Goal: Task Accomplishment & Management: Manage account settings

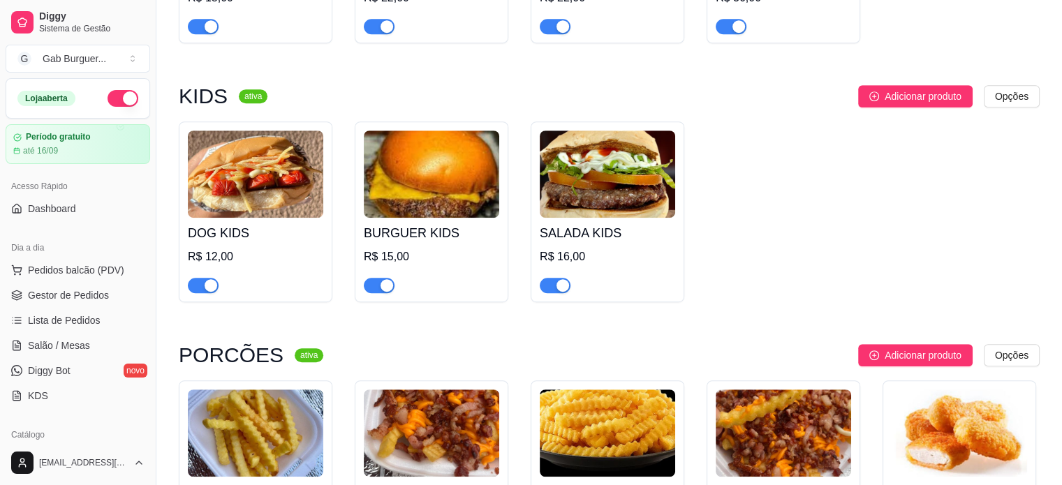
scroll to position [838, 0]
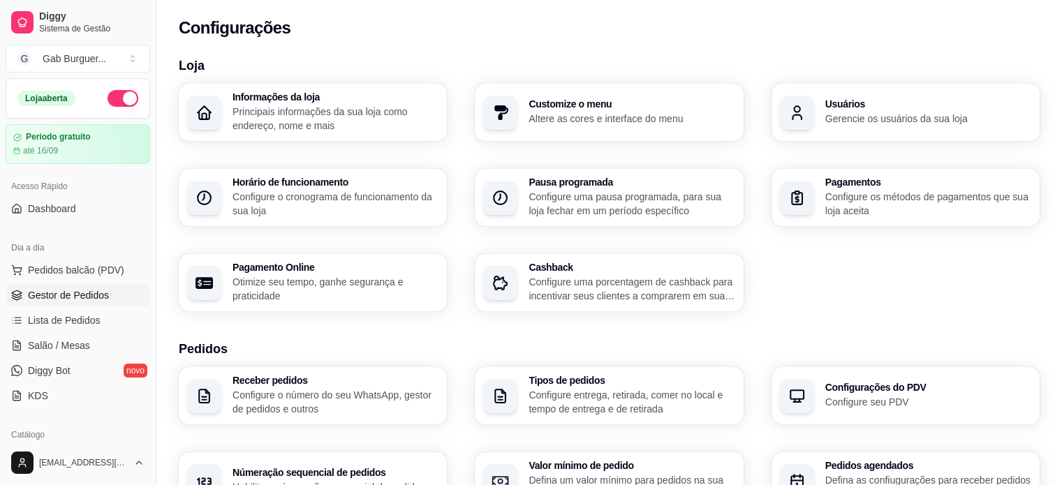
click at [67, 302] on link "Gestor de Pedidos" at bounding box center [78, 295] width 145 height 22
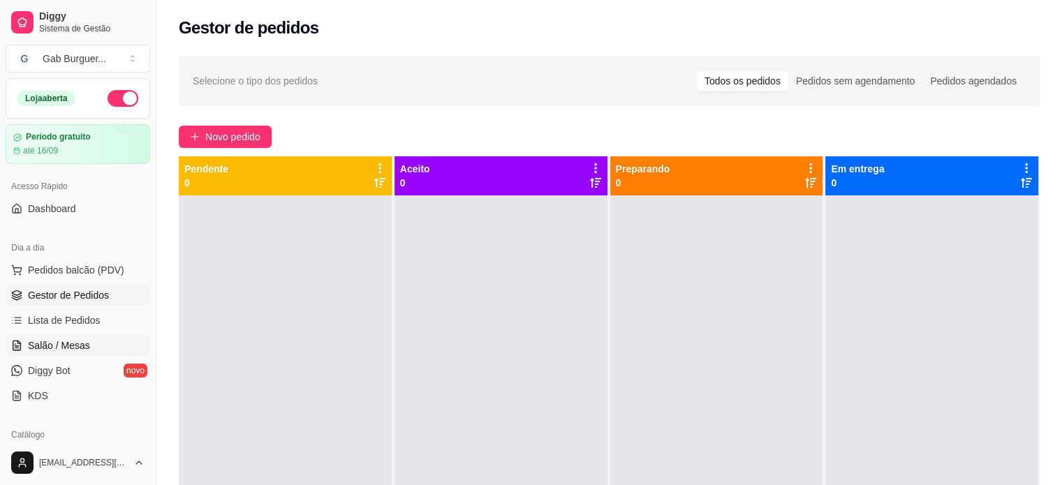
scroll to position [209, 0]
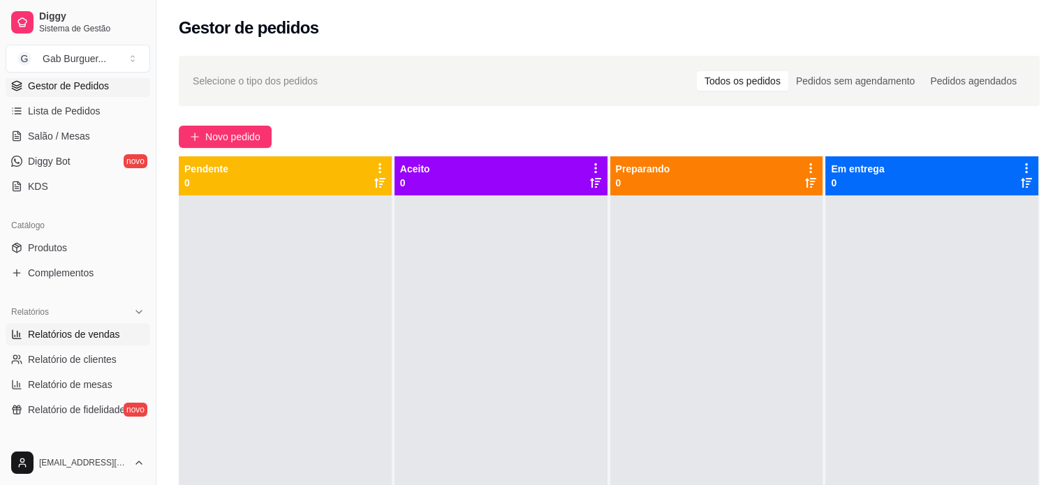
click at [98, 329] on span "Relatórios de vendas" at bounding box center [74, 334] width 92 height 14
select select "ALL"
select select "0"
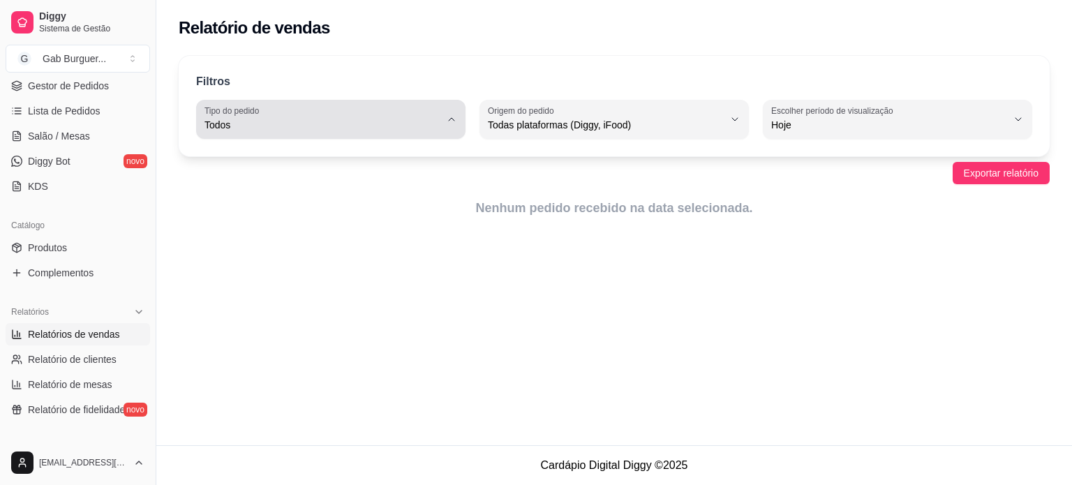
click at [439, 125] on span "Todos" at bounding box center [323, 125] width 236 height 14
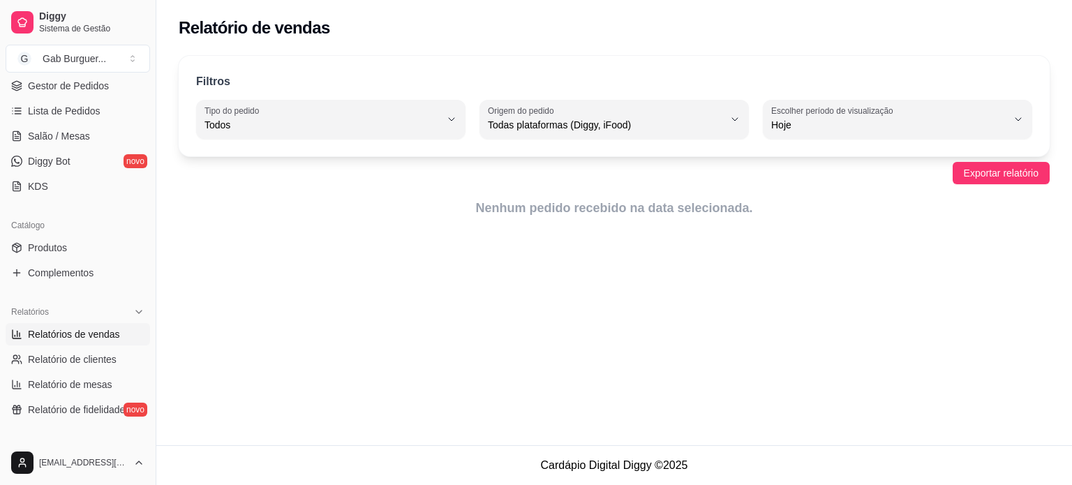
click at [840, 89] on div "Filtros" at bounding box center [614, 82] width 836 height 18
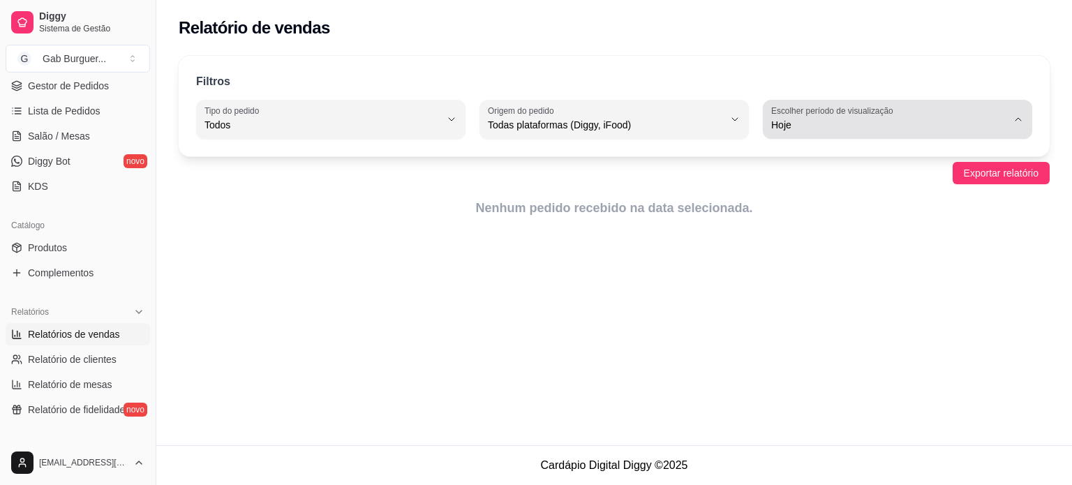
click at [851, 114] on label "Escolher período de visualização" at bounding box center [834, 111] width 126 height 12
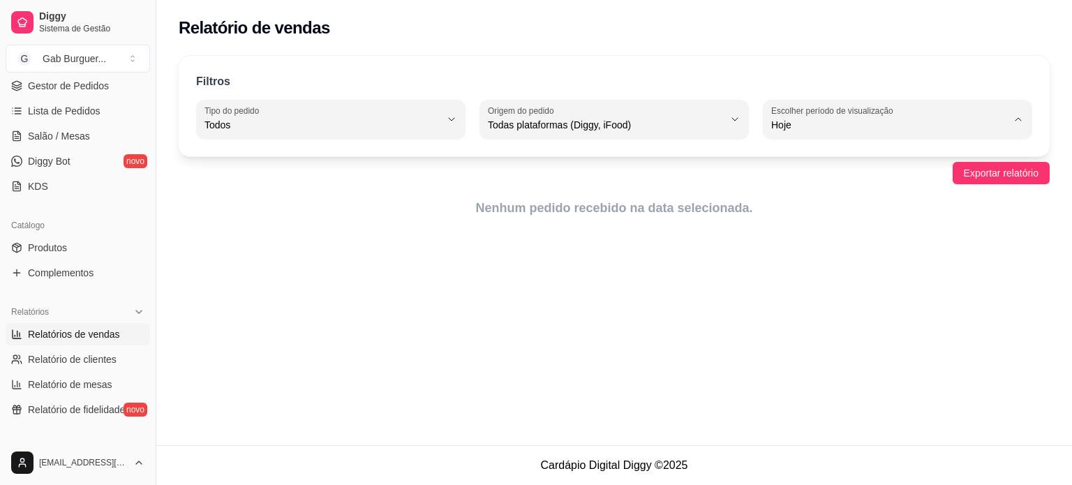
click at [816, 198] on li "7 dias" at bounding box center [897, 204] width 248 height 22
type input "7"
select select "7"
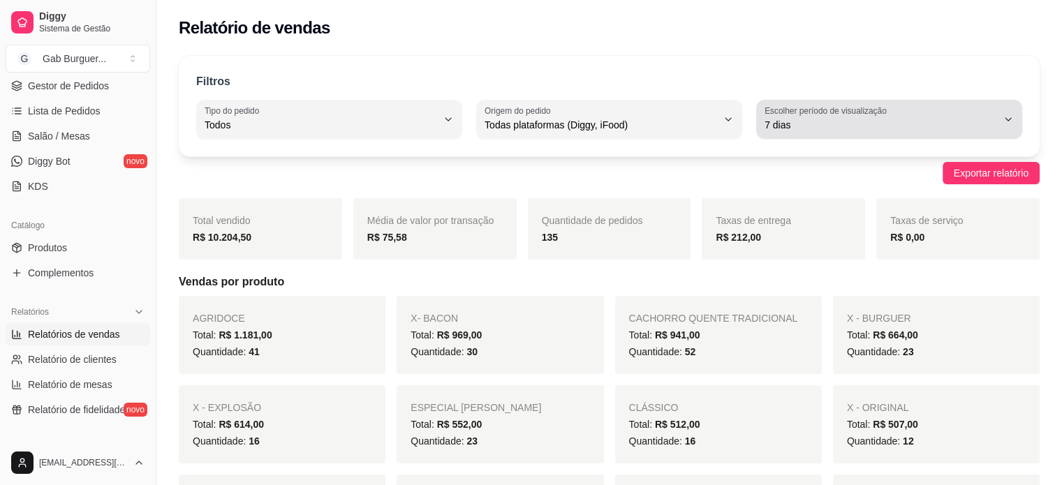
click at [833, 105] on label "Escolher período de visualização" at bounding box center [827, 111] width 126 height 12
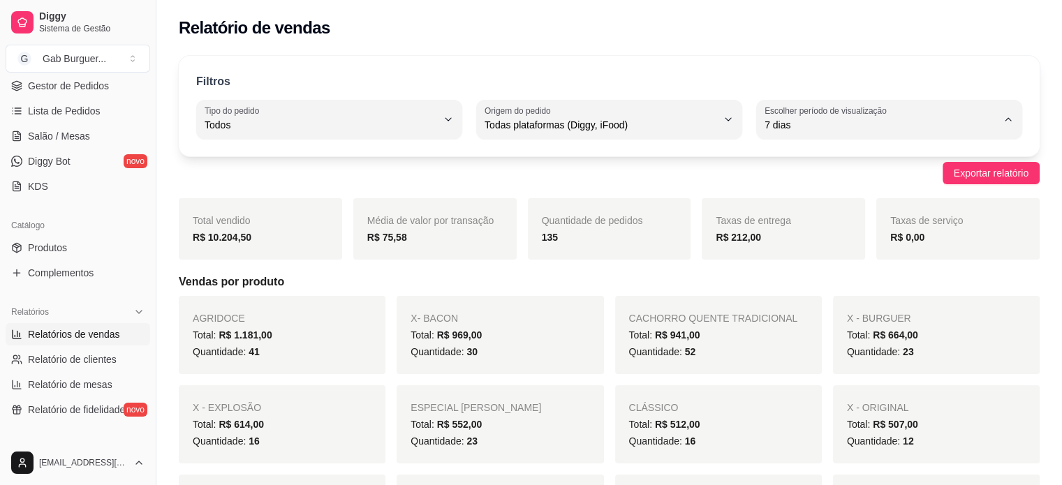
click at [813, 161] on span "Hoje" at bounding box center [882, 157] width 221 height 13
type input "0"
select select "0"
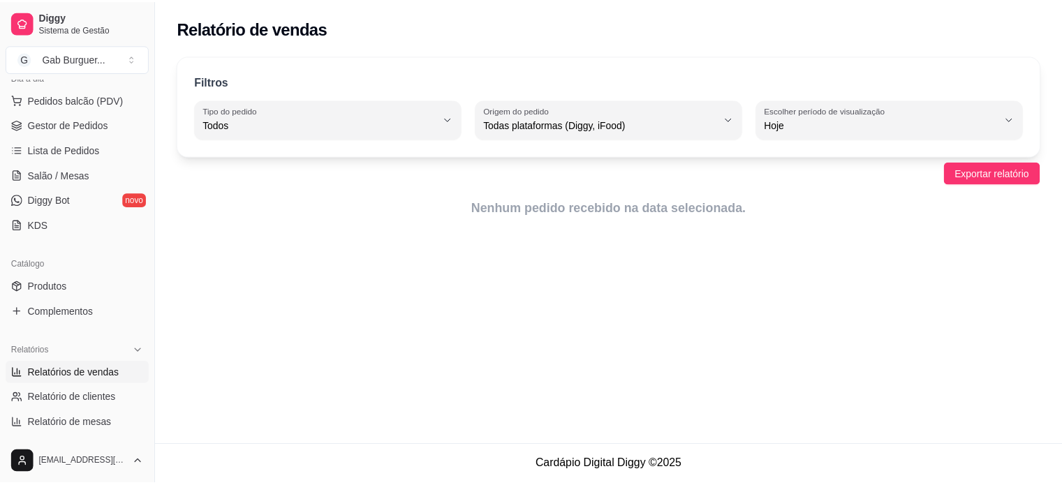
scroll to position [70, 0]
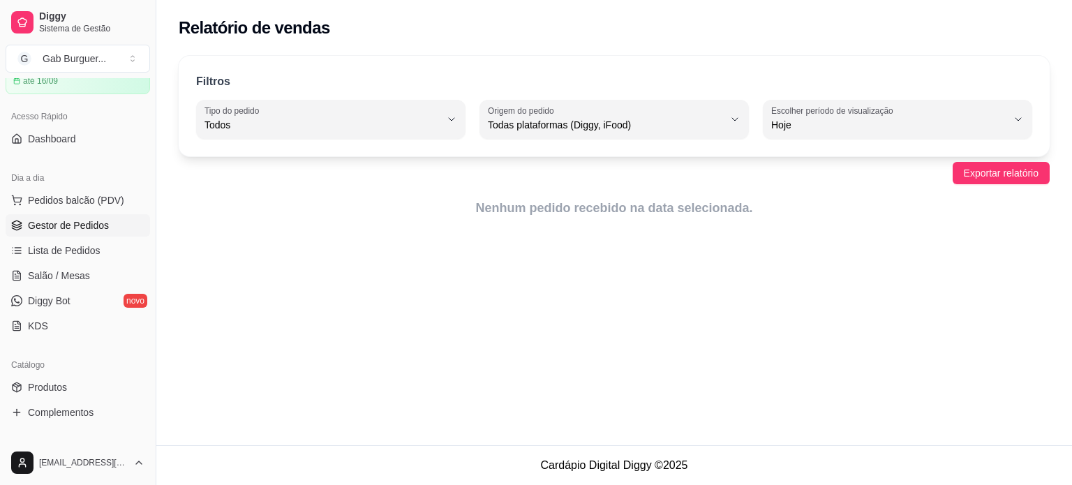
click at [52, 222] on span "Gestor de Pedidos" at bounding box center [68, 226] width 81 height 14
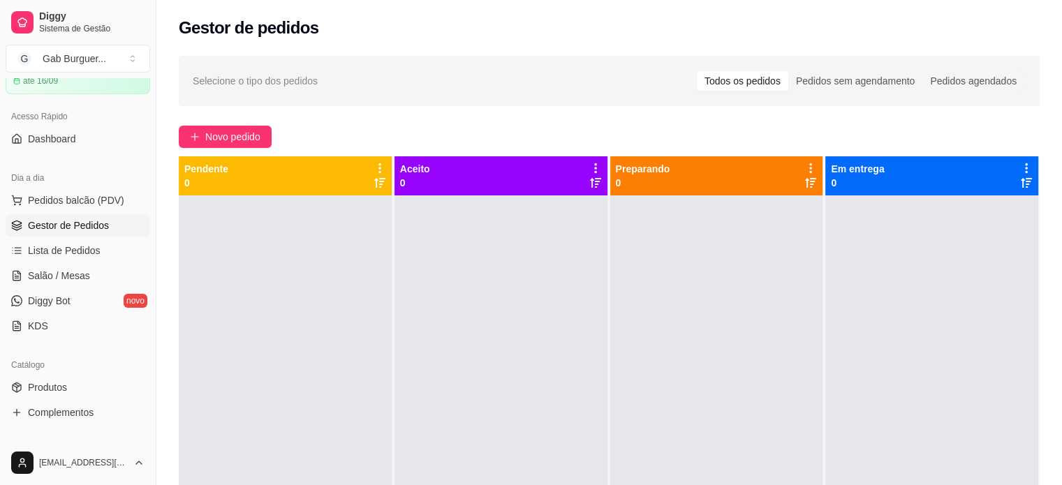
click at [318, 231] on div at bounding box center [285, 437] width 213 height 485
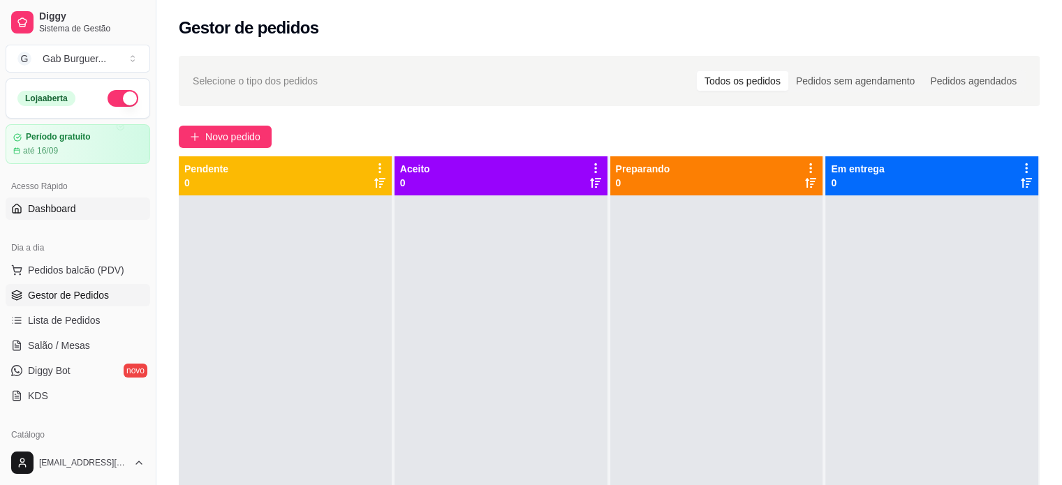
click at [87, 212] on link "Dashboard" at bounding box center [78, 209] width 145 height 22
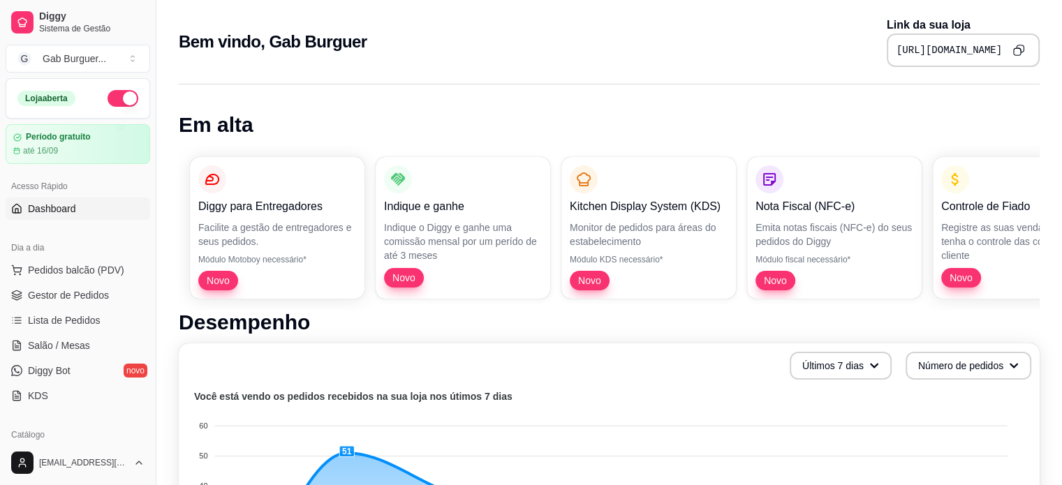
click at [1023, 48] on icon "Copy to clipboard" at bounding box center [1018, 50] width 12 height 12
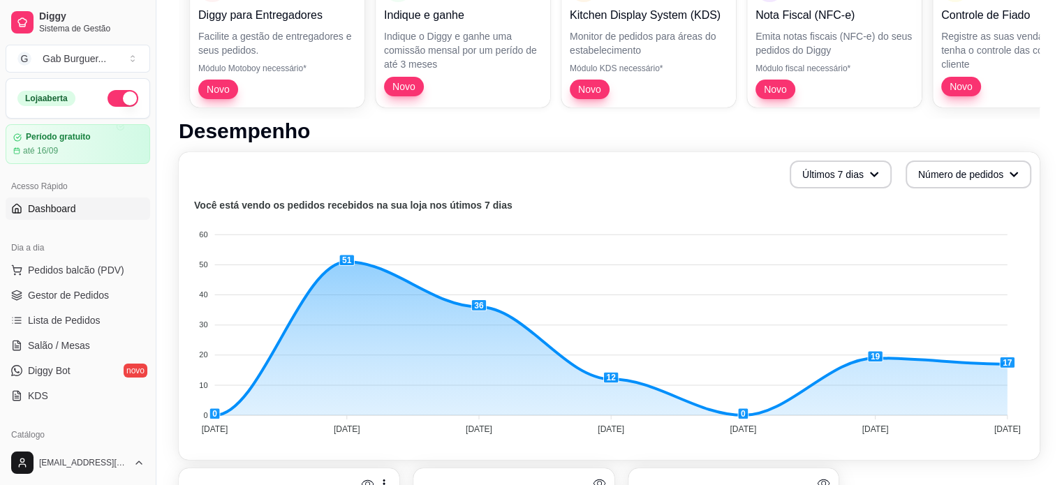
scroll to position [279, 0]
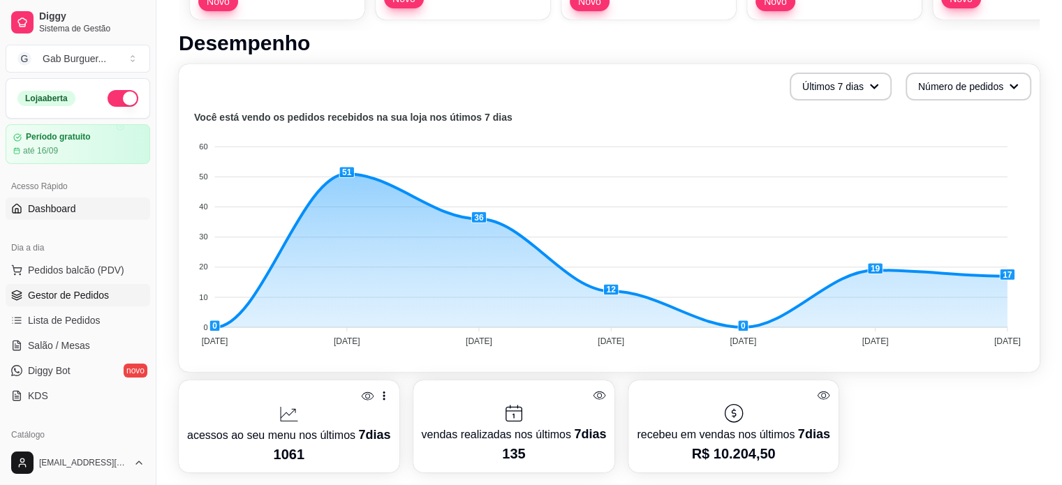
click at [79, 290] on span "Gestor de Pedidos" at bounding box center [68, 295] width 81 height 14
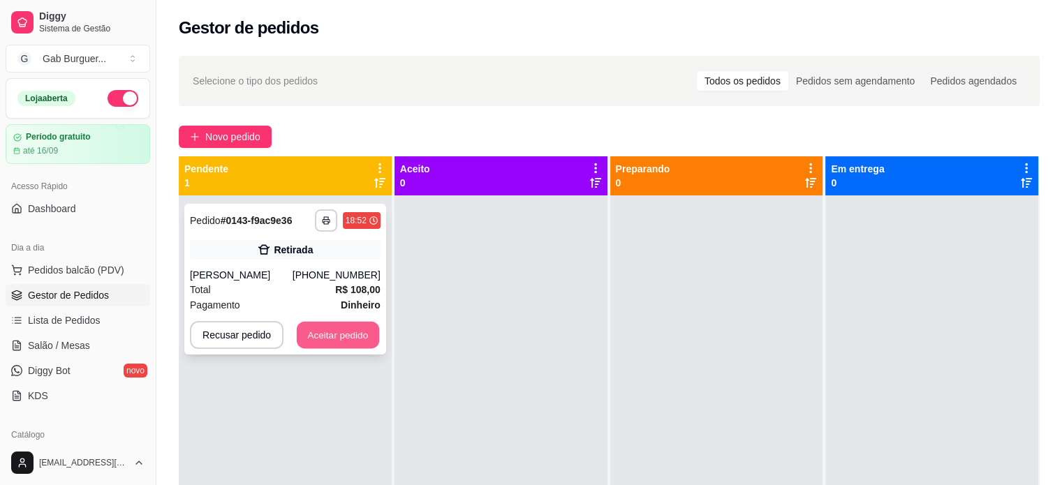
click at [348, 331] on button "Aceitar pedido" at bounding box center [338, 335] width 82 height 27
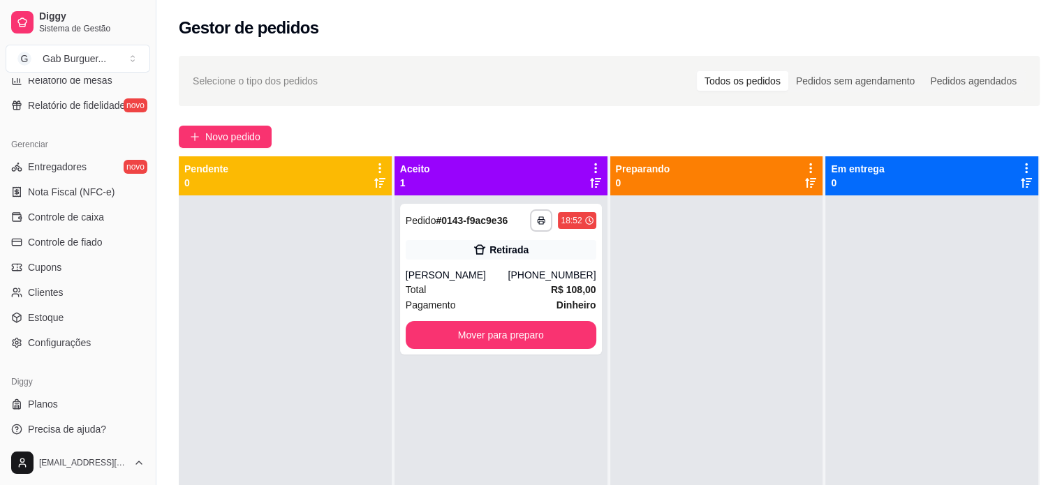
scroll to position [519, 0]
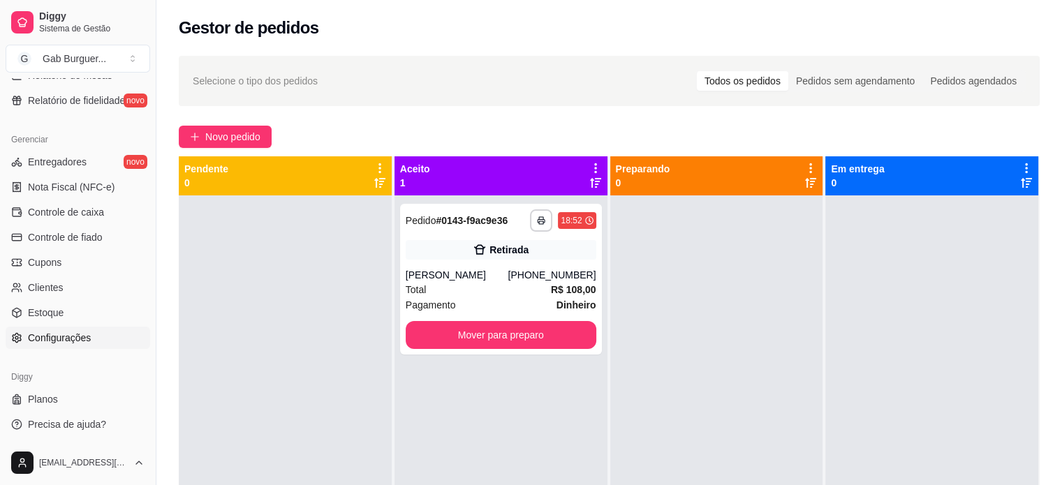
click at [70, 333] on span "Configurações" at bounding box center [59, 338] width 63 height 14
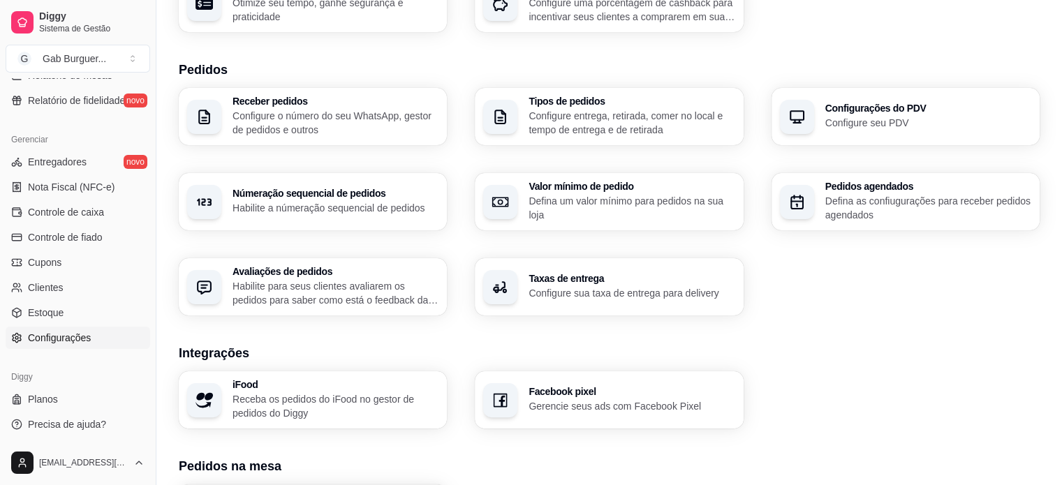
scroll to position [492, 0]
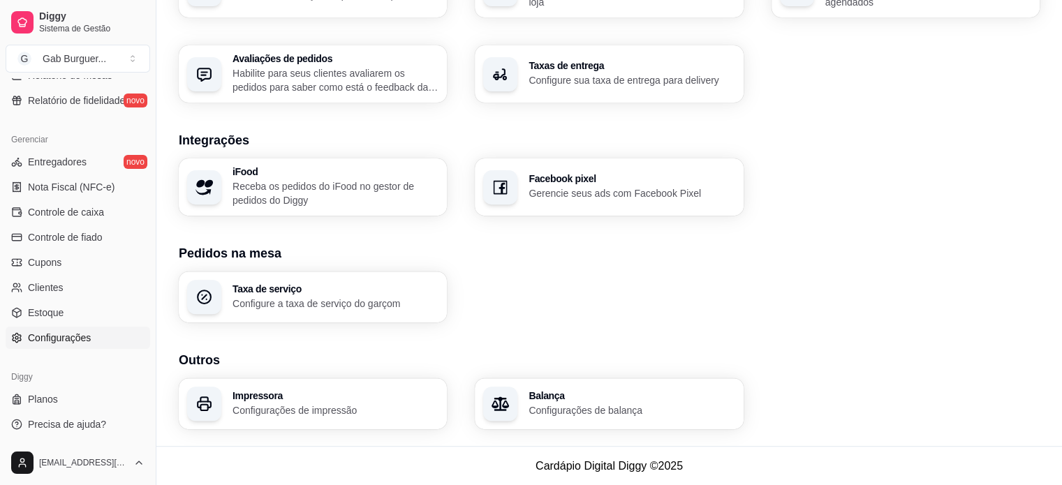
click at [304, 406] on p "Configurações de impressão" at bounding box center [335, 410] width 206 height 14
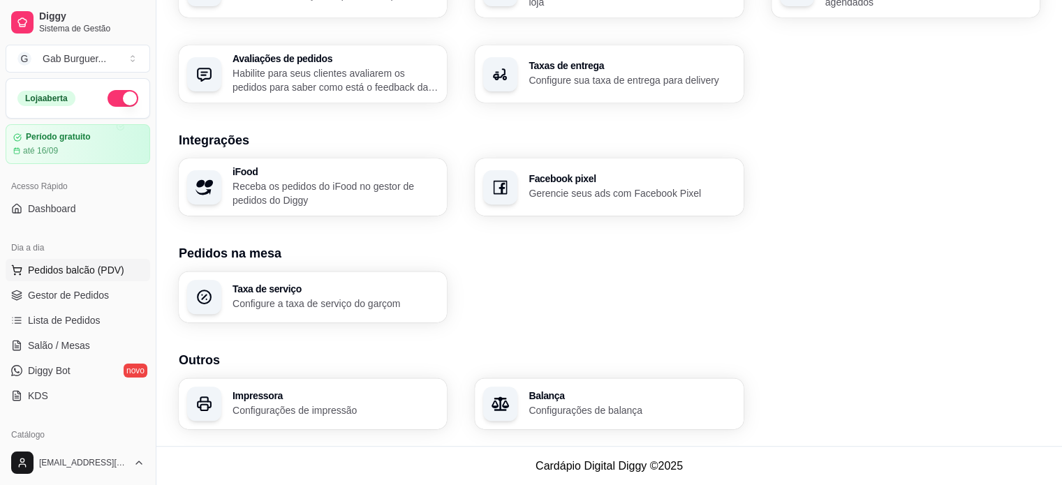
scroll to position [0, 0]
click at [84, 265] on span "Pedidos balcão (PDV)" at bounding box center [76, 270] width 96 height 14
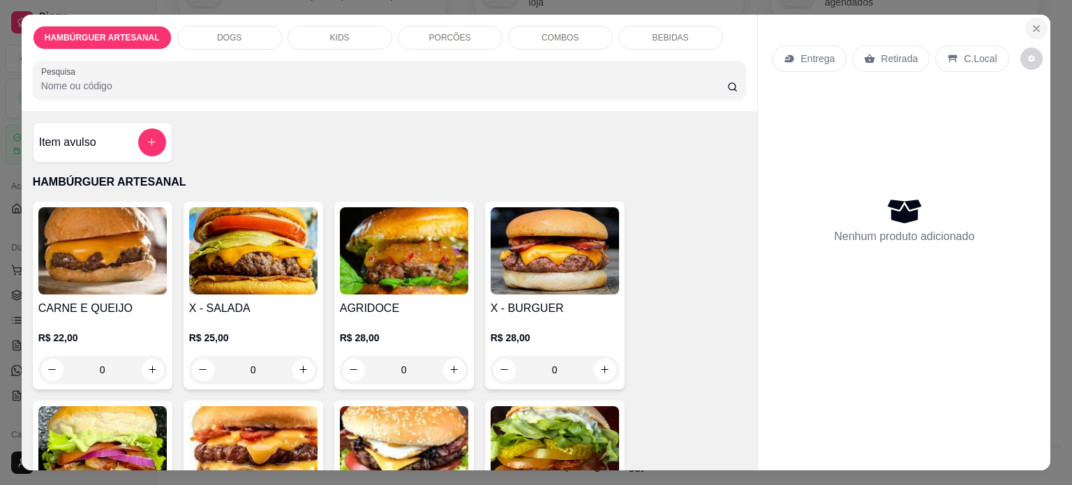
click at [1031, 23] on icon "Close" at bounding box center [1036, 28] width 11 height 11
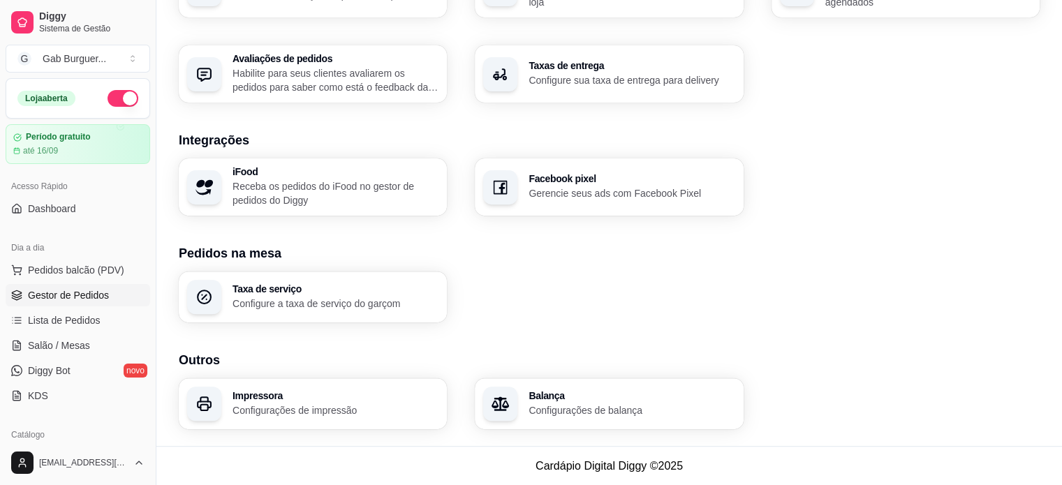
click at [85, 293] on span "Gestor de Pedidos" at bounding box center [68, 295] width 81 height 14
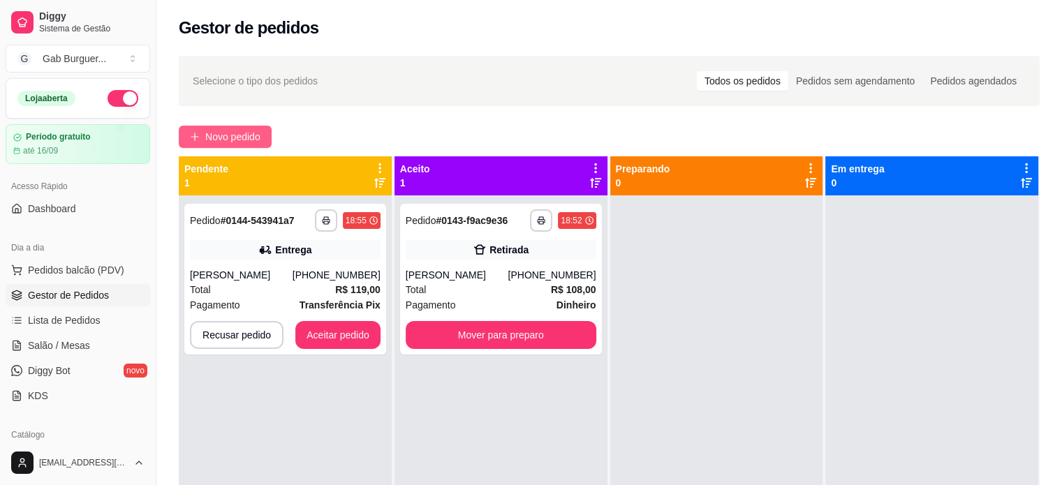
click at [238, 141] on span "Novo pedido" at bounding box center [232, 136] width 55 height 15
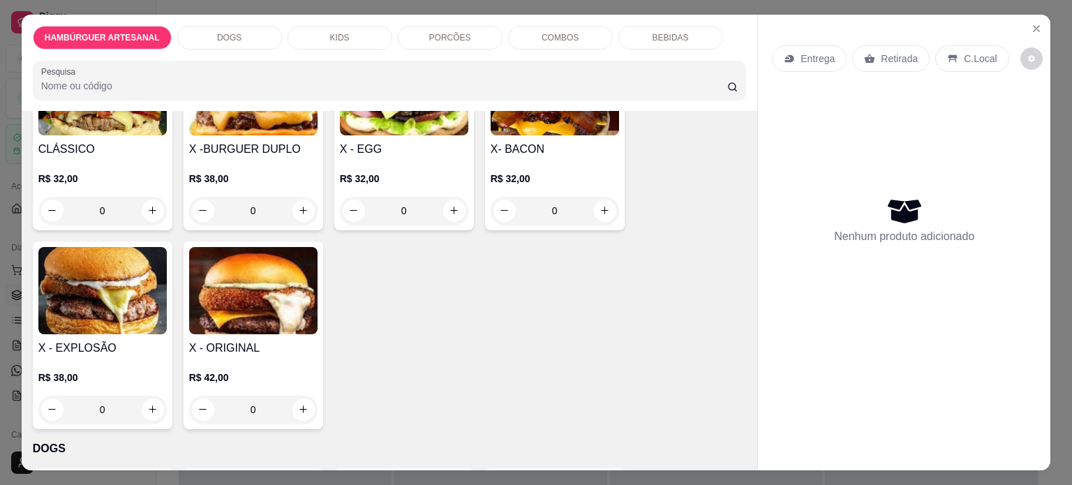
scroll to position [419, 0]
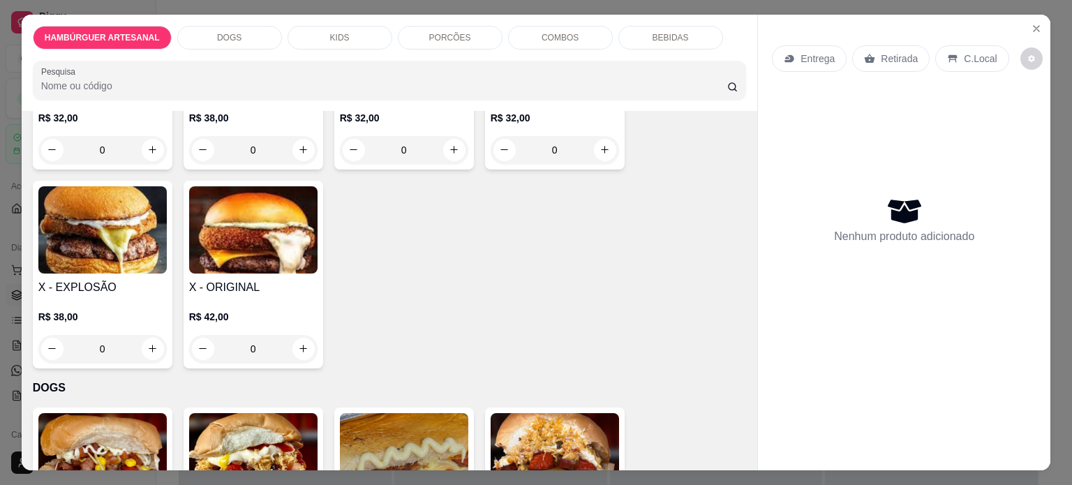
click at [301, 337] on div "0" at bounding box center [253, 349] width 128 height 28
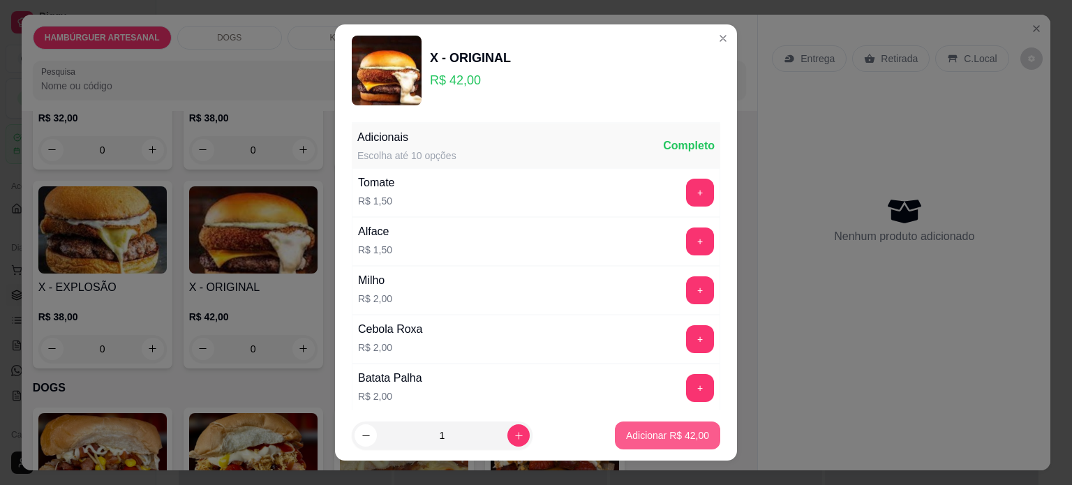
click at [672, 436] on p "Adicionar R$ 42,00" at bounding box center [667, 436] width 83 height 14
type input "1"
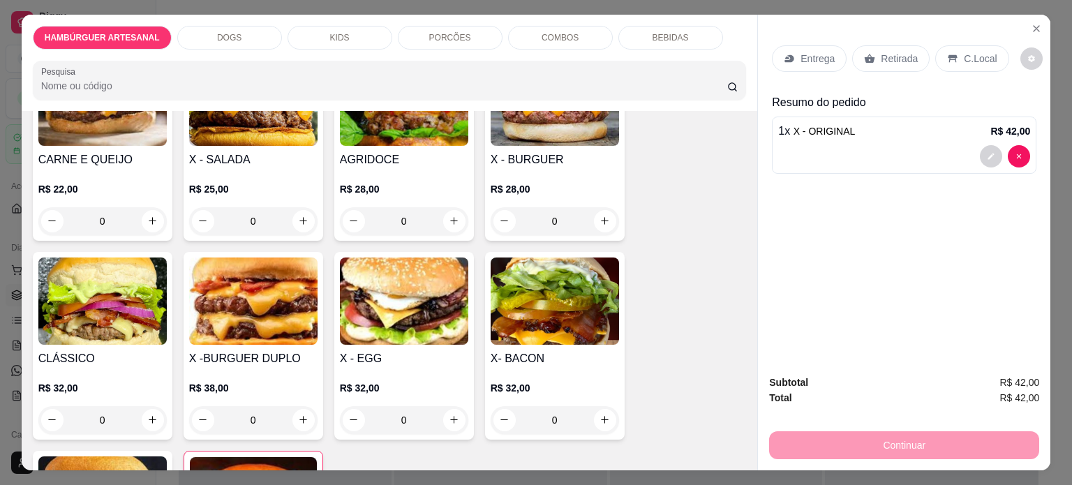
scroll to position [70, 0]
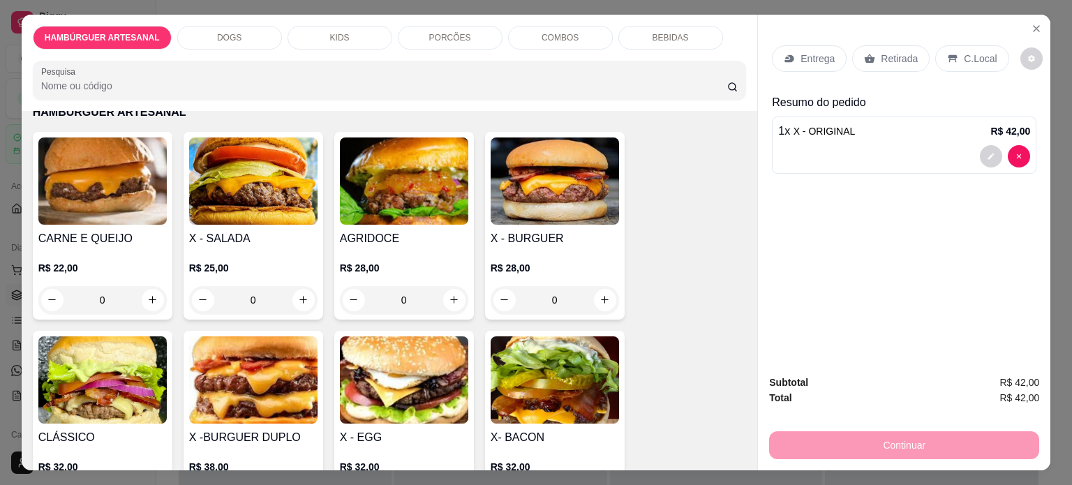
click at [149, 296] on div "0" at bounding box center [102, 300] width 128 height 28
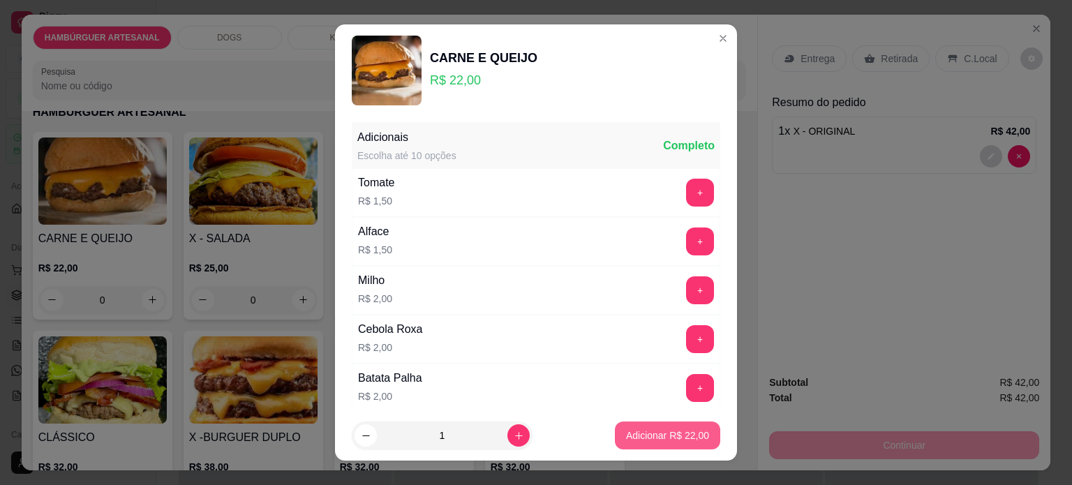
click at [663, 440] on p "Adicionar R$ 22,00" at bounding box center [667, 436] width 83 height 14
type input "1"
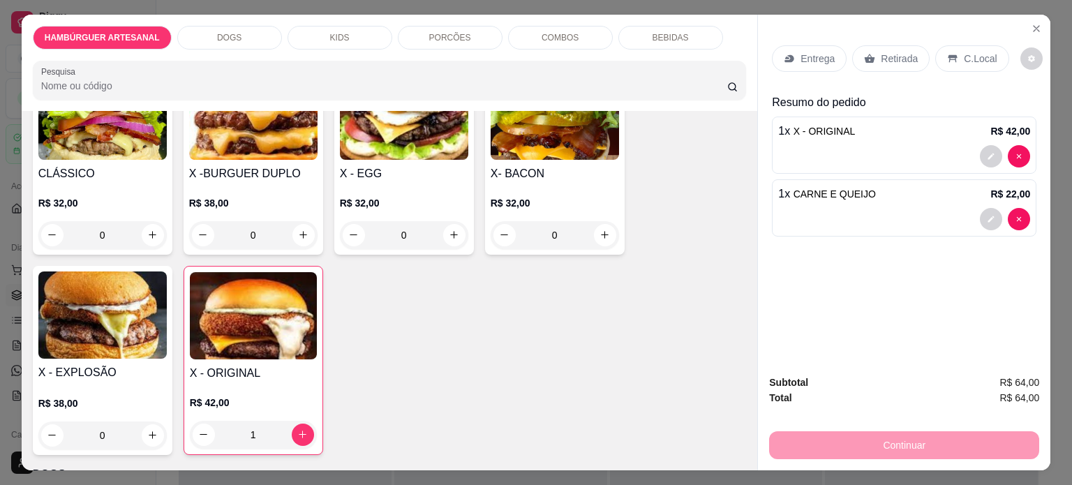
scroll to position [279, 0]
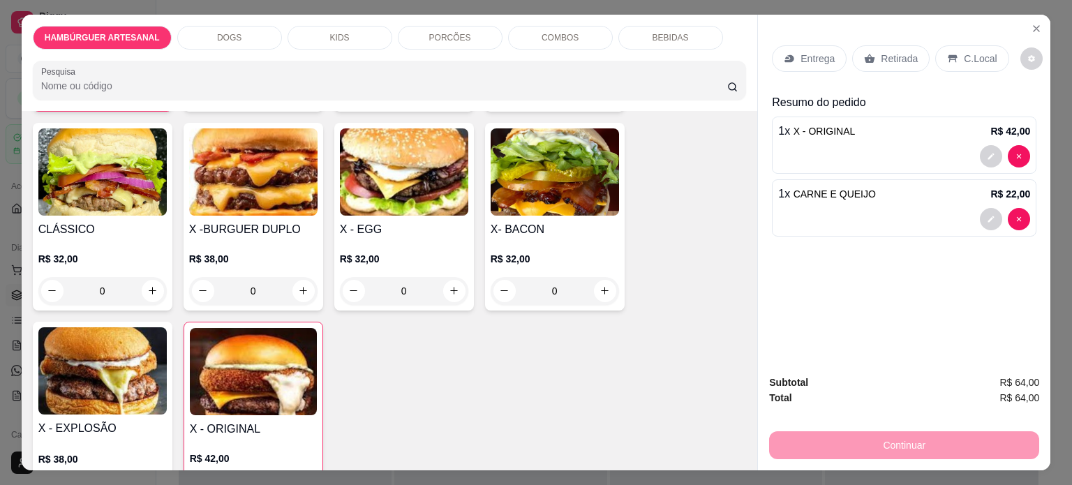
click at [296, 288] on div "0" at bounding box center [253, 291] width 128 height 28
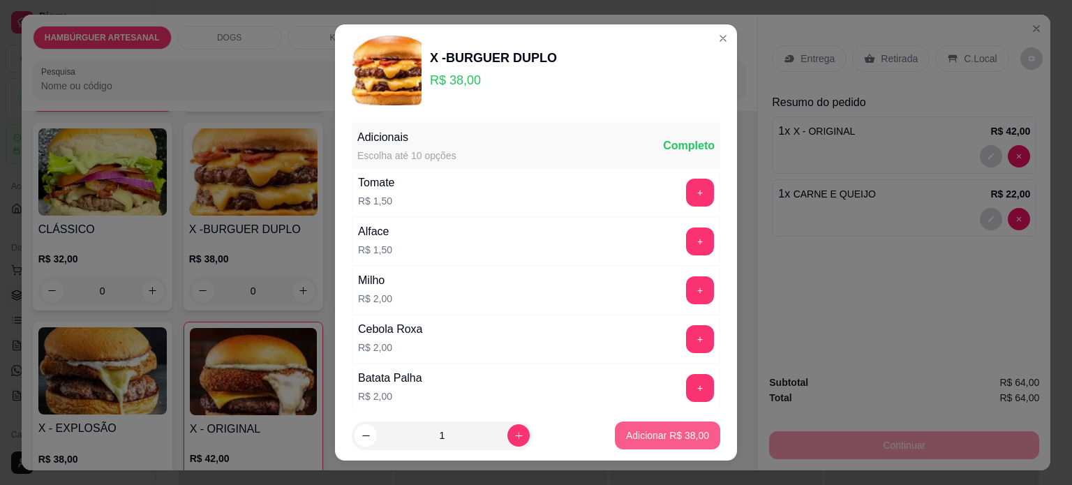
click at [666, 437] on p "Adicionar R$ 38,00" at bounding box center [667, 436] width 83 height 14
type input "1"
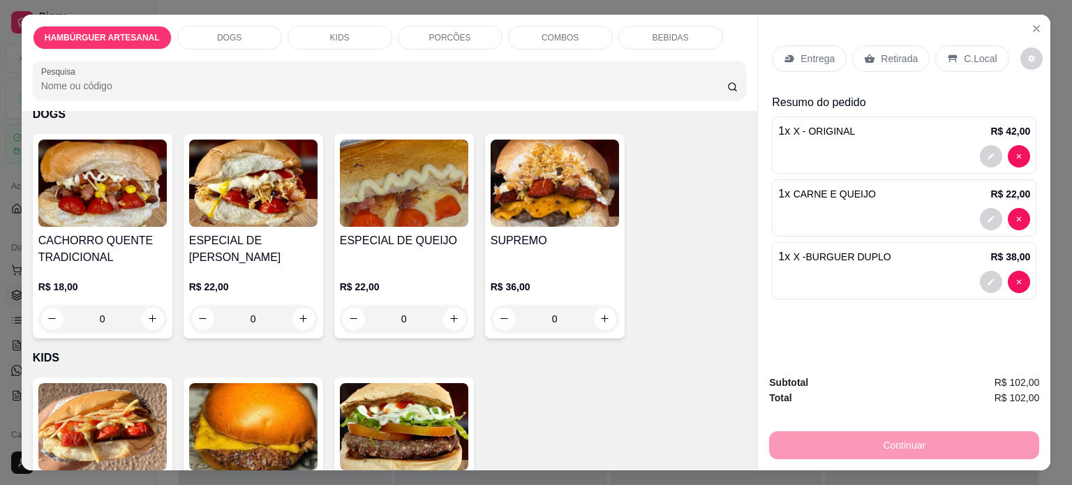
scroll to position [768, 0]
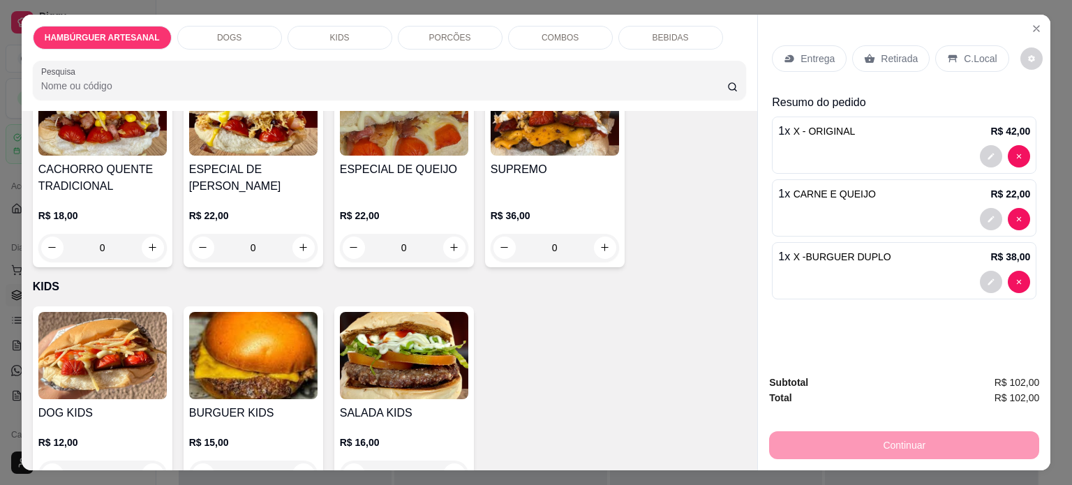
click at [140, 243] on div "0" at bounding box center [102, 248] width 128 height 28
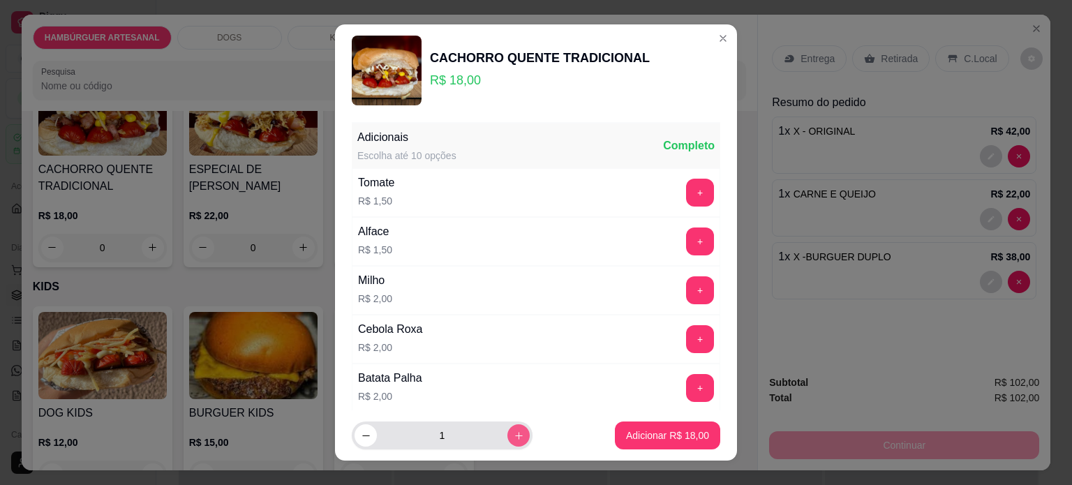
click at [509, 440] on button "increase-product-quantity" at bounding box center [519, 435] width 22 height 22
type input "2"
click at [698, 435] on button "Adicionar R$ 36,00" at bounding box center [667, 436] width 105 height 28
type input "2"
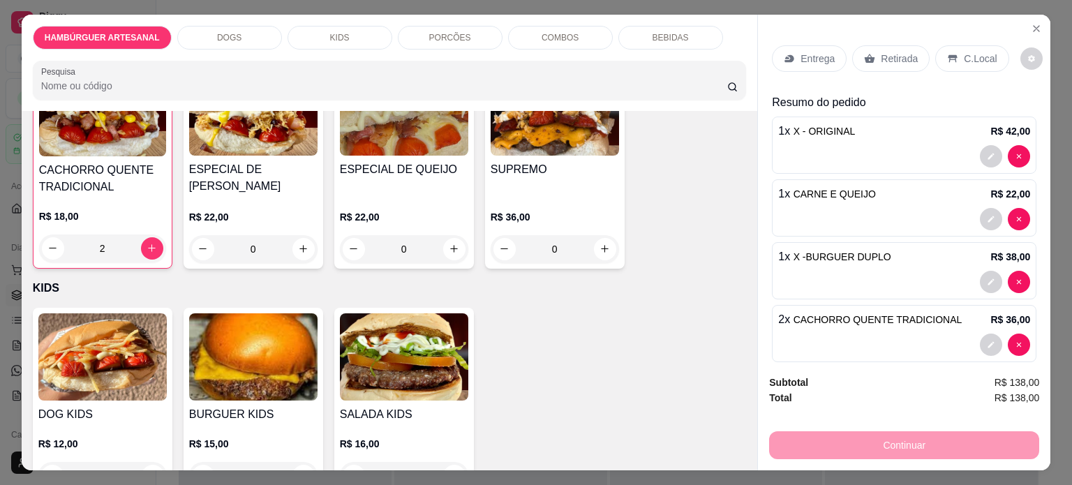
click at [804, 55] on p "Entrega" at bounding box center [818, 59] width 34 height 14
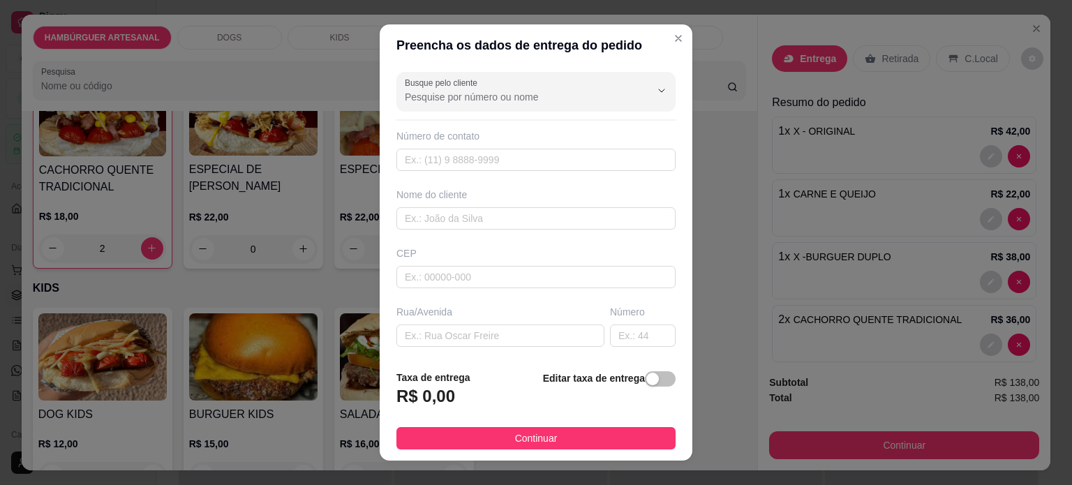
click at [486, 145] on div "Número de contato" at bounding box center [536, 150] width 279 height 42
click at [487, 145] on div "Número de contato" at bounding box center [536, 150] width 279 height 42
click at [491, 163] on input "text" at bounding box center [536, 160] width 279 height 22
type input "9870-2373"
click at [433, 221] on input "text" at bounding box center [536, 218] width 279 height 22
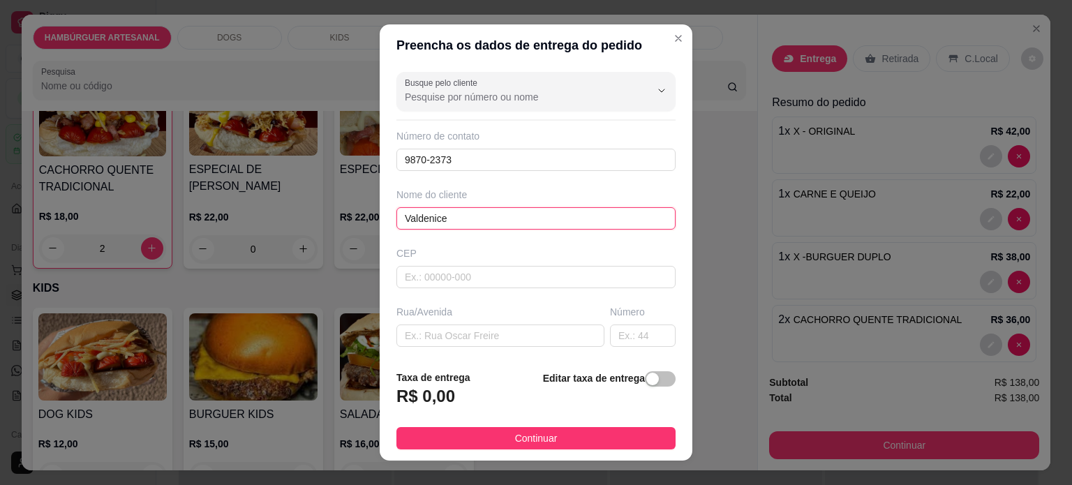
type input "Valdenice"
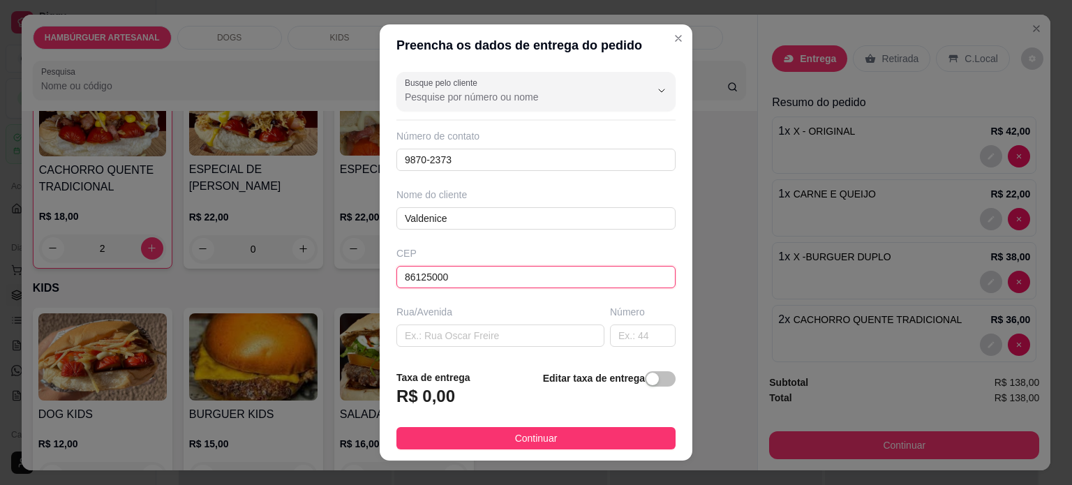
type input "86125000"
paste input "Rua [PERSON_NAME]"
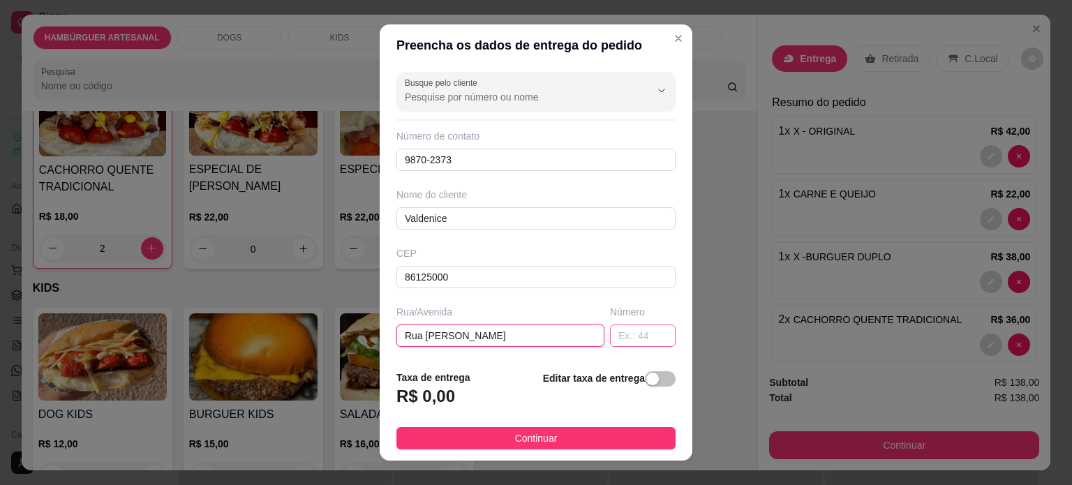
type input "Rua [PERSON_NAME]"
click at [614, 340] on input "text" at bounding box center [643, 336] width 66 height 22
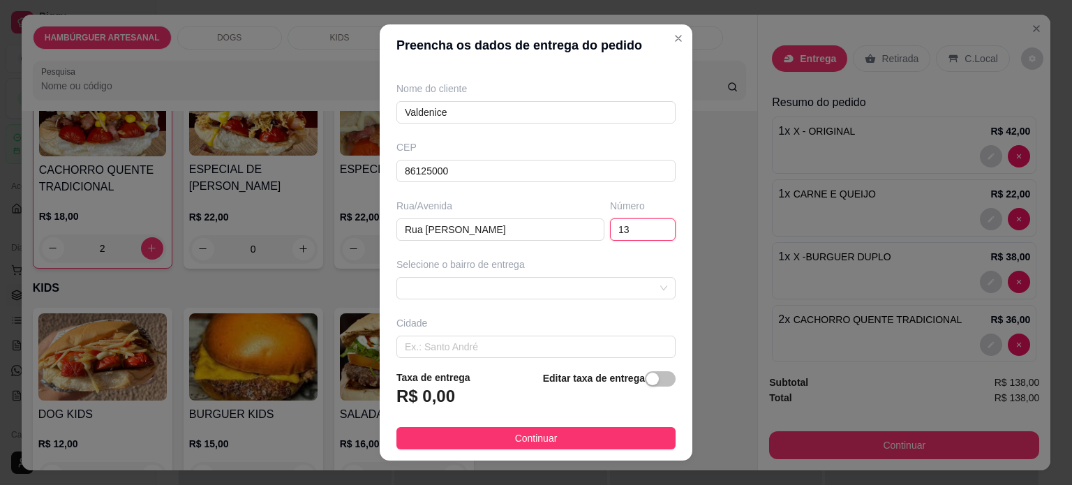
scroll to position [140, 0]
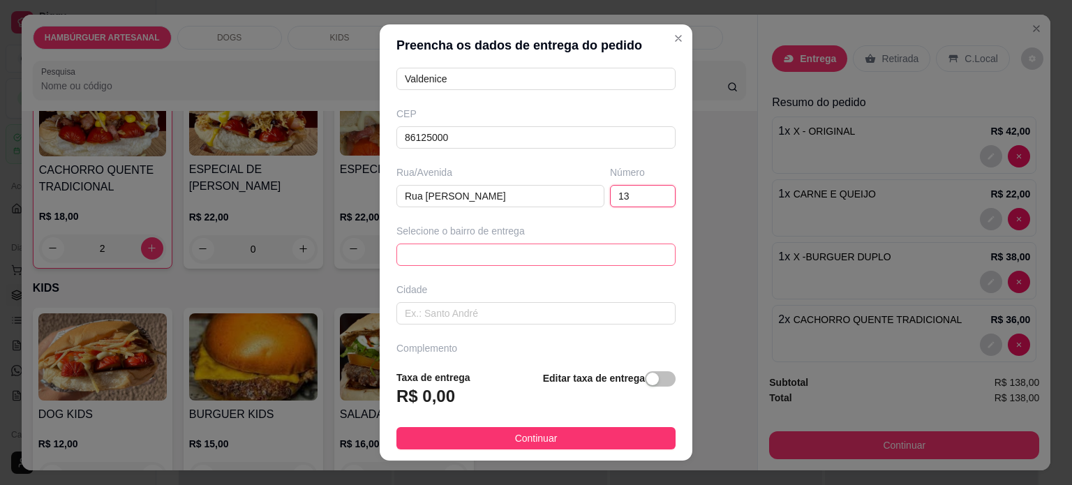
click at [504, 262] on span at bounding box center [536, 254] width 262 height 21
type input "13"
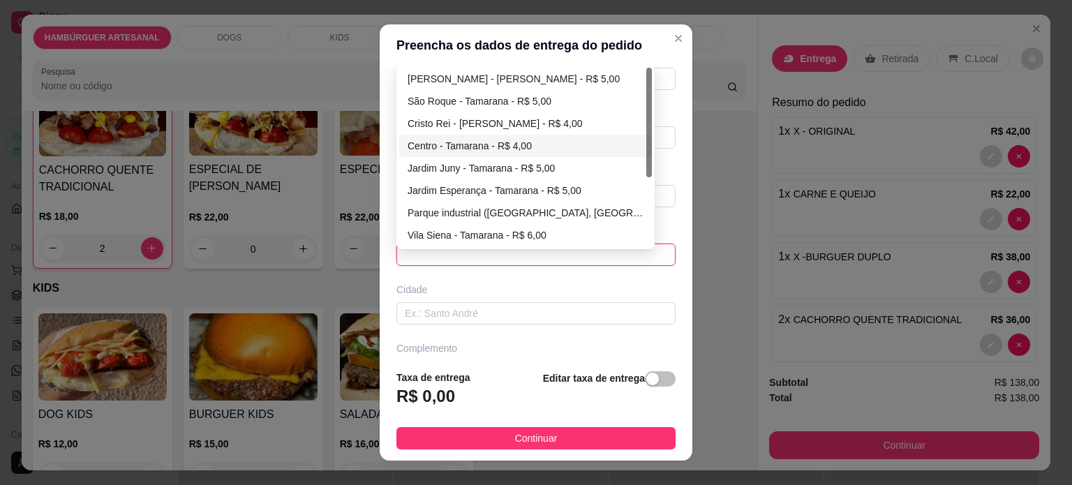
click at [485, 150] on div "Centro - Tamarana - R$ 4,00" at bounding box center [526, 145] width 236 height 15
type input "Tamarana"
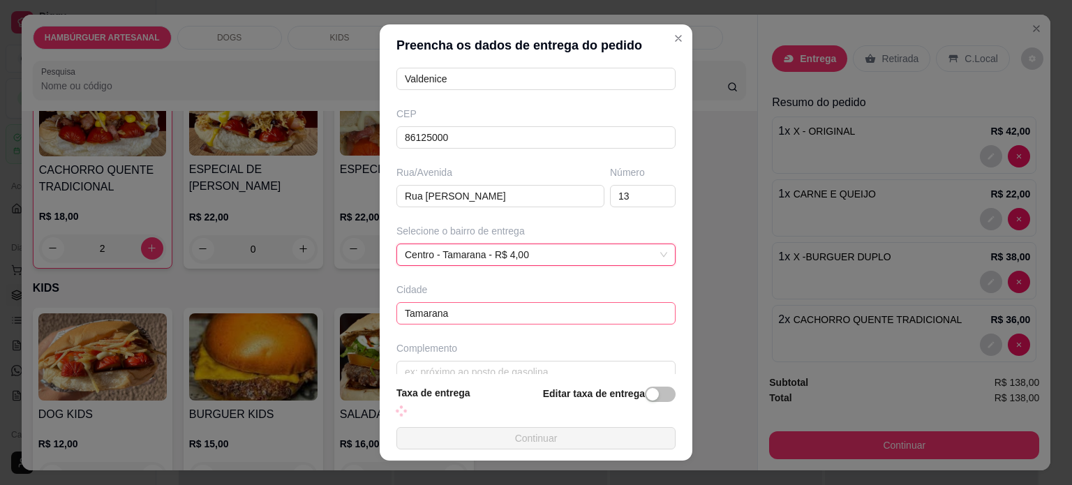
scroll to position [159, 0]
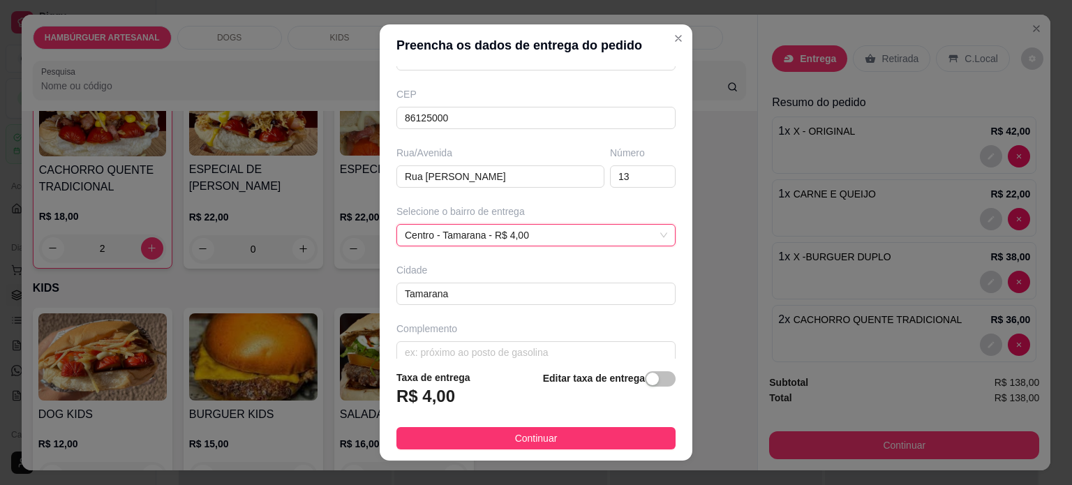
click at [514, 454] on footer "Taxa de entrega R$ 4,00 Editar taxa de entrega Continuar" at bounding box center [536, 410] width 313 height 102
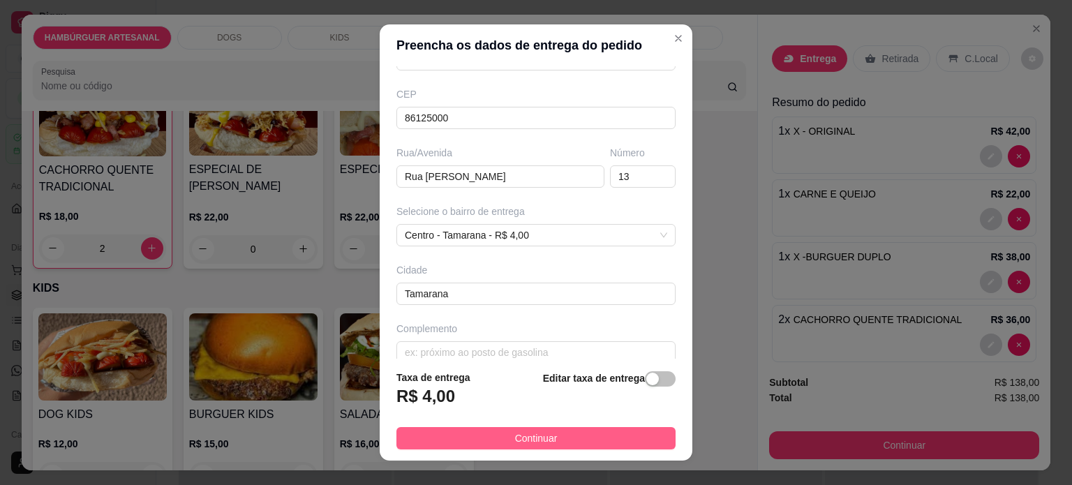
click at [519, 438] on span "Continuar" at bounding box center [536, 438] width 43 height 15
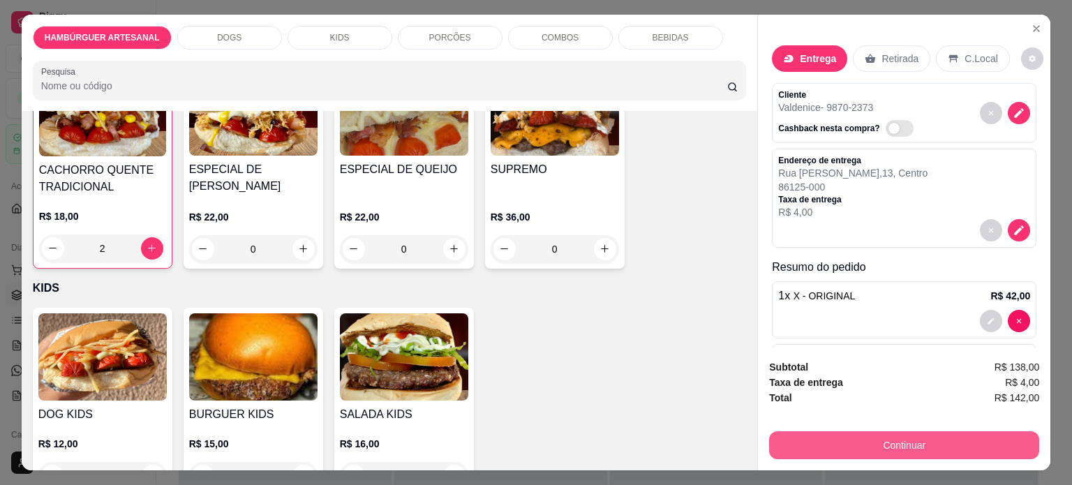
click at [922, 439] on button "Continuar" at bounding box center [904, 445] width 270 height 28
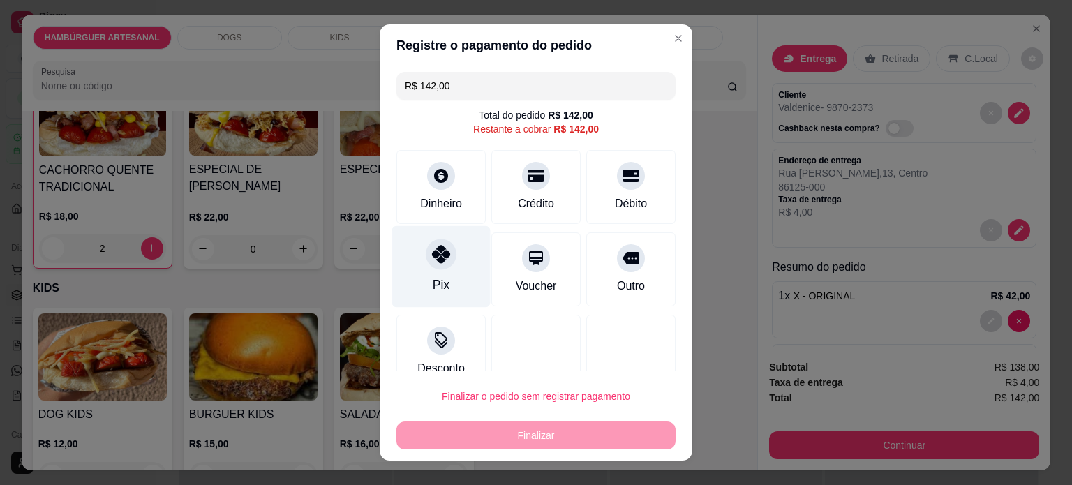
click at [446, 272] on div "Pix" at bounding box center [441, 266] width 98 height 82
type input "R$ 0,00"
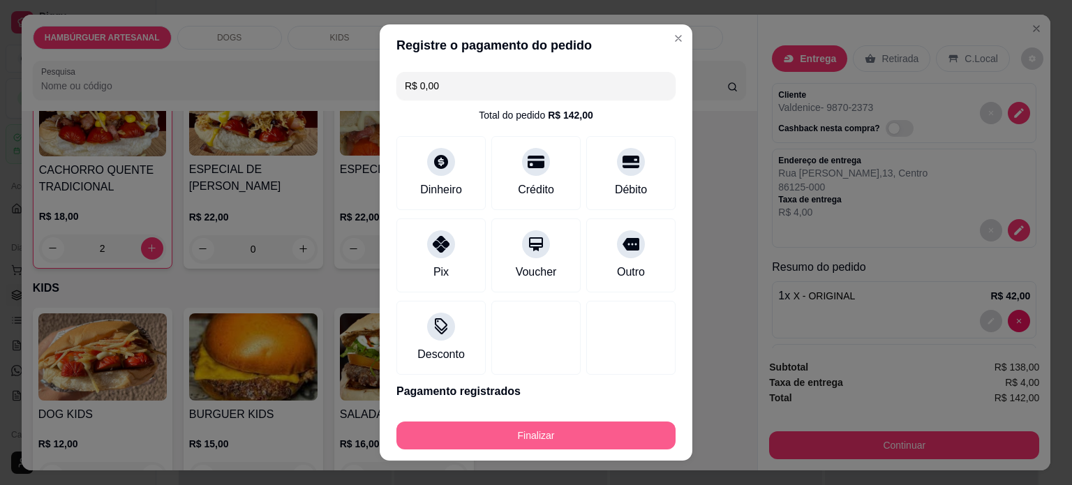
click at [477, 429] on button "Finalizar" at bounding box center [536, 436] width 279 height 28
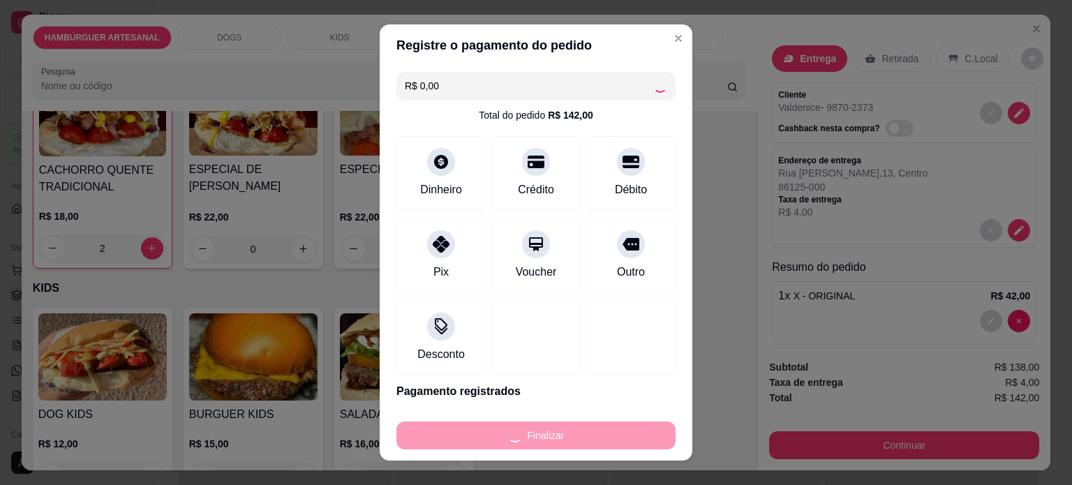
type input "0"
type input "-R$ 142,00"
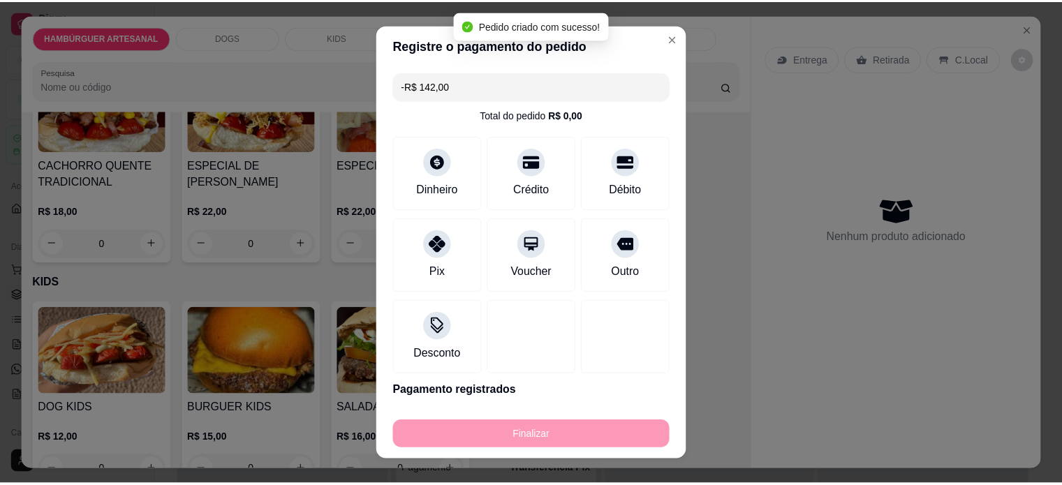
scroll to position [764, 0]
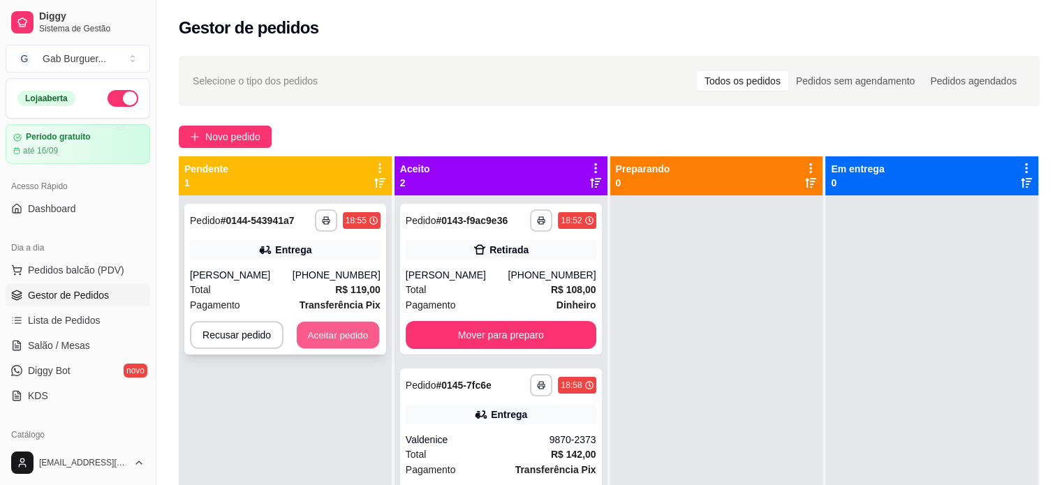
click at [341, 331] on button "Aceitar pedido" at bounding box center [338, 335] width 82 height 27
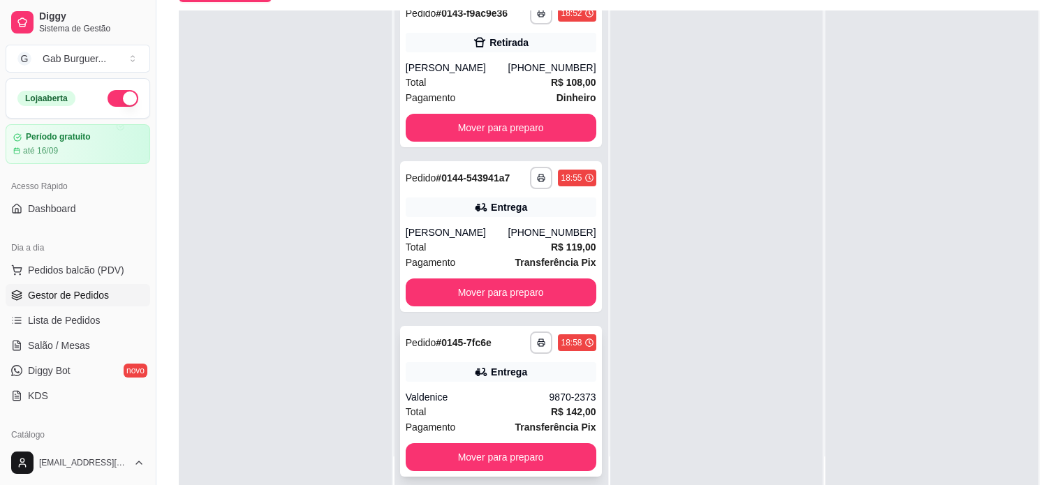
scroll to position [212, 0]
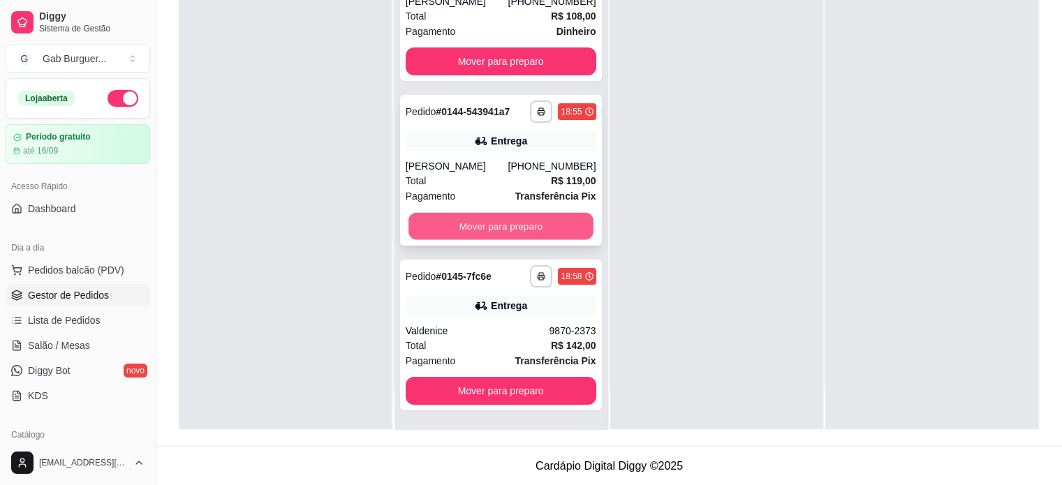
click at [539, 231] on button "Mover para preparo" at bounding box center [500, 226] width 185 height 27
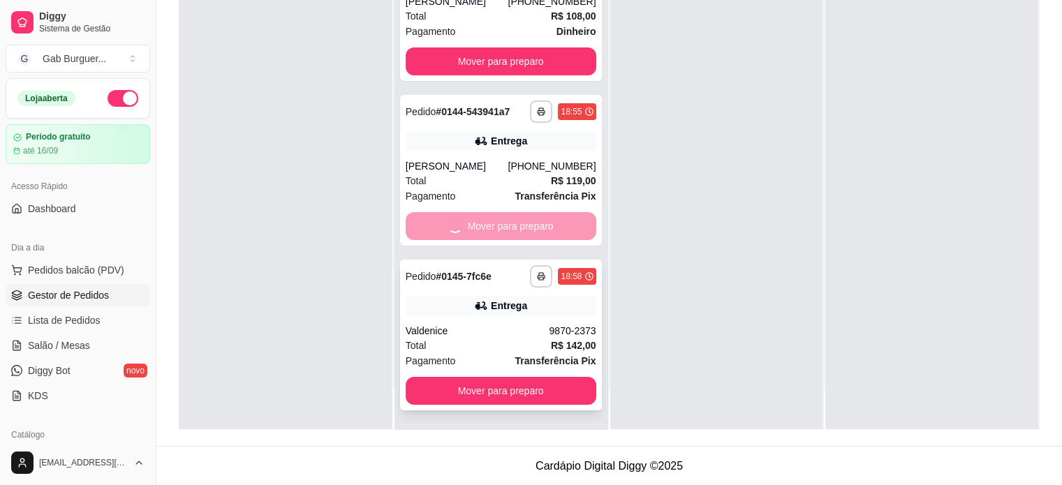
scroll to position [0, 0]
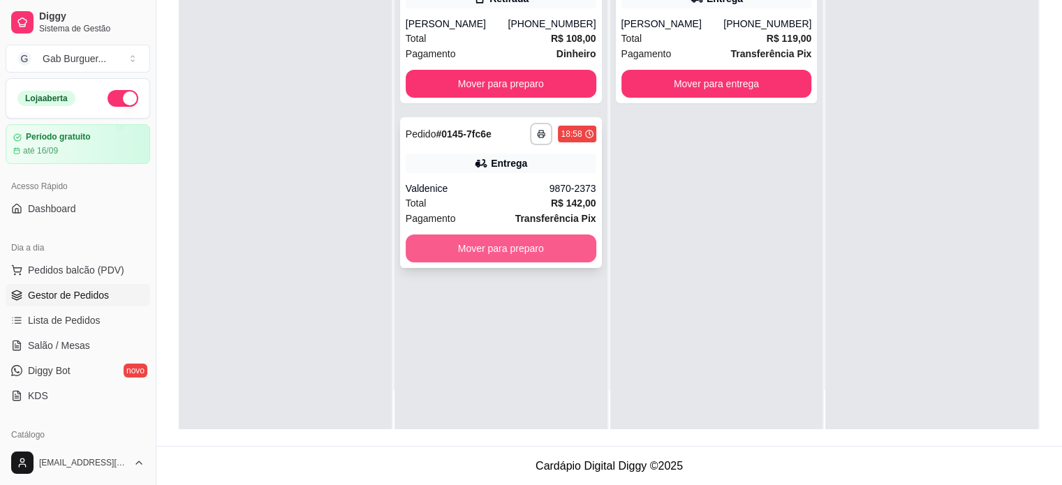
click at [544, 253] on button "Mover para preparo" at bounding box center [501, 249] width 191 height 28
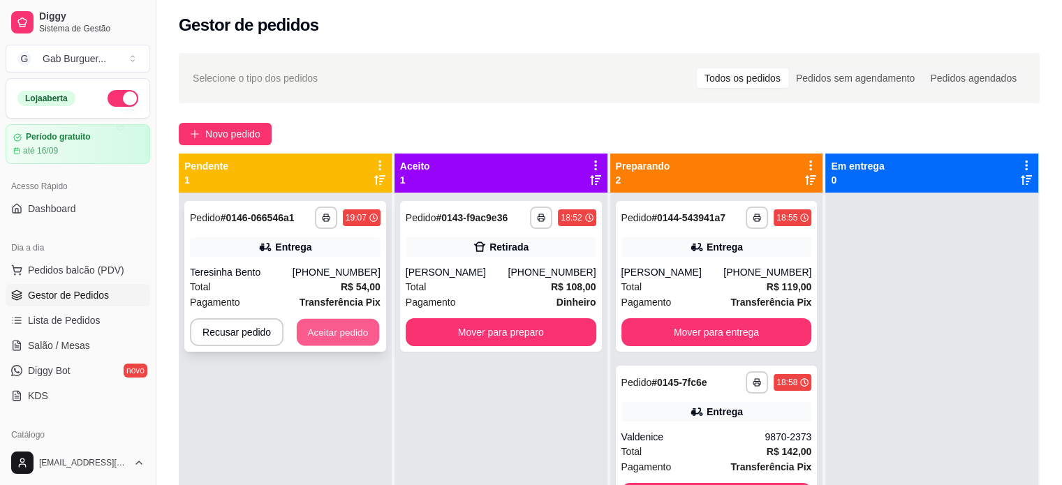
click at [325, 335] on button "Aceitar pedido" at bounding box center [338, 332] width 82 height 27
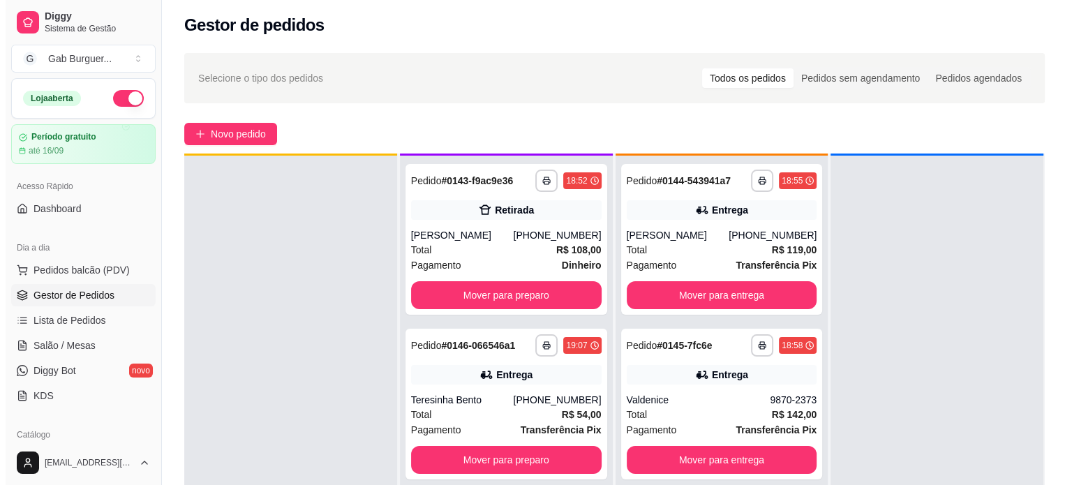
scroll to position [39, 0]
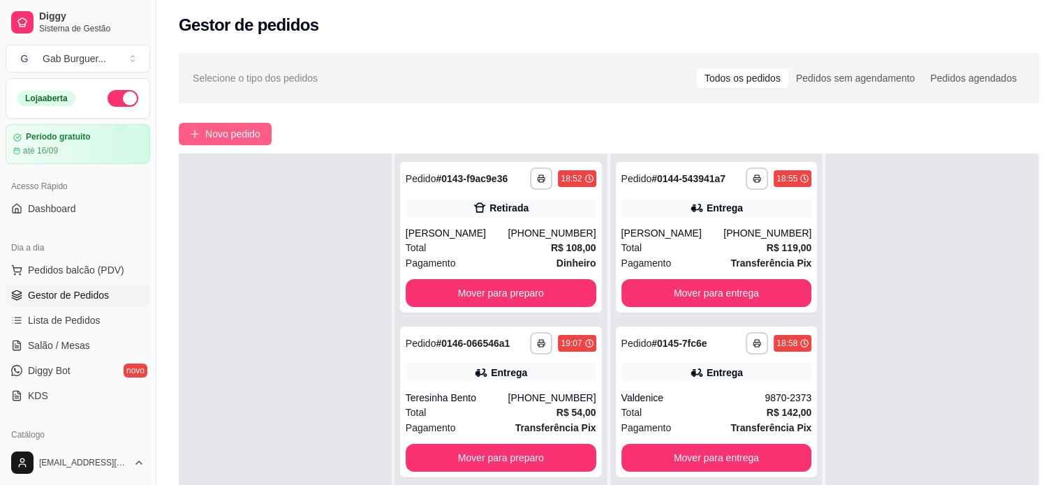
click at [242, 136] on span "Novo pedido" at bounding box center [232, 133] width 55 height 15
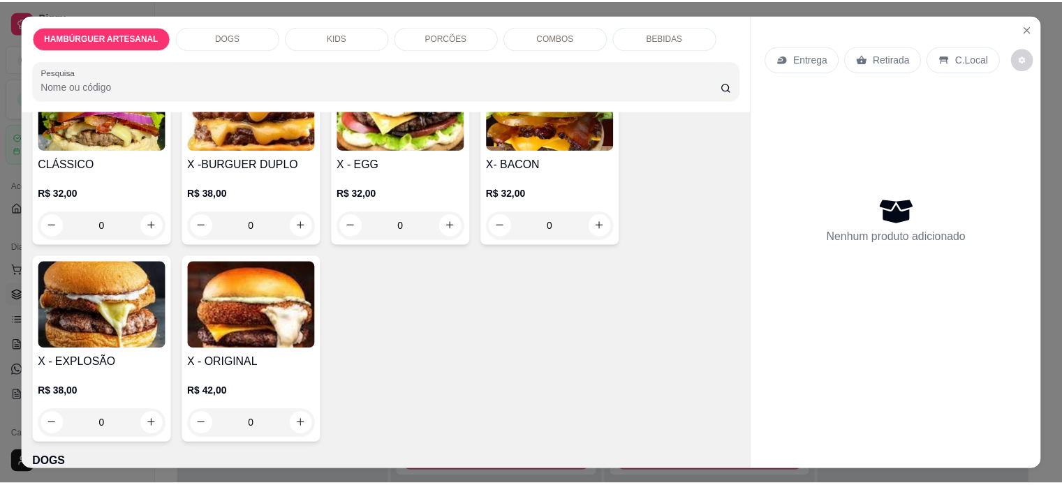
scroll to position [349, 0]
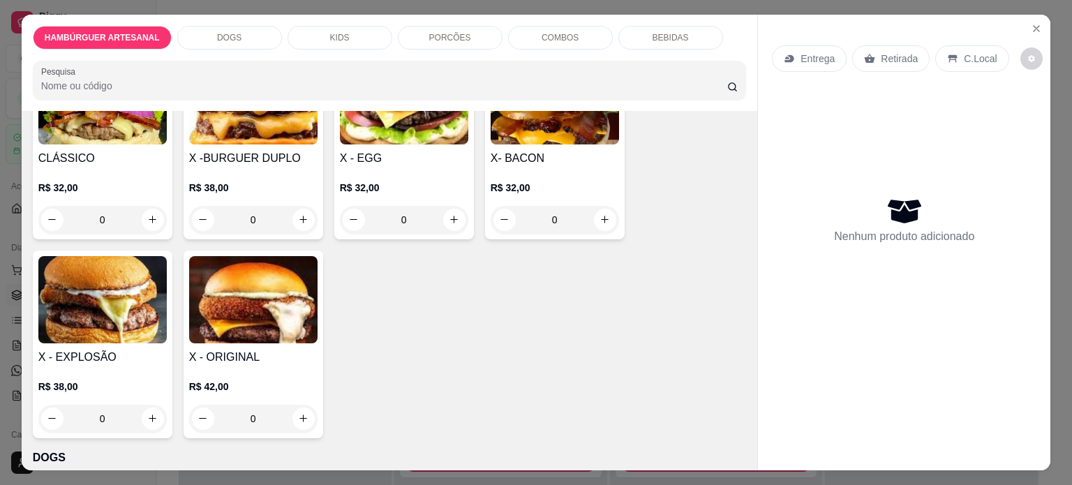
click at [602, 217] on div "0" at bounding box center [555, 220] width 128 height 28
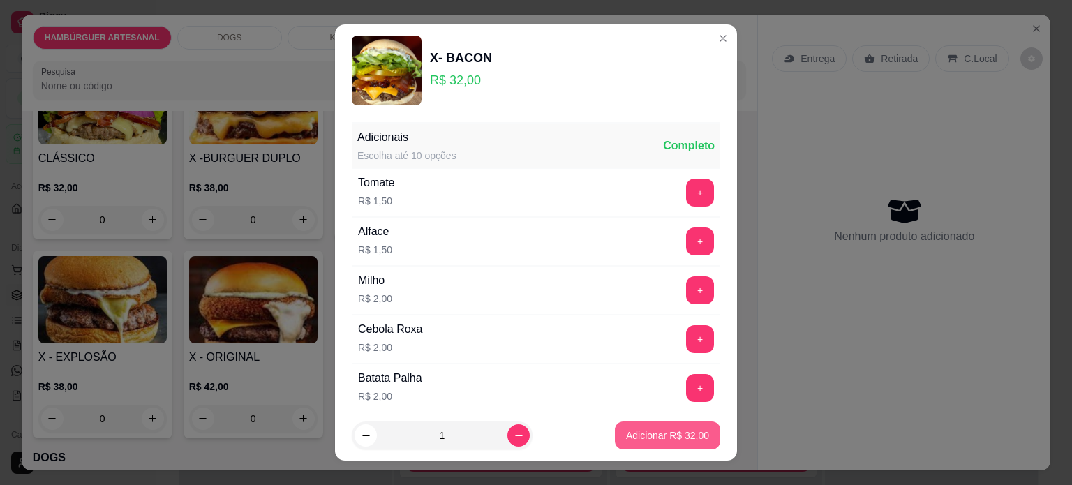
click at [676, 428] on button "Adicionar R$ 32,00" at bounding box center [667, 436] width 105 height 28
type input "1"
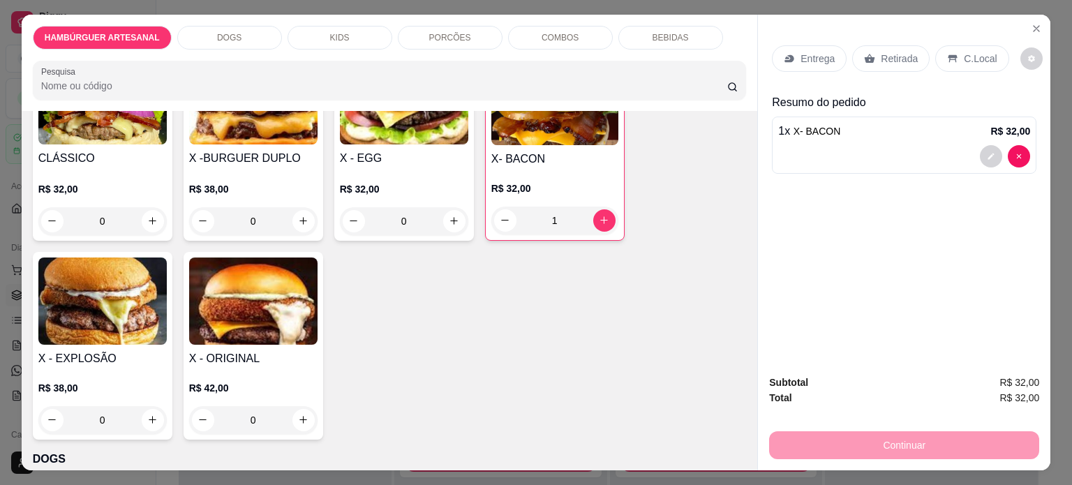
click at [972, 52] on p "C.Local" at bounding box center [980, 59] width 33 height 14
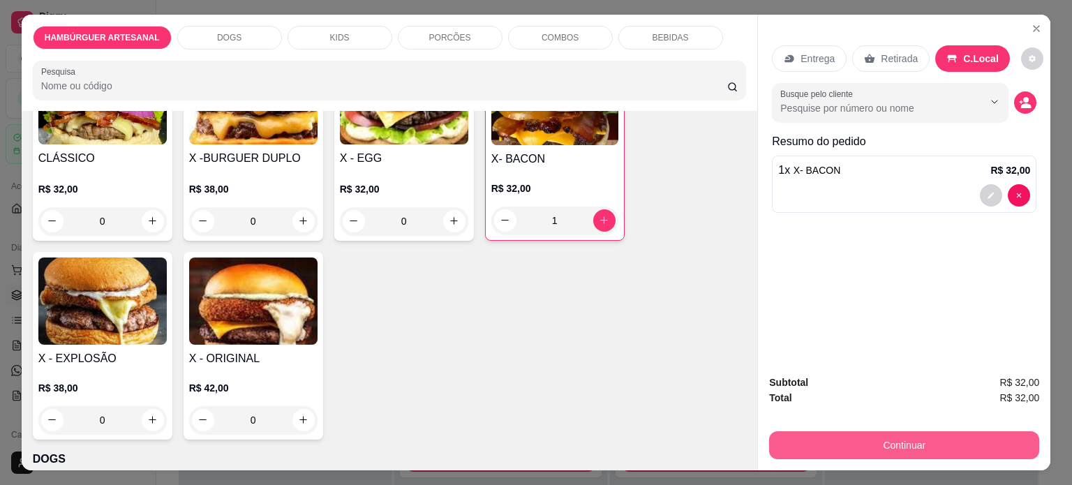
click at [921, 431] on button "Continuar" at bounding box center [904, 445] width 270 height 28
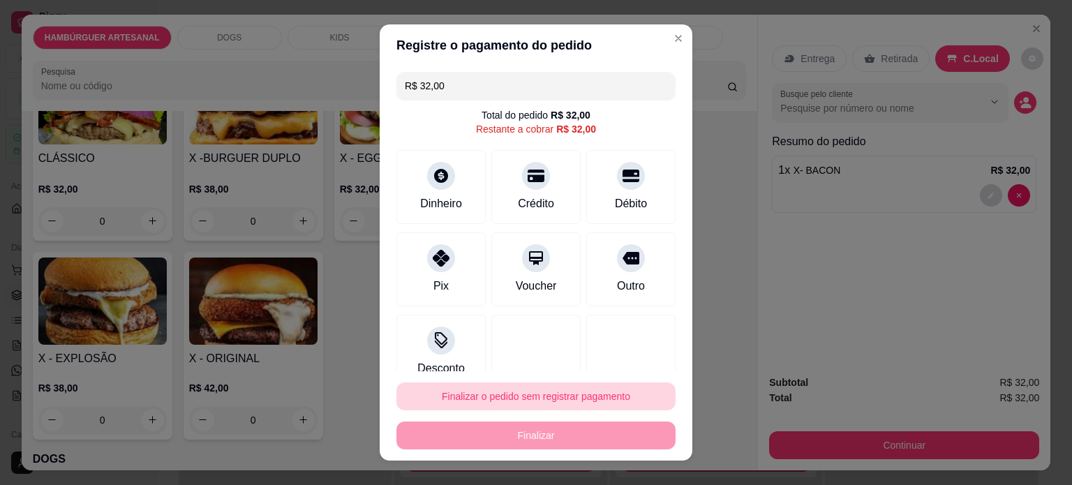
click at [590, 399] on button "Finalizar o pedido sem registrar pagamento" at bounding box center [536, 397] width 279 height 28
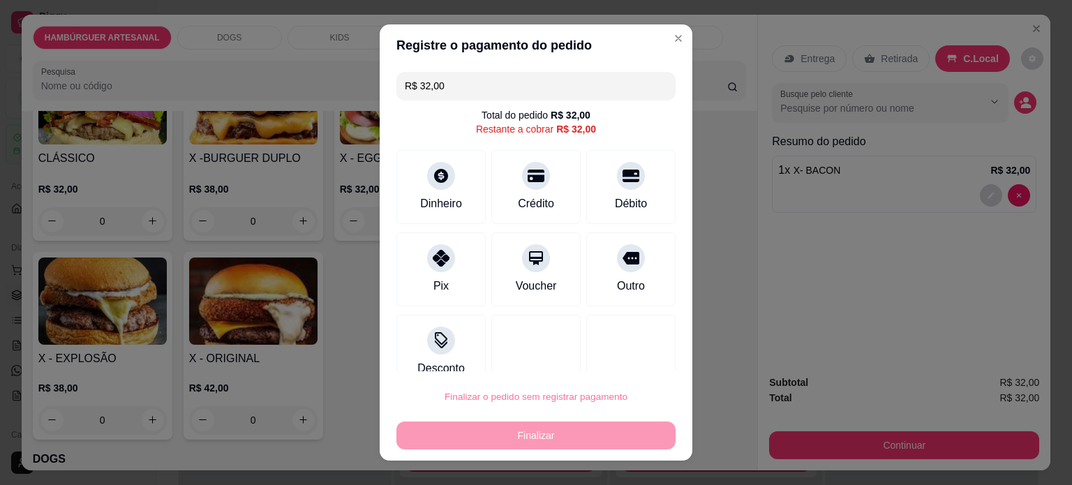
click at [549, 362] on button "Cancelar" at bounding box center [561, 357] width 47 height 21
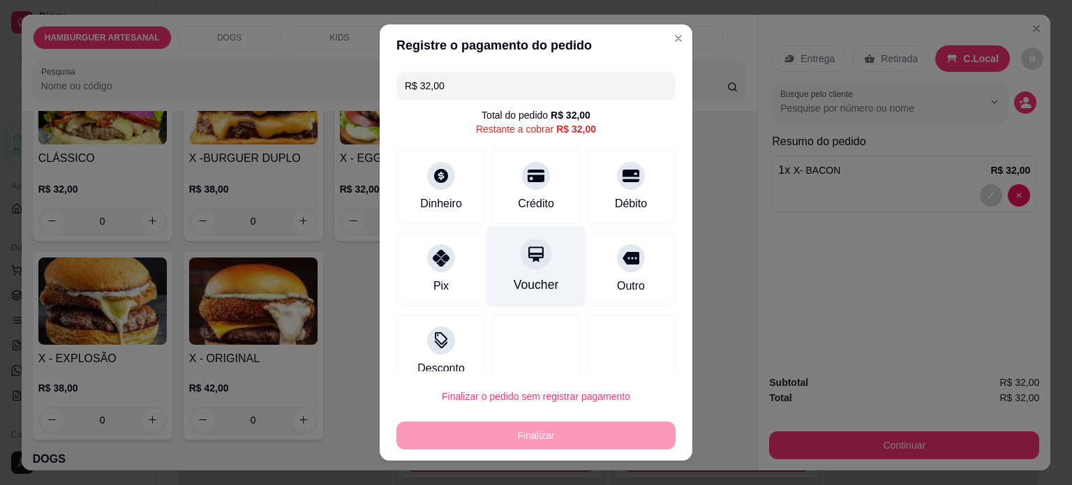
click at [528, 253] on icon at bounding box center [535, 253] width 15 height 15
type input "R$ 0,00"
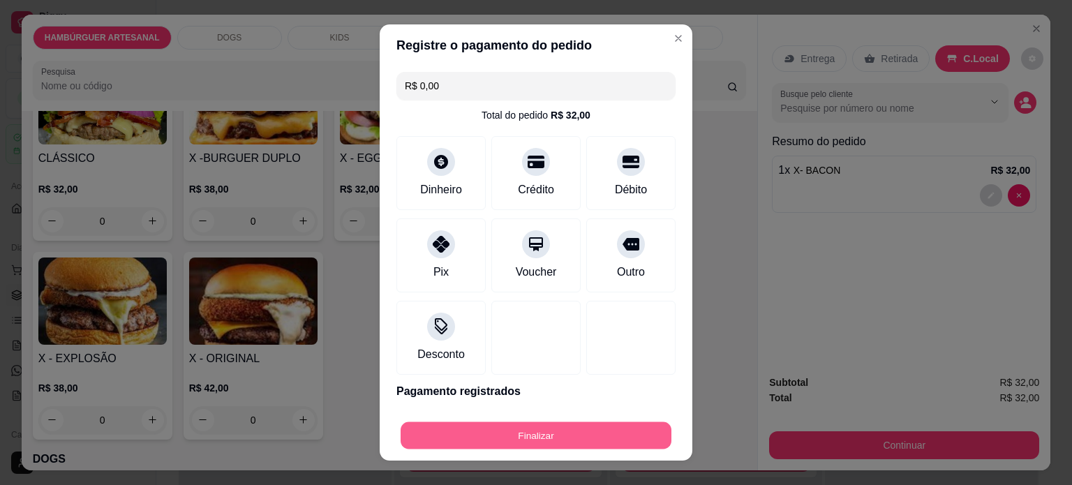
click at [550, 440] on button "Finalizar" at bounding box center [536, 435] width 271 height 27
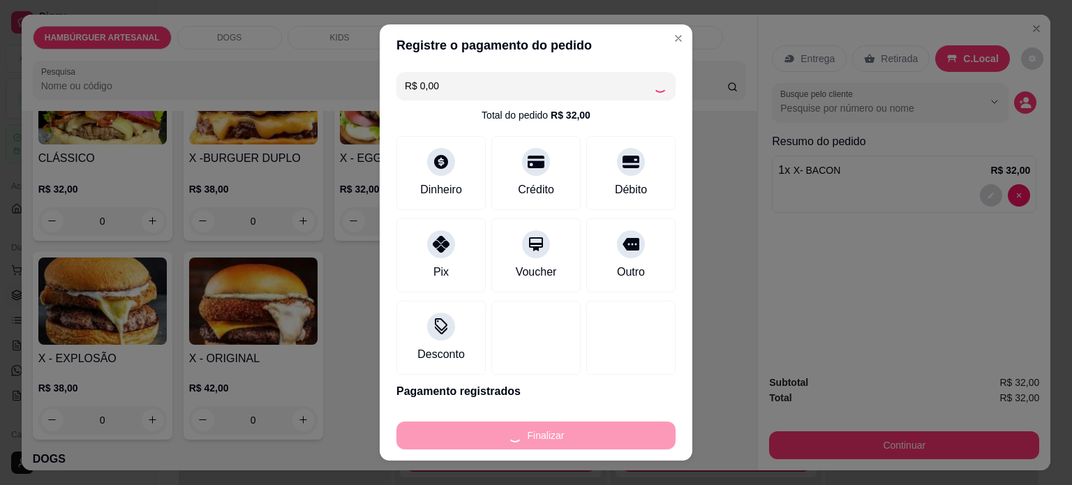
type input "0"
type input "-R$ 32,00"
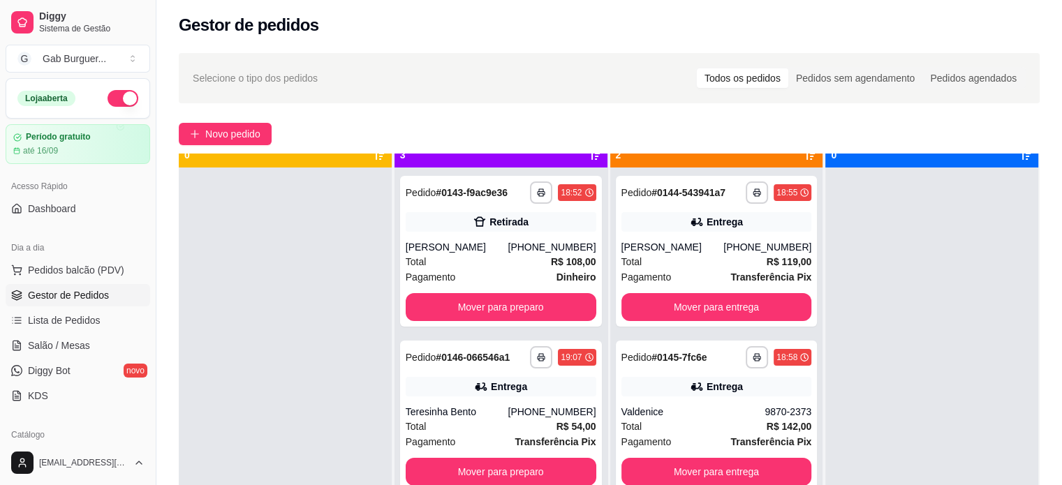
scroll to position [39, 0]
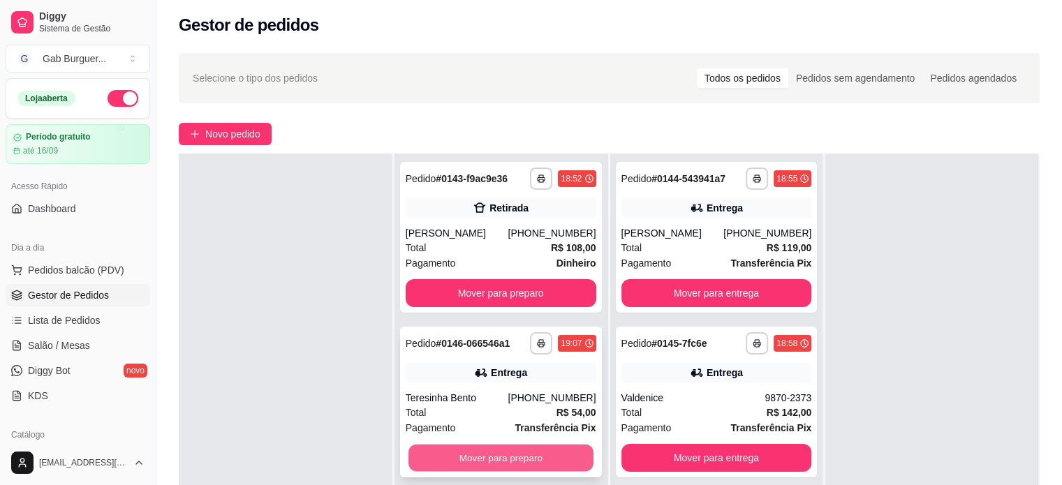
click at [476, 452] on button "Mover para preparo" at bounding box center [500, 458] width 185 height 27
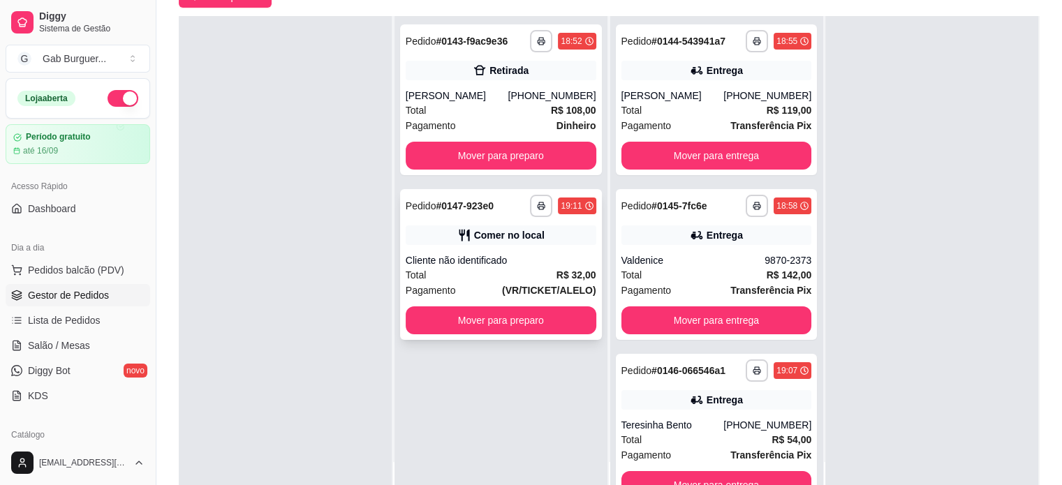
scroll to position [142, 0]
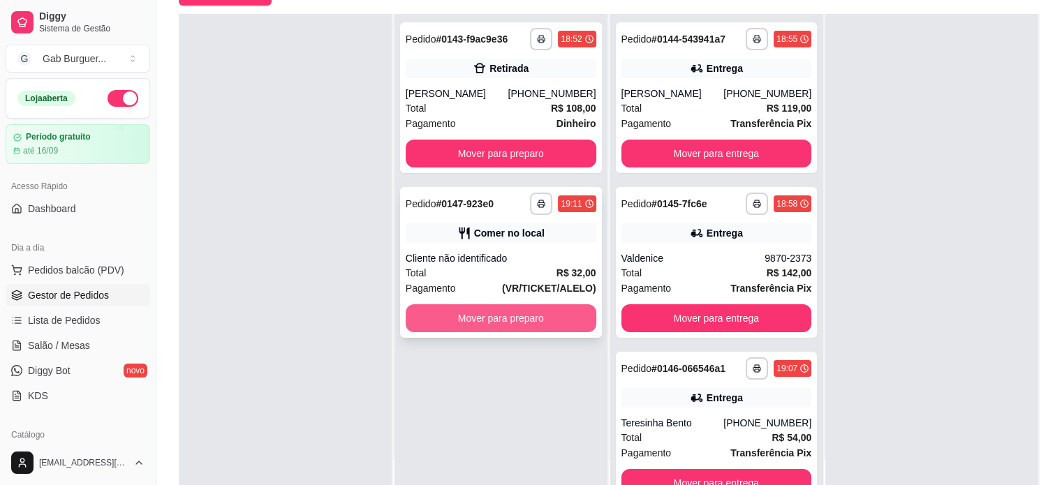
click at [503, 328] on button "Mover para preparo" at bounding box center [501, 318] width 191 height 28
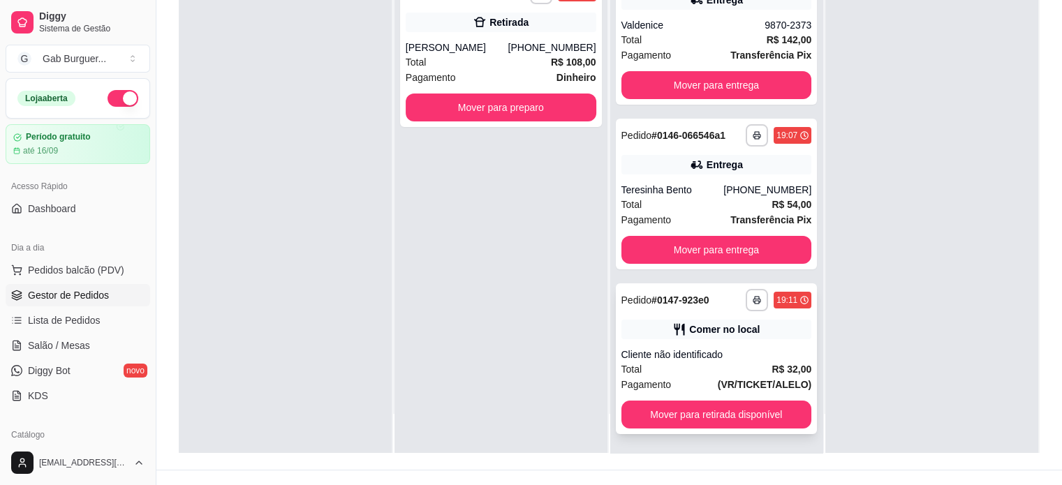
scroll to position [212, 0]
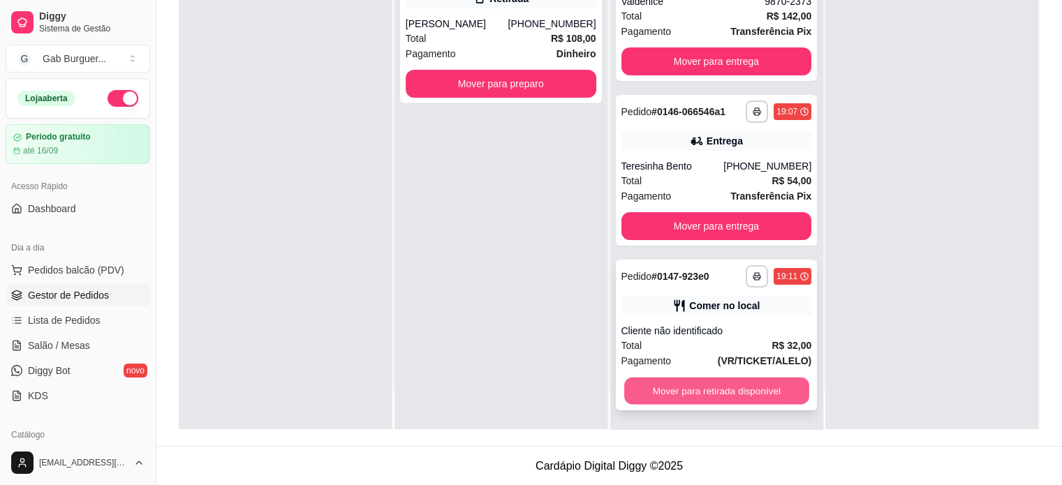
click at [726, 395] on button "Mover para retirada disponível" at bounding box center [716, 391] width 185 height 27
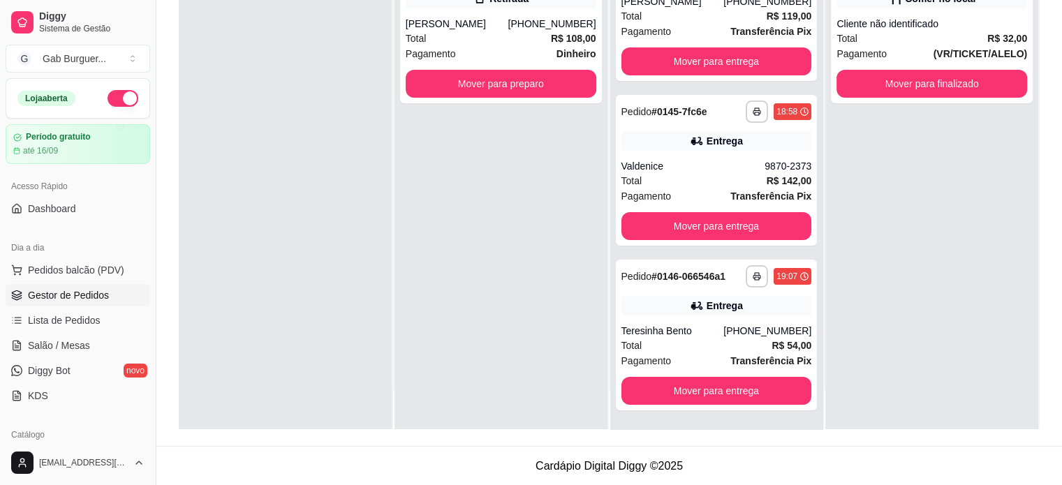
scroll to position [0, 0]
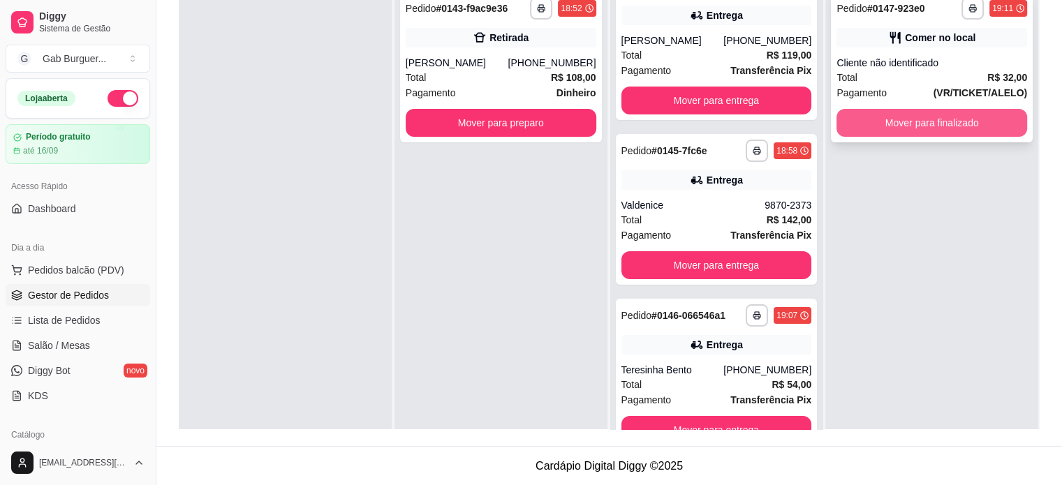
click at [929, 128] on button "Mover para finalizado" at bounding box center [931, 123] width 191 height 28
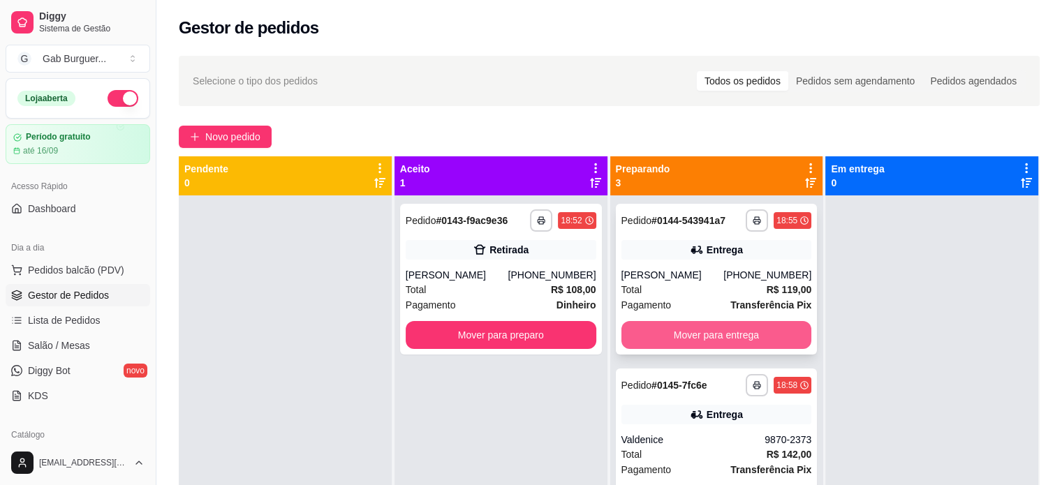
click at [706, 328] on button "Mover para entrega" at bounding box center [716, 335] width 191 height 28
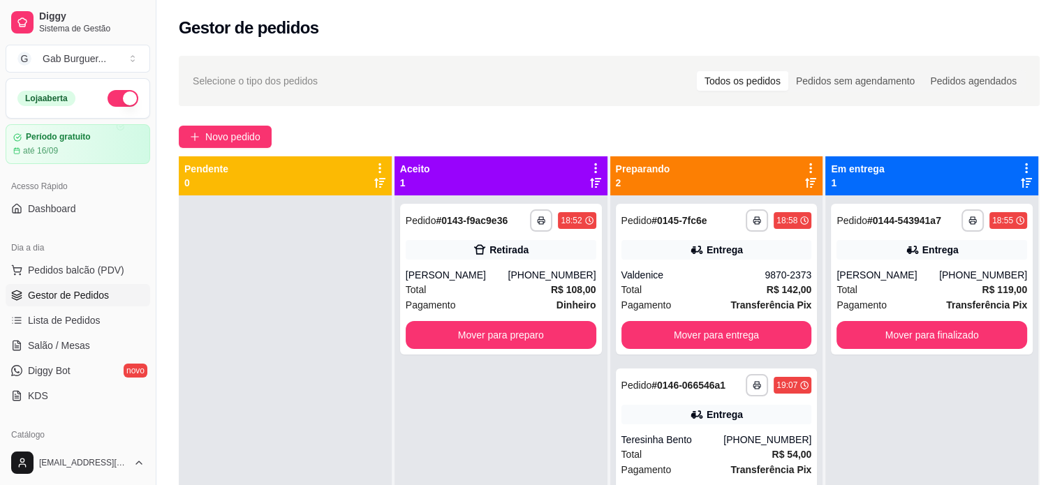
scroll to position [39, 0]
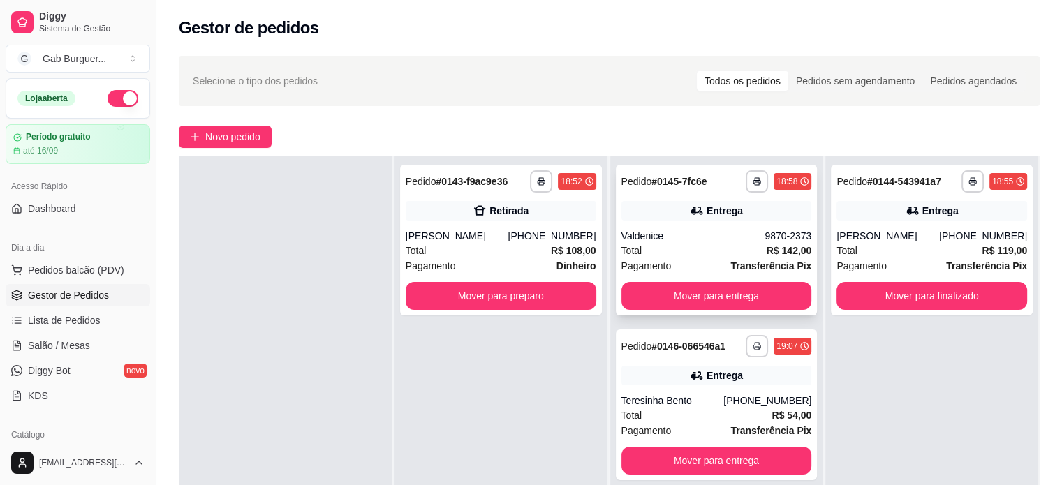
click at [789, 181] on div "18:58" at bounding box center [786, 181] width 21 height 11
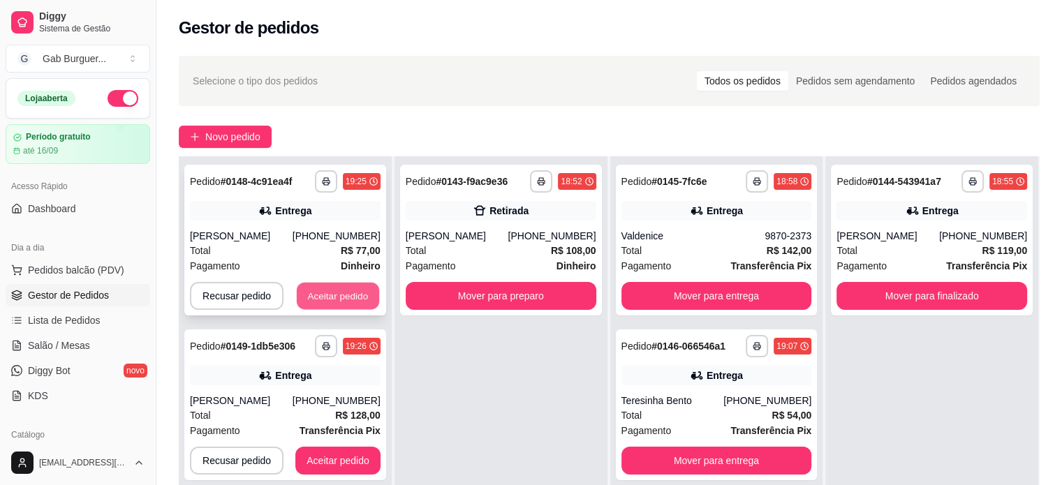
click at [346, 297] on button "Aceitar pedido" at bounding box center [338, 296] width 82 height 27
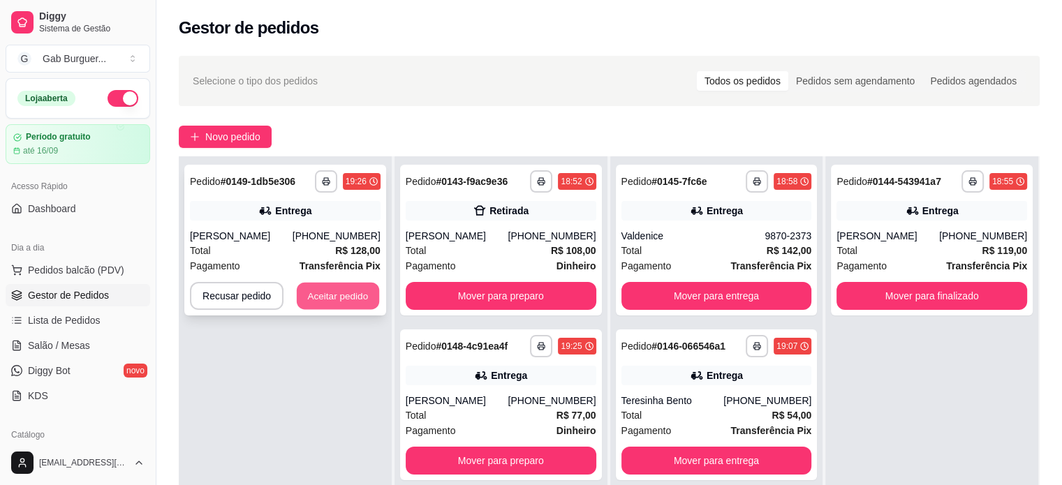
click at [355, 295] on button "Aceitar pedido" at bounding box center [338, 296] width 82 height 27
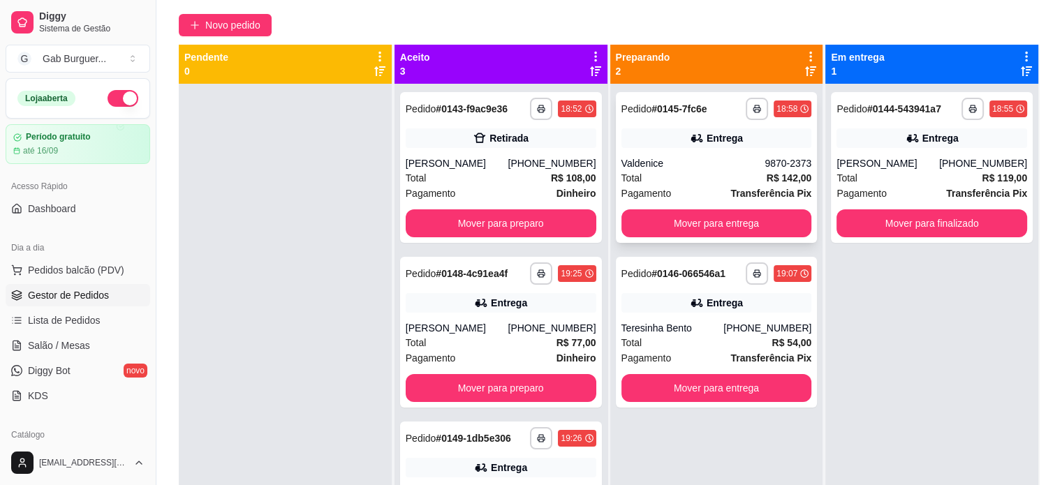
scroll to position [3, 0]
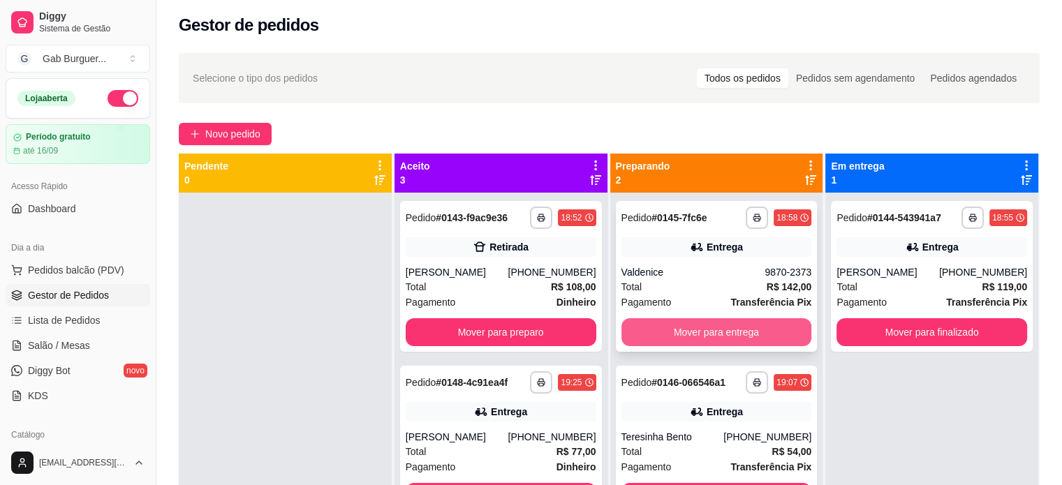
click at [717, 323] on button "Mover para entrega" at bounding box center [716, 332] width 191 height 28
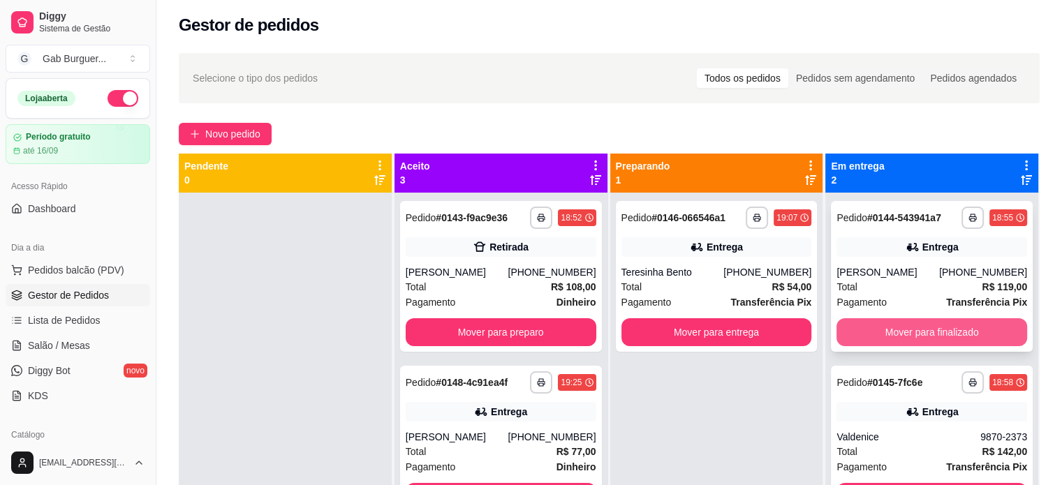
click at [957, 332] on button "Mover para finalizado" at bounding box center [931, 332] width 191 height 28
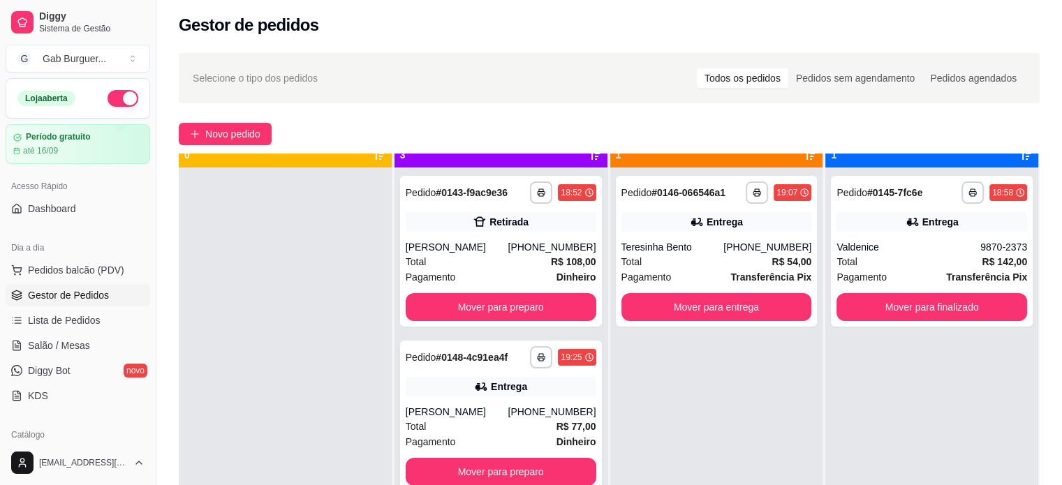
scroll to position [39, 0]
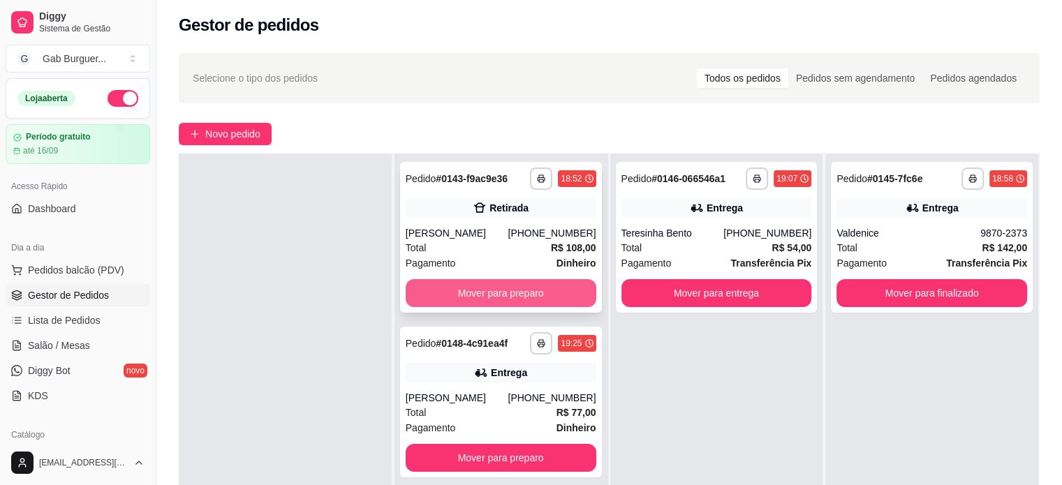
click at [510, 292] on button "Mover para preparo" at bounding box center [501, 293] width 191 height 28
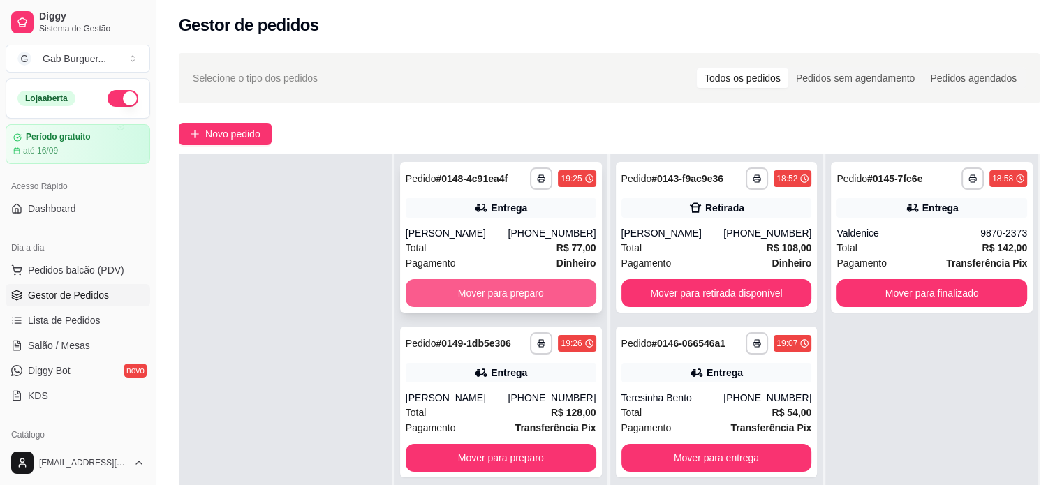
click at [510, 291] on button "Mover para preparo" at bounding box center [501, 293] width 191 height 28
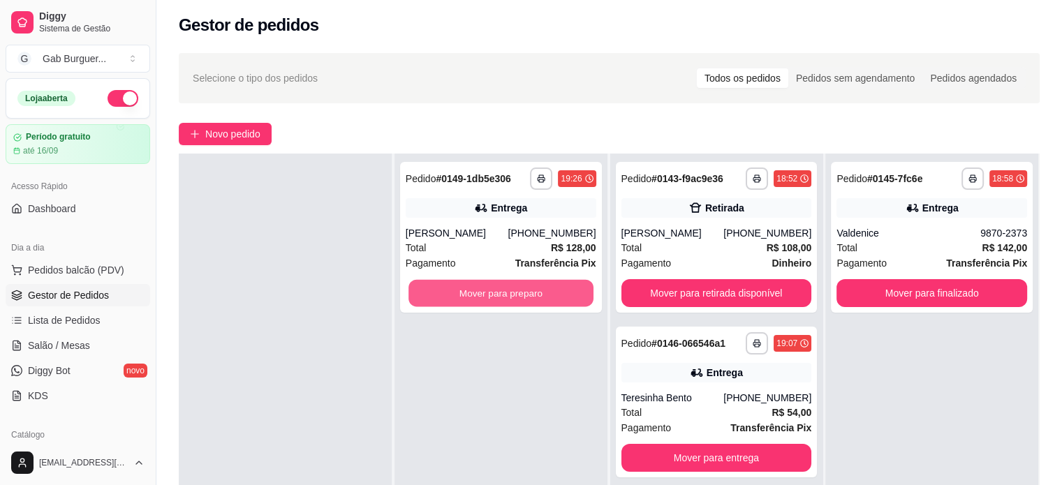
click at [510, 291] on button "Mover para preparo" at bounding box center [500, 293] width 185 height 27
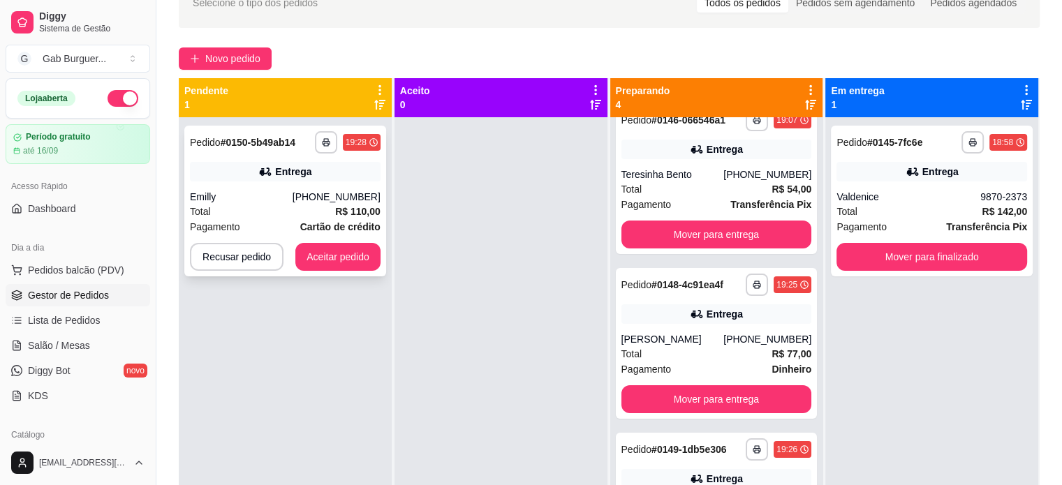
scroll to position [73, 0]
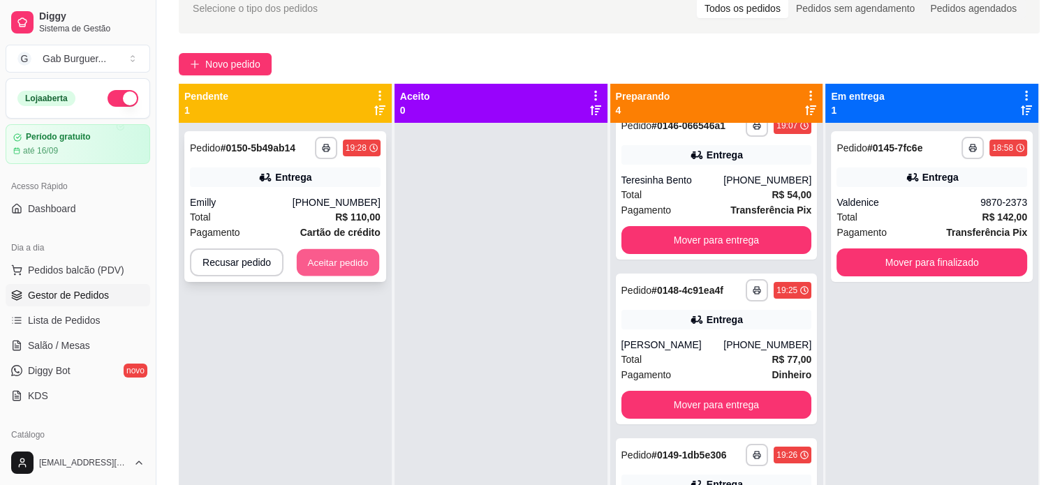
click at [349, 257] on button "Aceitar pedido" at bounding box center [338, 262] width 82 height 27
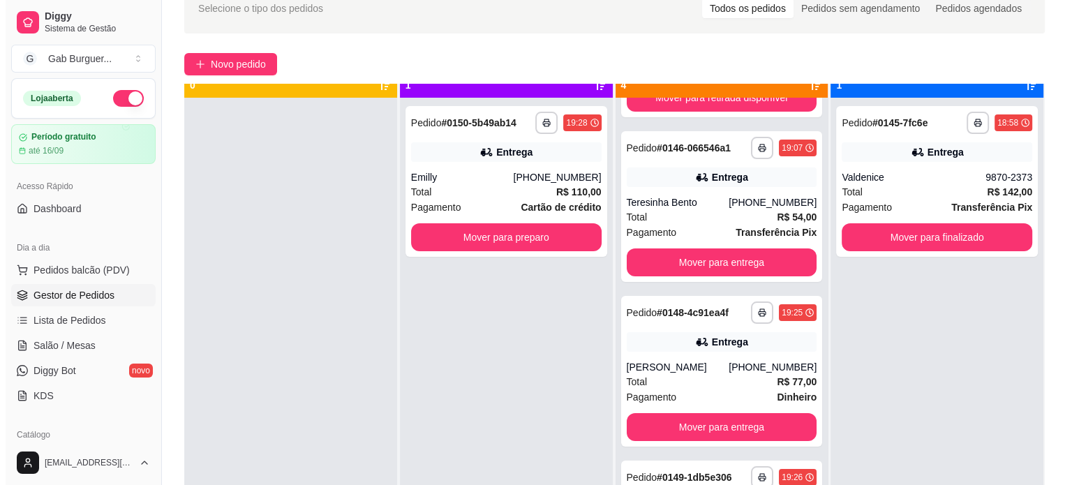
scroll to position [39, 0]
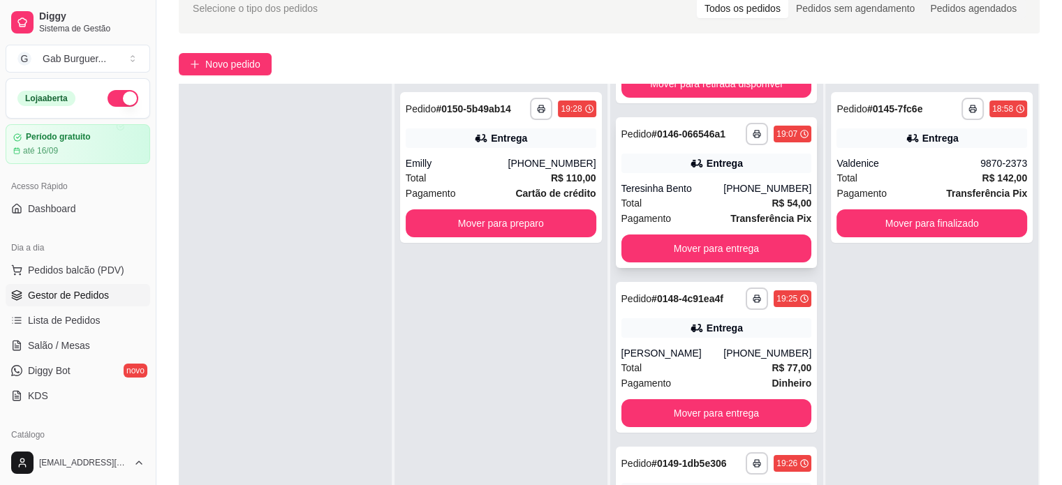
click at [691, 158] on icon at bounding box center [697, 163] width 14 height 14
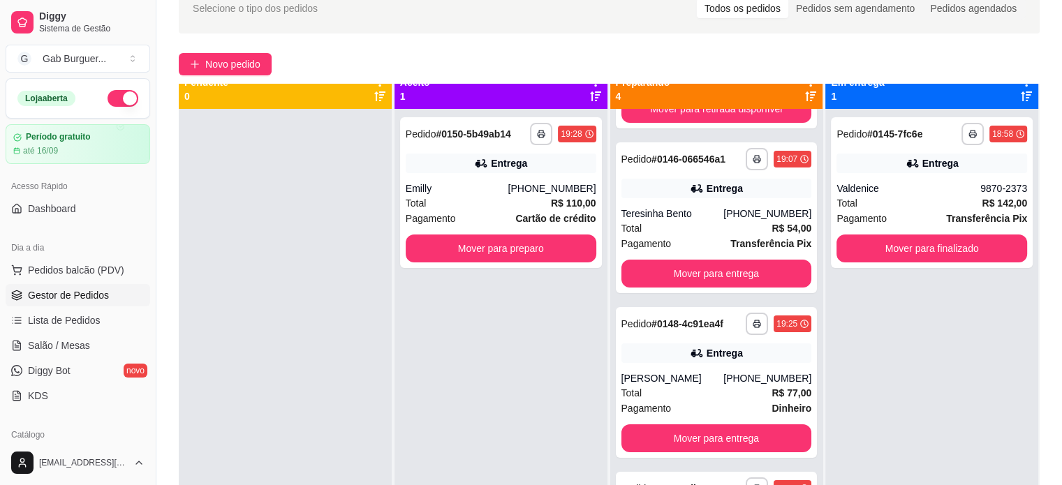
scroll to position [0, 0]
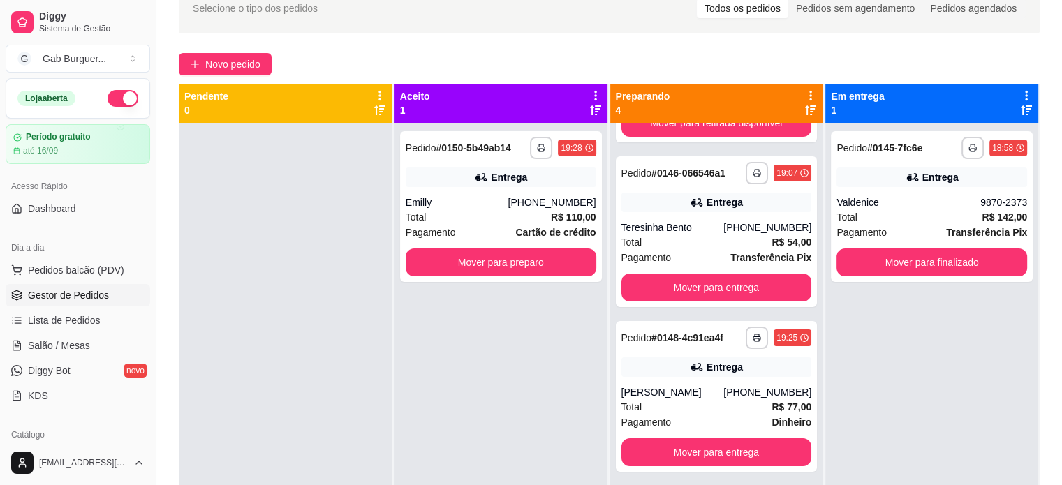
click at [905, 346] on div "**********" at bounding box center [931, 365] width 213 height 485
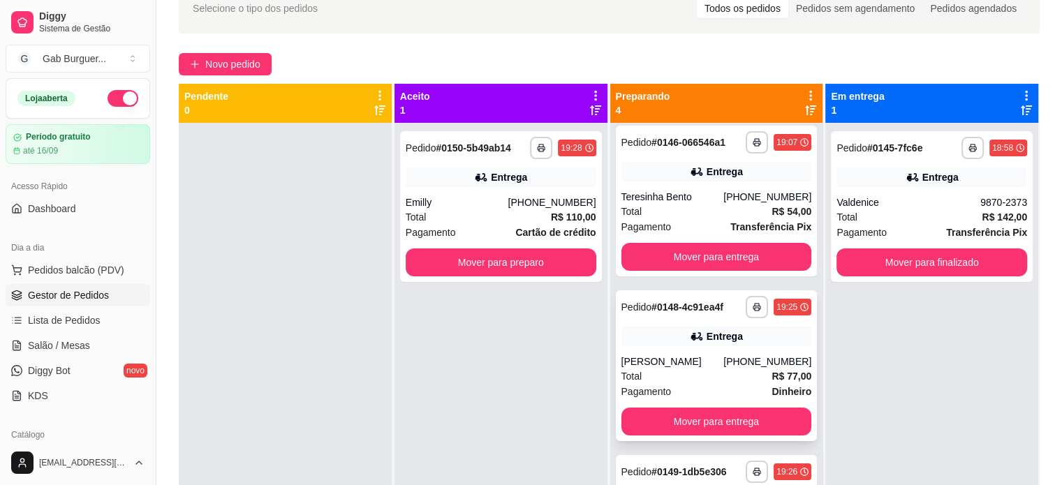
scroll to position [187, 0]
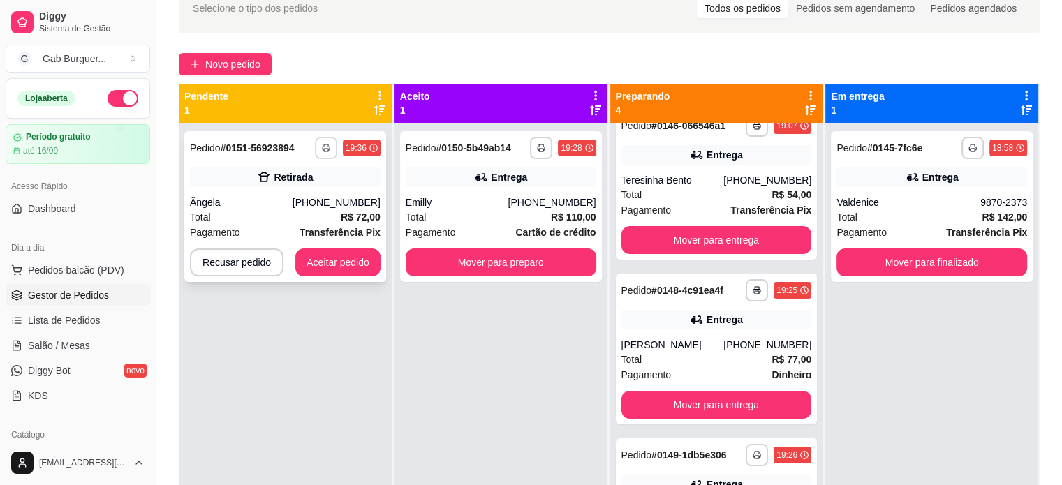
click at [327, 145] on polyline "button" at bounding box center [326, 146] width 4 height 3
click at [269, 202] on button "TOMATE MDK-080" at bounding box center [287, 197] width 101 height 22
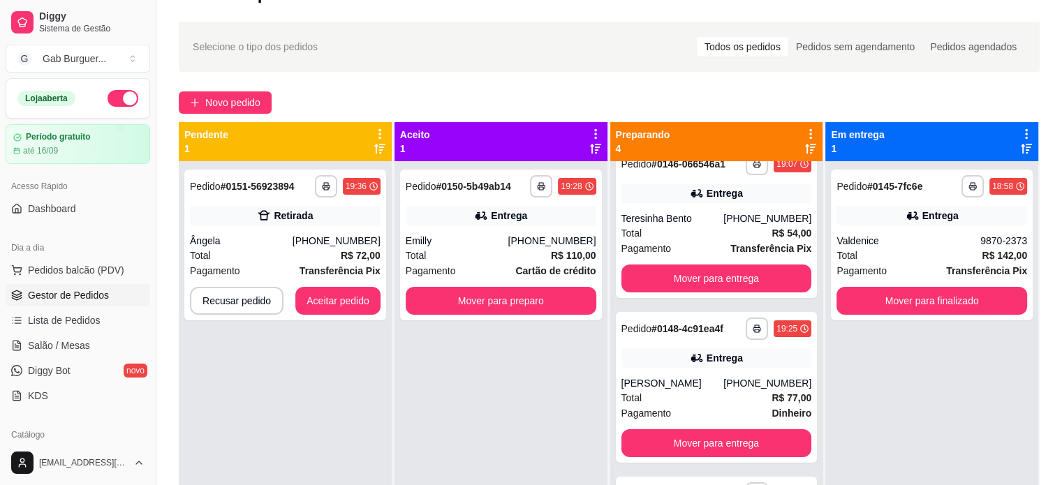
scroll to position [0, 0]
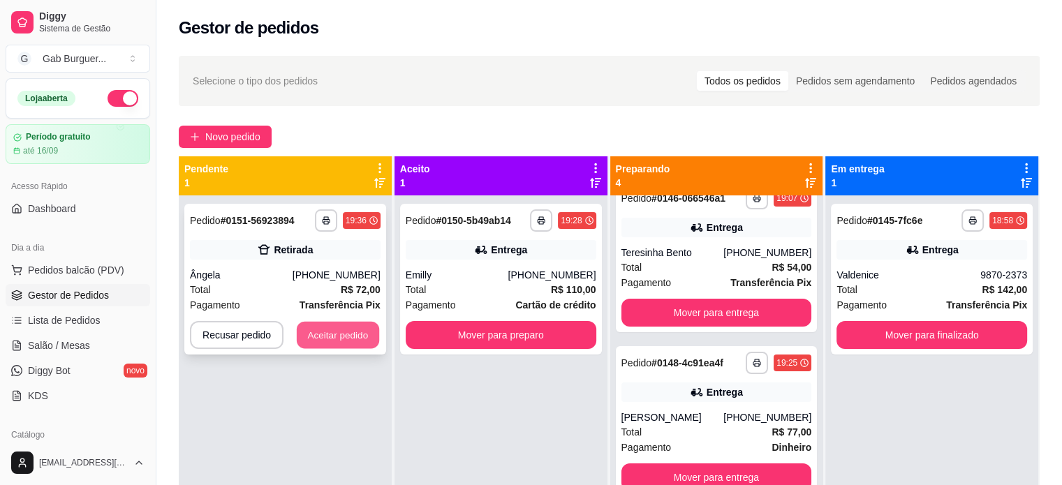
click at [343, 341] on button "Aceitar pedido" at bounding box center [338, 335] width 82 height 27
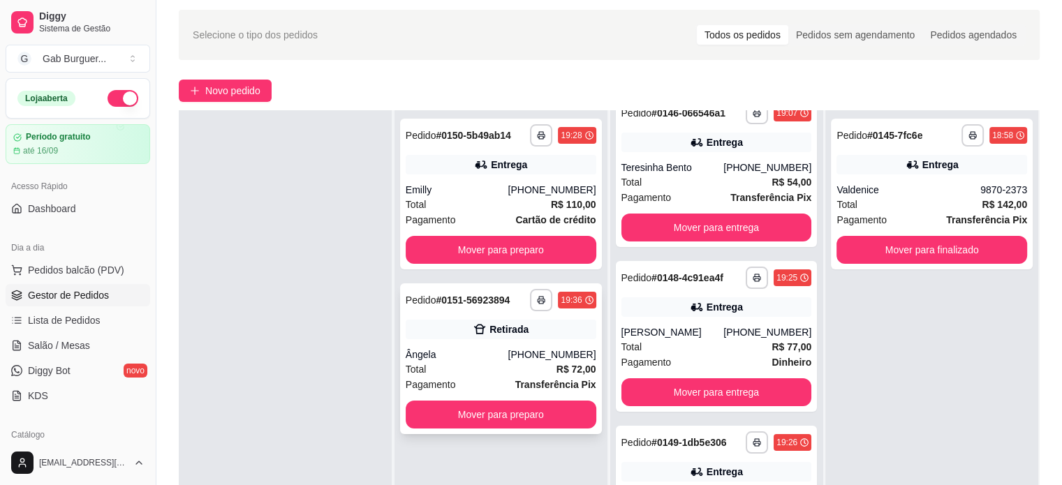
scroll to position [70, 0]
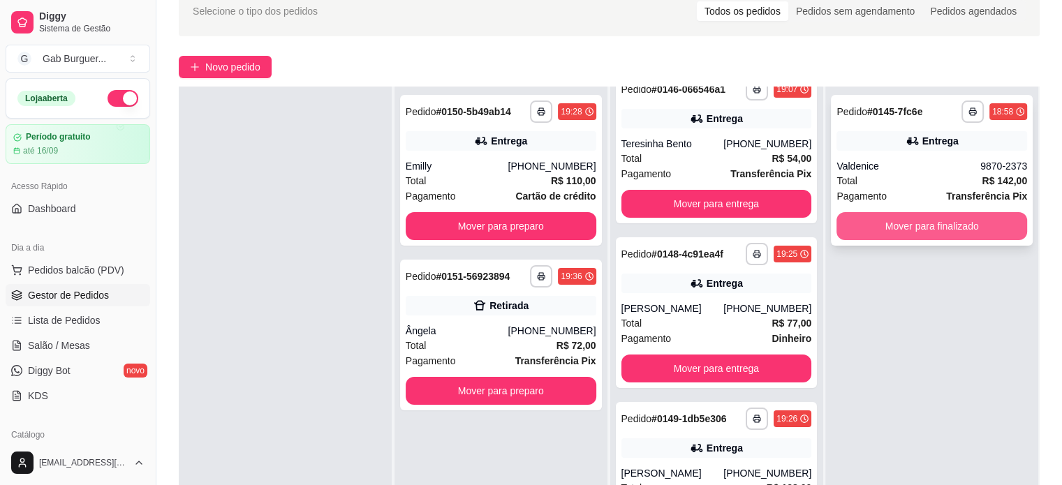
click at [921, 217] on button "Mover para finalizado" at bounding box center [931, 226] width 191 height 28
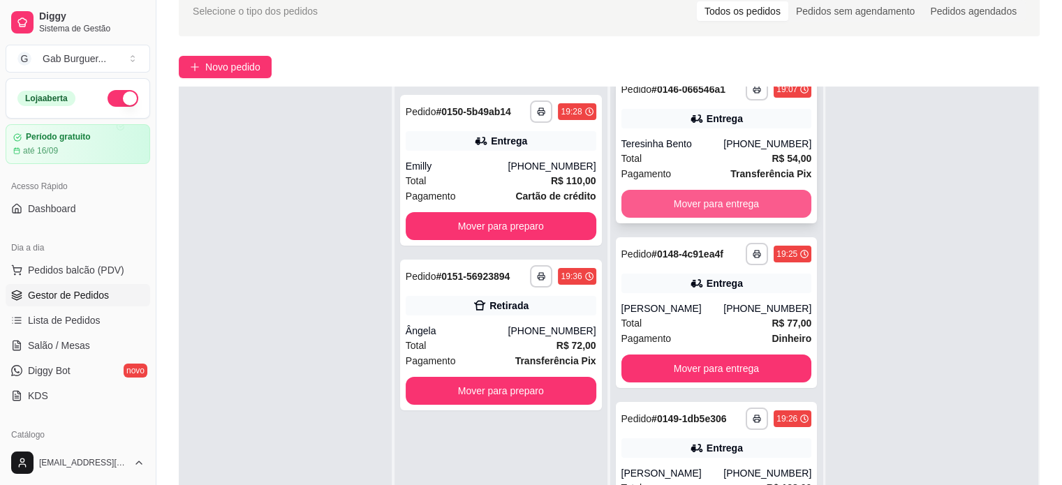
click at [695, 195] on button "Mover para entrega" at bounding box center [716, 204] width 191 height 28
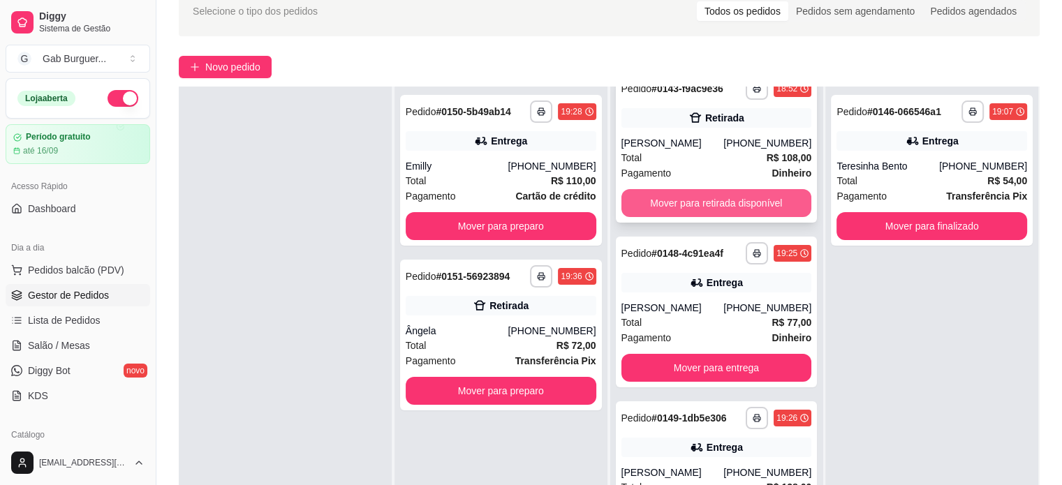
scroll to position [22, 0]
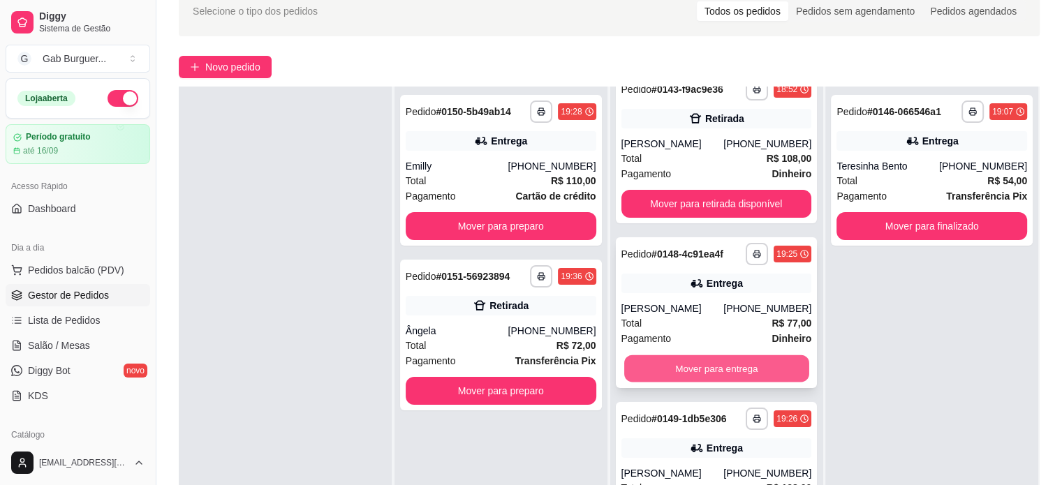
click at [712, 371] on button "Mover para entrega" at bounding box center [716, 368] width 185 height 27
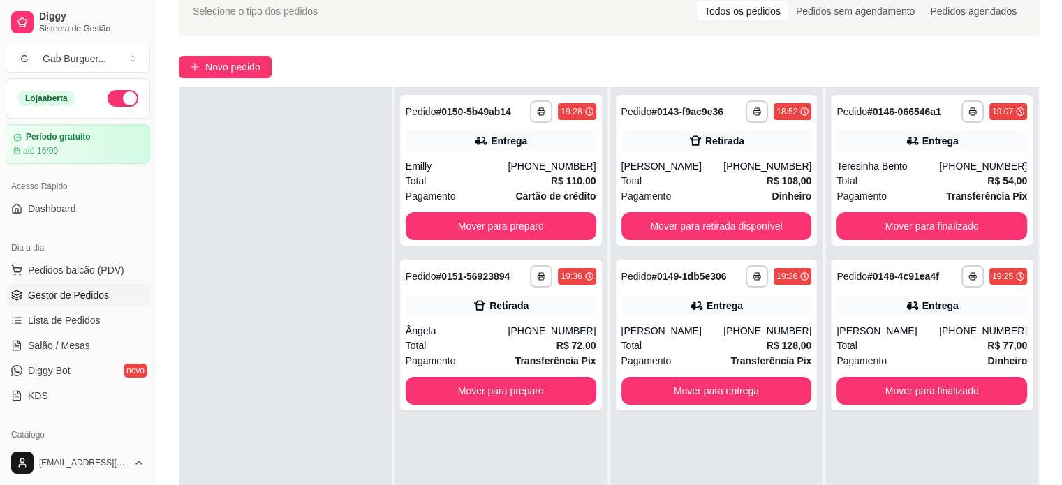
scroll to position [0, 0]
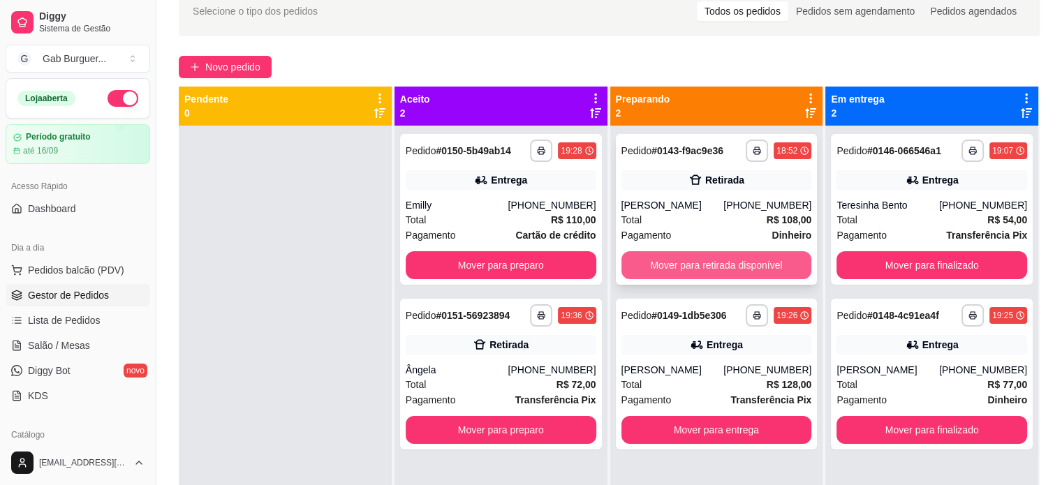
click at [762, 267] on button "Mover para retirada disponível" at bounding box center [716, 265] width 191 height 28
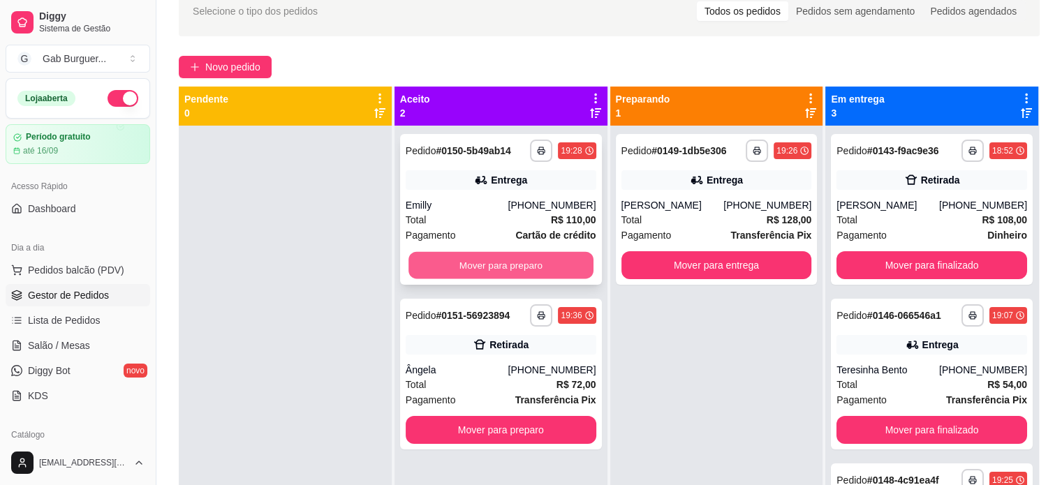
click at [500, 270] on button "Mover para preparo" at bounding box center [500, 265] width 185 height 27
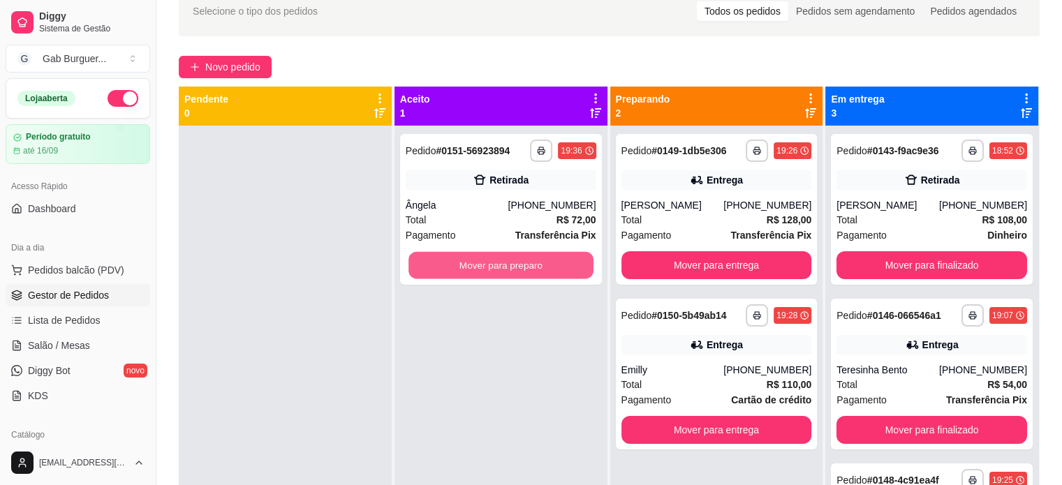
click at [505, 267] on button "Mover para preparo" at bounding box center [500, 265] width 185 height 27
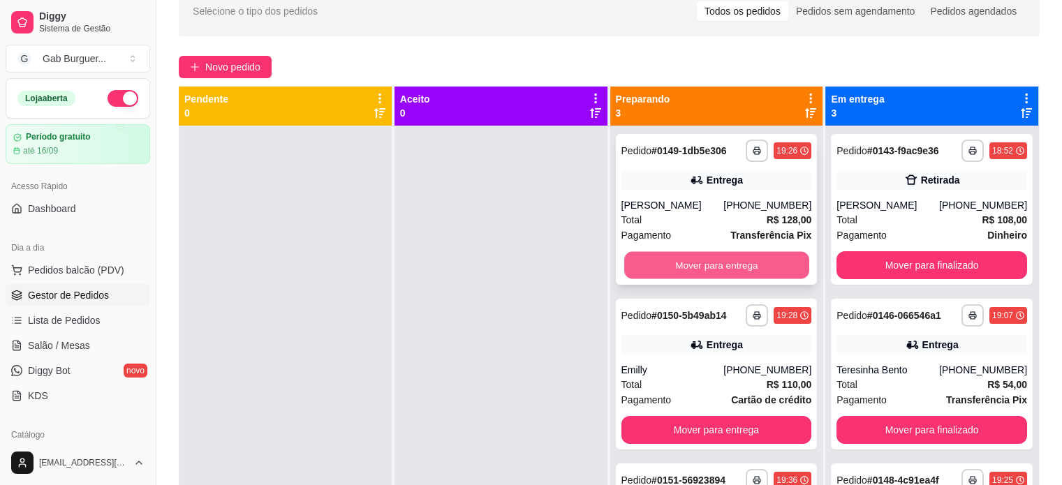
click at [734, 265] on button "Mover para entrega" at bounding box center [716, 265] width 185 height 27
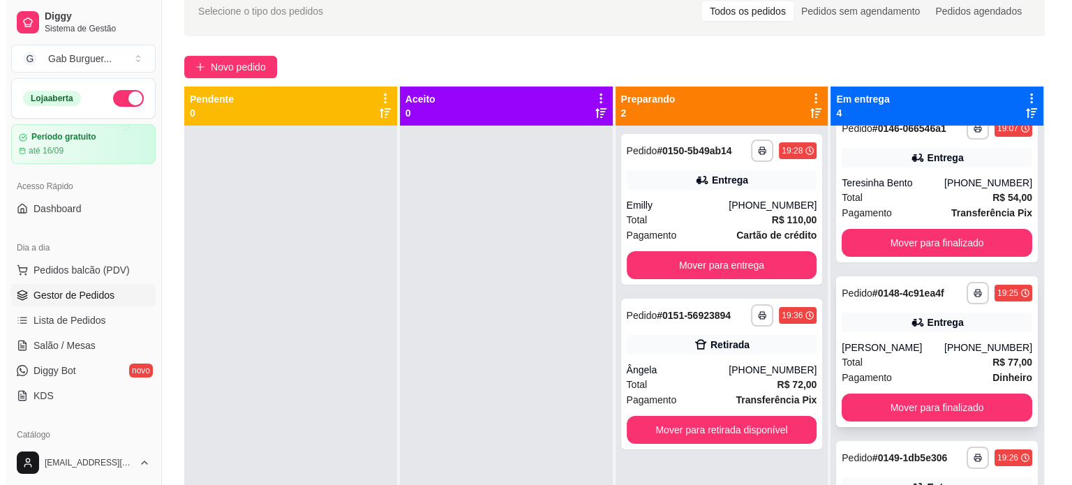
scroll to position [39, 0]
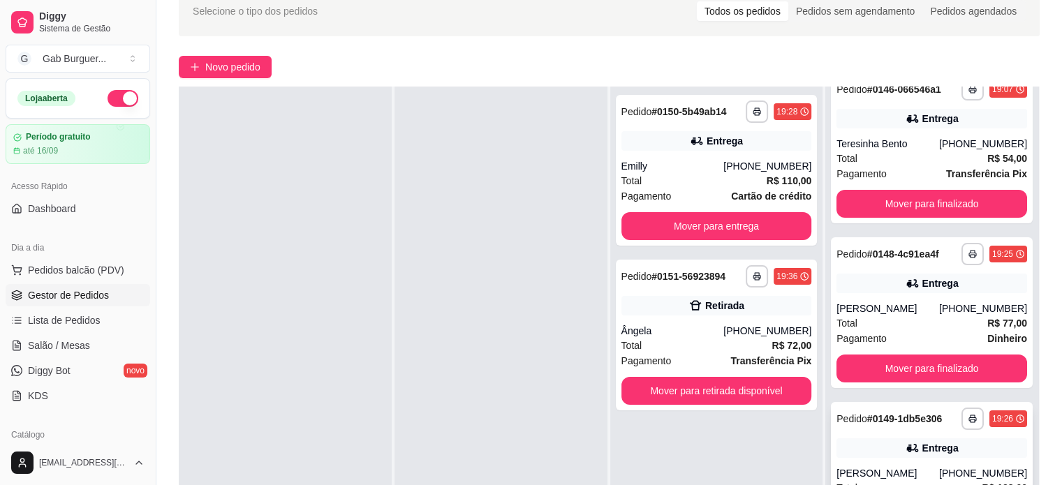
click at [887, 461] on div "**********" at bounding box center [932, 477] width 202 height 151
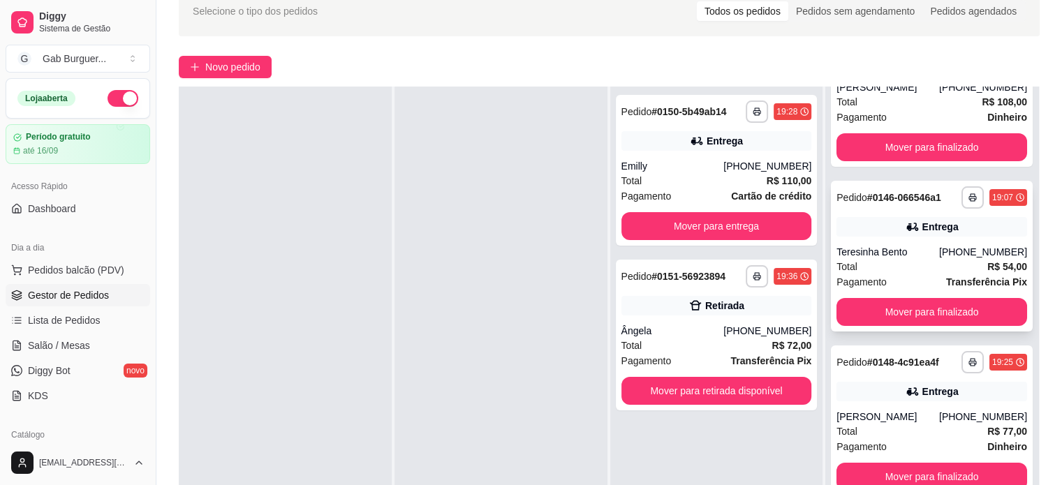
scroll to position [140, 0]
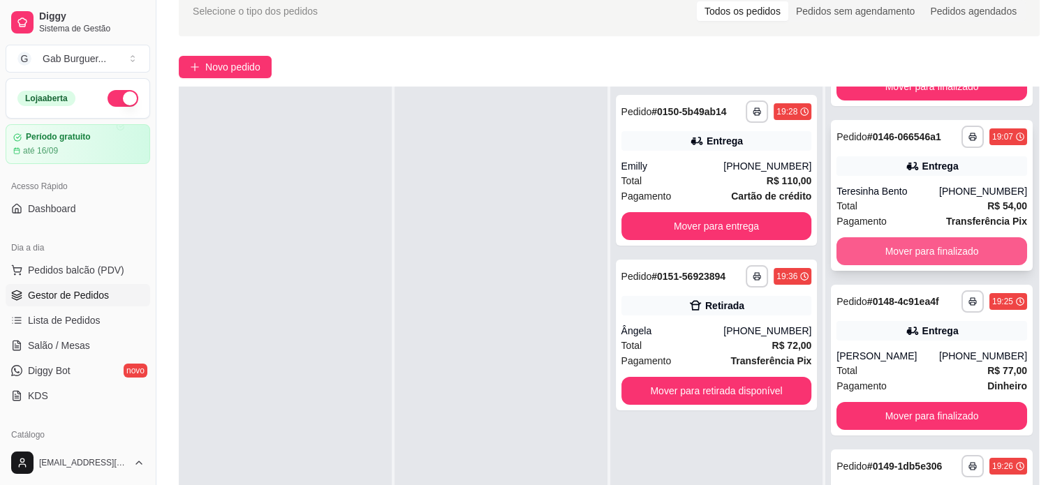
click at [902, 250] on button "Mover para finalizado" at bounding box center [931, 251] width 191 height 28
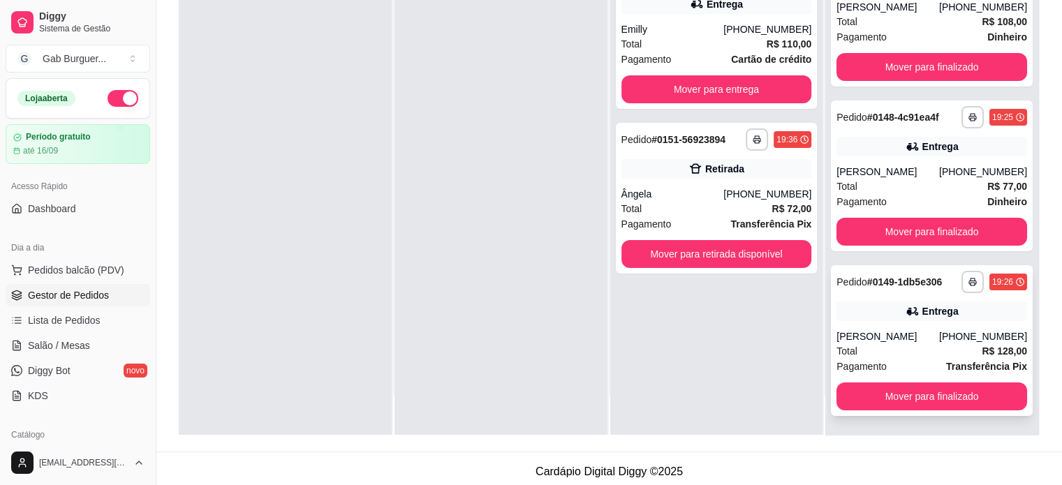
scroll to position [212, 0]
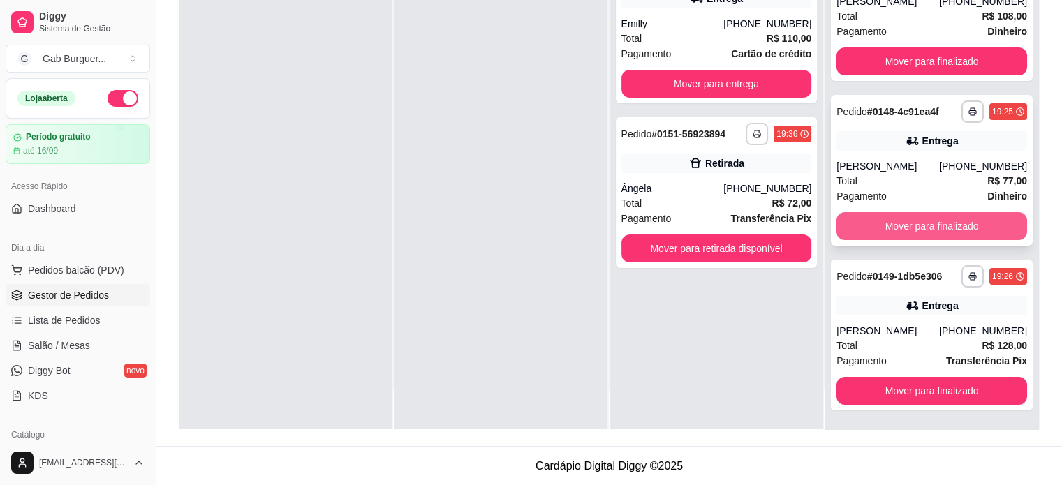
click at [897, 231] on button "Mover para finalizado" at bounding box center [931, 226] width 191 height 28
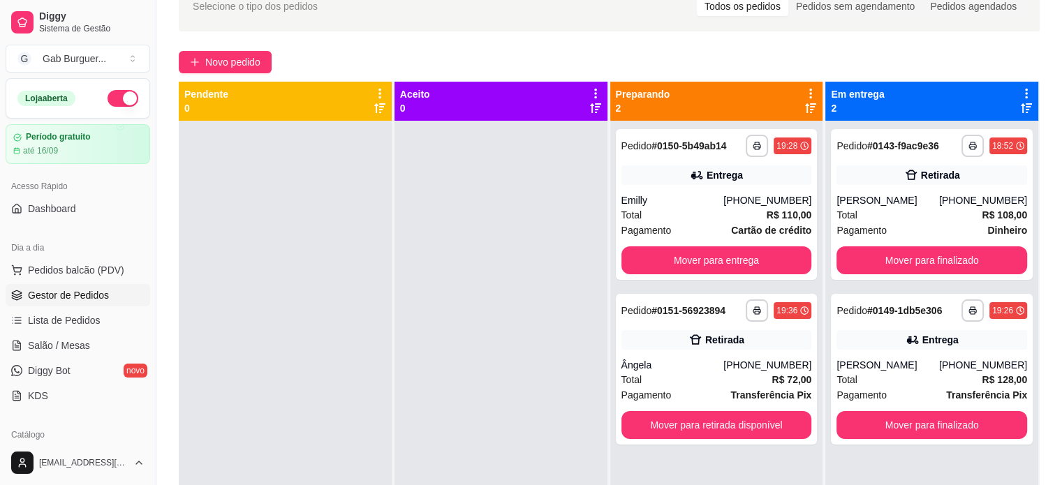
scroll to position [73, 0]
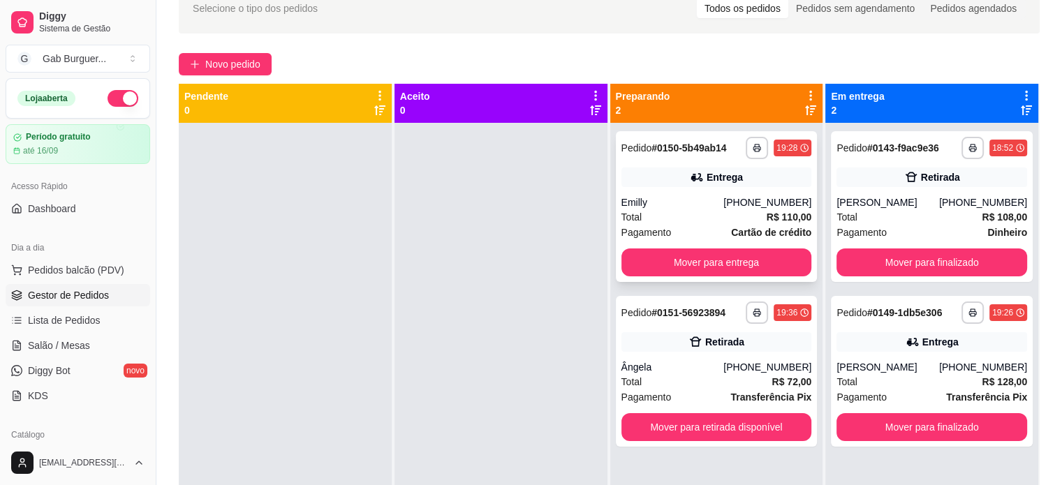
click at [792, 148] on div "19:28" at bounding box center [792, 148] width 38 height 17
click at [778, 308] on div "19:36" at bounding box center [786, 312] width 21 height 11
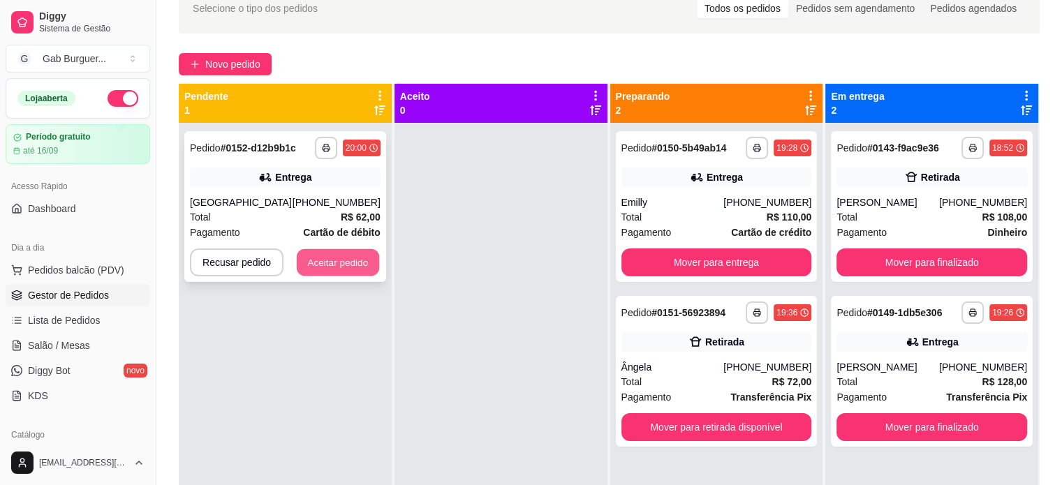
click at [360, 260] on button "Aceitar pedido" at bounding box center [338, 262] width 82 height 27
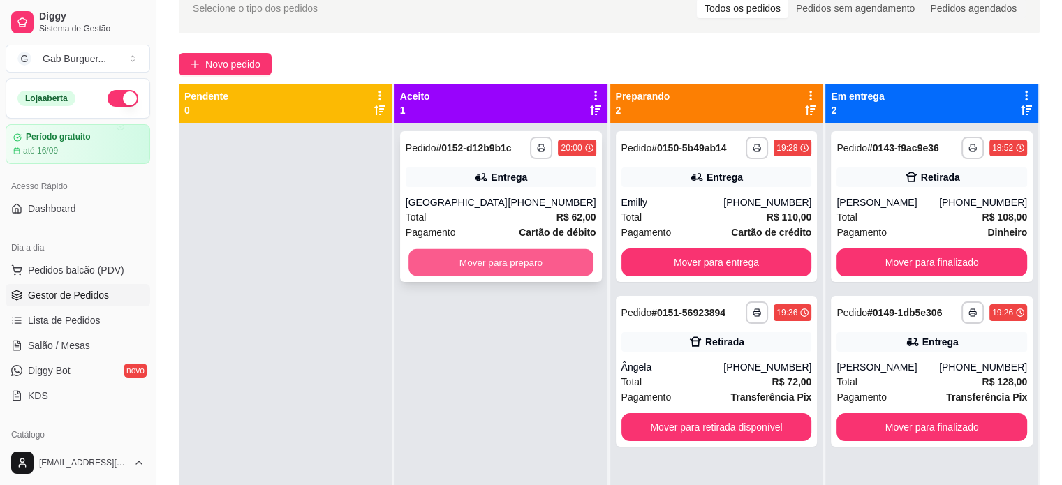
click at [526, 258] on button "Mover para preparo" at bounding box center [500, 262] width 185 height 27
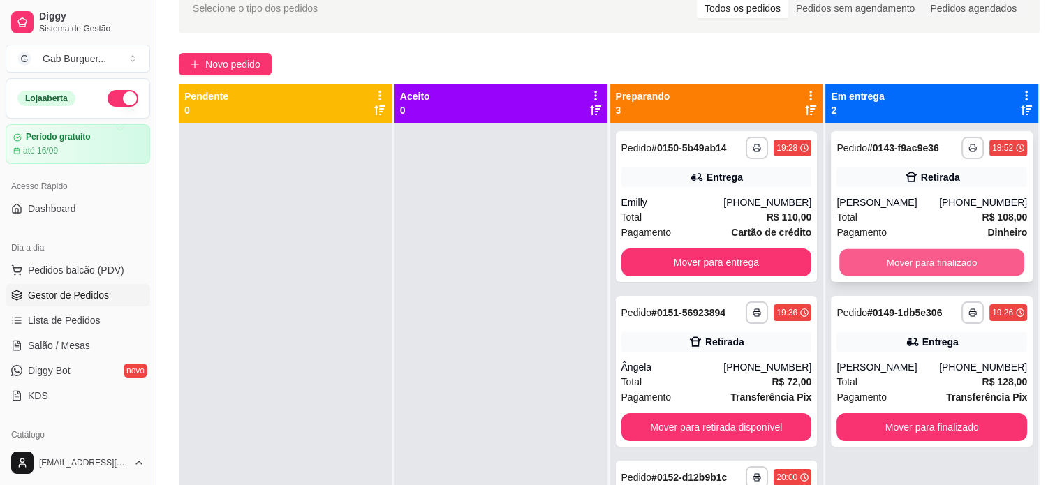
click at [933, 259] on button "Mover para finalizado" at bounding box center [931, 262] width 185 height 27
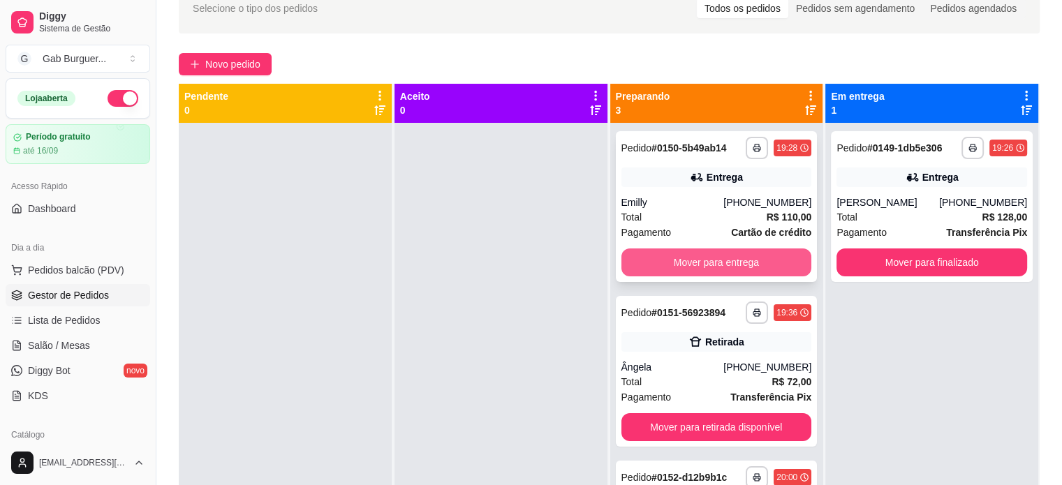
click at [753, 261] on button "Mover para entrega" at bounding box center [716, 263] width 191 height 28
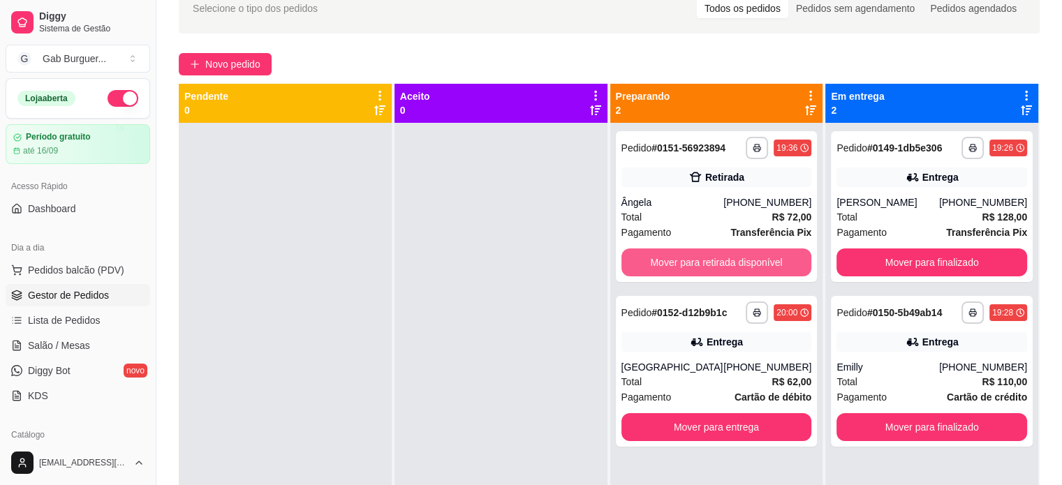
click at [753, 261] on button "Mover para retirada disponível" at bounding box center [716, 263] width 191 height 28
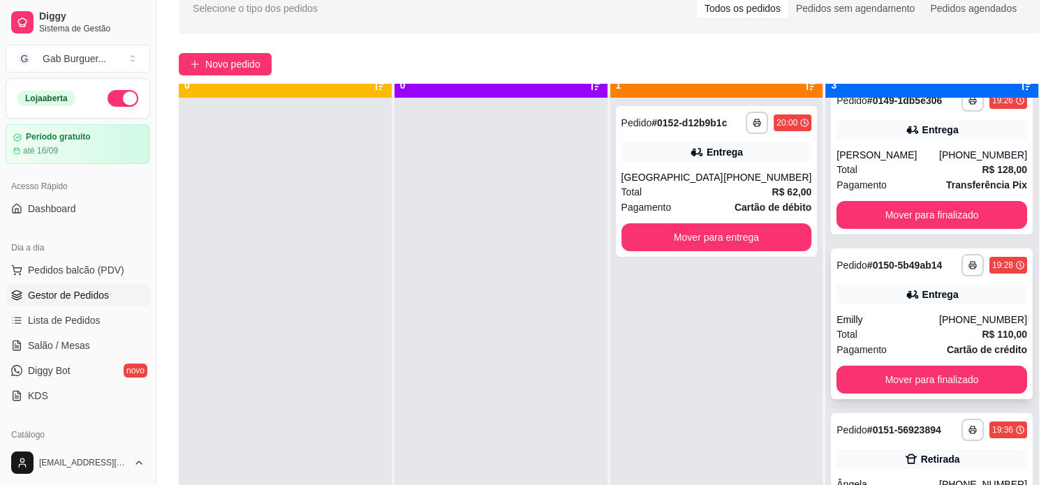
scroll to position [39, 0]
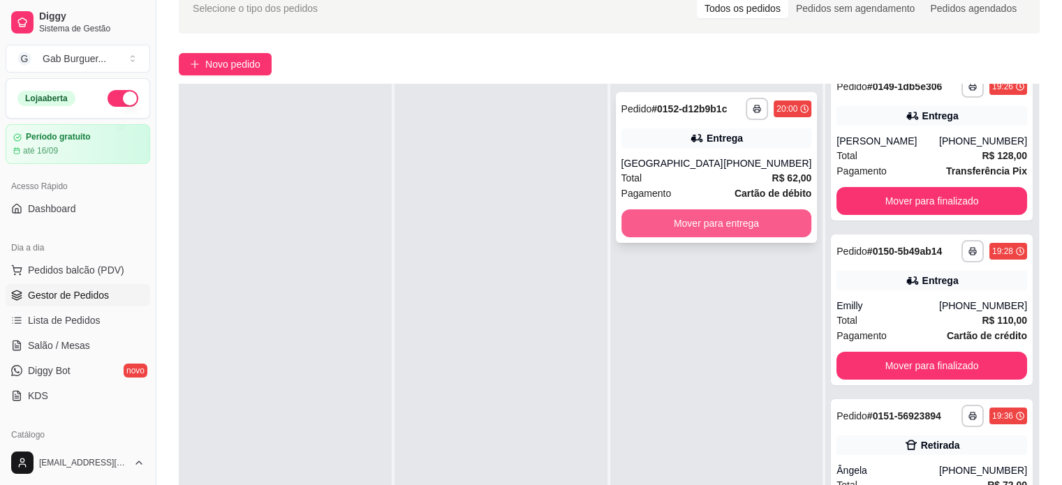
click at [738, 228] on button "Mover para entrega" at bounding box center [716, 223] width 191 height 28
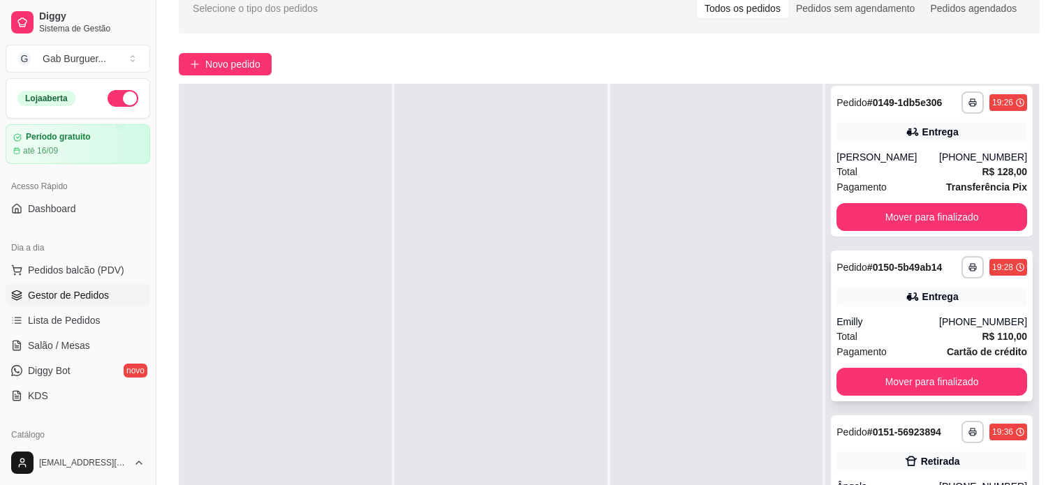
scroll to position [0, 0]
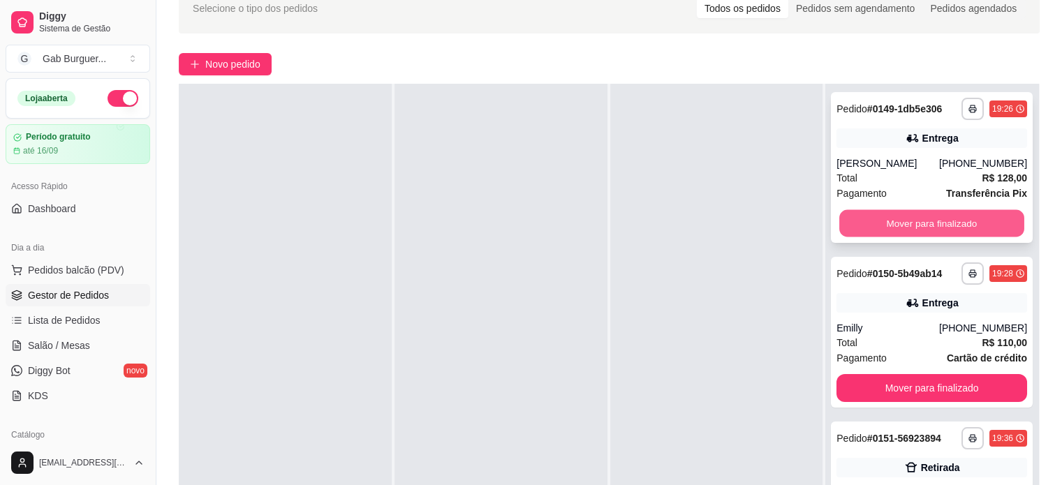
click at [940, 230] on button "Mover para finalizado" at bounding box center [931, 223] width 185 height 27
click at [940, 216] on button "Mover para finalizado" at bounding box center [931, 223] width 185 height 27
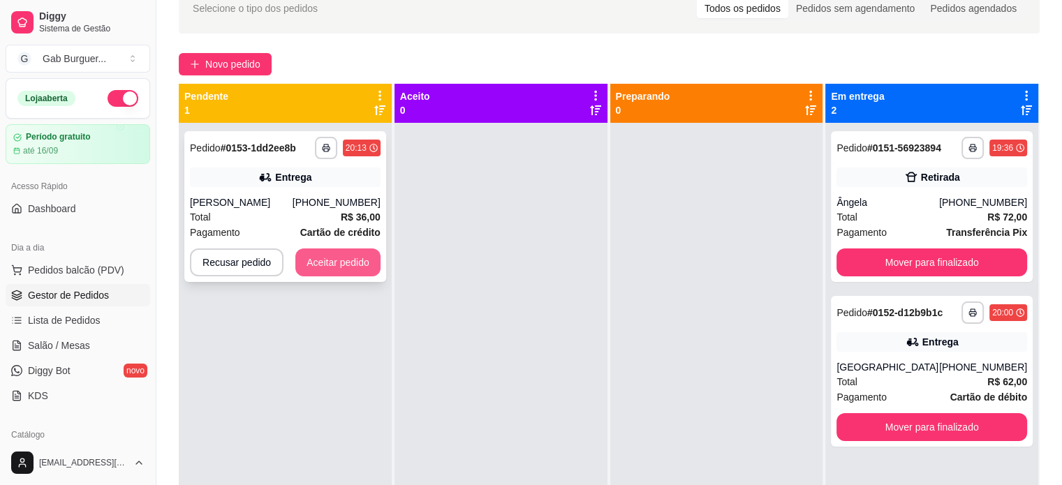
click at [363, 270] on button "Aceitar pedido" at bounding box center [337, 263] width 85 height 28
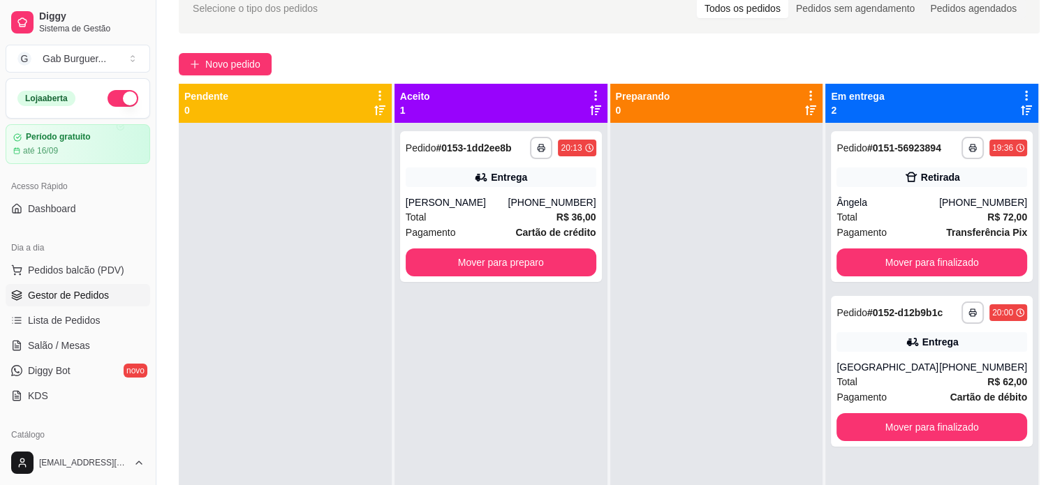
click at [271, 256] on div at bounding box center [285, 365] width 213 height 485
click at [318, 239] on div at bounding box center [285, 365] width 213 height 485
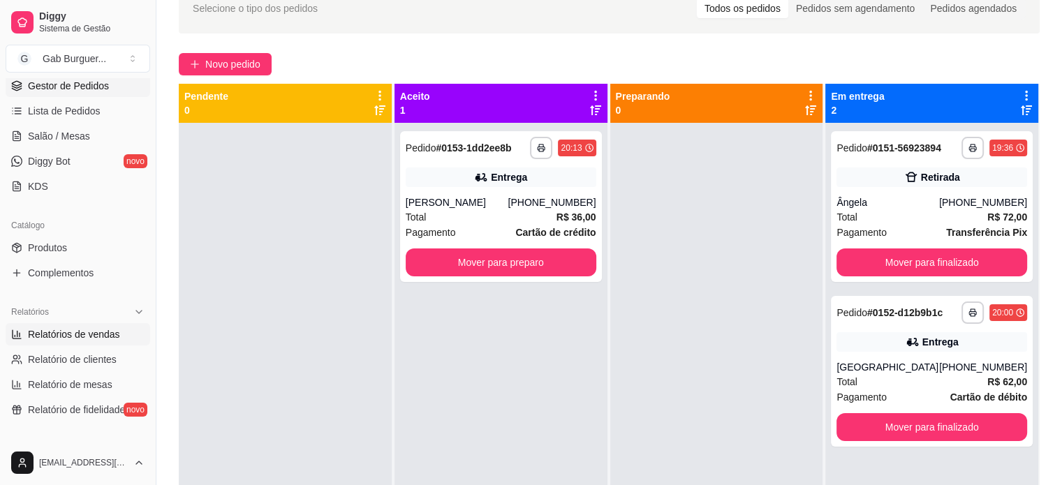
click at [94, 338] on span "Relatórios de vendas" at bounding box center [74, 334] width 92 height 14
select select "ALL"
select select "0"
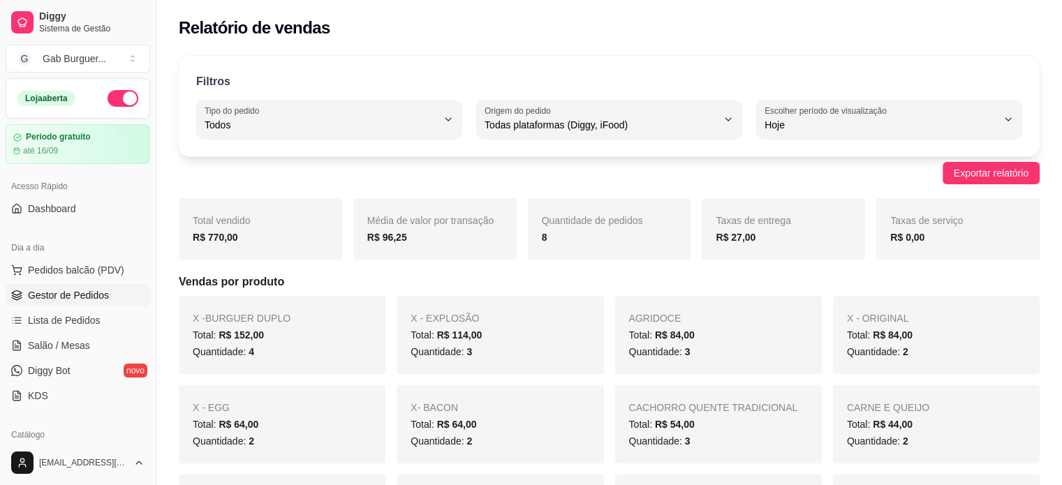
click at [86, 297] on span "Gestor de Pedidos" at bounding box center [68, 295] width 81 height 14
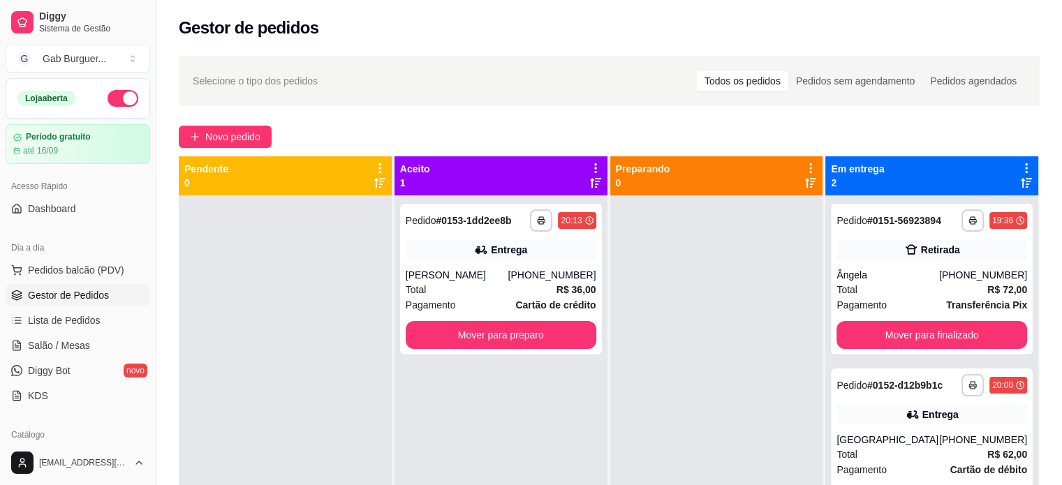
click at [254, 268] on div at bounding box center [285, 437] width 213 height 485
click at [296, 315] on div at bounding box center [285, 437] width 213 height 485
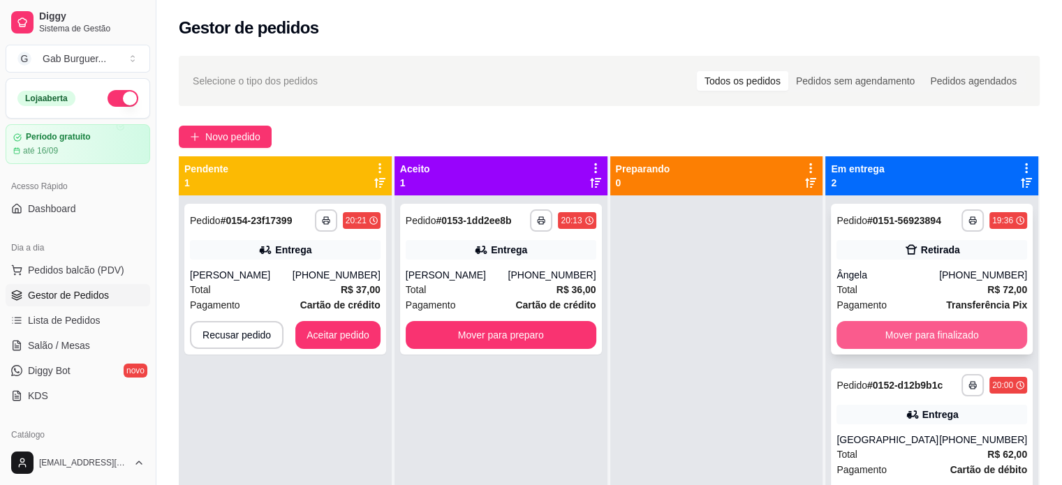
click at [899, 337] on button "Mover para finalizado" at bounding box center [931, 335] width 191 height 28
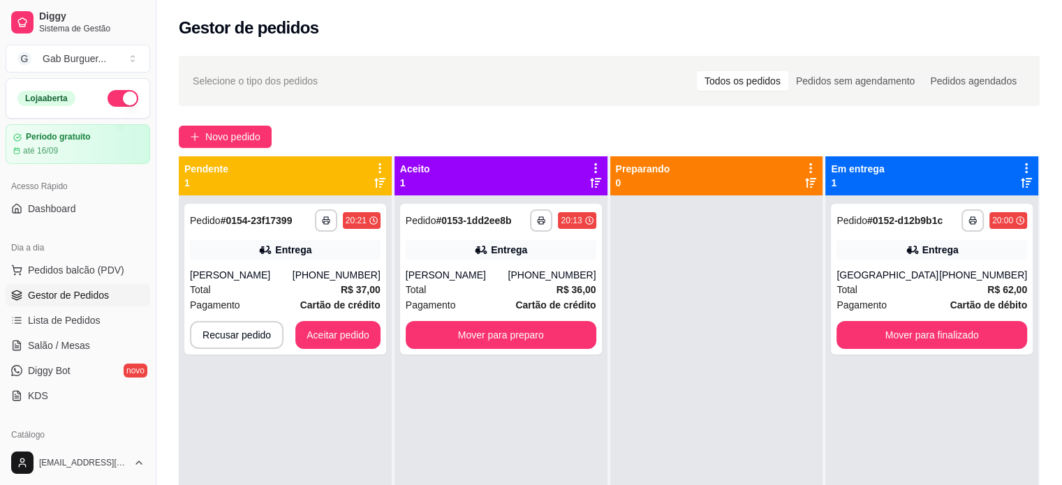
click at [693, 367] on div at bounding box center [716, 437] width 213 height 485
click at [514, 333] on button "Mover para preparo" at bounding box center [501, 335] width 191 height 28
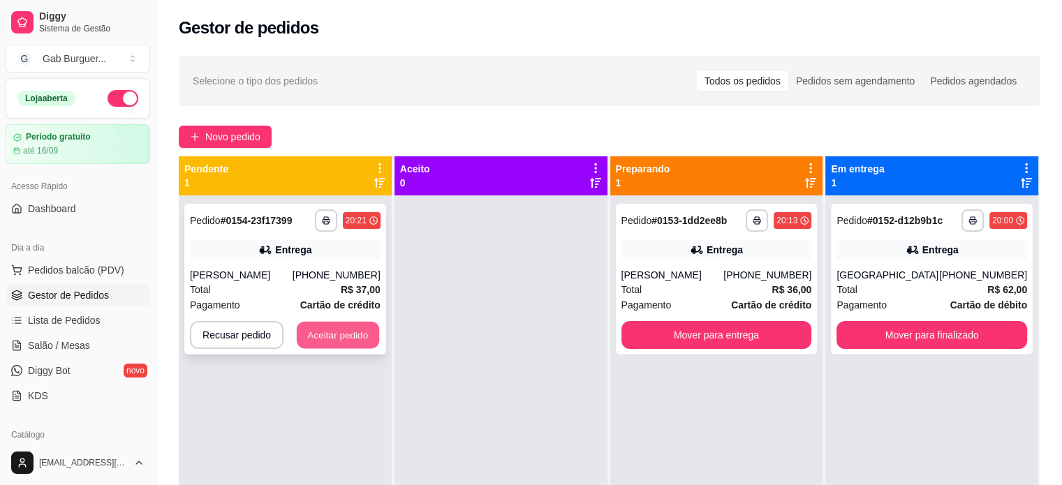
click at [360, 334] on button "Aceitar pedido" at bounding box center [338, 335] width 82 height 27
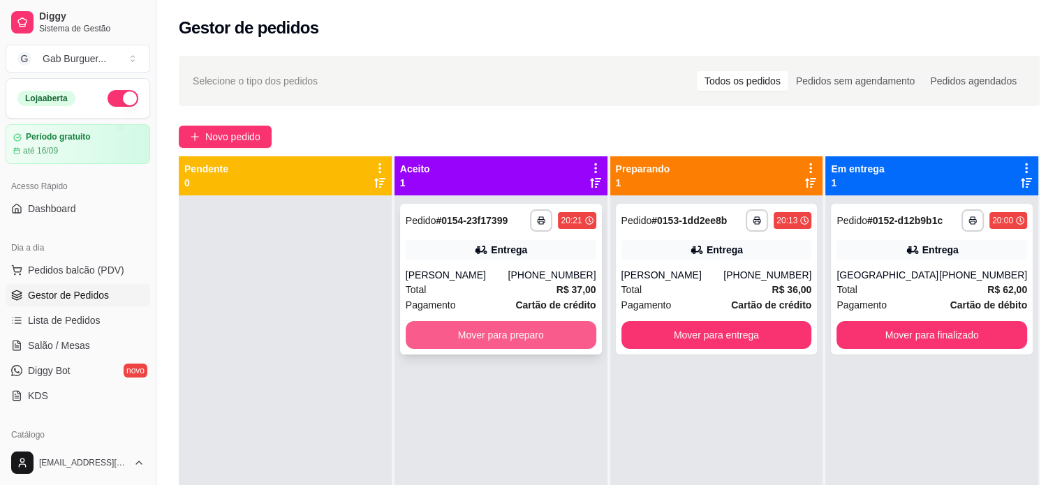
click at [537, 334] on button "Mover para preparo" at bounding box center [501, 335] width 191 height 28
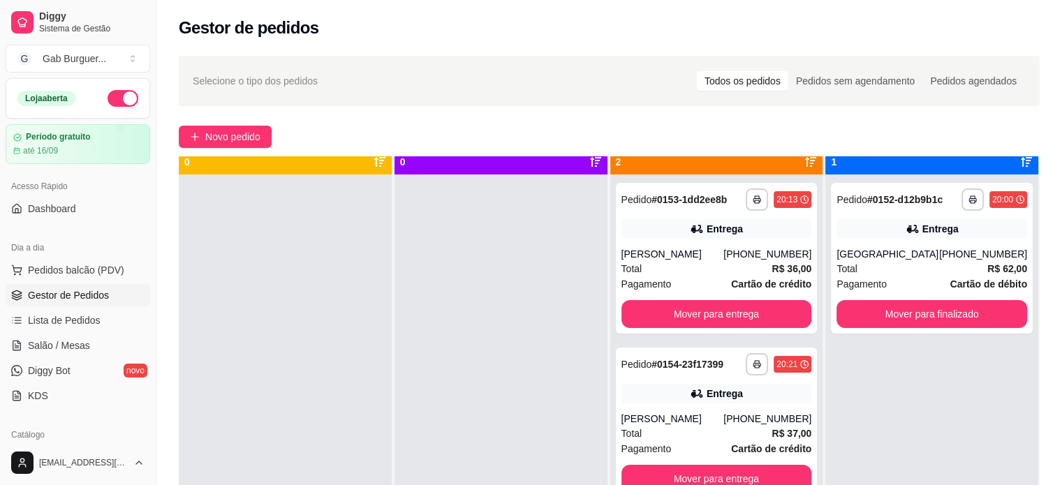
scroll to position [39, 0]
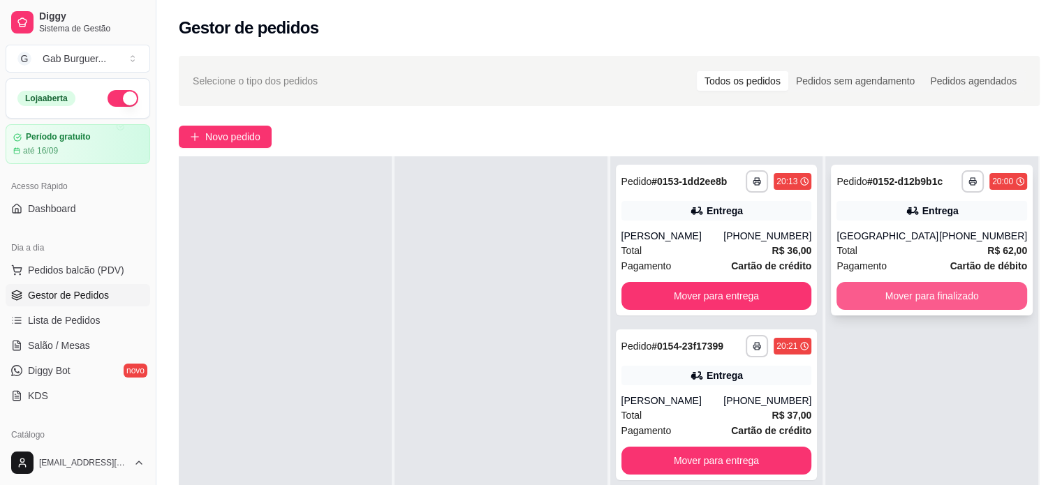
click at [955, 295] on button "Mover para finalizado" at bounding box center [931, 296] width 191 height 28
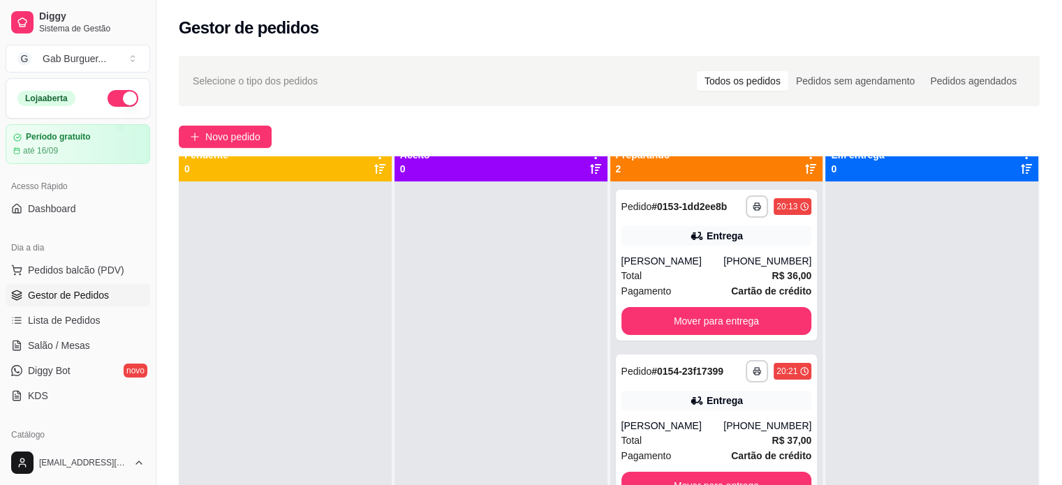
scroll to position [0, 0]
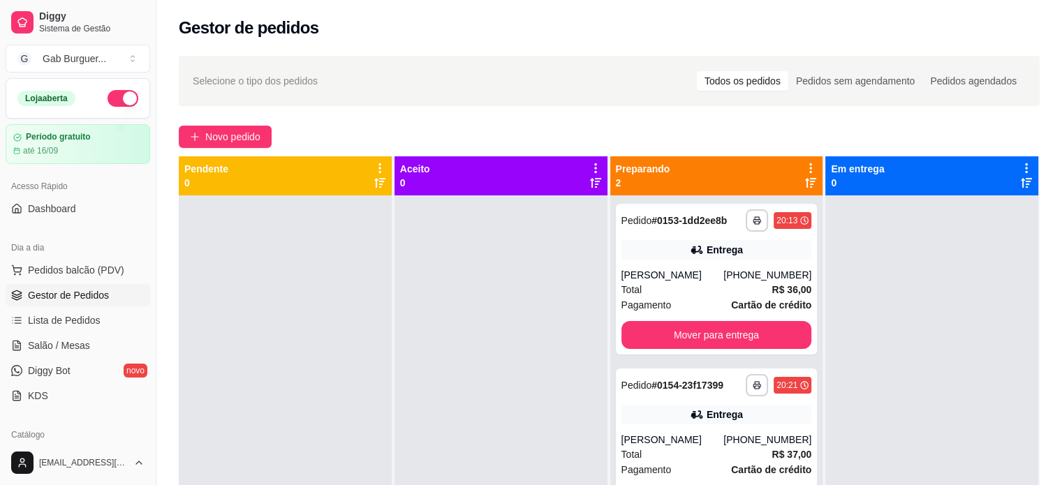
click at [562, 122] on div "**********" at bounding box center [608, 352] width 905 height 611
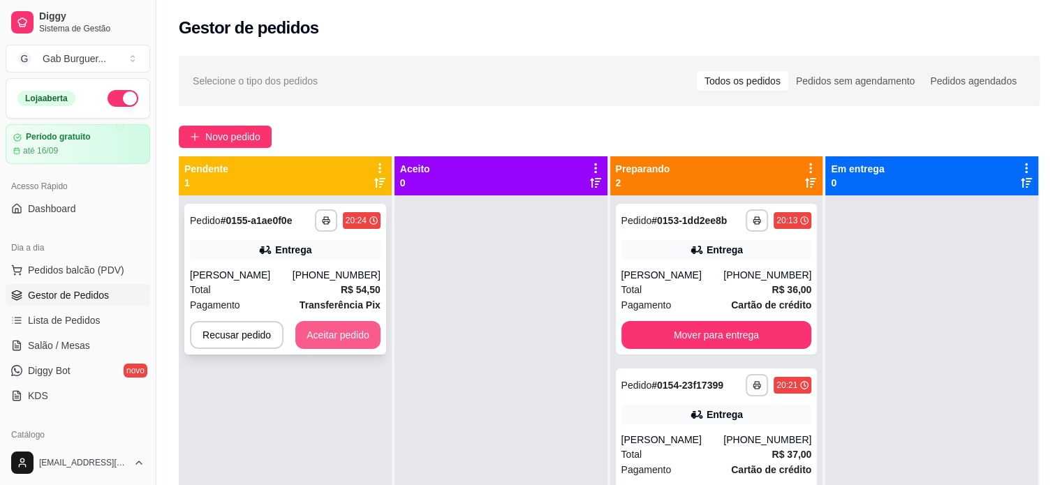
click at [317, 337] on button "Aceitar pedido" at bounding box center [337, 335] width 85 height 28
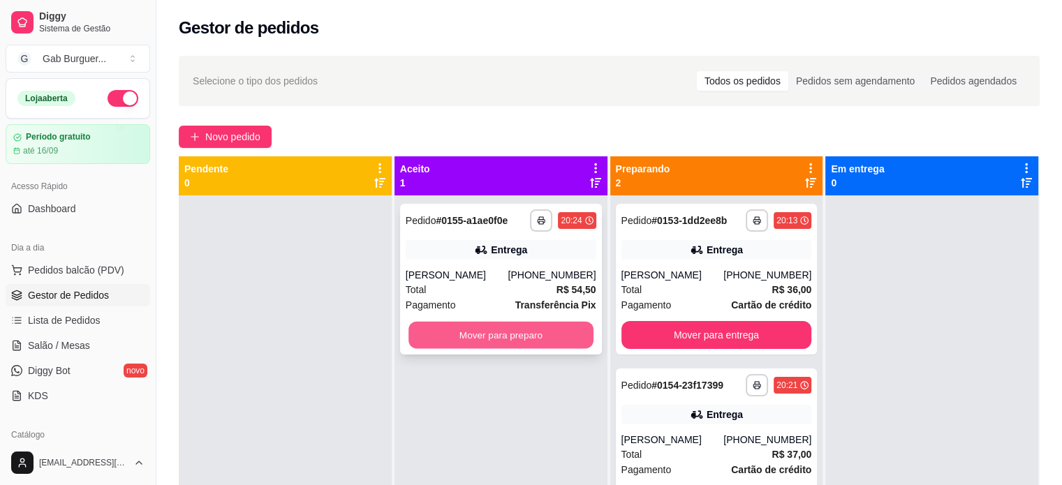
click at [458, 332] on button "Mover para preparo" at bounding box center [500, 335] width 185 height 27
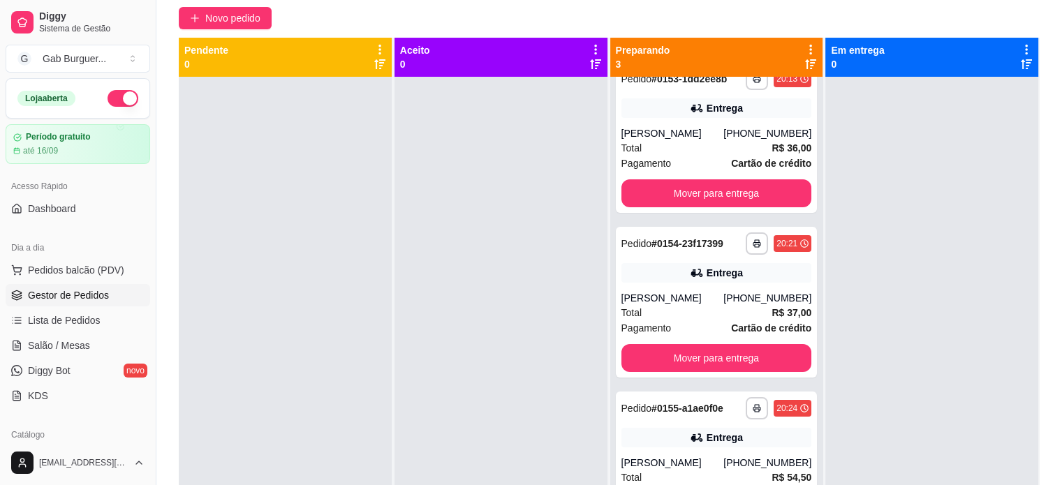
scroll to position [3, 0]
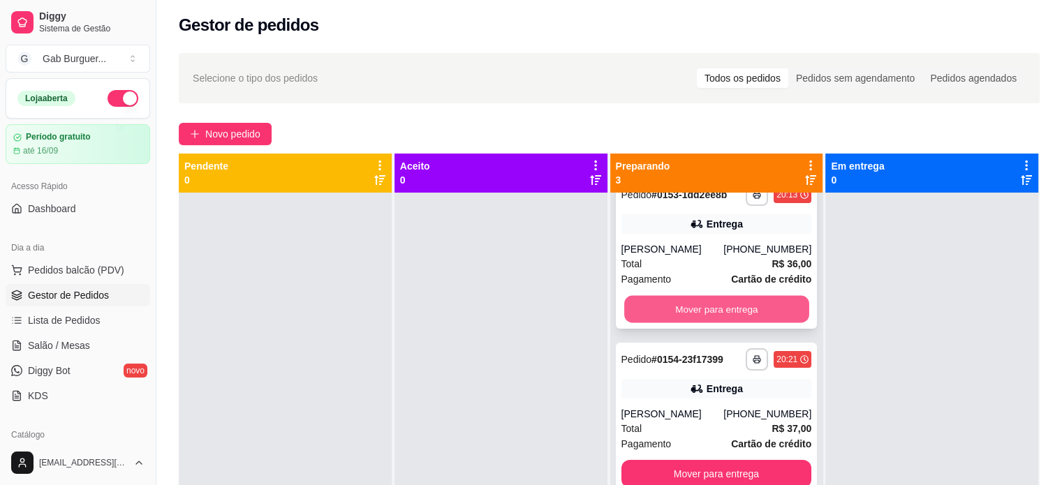
click at [695, 296] on button "Mover para entrega" at bounding box center [716, 309] width 185 height 27
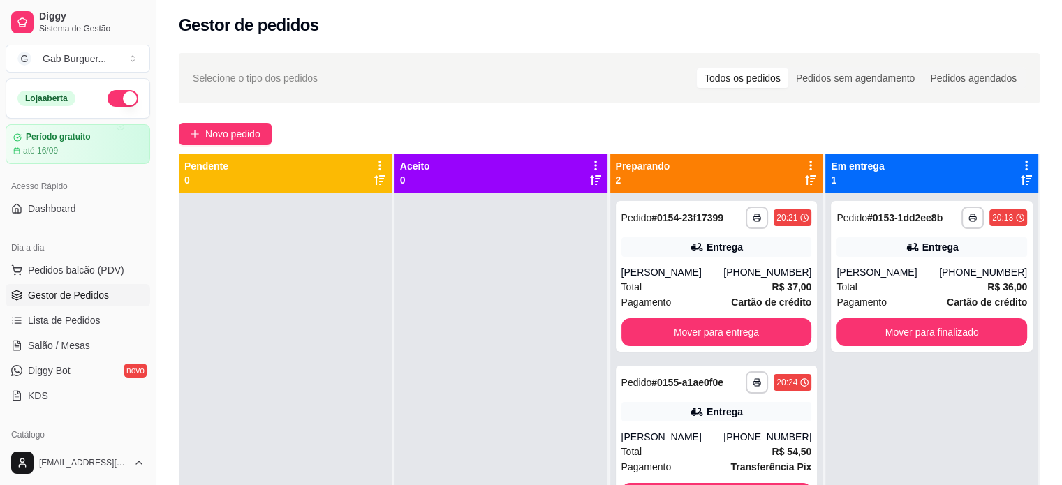
scroll to position [0, 0]
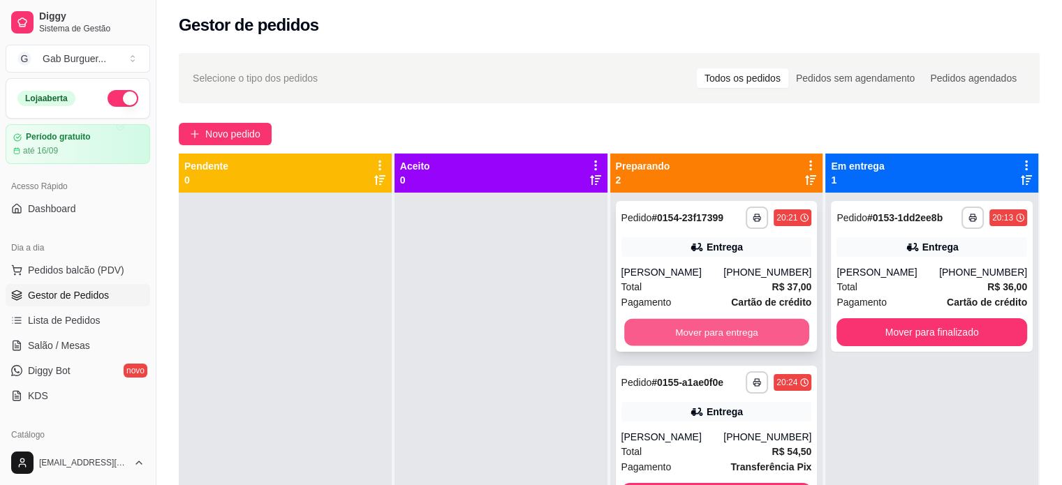
click at [691, 334] on button "Mover para entrega" at bounding box center [716, 332] width 185 height 27
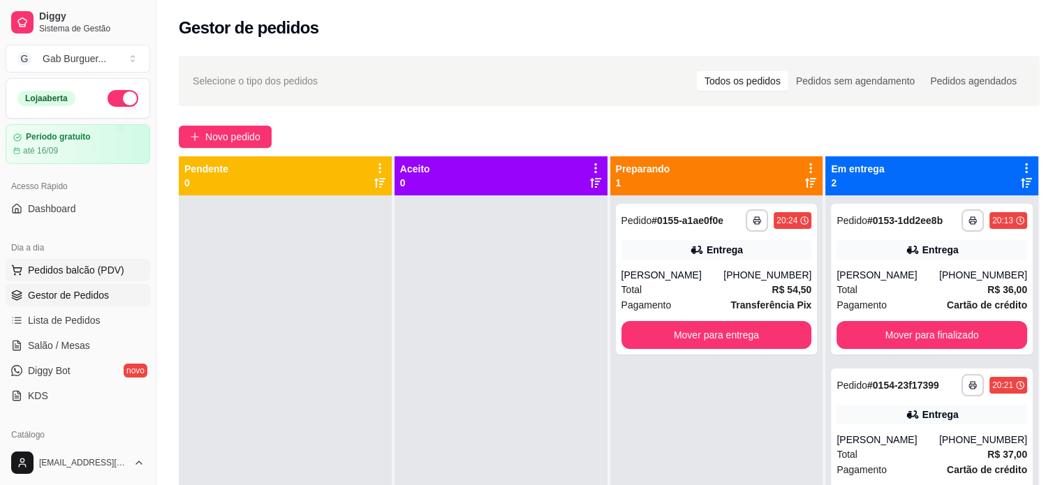
click at [99, 273] on span "Pedidos balcão (PDV)" at bounding box center [76, 270] width 96 height 14
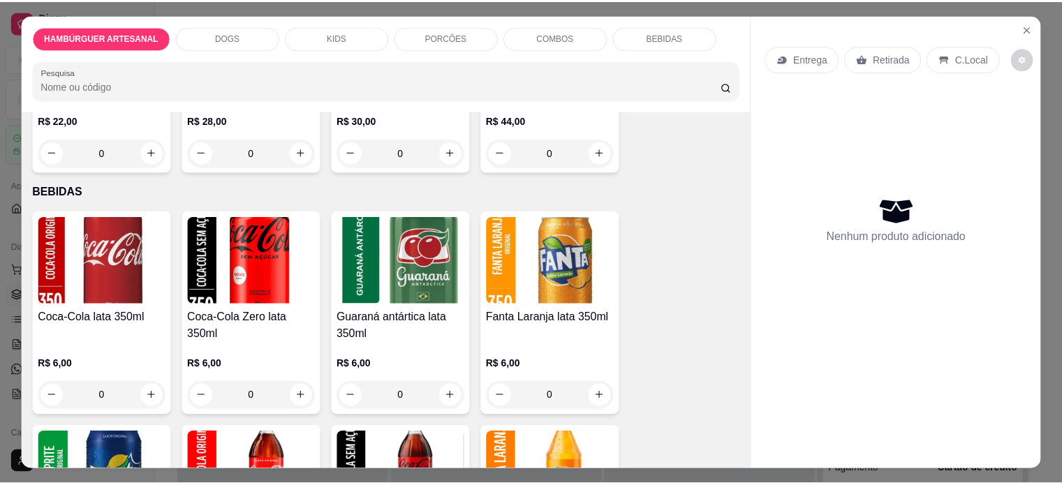
scroll to position [1815, 0]
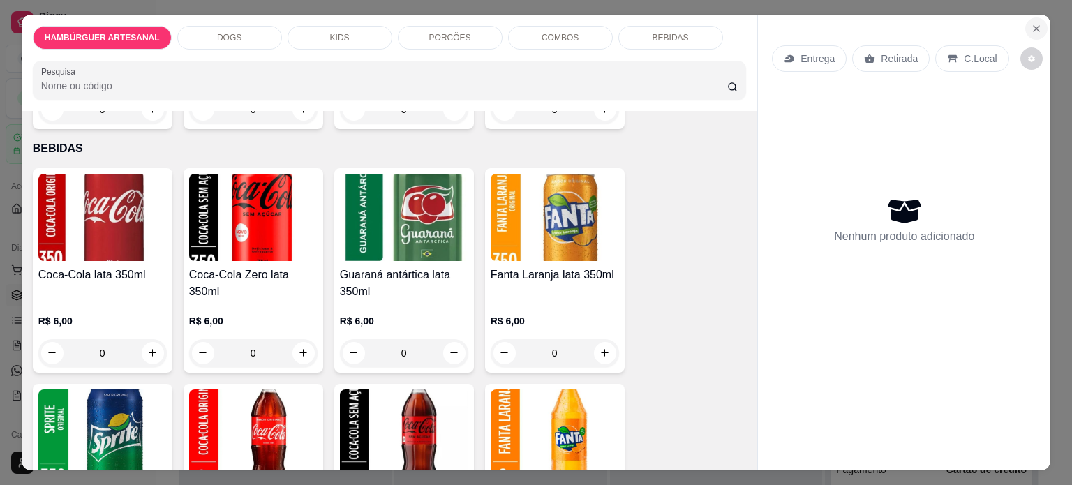
click at [1031, 23] on icon "Close" at bounding box center [1036, 28] width 11 height 11
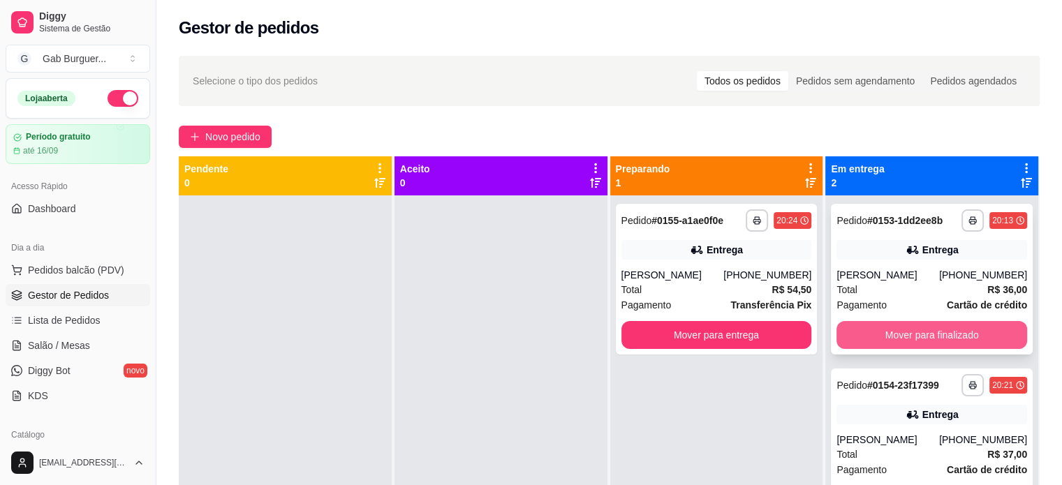
click at [892, 328] on button "Mover para finalizado" at bounding box center [931, 335] width 191 height 28
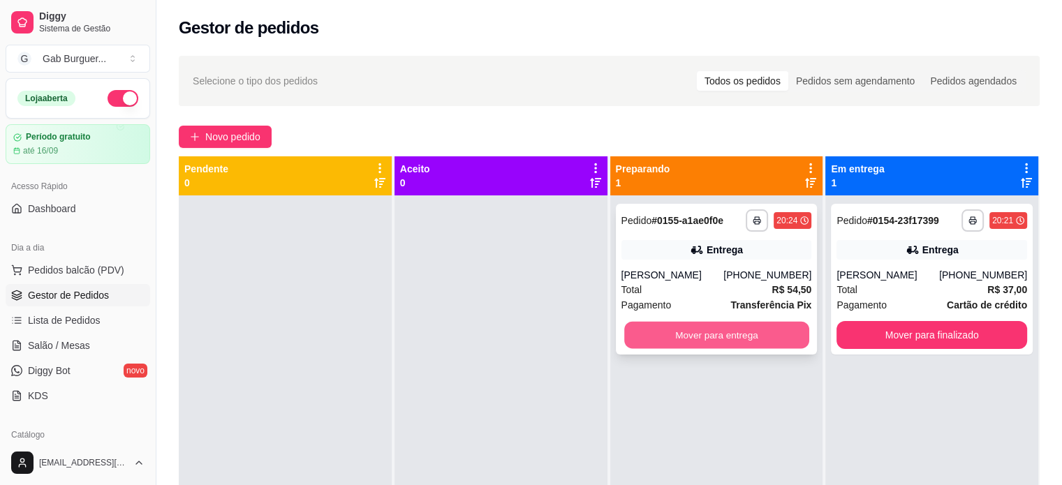
click at [676, 332] on button "Mover para entrega" at bounding box center [716, 335] width 185 height 27
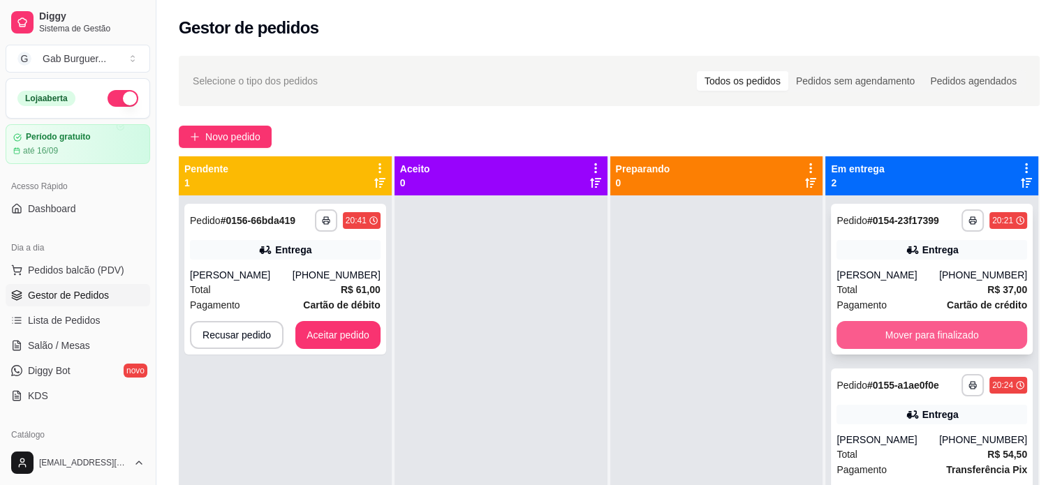
click at [927, 323] on button "Mover para finalizado" at bounding box center [931, 335] width 191 height 28
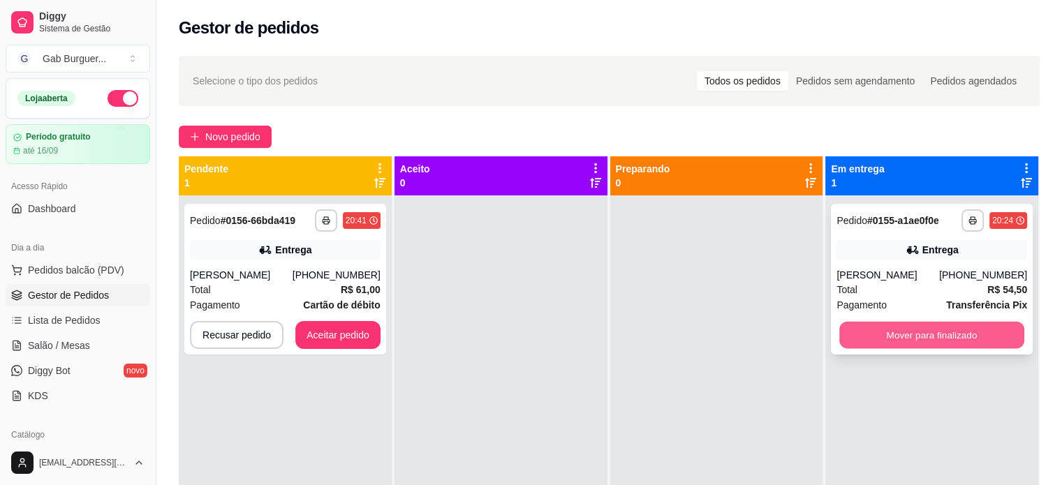
click at [921, 325] on button "Mover para finalizado" at bounding box center [931, 335] width 185 height 27
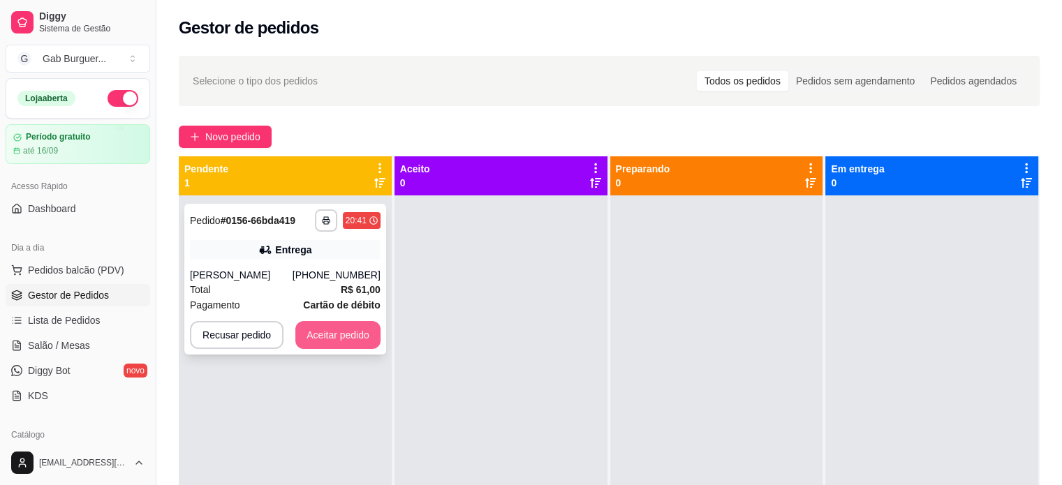
click at [337, 330] on button "Aceitar pedido" at bounding box center [337, 335] width 85 height 28
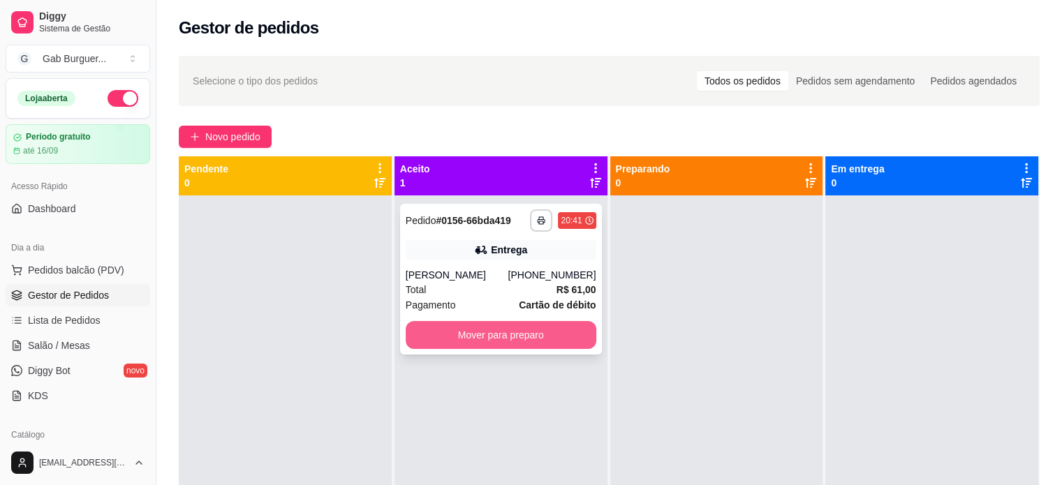
click at [533, 336] on button "Mover para preparo" at bounding box center [501, 335] width 191 height 28
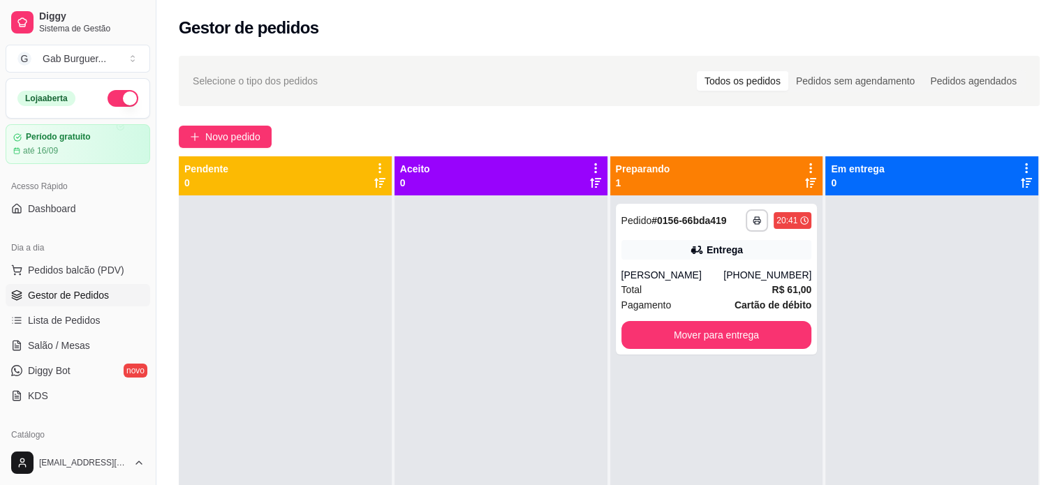
click at [469, 249] on div at bounding box center [500, 437] width 213 height 485
click at [64, 360] on link "Diggy Bot novo" at bounding box center [78, 371] width 145 height 22
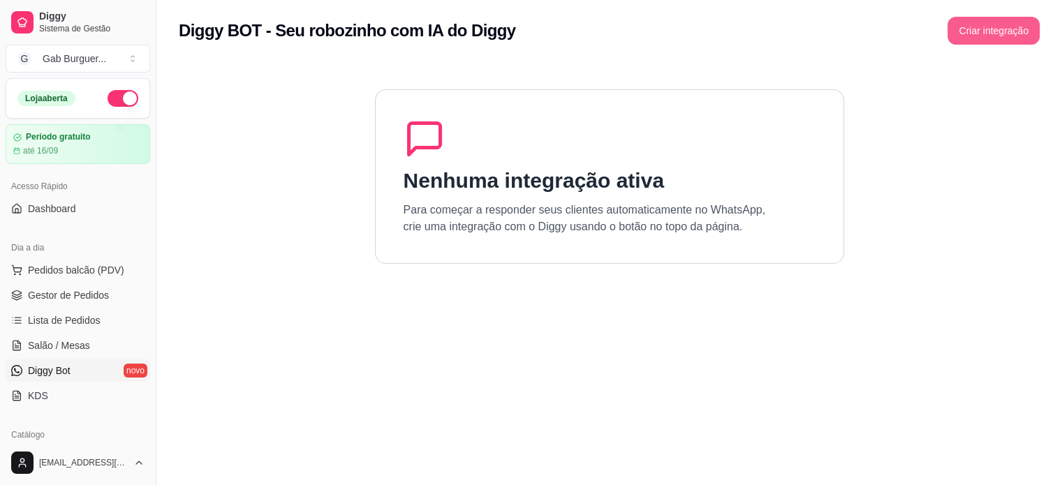
click at [954, 31] on button "Criar integração" at bounding box center [993, 31] width 92 height 28
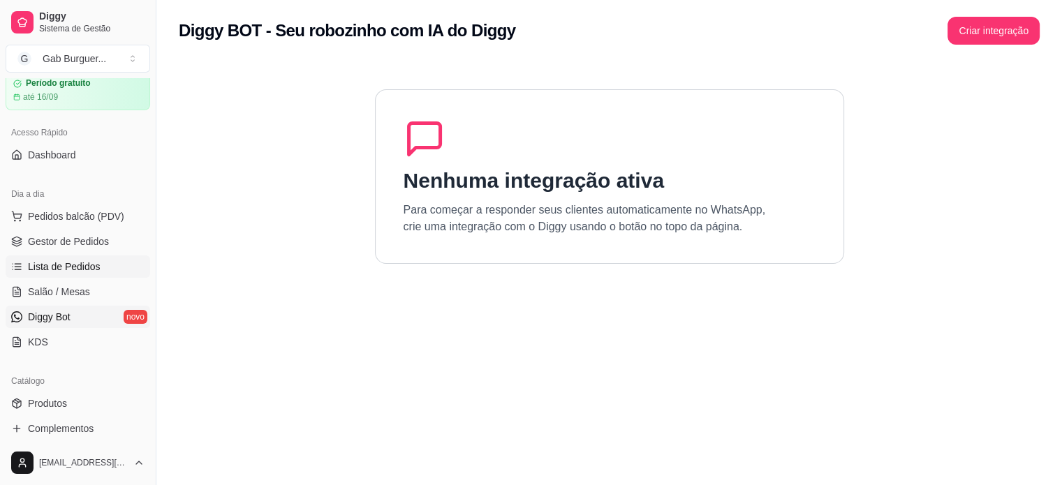
scroll to position [209, 0]
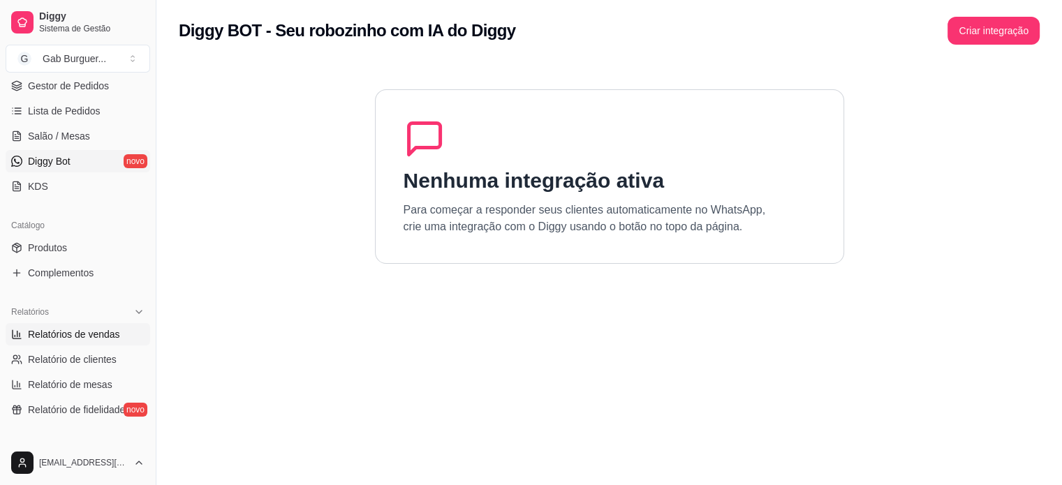
click at [89, 341] on link "Relatórios de vendas" at bounding box center [78, 334] width 145 height 22
select select "ALL"
select select "0"
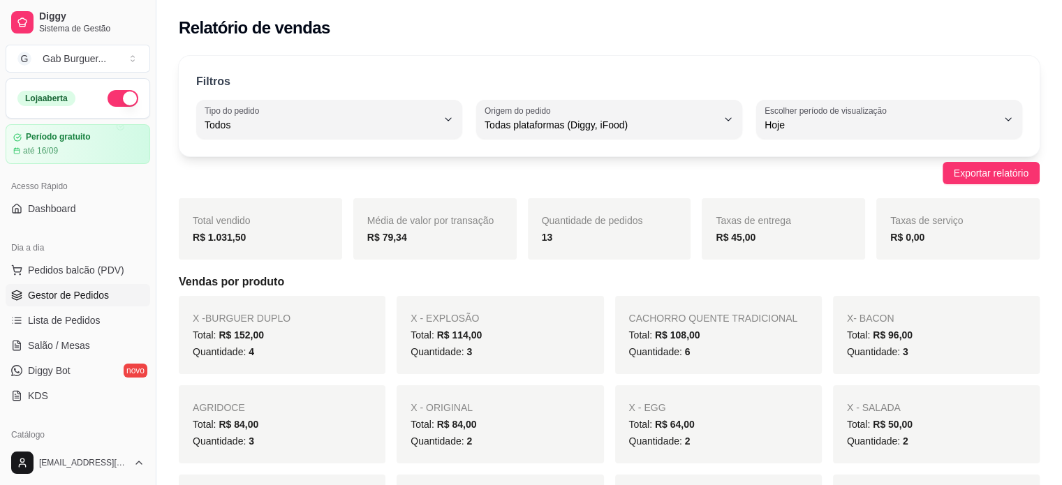
click at [79, 291] on span "Gestor de Pedidos" at bounding box center [68, 295] width 81 height 14
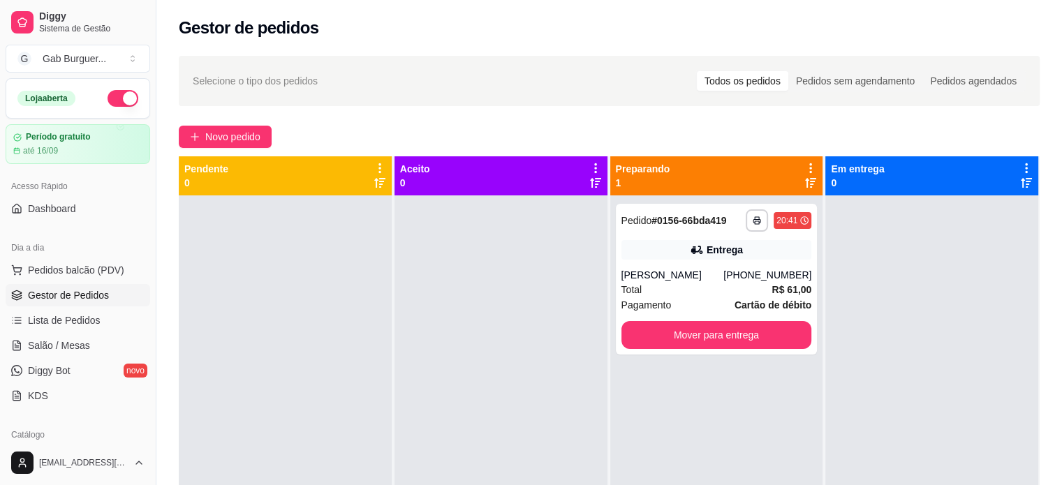
click at [293, 286] on div at bounding box center [285, 437] width 213 height 485
click at [527, 268] on div at bounding box center [500, 437] width 213 height 485
click at [639, 279] on div "Eliane" at bounding box center [672, 275] width 103 height 14
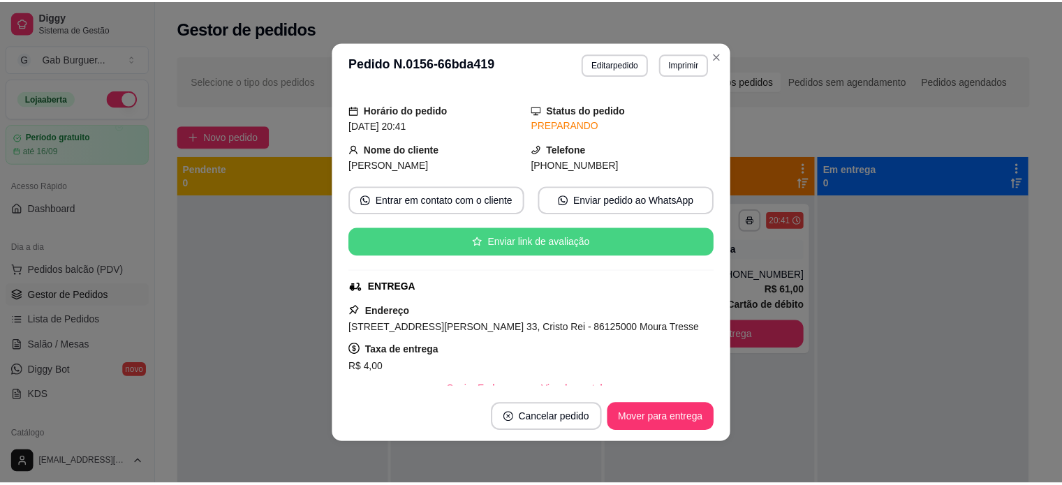
scroll to position [70, 0]
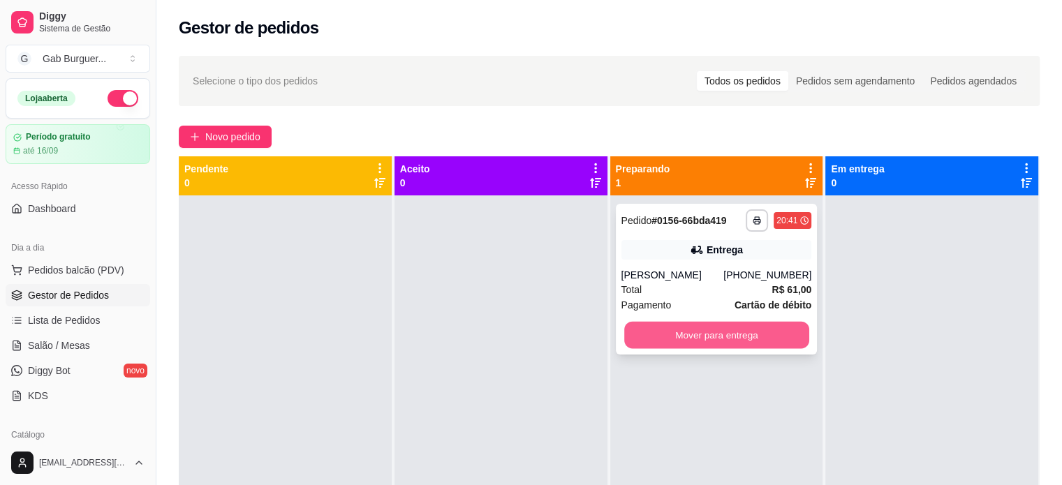
click at [699, 332] on button "Mover para entrega" at bounding box center [716, 335] width 185 height 27
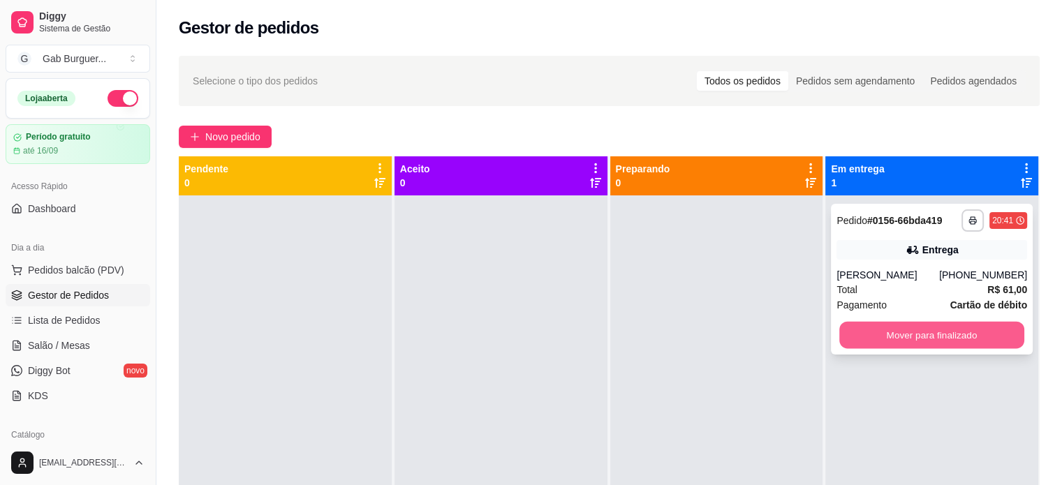
click at [914, 332] on button "Mover para finalizado" at bounding box center [931, 335] width 185 height 27
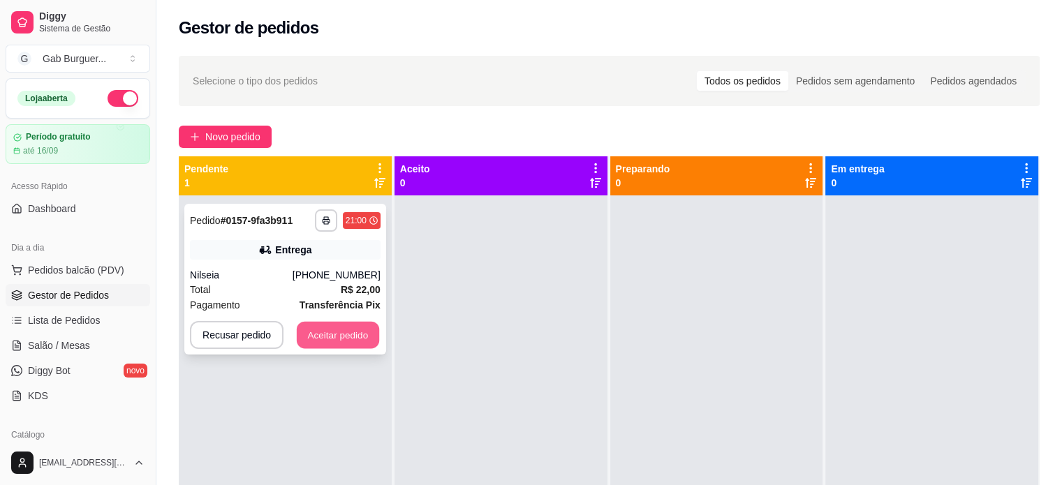
click at [307, 326] on button "Aceitar pedido" at bounding box center [338, 335] width 82 height 27
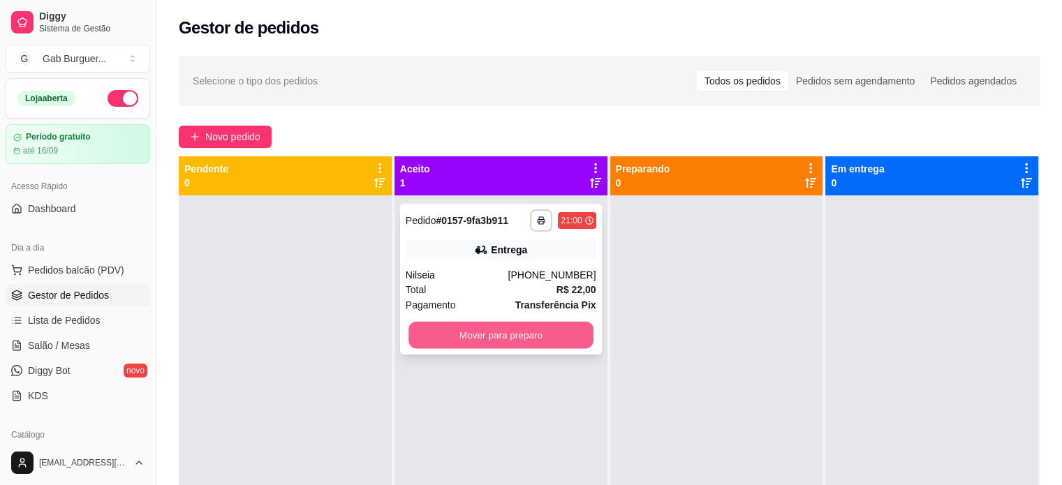
click at [445, 340] on button "Mover para preparo" at bounding box center [500, 335] width 185 height 27
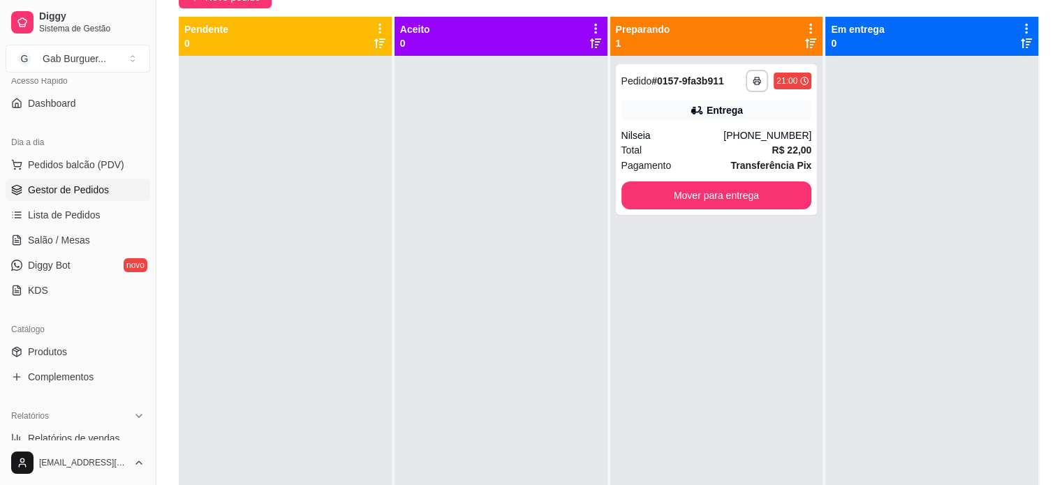
scroll to position [209, 0]
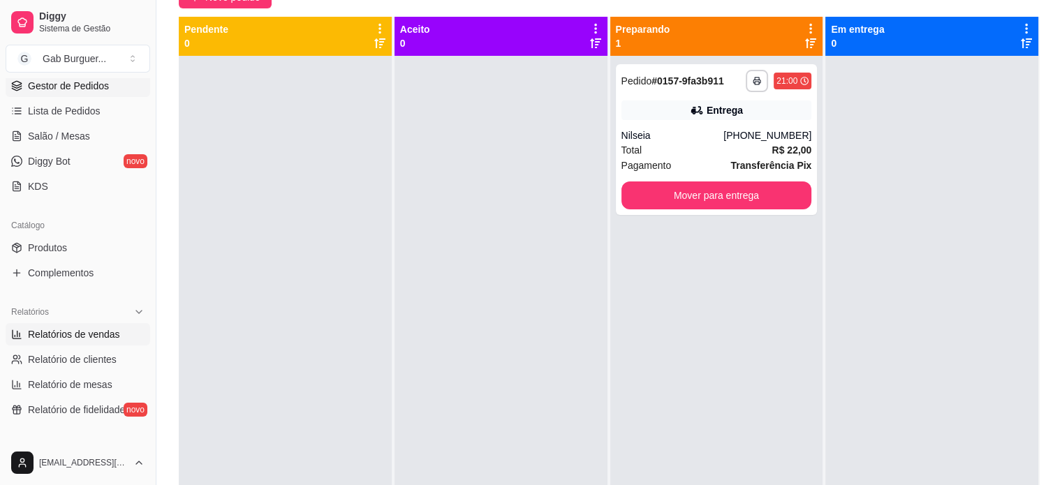
click at [94, 336] on span "Relatórios de vendas" at bounding box center [74, 334] width 92 height 14
select select "ALL"
select select "0"
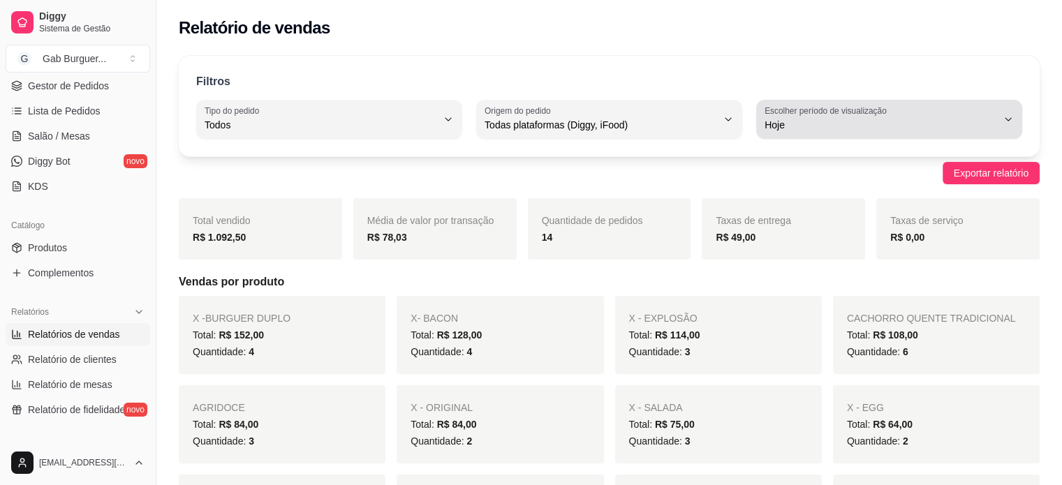
click at [845, 107] on label "Escolher período de visualização" at bounding box center [827, 111] width 126 height 12
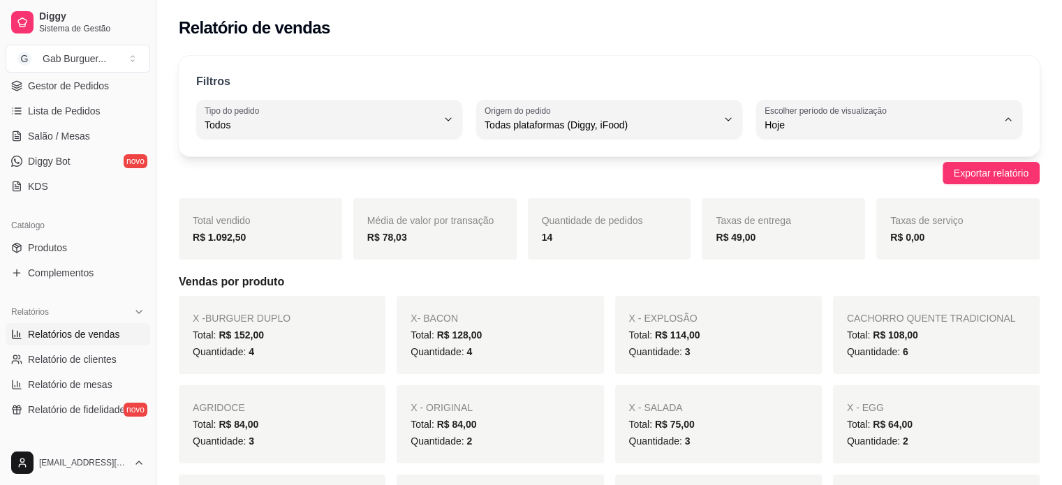
click at [801, 187] on span "Ontem" at bounding box center [882, 180] width 221 height 13
type input "1"
select select "1"
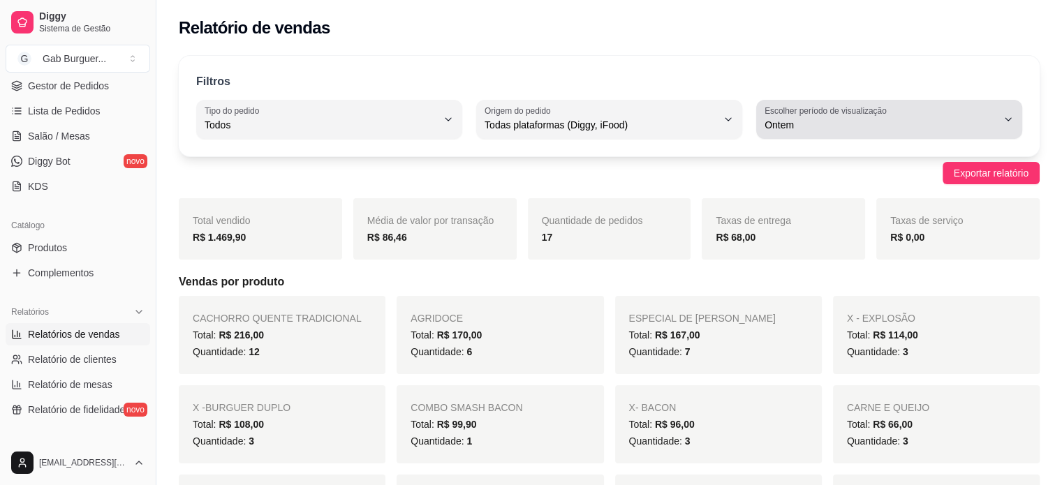
click at [828, 121] on span "Ontem" at bounding box center [880, 125] width 232 height 14
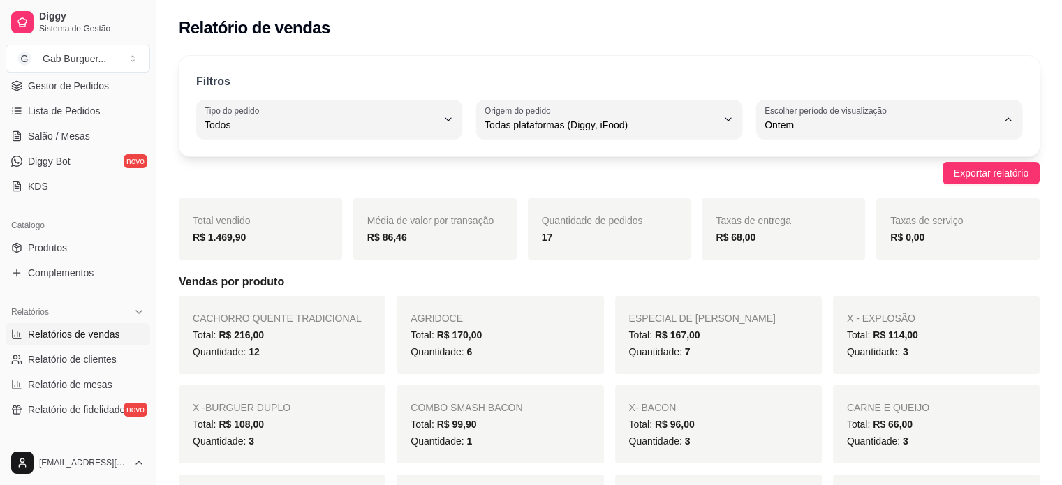
click at [801, 161] on span "Hoje" at bounding box center [882, 157] width 221 height 13
type input "0"
select select "0"
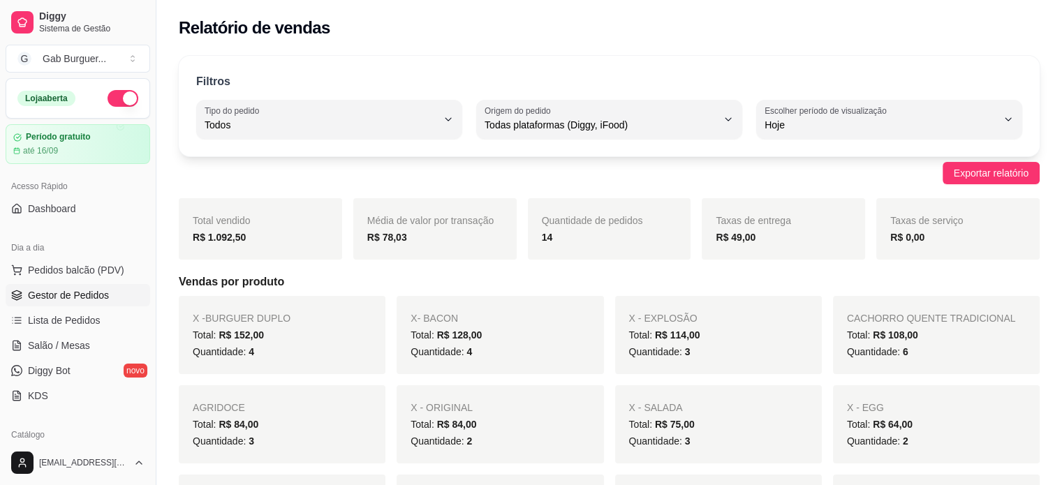
click at [98, 288] on span "Gestor de Pedidos" at bounding box center [68, 295] width 81 height 14
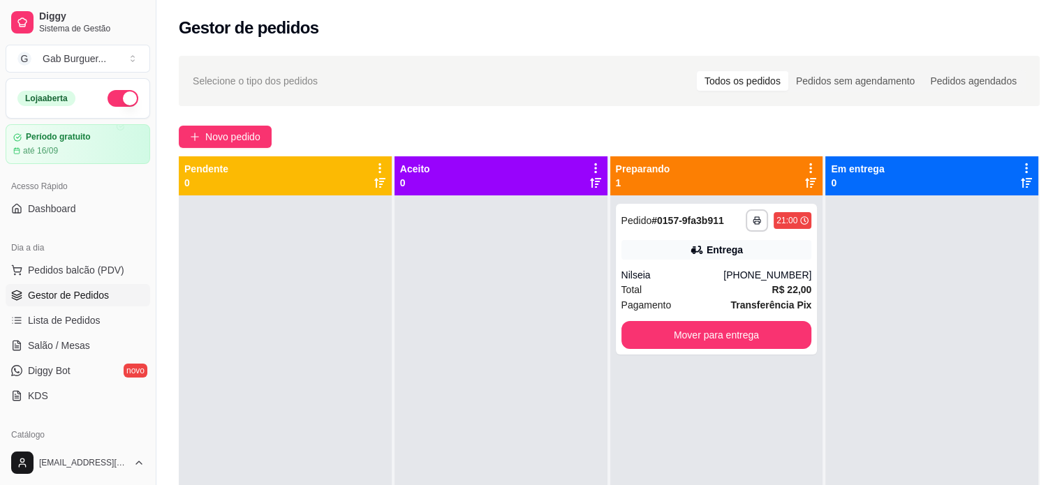
click at [384, 281] on div at bounding box center [285, 437] width 213 height 485
click at [80, 328] on link "Lista de Pedidos" at bounding box center [78, 320] width 145 height 22
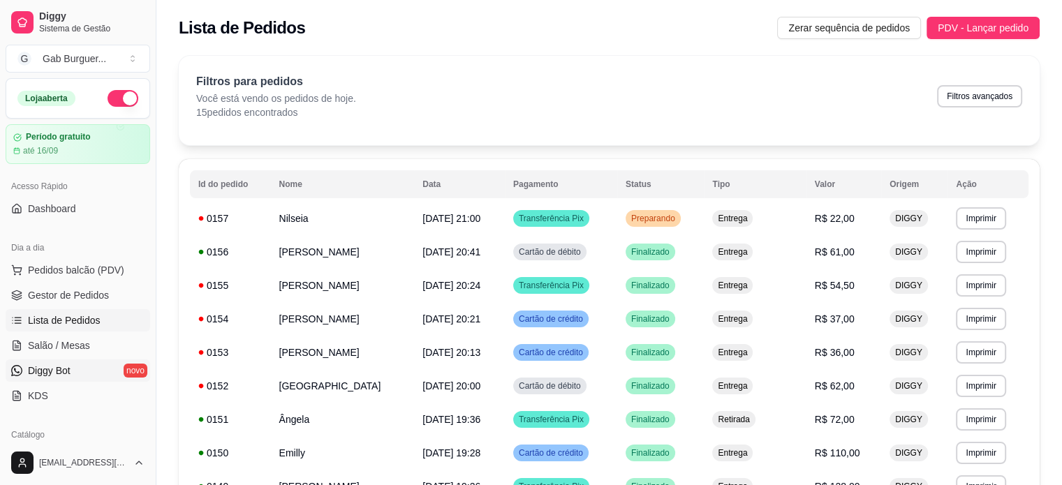
scroll to position [279, 0]
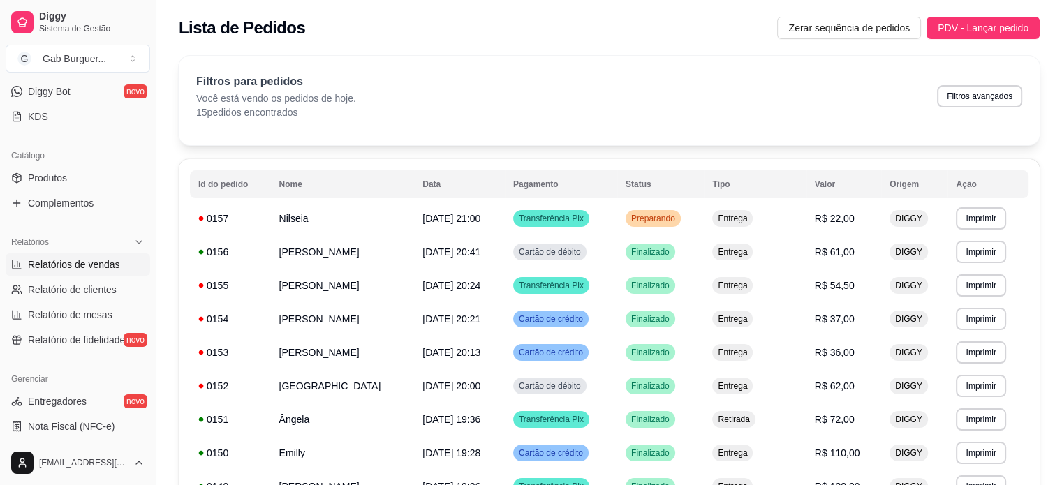
click at [98, 267] on span "Relatórios de vendas" at bounding box center [74, 265] width 92 height 14
select select "ALL"
select select "0"
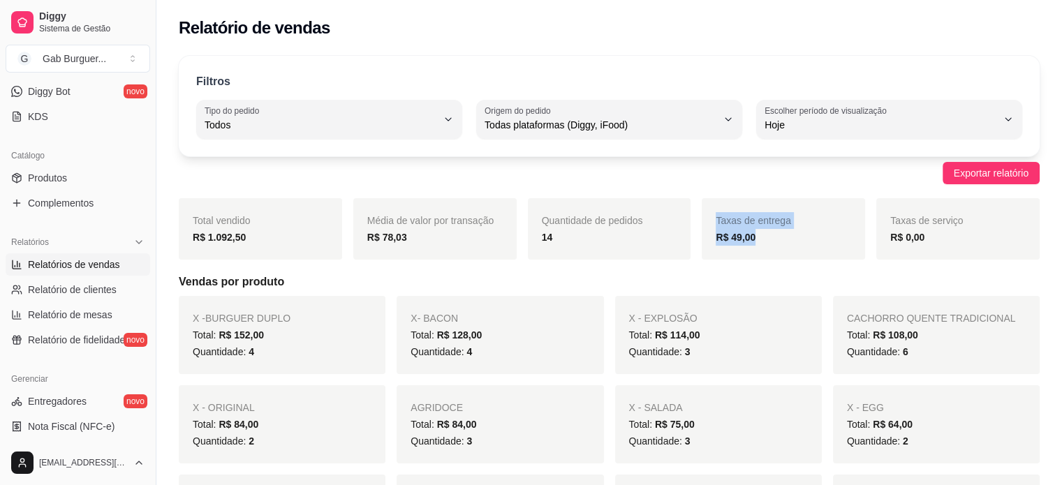
drag, startPoint x: 790, startPoint y: 244, endPoint x: 690, endPoint y: 245, distance: 100.5
click at [690, 245] on div "Total vendido R$ 1.092,50 Média de valor por transação R$ 78,03 Quantidade de p…" at bounding box center [609, 228] width 861 height 61
click at [690, 245] on div "Quantidade de pedidos 14" at bounding box center [609, 228] width 163 height 61
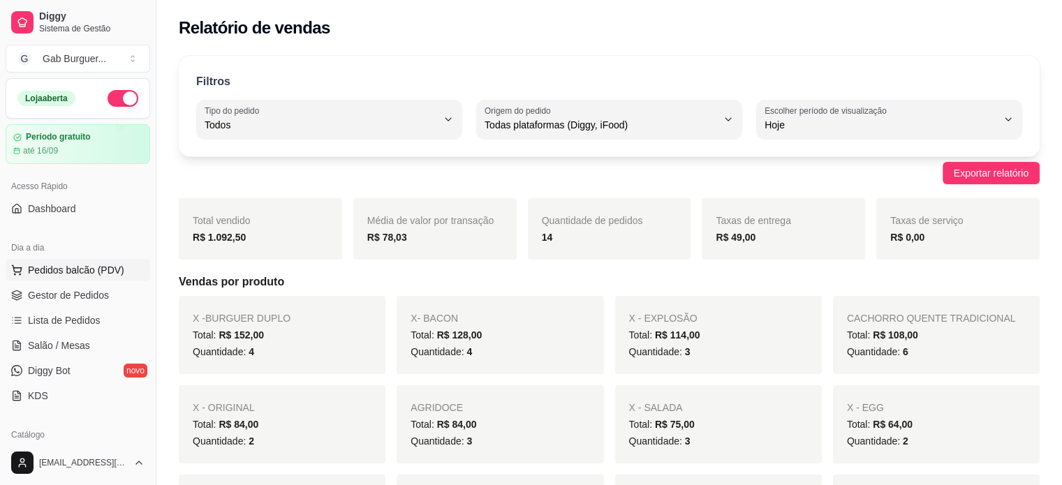
click at [80, 274] on span "Pedidos balcão (PDV)" at bounding box center [76, 270] width 96 height 14
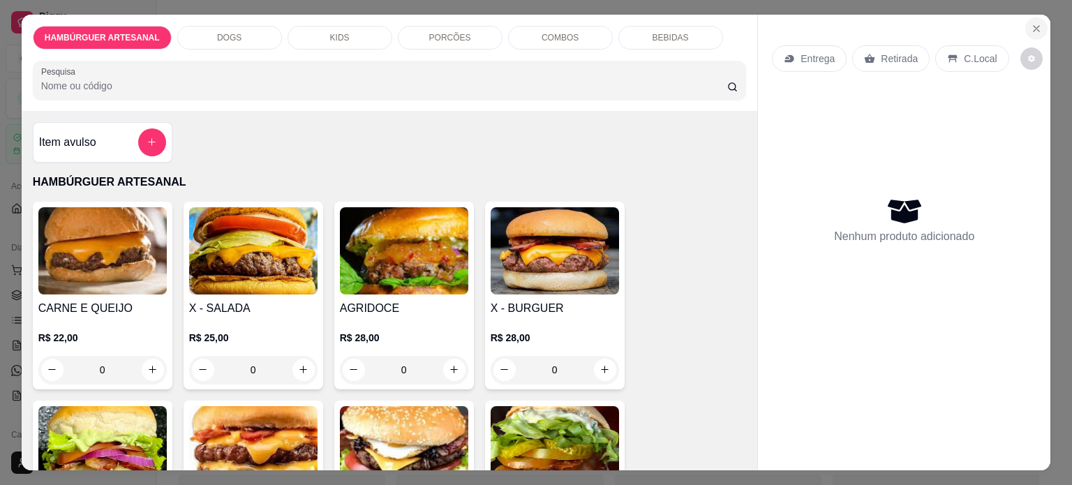
click at [1034, 26] on icon "Close" at bounding box center [1037, 29] width 6 height 6
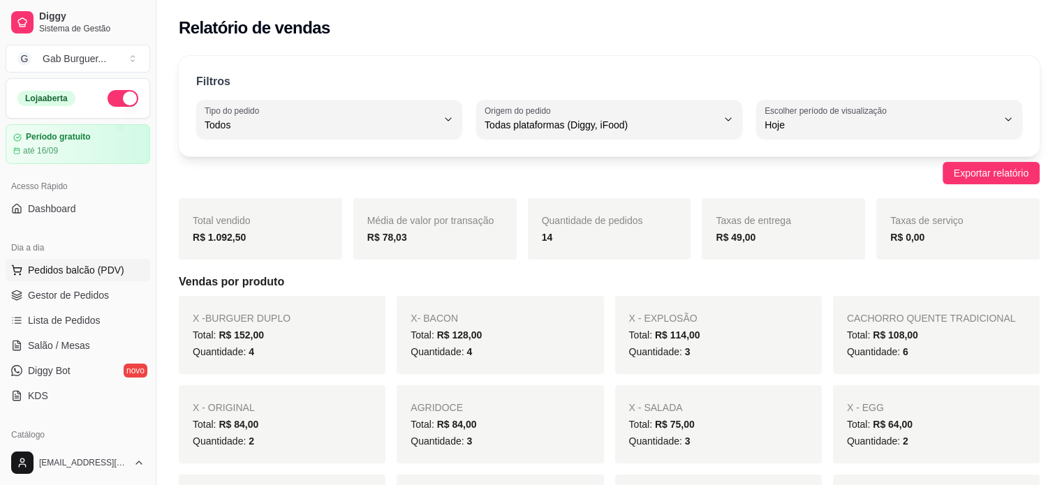
click at [59, 267] on span "Pedidos balcão (PDV)" at bounding box center [76, 270] width 96 height 14
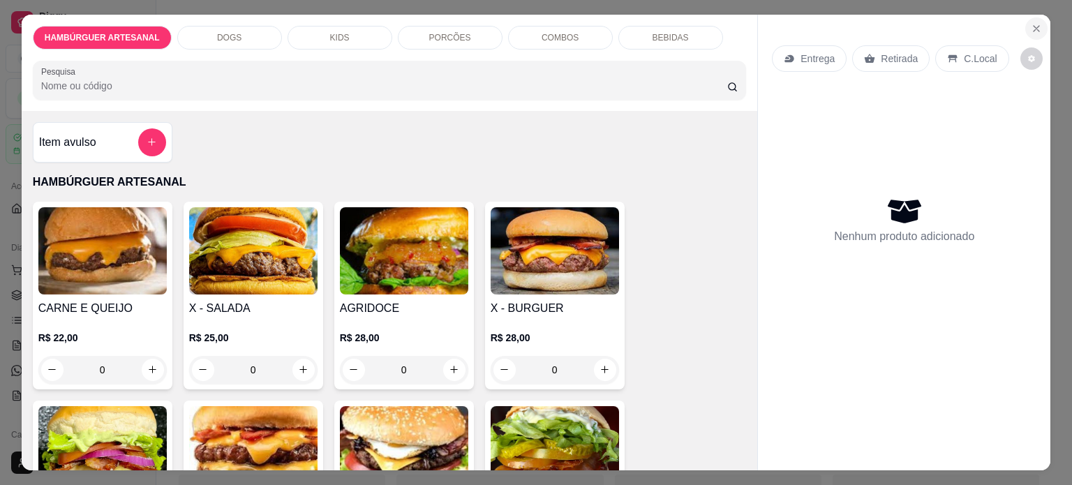
click at [1031, 23] on icon "Close" at bounding box center [1036, 28] width 11 height 11
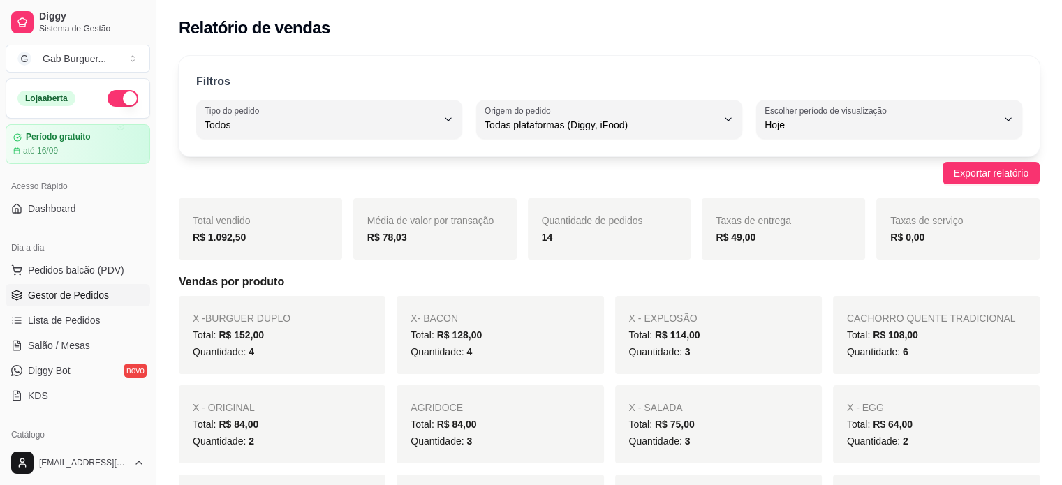
click at [88, 299] on span "Gestor de Pedidos" at bounding box center [68, 295] width 81 height 14
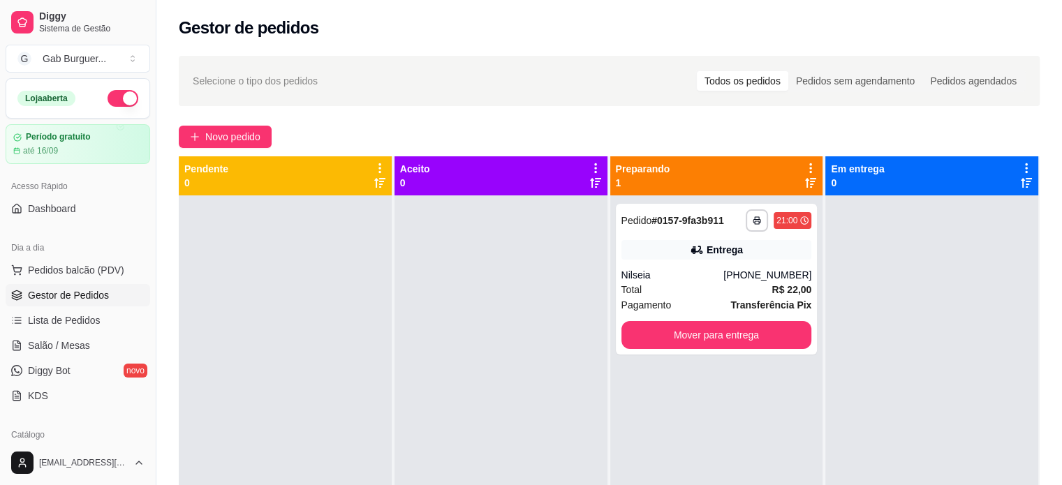
click at [352, 291] on div at bounding box center [285, 437] width 213 height 485
click at [385, 265] on div at bounding box center [285, 437] width 213 height 485
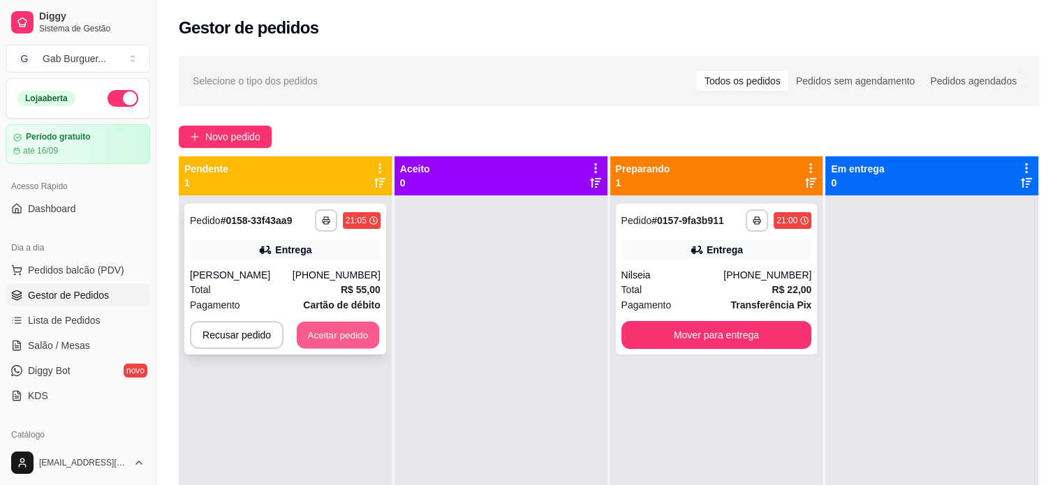
click at [328, 341] on button "Aceitar pedido" at bounding box center [338, 335] width 82 height 27
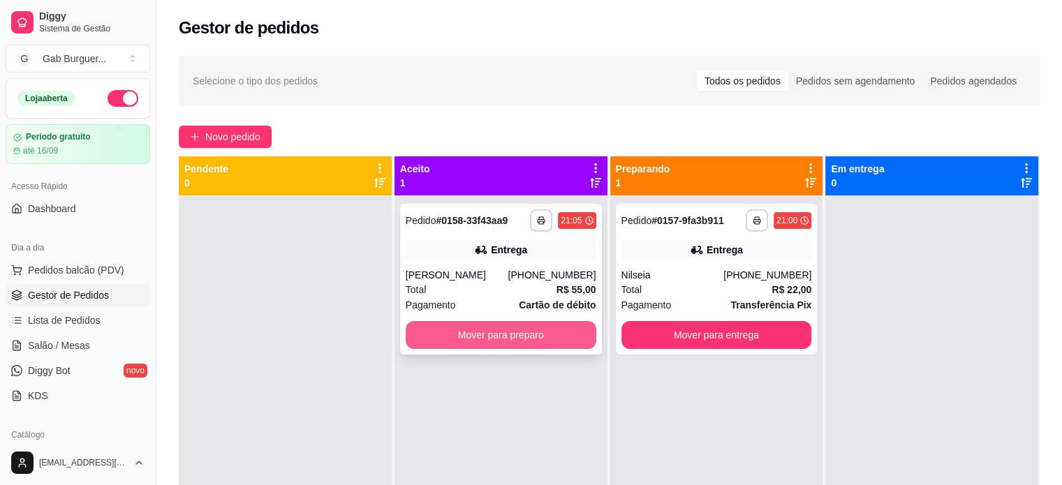
click at [529, 338] on button "Mover para preparo" at bounding box center [501, 335] width 191 height 28
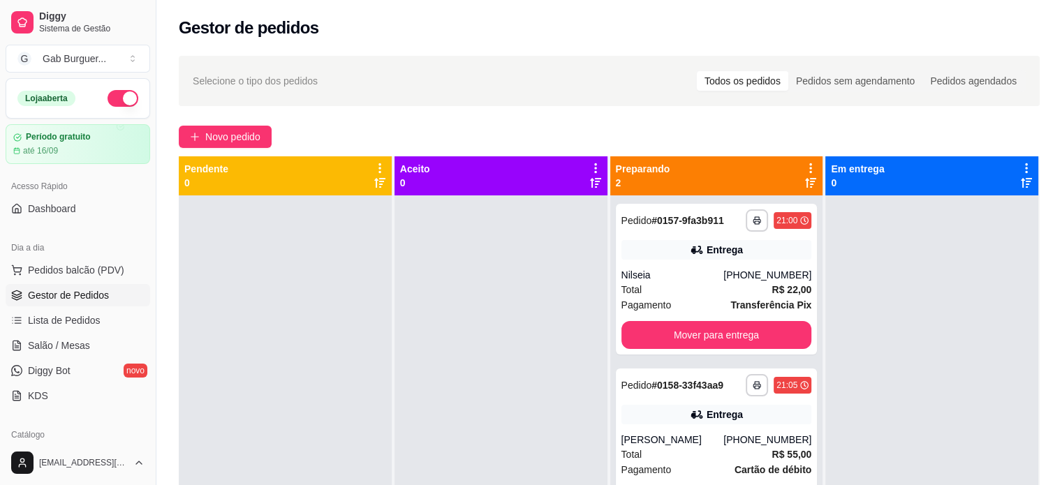
click at [550, 123] on div "**********" at bounding box center [608, 352] width 905 height 611
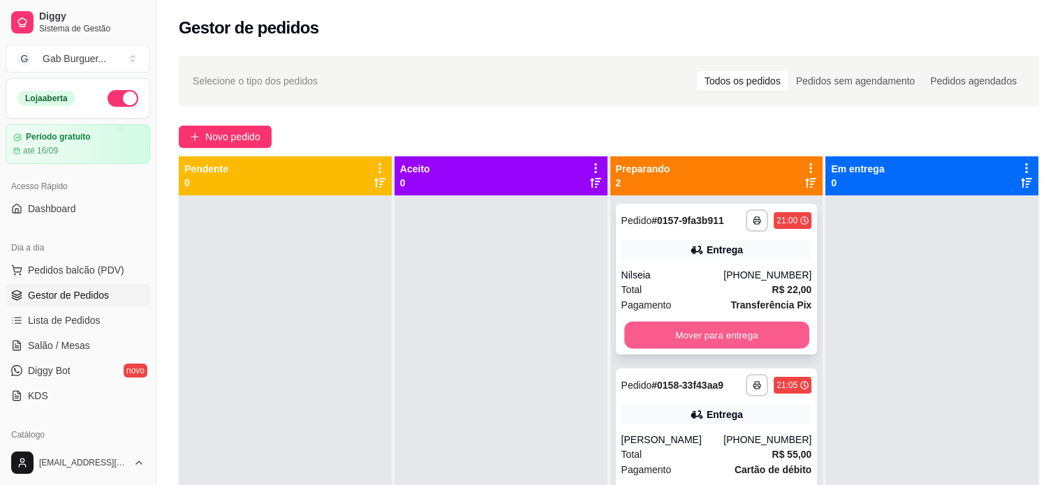
click at [687, 334] on button "Mover para entrega" at bounding box center [716, 335] width 185 height 27
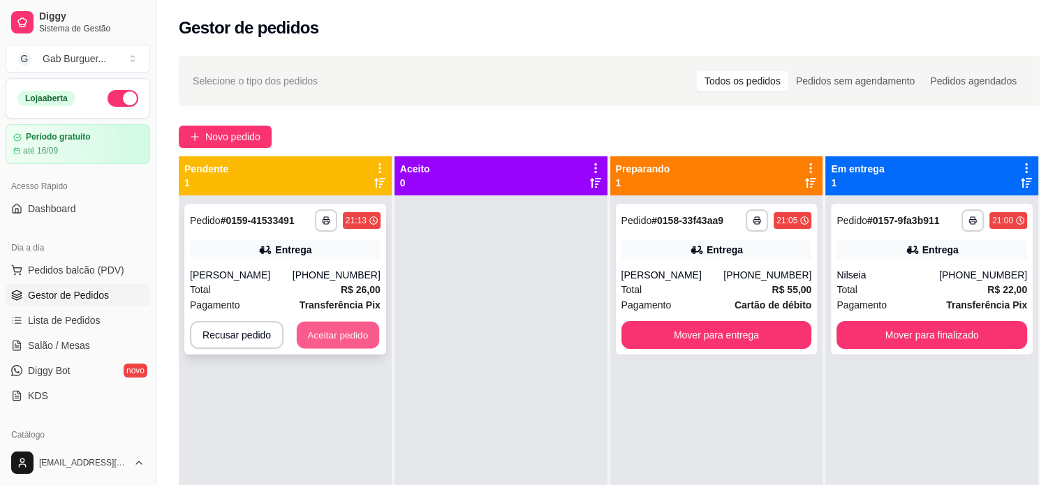
click at [329, 339] on button "Aceitar pedido" at bounding box center [338, 335] width 82 height 27
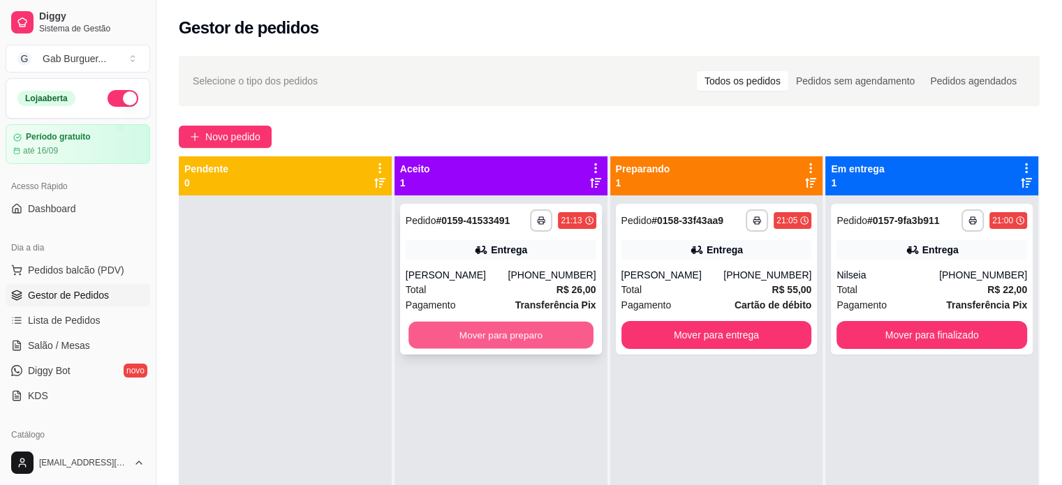
click at [429, 337] on button "Mover para preparo" at bounding box center [500, 335] width 185 height 27
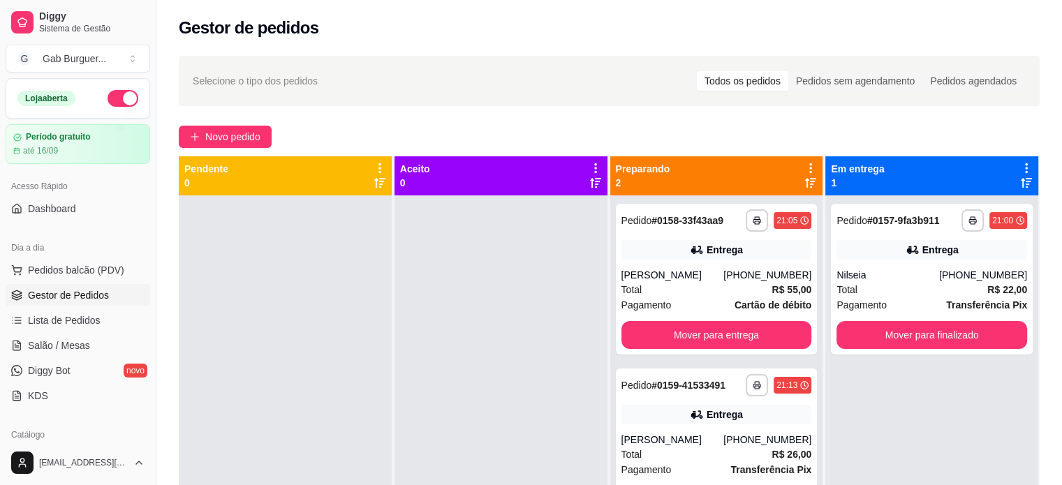
scroll to position [39, 0]
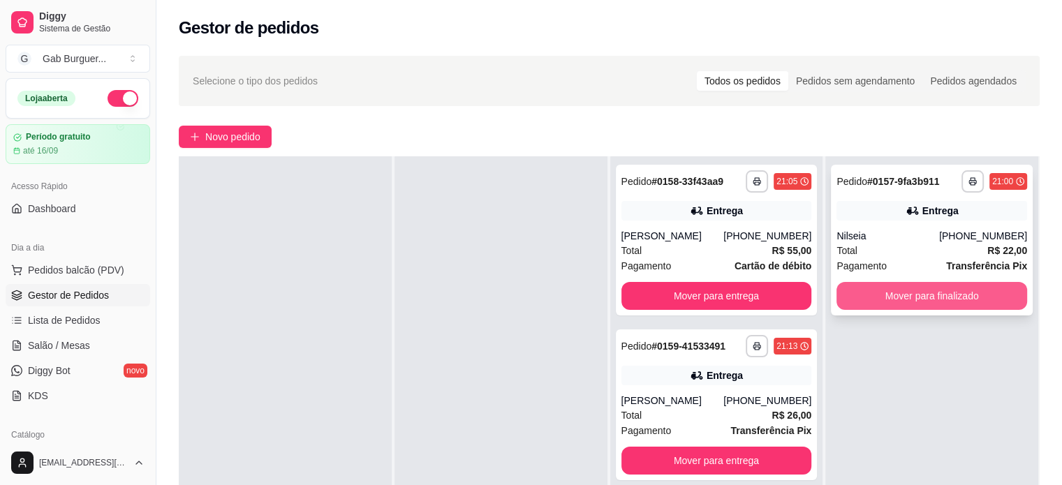
click at [954, 283] on button "Mover para finalizado" at bounding box center [931, 296] width 191 height 28
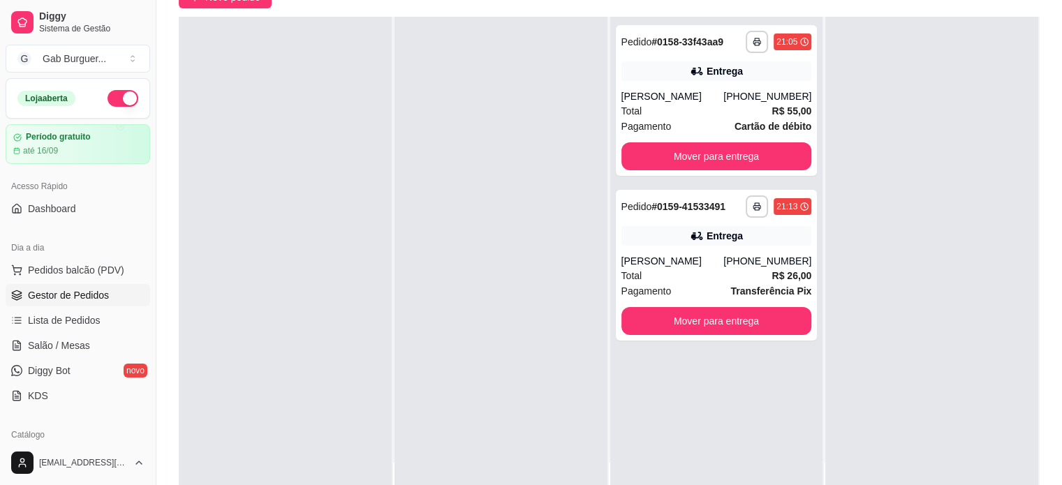
scroll to position [0, 0]
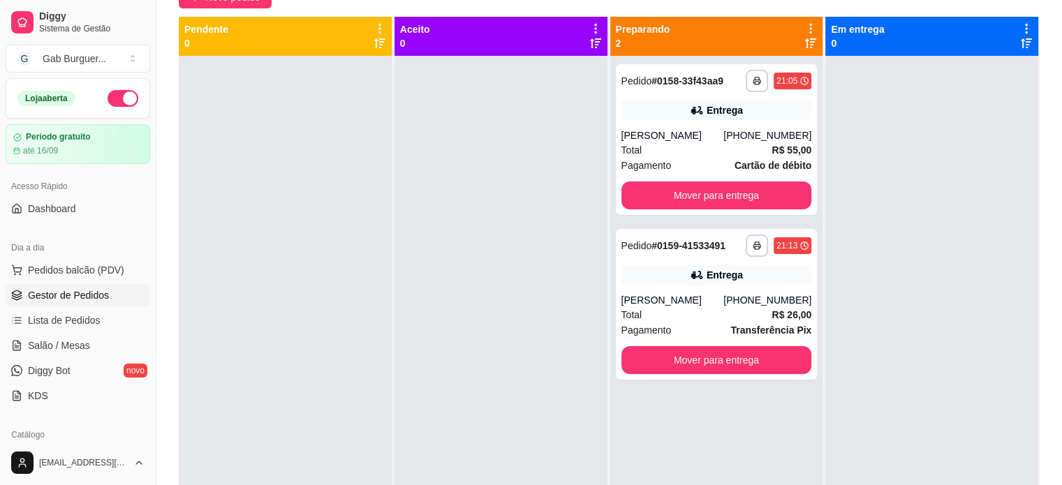
click at [394, 381] on div at bounding box center [500, 298] width 213 height 485
drag, startPoint x: 683, startPoint y: 179, endPoint x: 685, endPoint y: 196, distance: 17.5
click at [685, 196] on div "**********" at bounding box center [717, 139] width 202 height 151
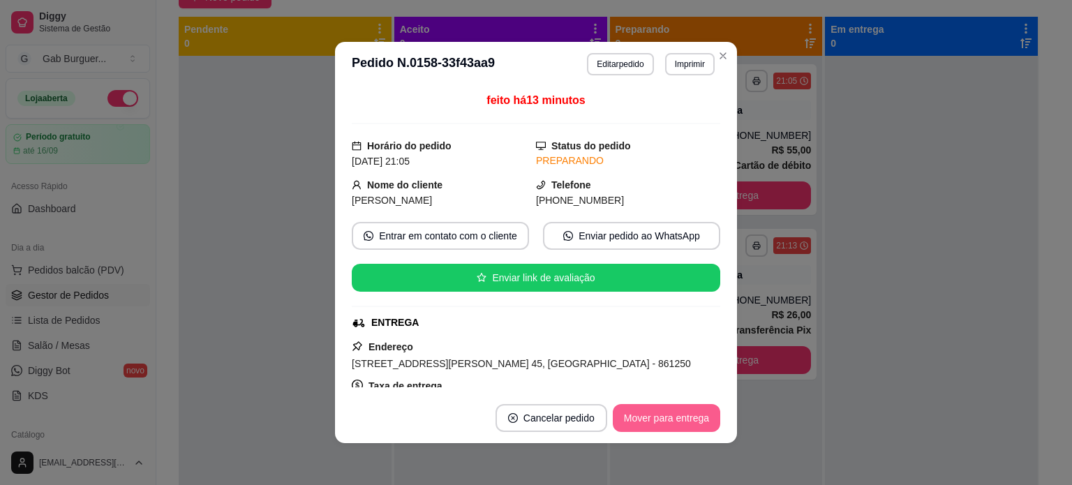
click at [688, 421] on button "Mover para entrega" at bounding box center [667, 418] width 108 height 28
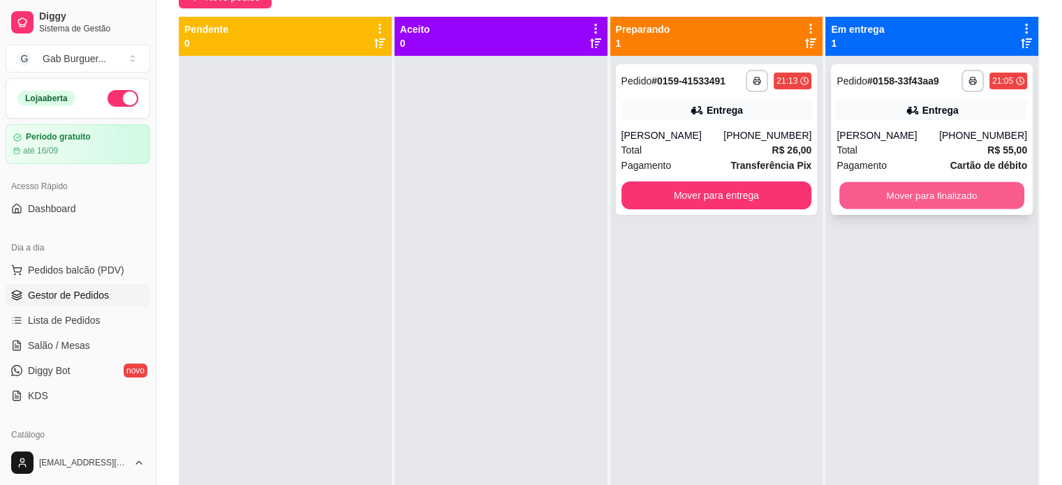
click at [889, 198] on button "Mover para finalizado" at bounding box center [931, 195] width 185 height 27
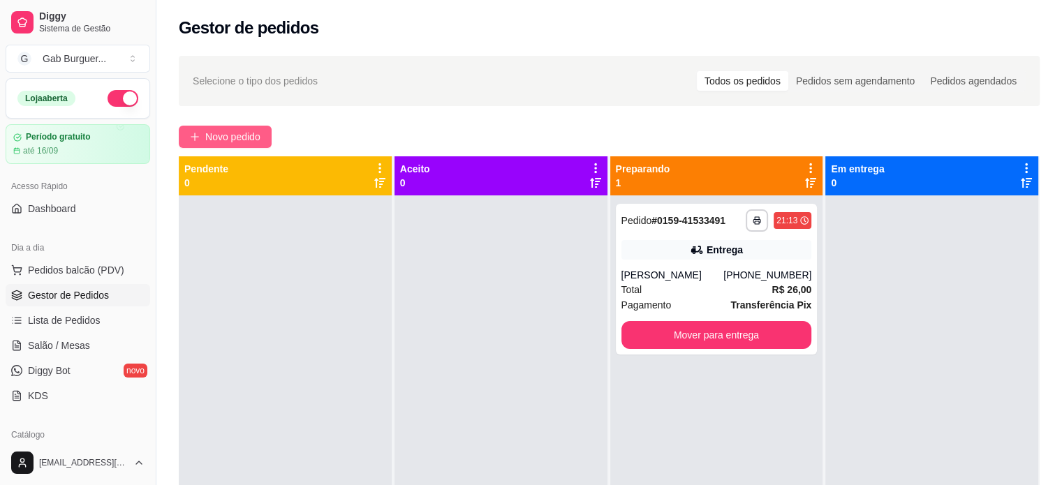
click at [251, 135] on span "Novo pedido" at bounding box center [232, 136] width 55 height 15
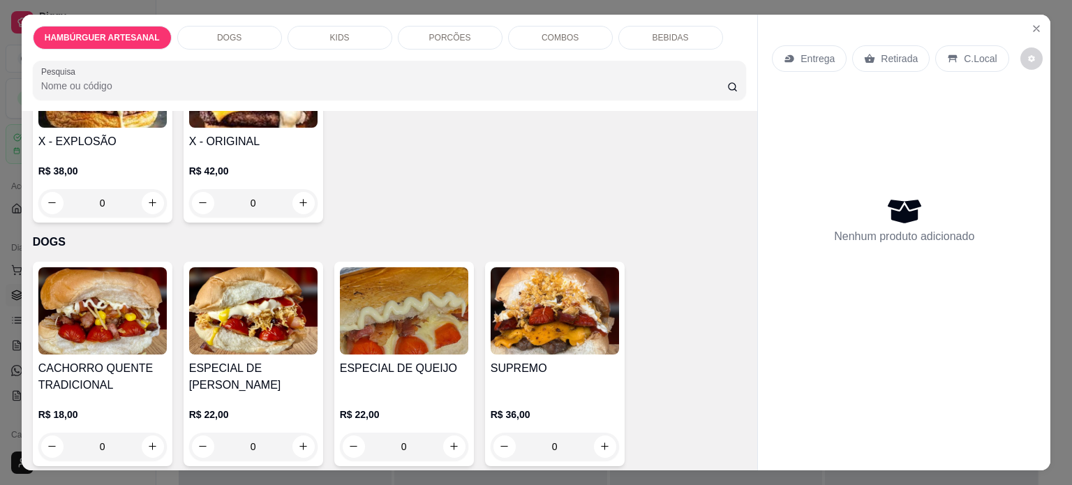
scroll to position [628, 0]
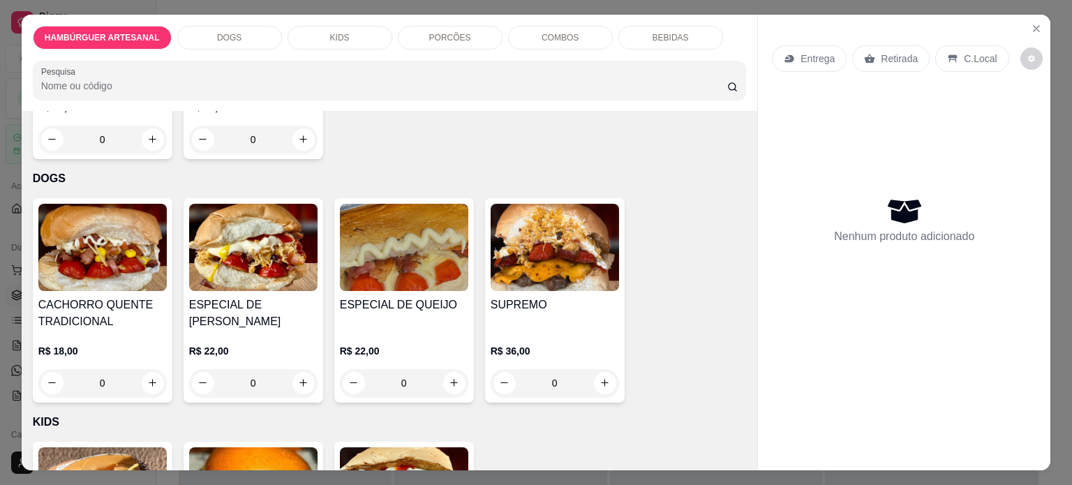
click at [282, 373] on div "0" at bounding box center [253, 383] width 128 height 28
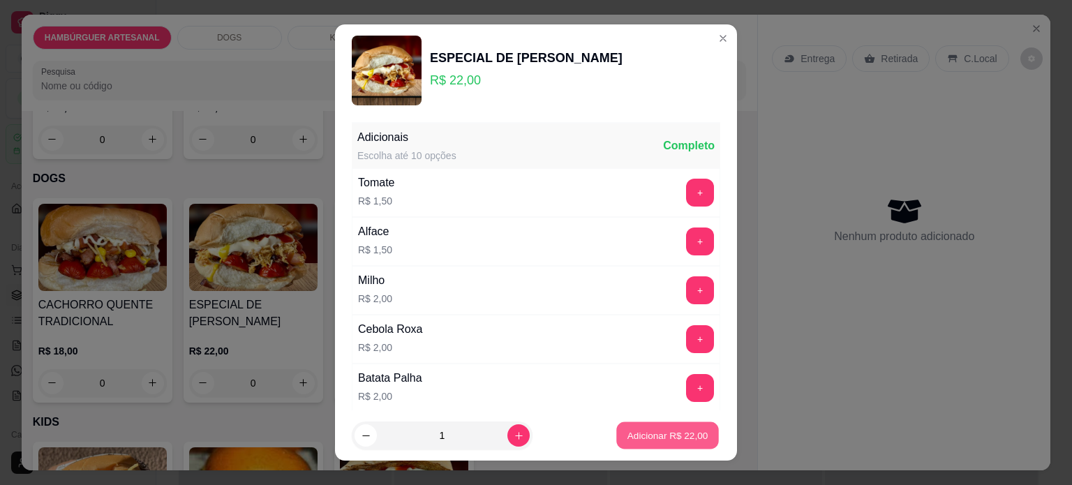
click at [656, 446] on button "Adicionar R$ 22,00" at bounding box center [667, 435] width 103 height 27
type input "1"
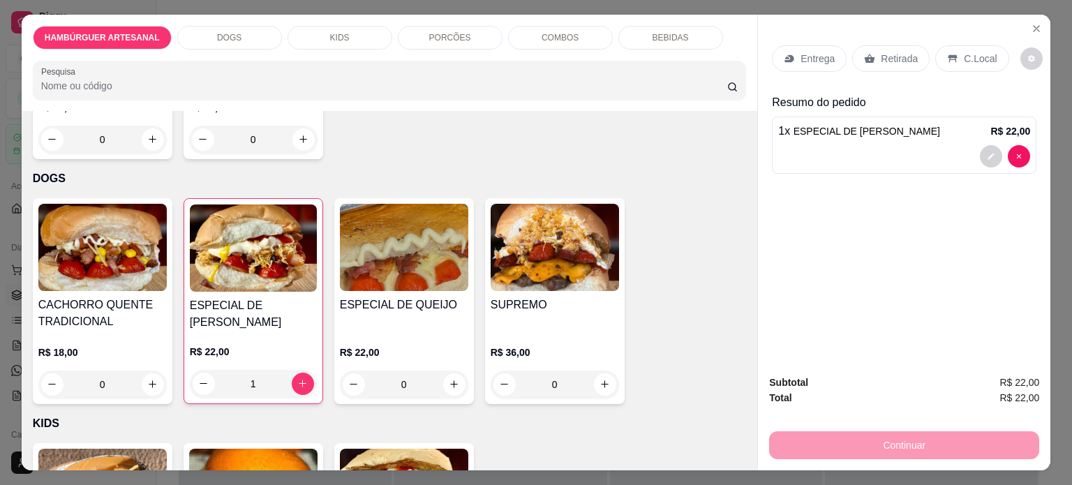
click at [873, 45] on div "Retirada" at bounding box center [890, 58] width 77 height 27
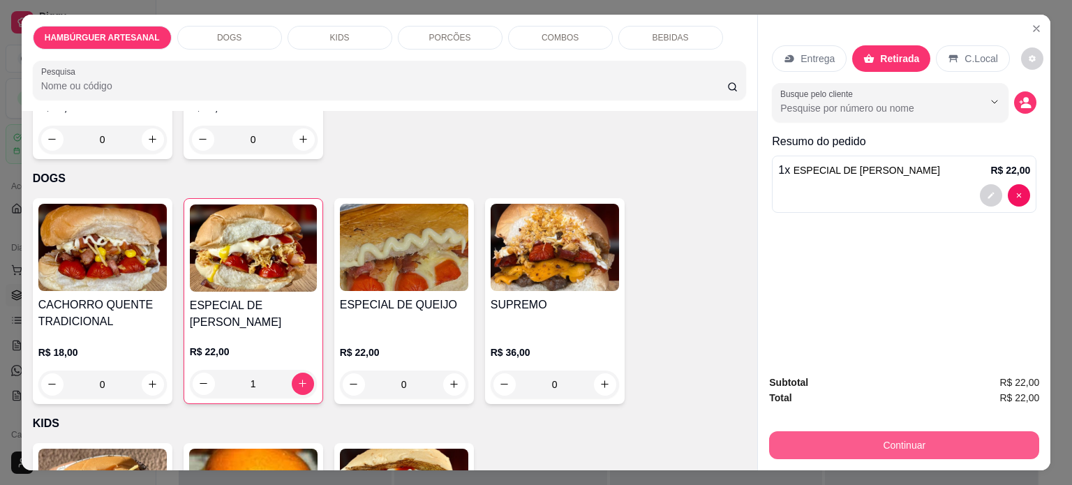
click at [889, 439] on button "Continuar" at bounding box center [904, 445] width 270 height 28
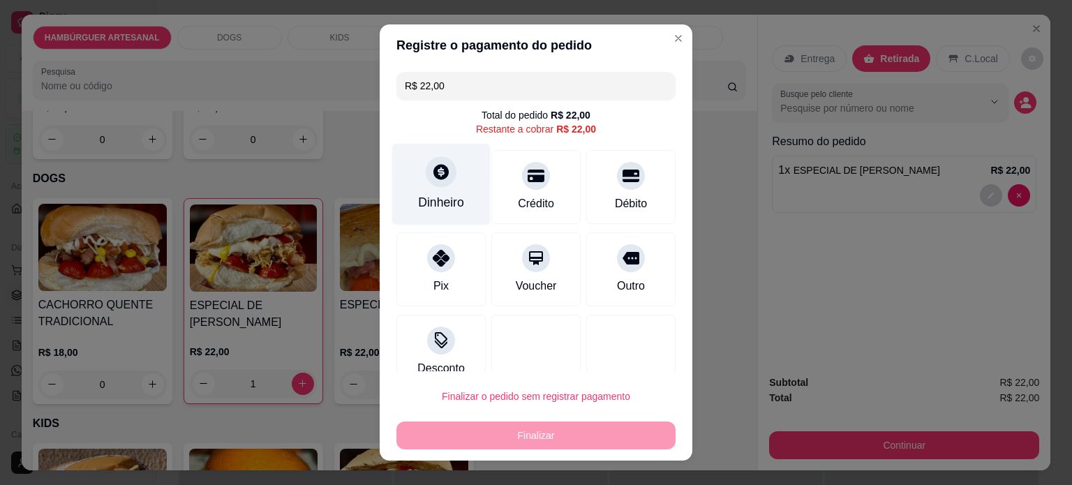
click at [434, 177] on icon at bounding box center [441, 171] width 15 height 15
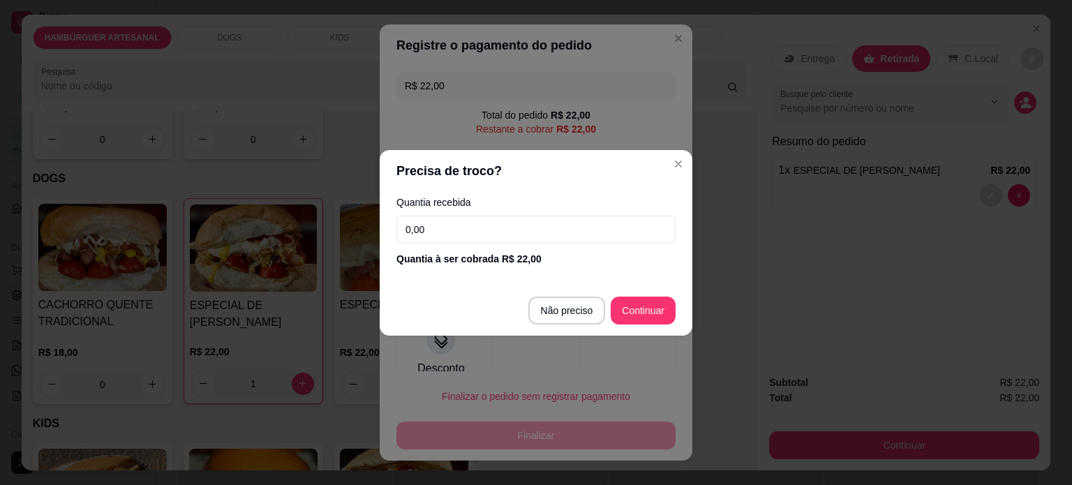
drag, startPoint x: 501, startPoint y: 235, endPoint x: 392, endPoint y: 228, distance: 109.1
click at [392, 228] on div "Quantia recebida 0,00 Quantia à ser cobrada R$ 22,00" at bounding box center [536, 232] width 313 height 80
type input "22,00"
type input "R$ 0,00"
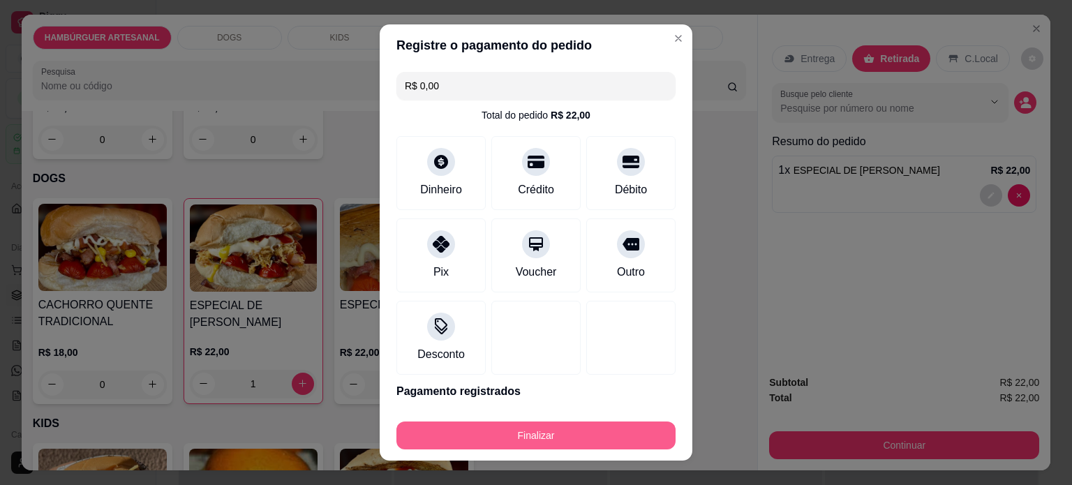
click at [561, 440] on button "Finalizar" at bounding box center [536, 436] width 279 height 28
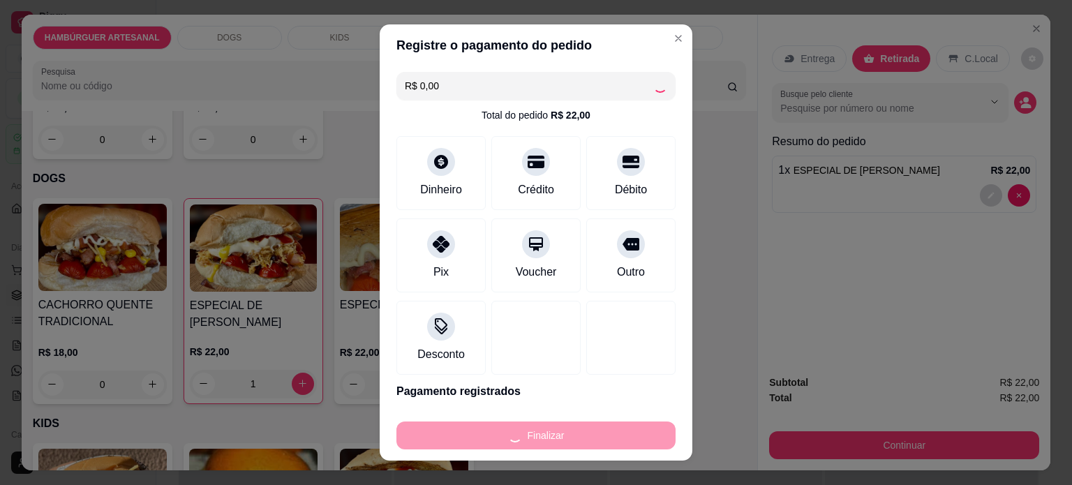
type input "0"
type input "-R$ 22,00"
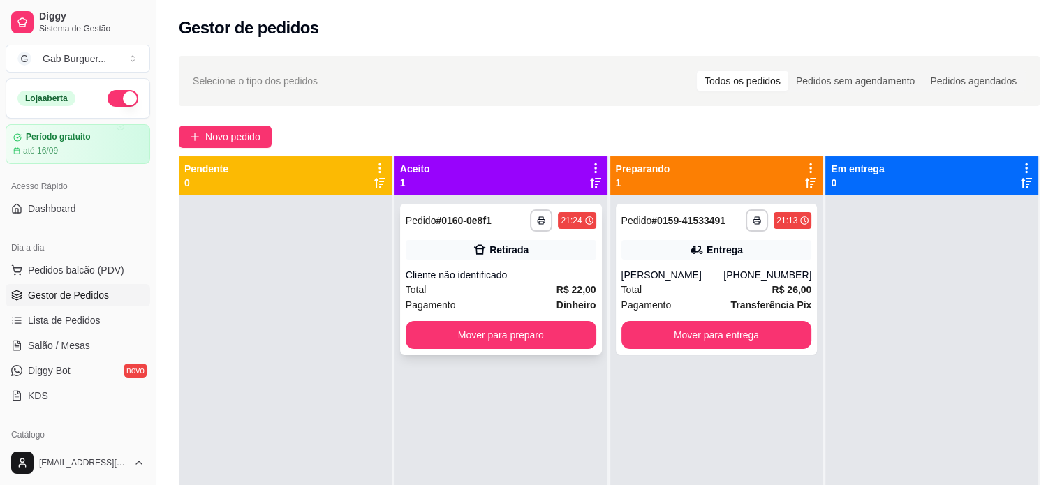
click at [502, 253] on div "Retirada" at bounding box center [508, 250] width 39 height 14
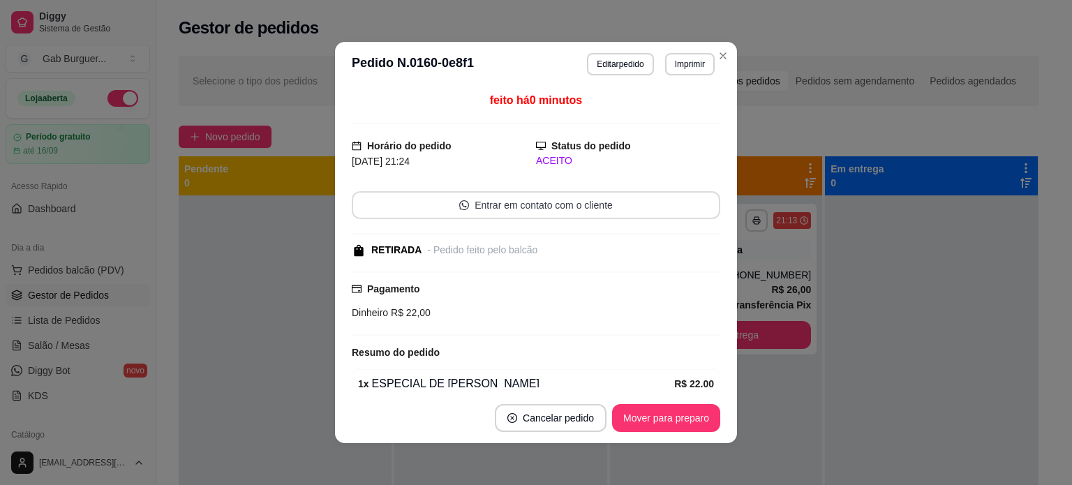
click at [585, 212] on button "Entrar em contato com o cliente" at bounding box center [536, 205] width 369 height 28
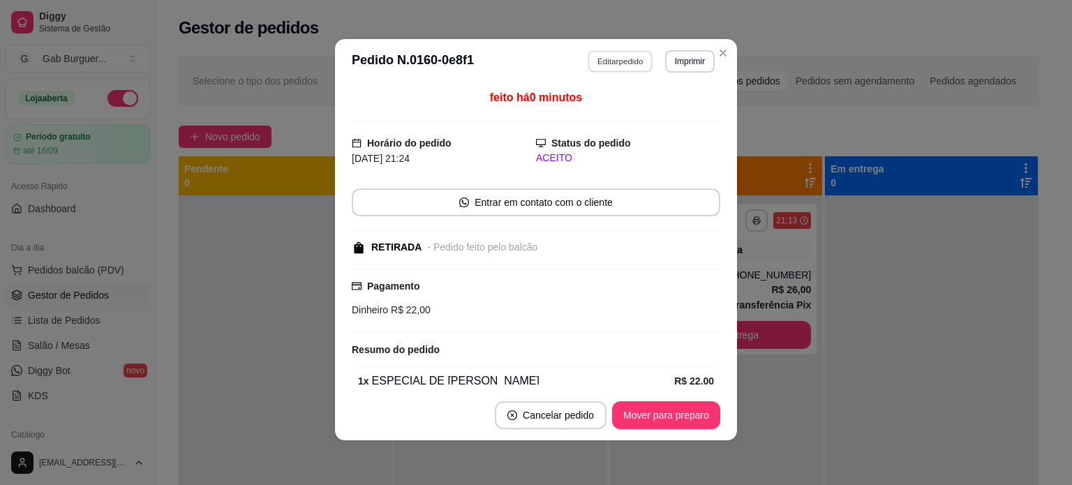
click at [600, 64] on button "Editar pedido" at bounding box center [620, 61] width 65 height 22
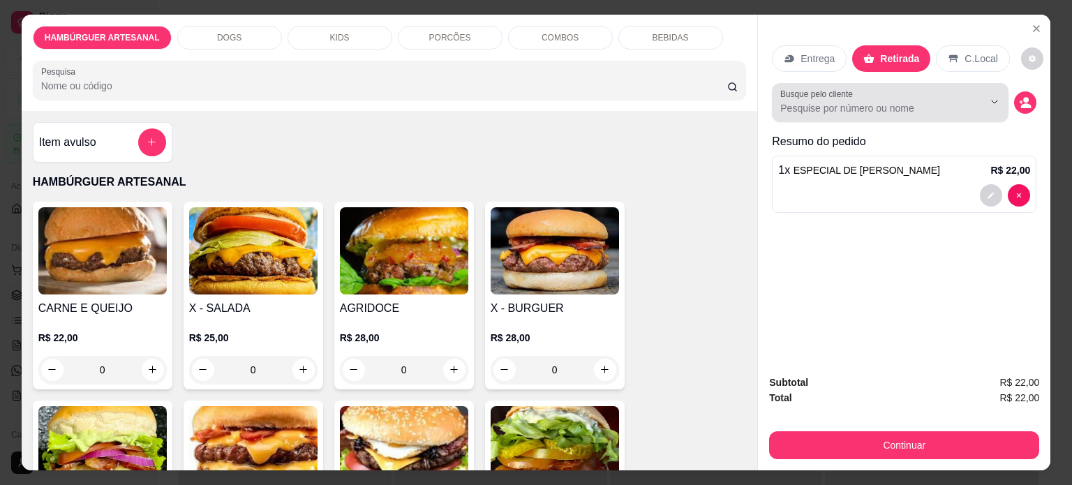
click at [839, 110] on div at bounding box center [890, 103] width 220 height 28
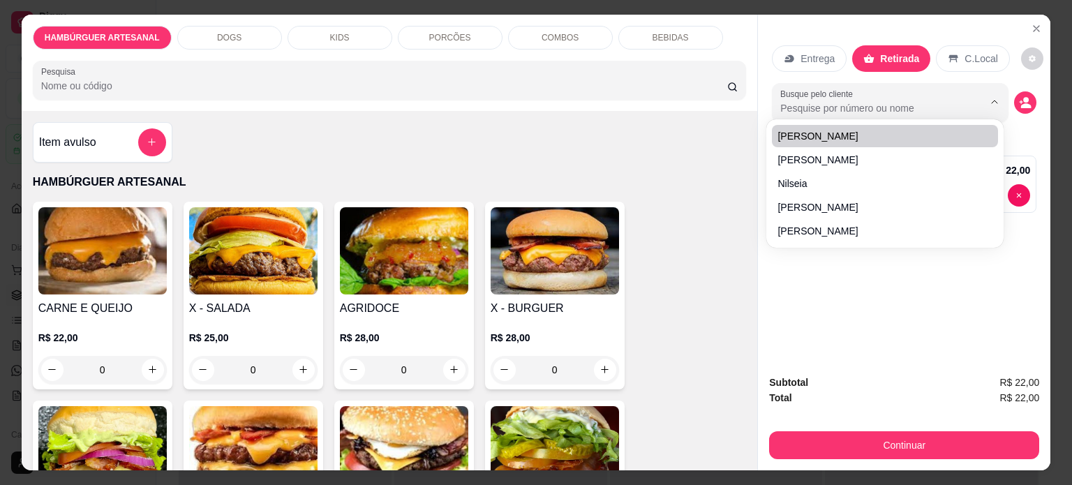
click at [918, 101] on input "Busque pelo cliente" at bounding box center [870, 108] width 181 height 14
click at [1017, 104] on button "decrease-product-quantity" at bounding box center [1025, 102] width 22 height 22
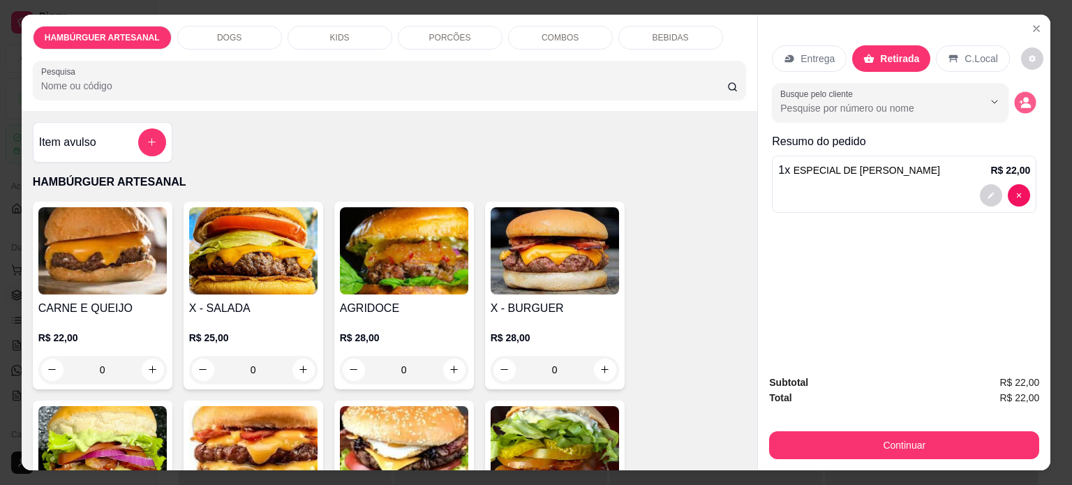
click at [1017, 104] on button "decrease-product-quantity" at bounding box center [1026, 102] width 22 height 22
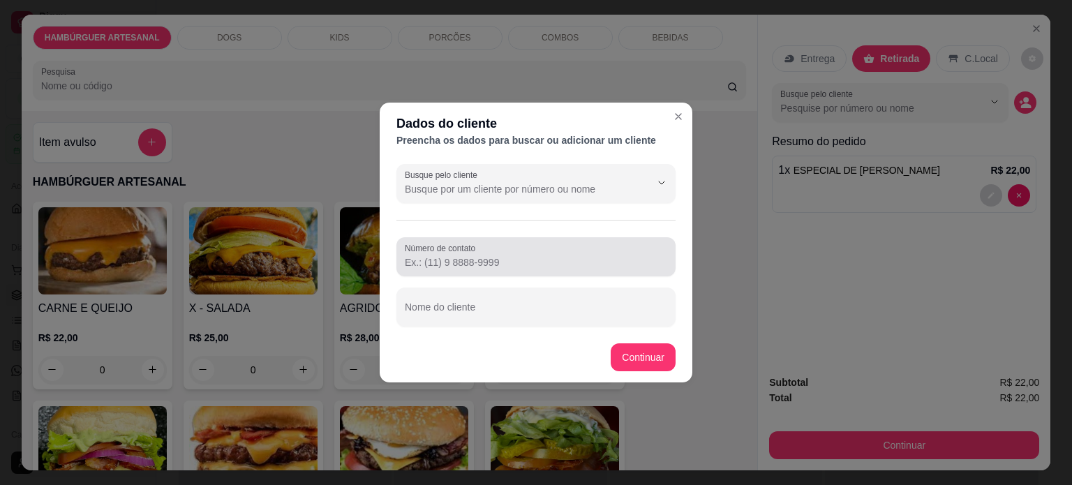
click at [455, 256] on input "Número de contato" at bounding box center [536, 263] width 262 height 14
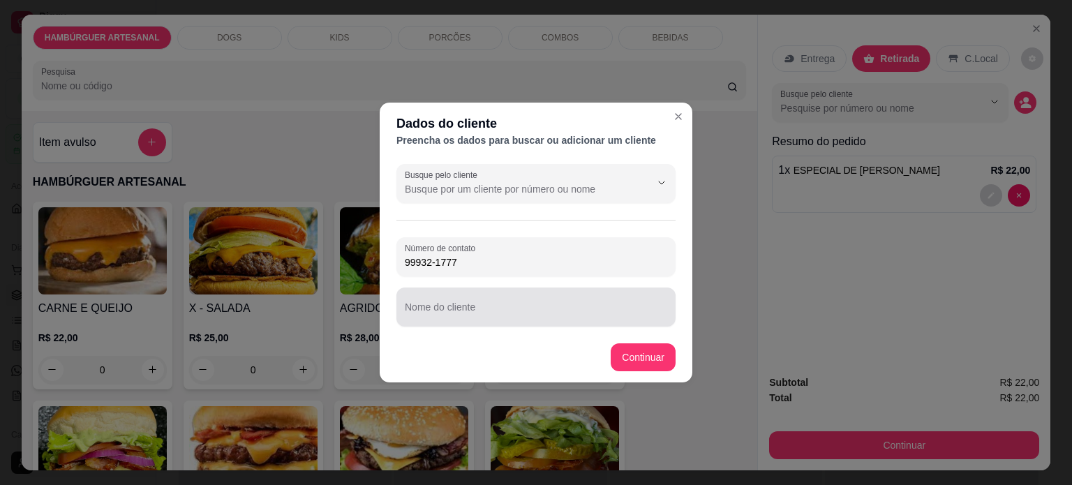
type input "99932-1777"
click at [496, 326] on div "Nome do cliente" at bounding box center [536, 307] width 279 height 39
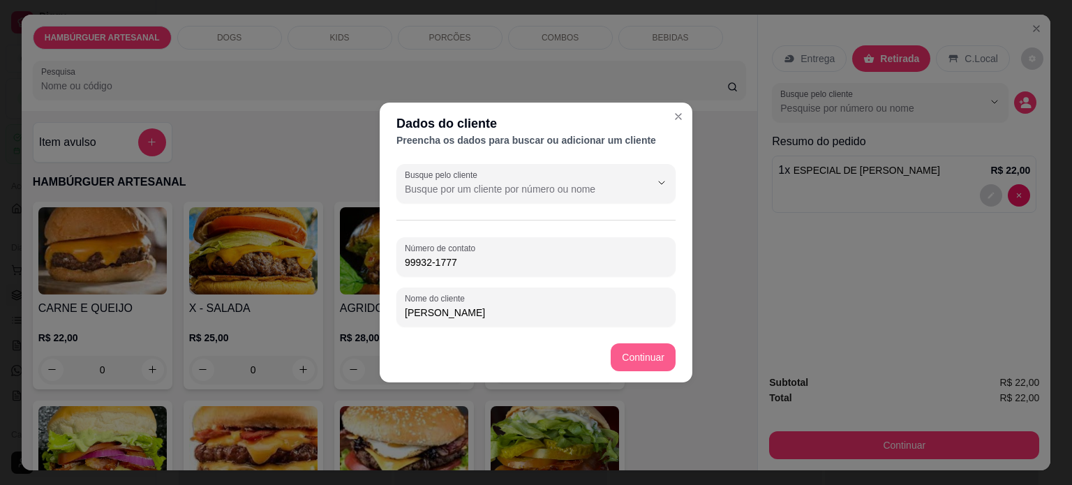
type input "Rafael"
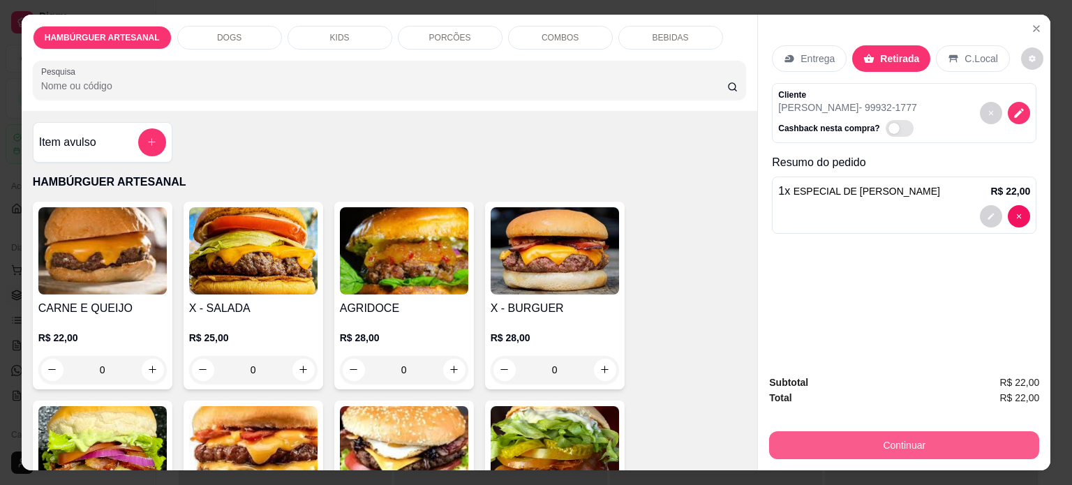
click at [917, 438] on button "Continuar" at bounding box center [904, 445] width 270 height 28
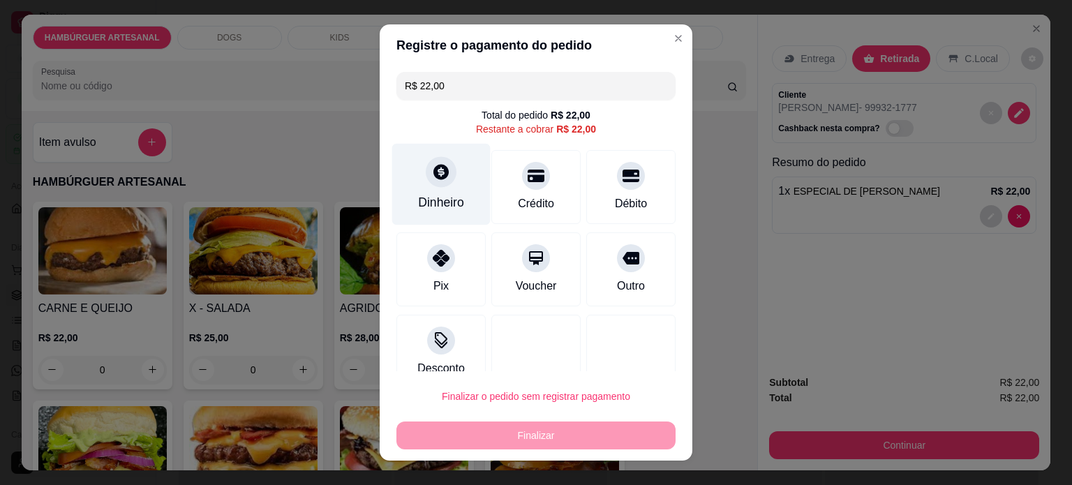
click at [451, 198] on div "Dinheiro" at bounding box center [441, 202] width 46 height 18
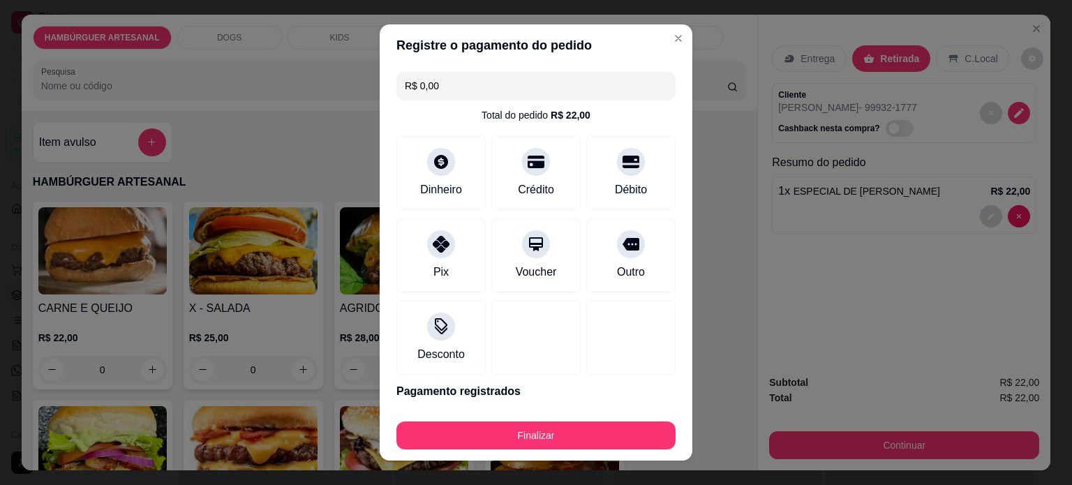
type input "R$ 0,00"
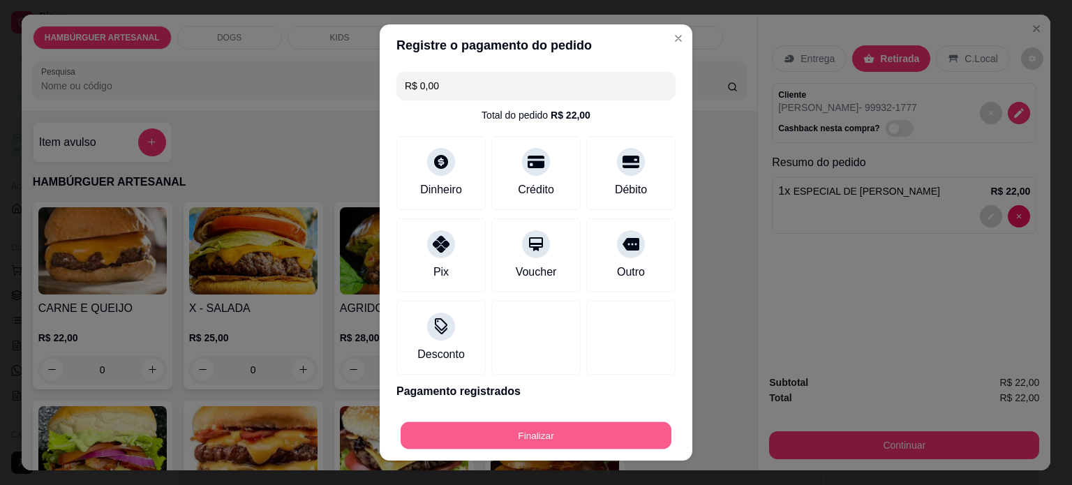
click at [589, 424] on button "Finalizar" at bounding box center [536, 435] width 271 height 27
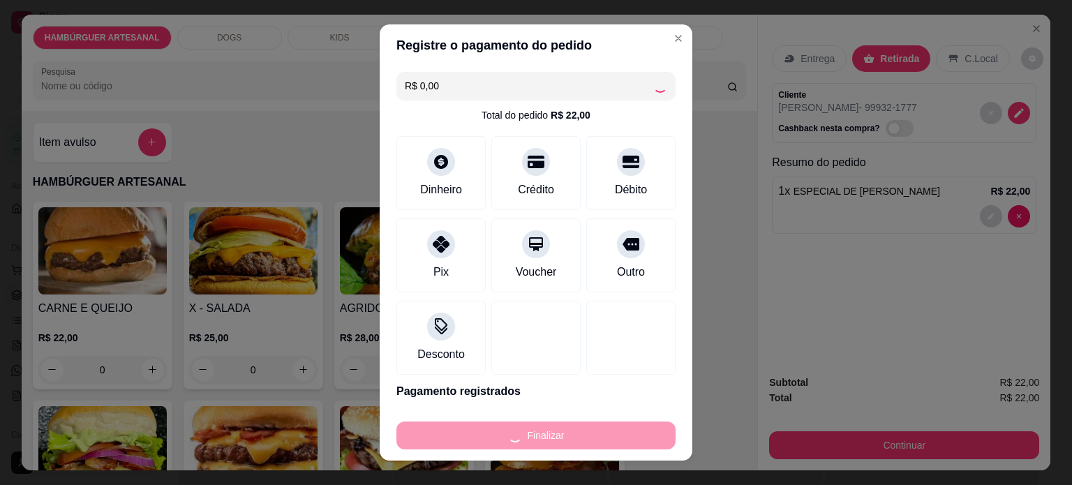
type input "0"
type input "-R$ 22,00"
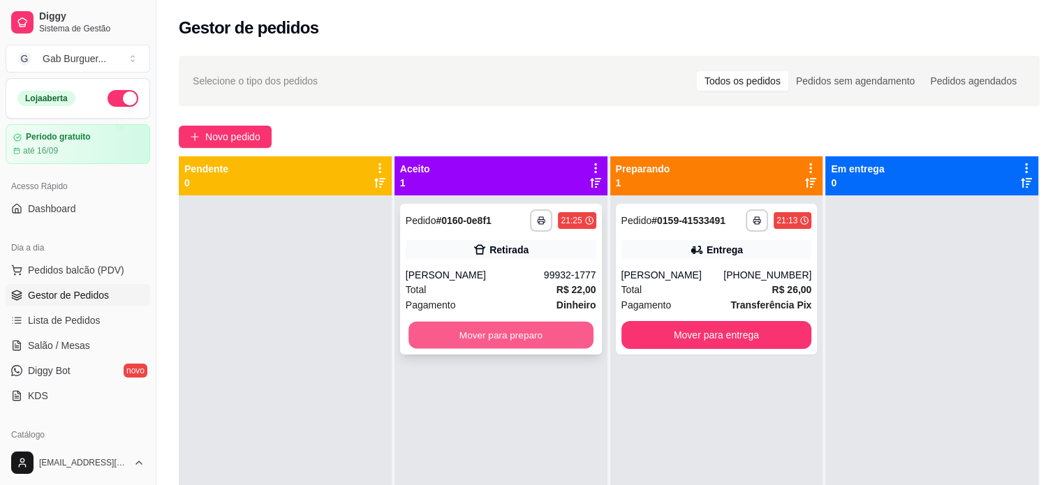
click at [495, 334] on button "Mover para preparo" at bounding box center [500, 335] width 185 height 27
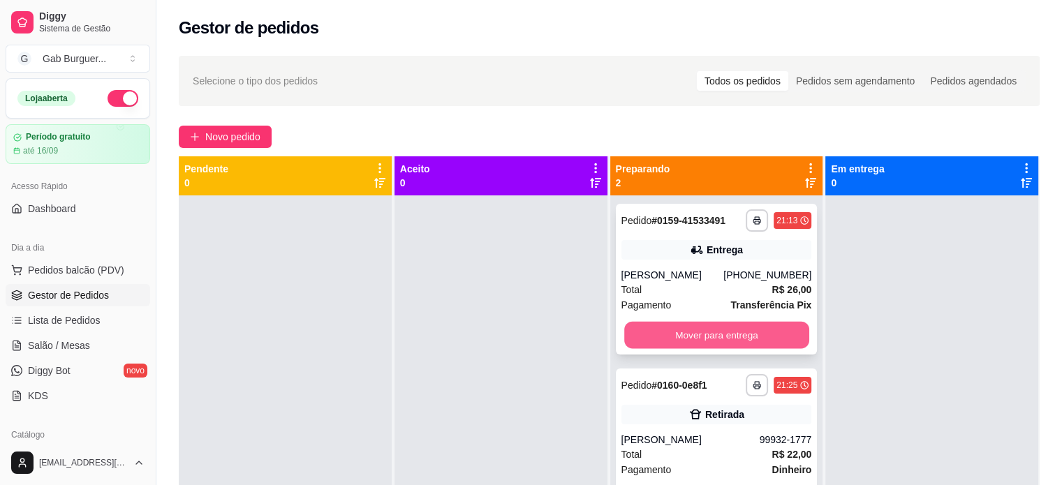
click at [741, 334] on button "Mover para entrega" at bounding box center [716, 335] width 185 height 27
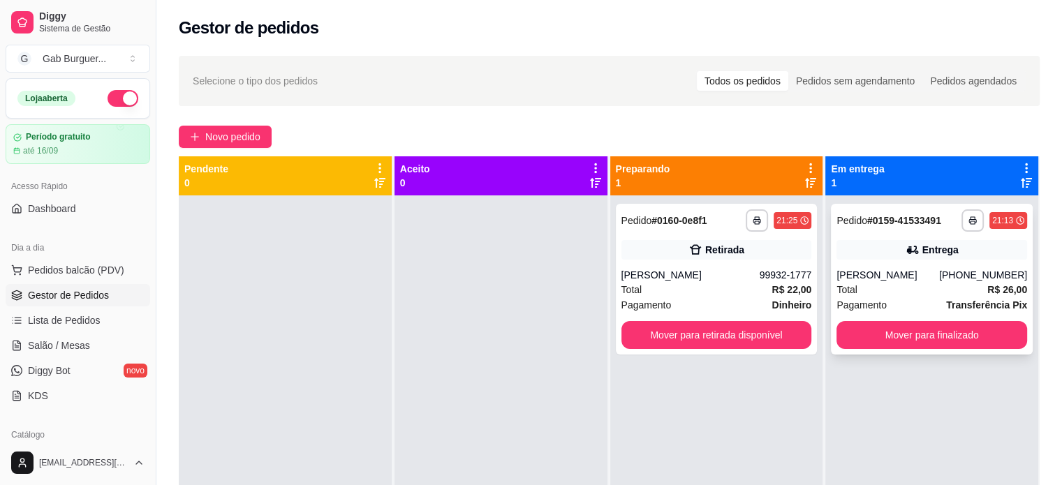
click at [940, 287] on div "Total R$ 26,00" at bounding box center [931, 289] width 191 height 15
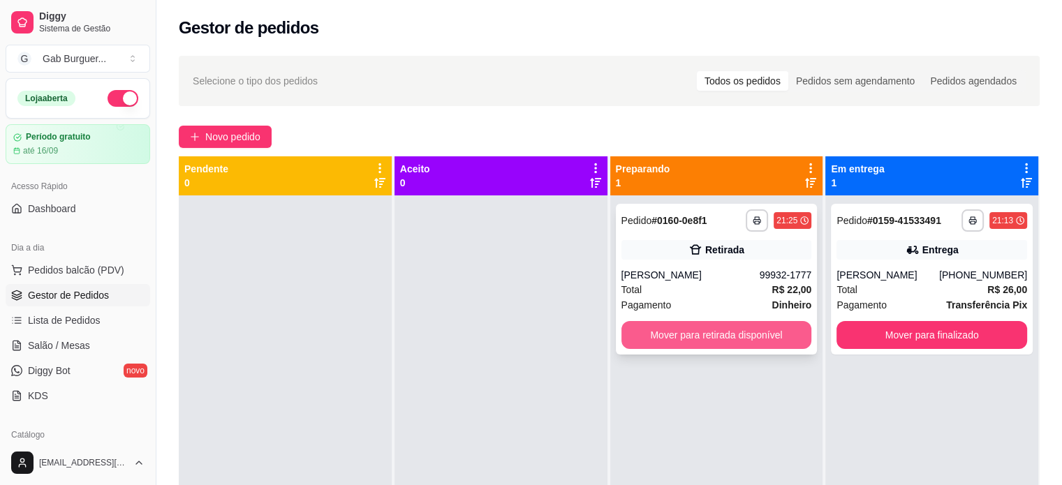
click at [711, 341] on button "Mover para retirada disponível" at bounding box center [716, 335] width 191 height 28
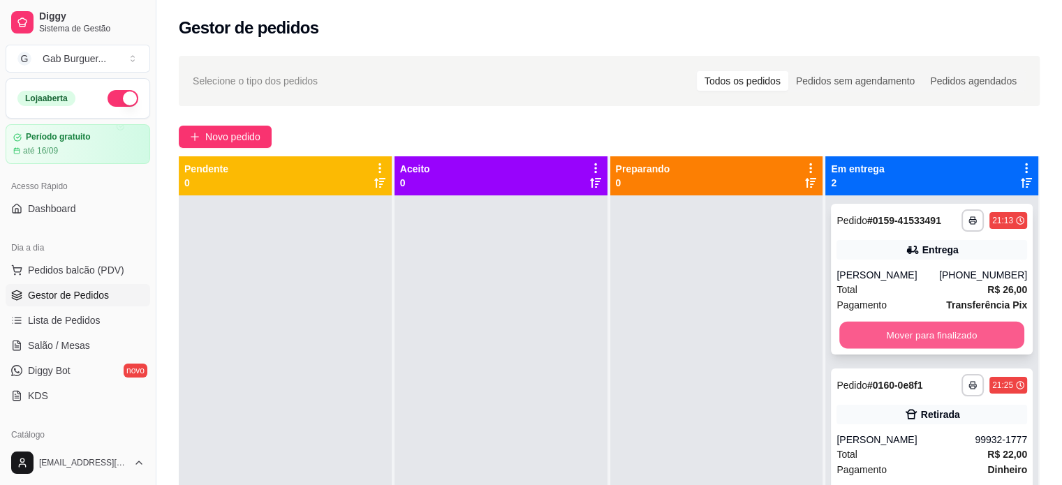
click at [952, 335] on button "Mover para finalizado" at bounding box center [931, 335] width 185 height 27
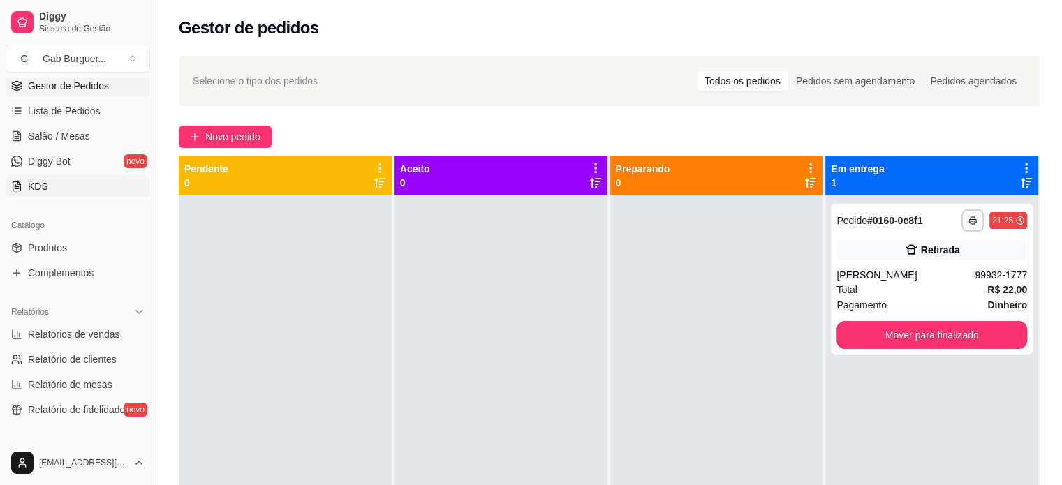
scroll to position [279, 0]
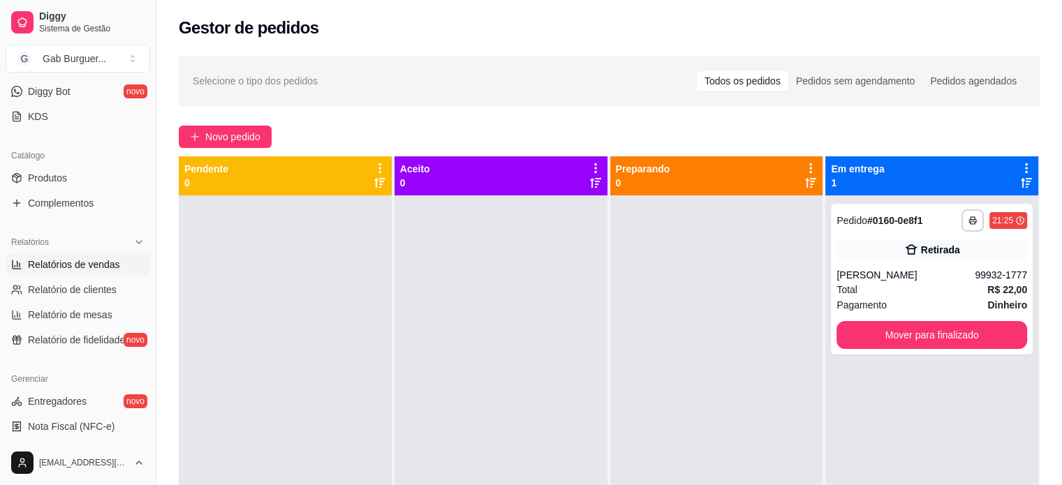
click at [65, 270] on span "Relatórios de vendas" at bounding box center [74, 265] width 92 height 14
select select "ALL"
select select "0"
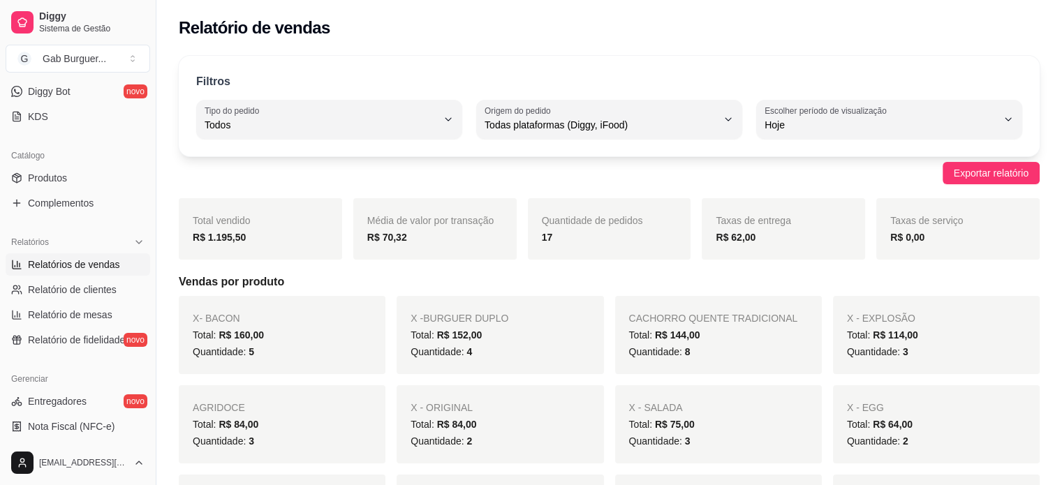
click at [962, 139] on div "Filtros ALL Tipo do pedido Todos Entrega Retirada Mesa Consumo local Tipo do pe…" at bounding box center [609, 106] width 861 height 101
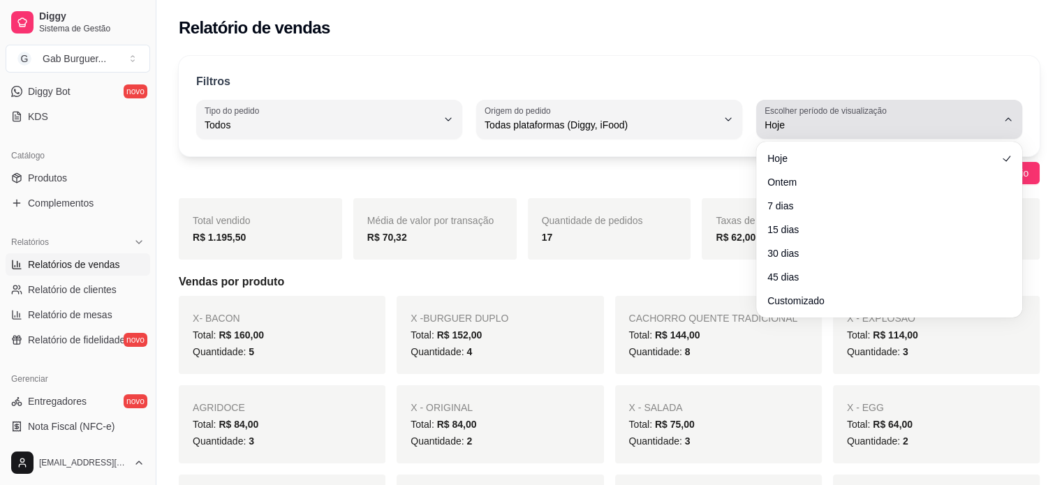
click at [963, 130] on span "Hoje" at bounding box center [880, 125] width 232 height 14
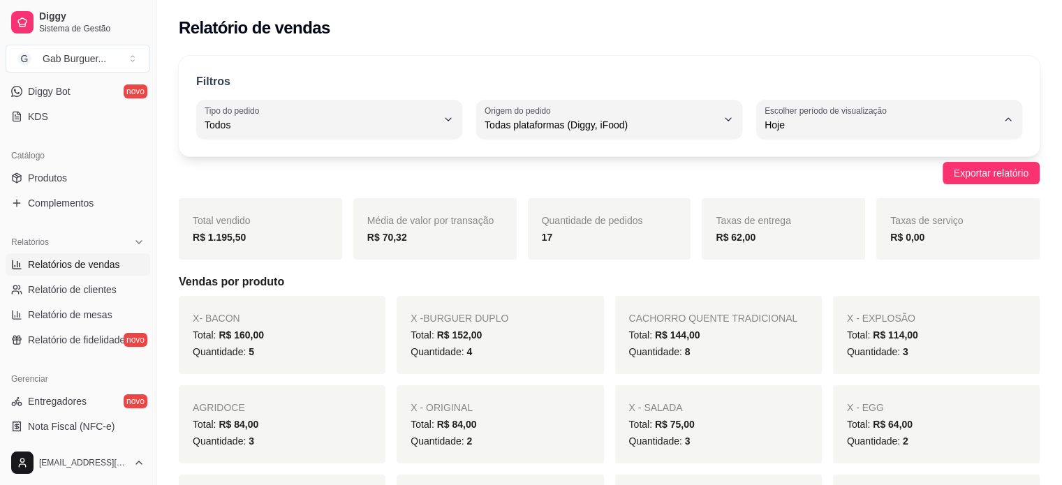
click at [794, 185] on span "Ontem" at bounding box center [882, 180] width 221 height 13
type input "1"
select select "1"
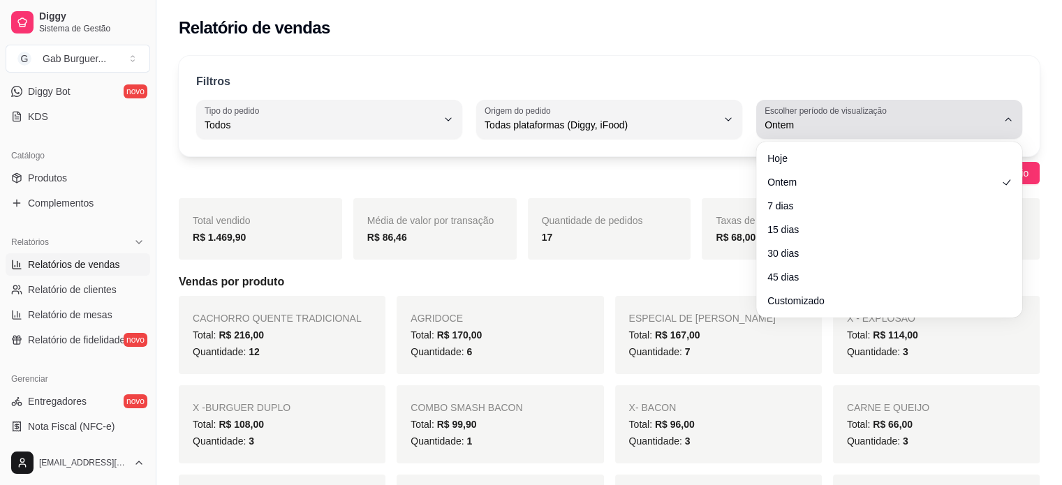
click at [854, 125] on span "Ontem" at bounding box center [880, 125] width 232 height 14
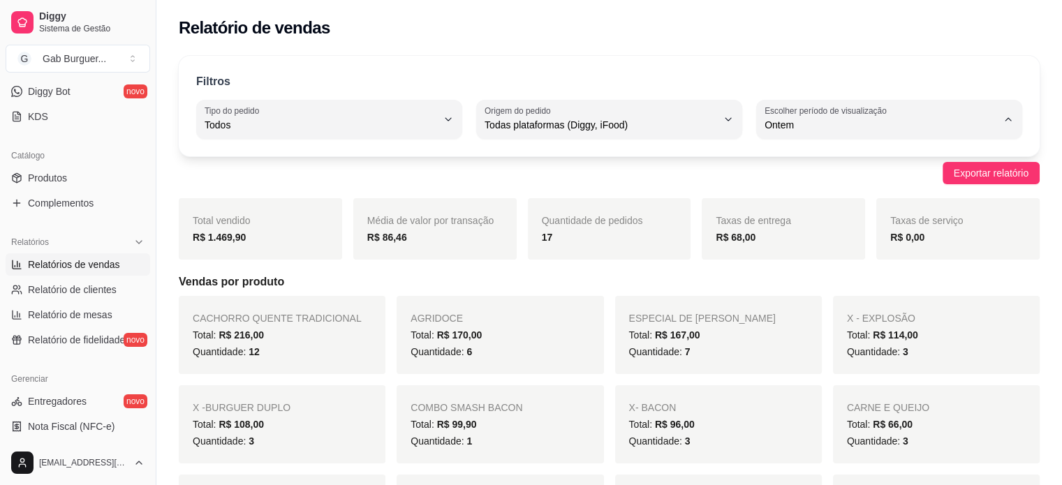
click at [812, 156] on span "Hoje" at bounding box center [882, 157] width 221 height 13
type input "0"
select select "0"
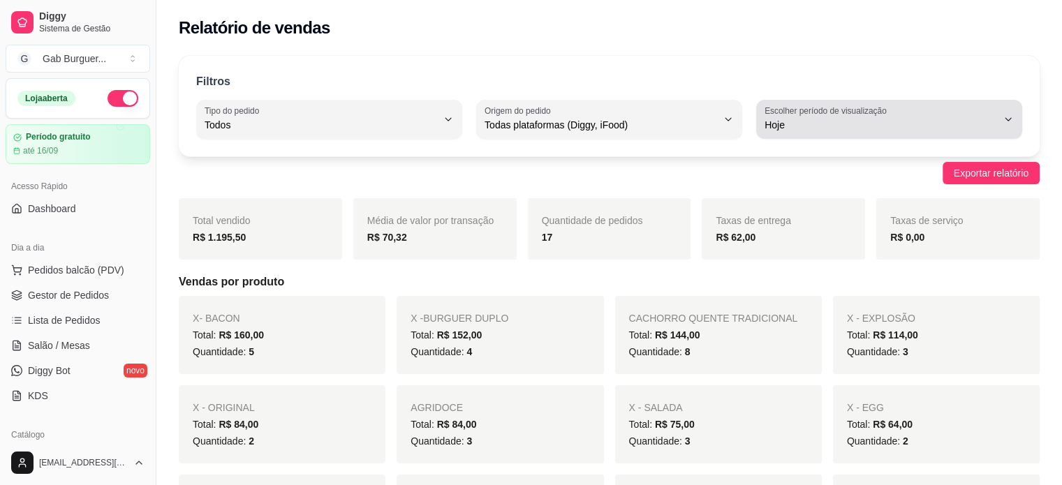
click at [924, 124] on span "Hoje" at bounding box center [880, 125] width 232 height 14
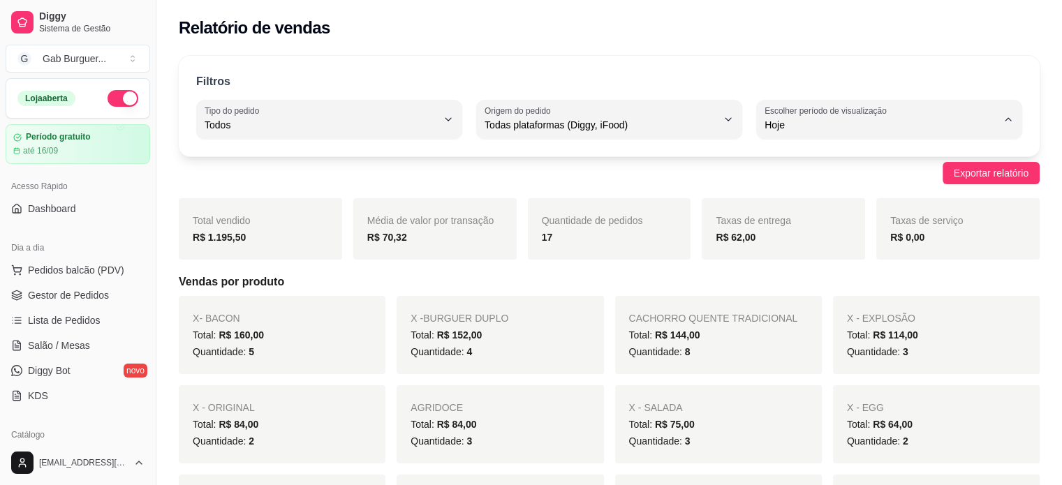
click at [790, 186] on span "Ontem" at bounding box center [882, 180] width 221 height 13
type input "1"
select select "1"
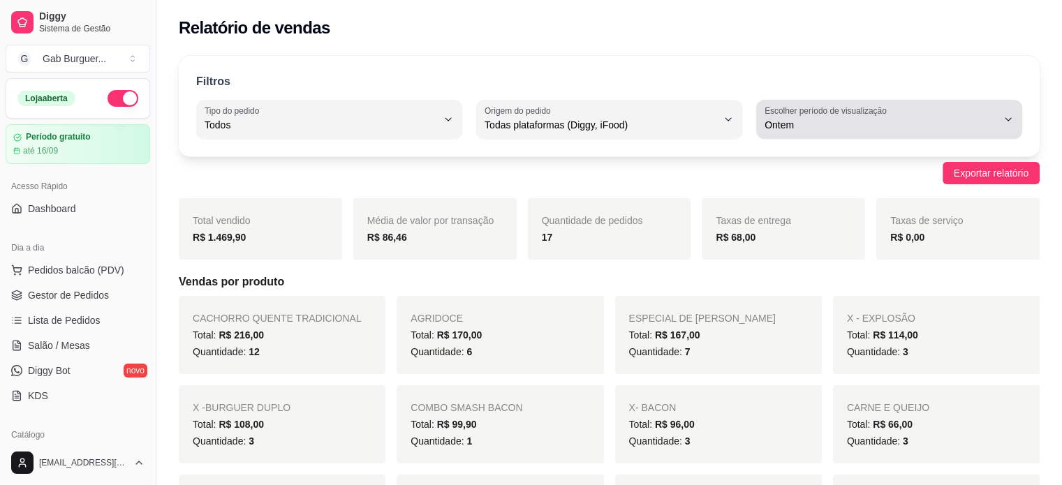
click at [854, 116] on label "Escolher período de visualização" at bounding box center [827, 111] width 126 height 12
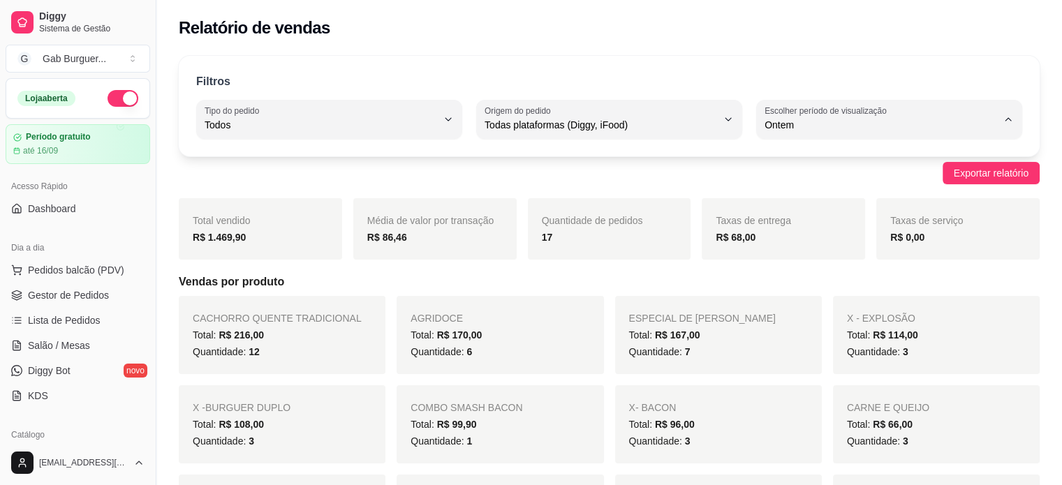
click at [808, 184] on span "Ontem" at bounding box center [882, 180] width 221 height 13
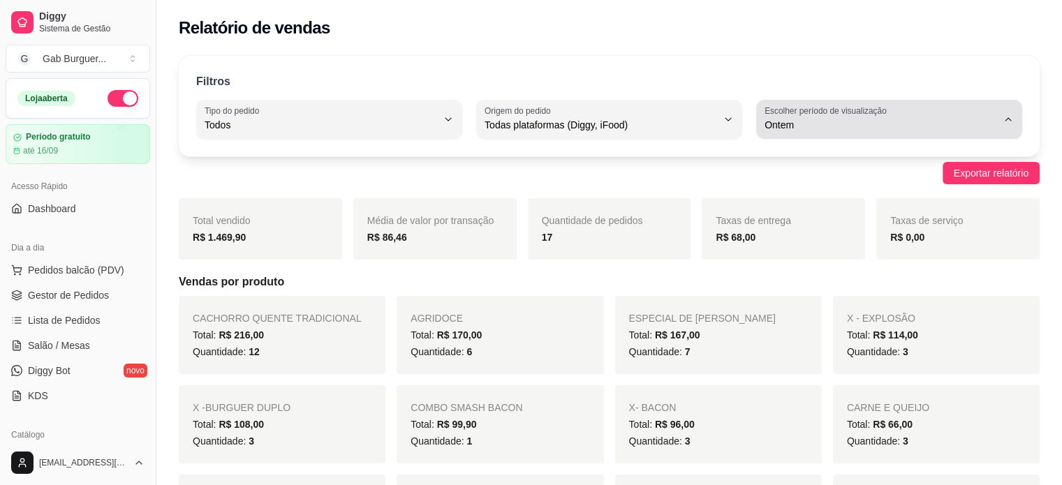
click at [813, 122] on span "Ontem" at bounding box center [880, 125] width 232 height 14
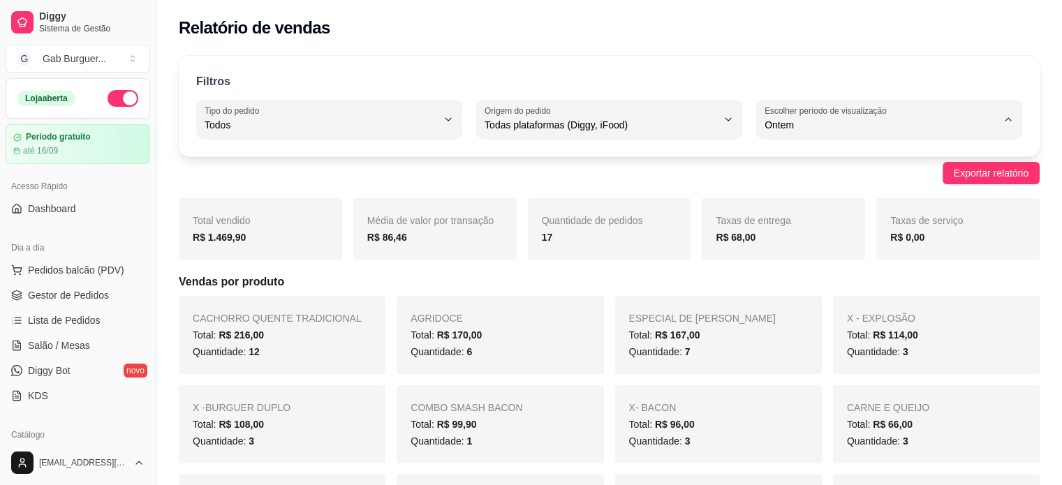
click at [810, 167] on li "Hoje" at bounding box center [889, 158] width 244 height 22
type input "0"
select select "0"
click at [60, 300] on span "Gestor de Pedidos" at bounding box center [68, 295] width 81 height 14
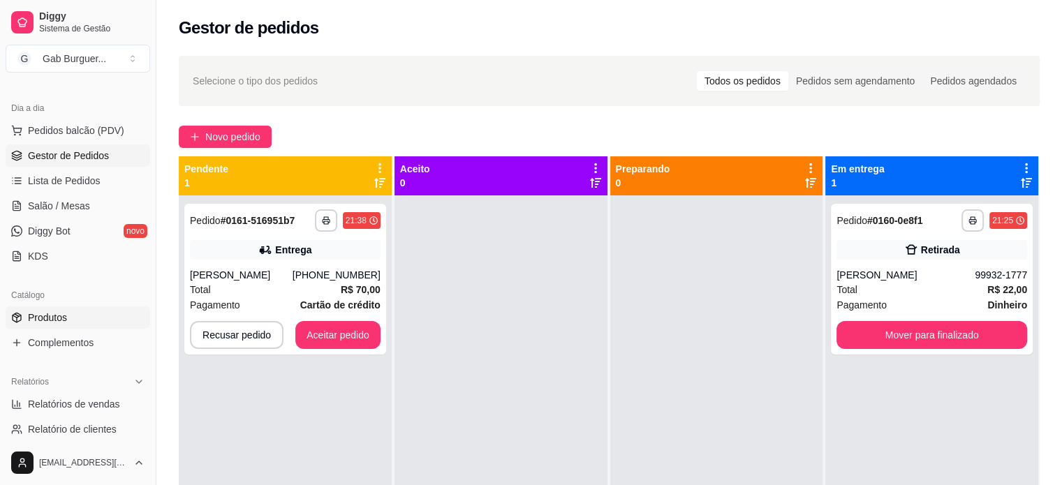
click at [61, 318] on span "Produtos" at bounding box center [47, 318] width 39 height 14
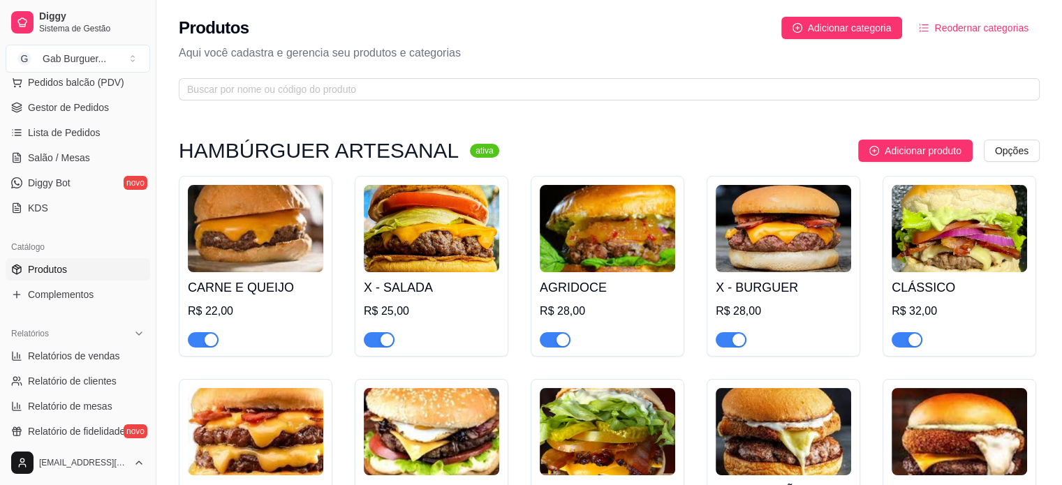
scroll to position [209, 0]
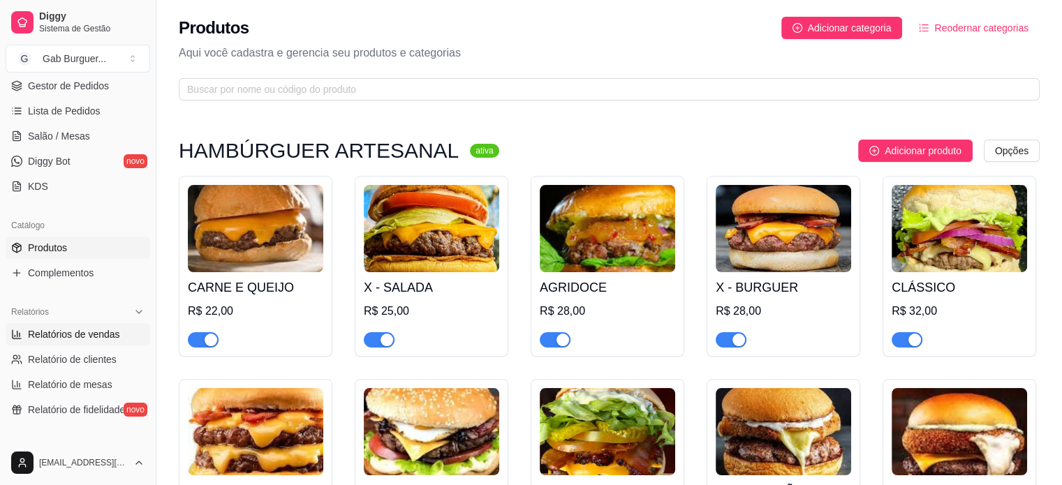
click at [59, 329] on span "Relatórios de vendas" at bounding box center [74, 334] width 92 height 14
select select "ALL"
select select "0"
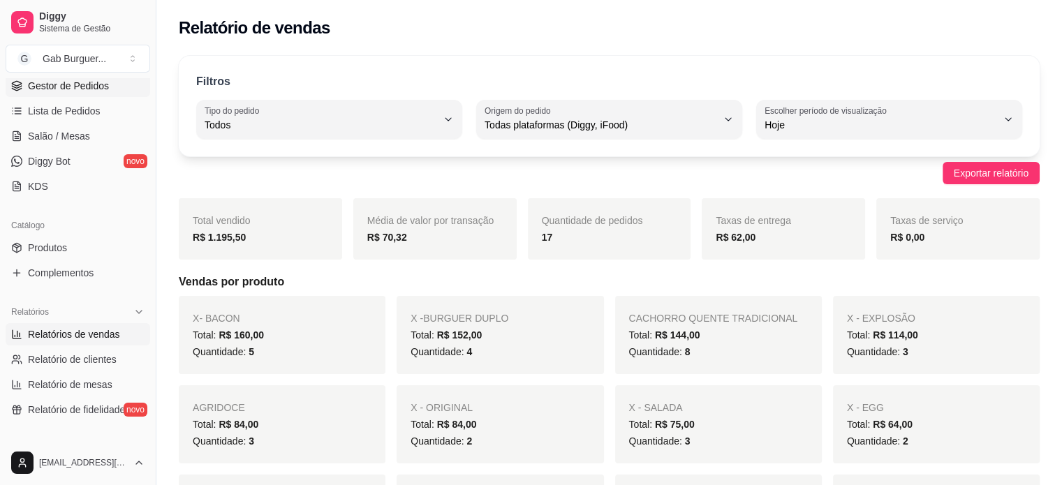
click at [80, 87] on span "Gestor de Pedidos" at bounding box center [68, 86] width 81 height 14
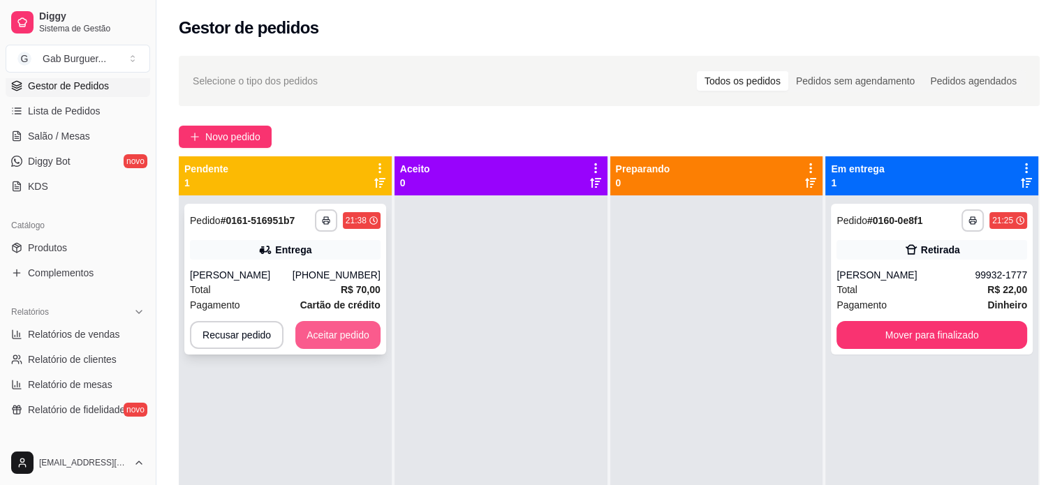
click at [327, 348] on button "Aceitar pedido" at bounding box center [337, 335] width 85 height 28
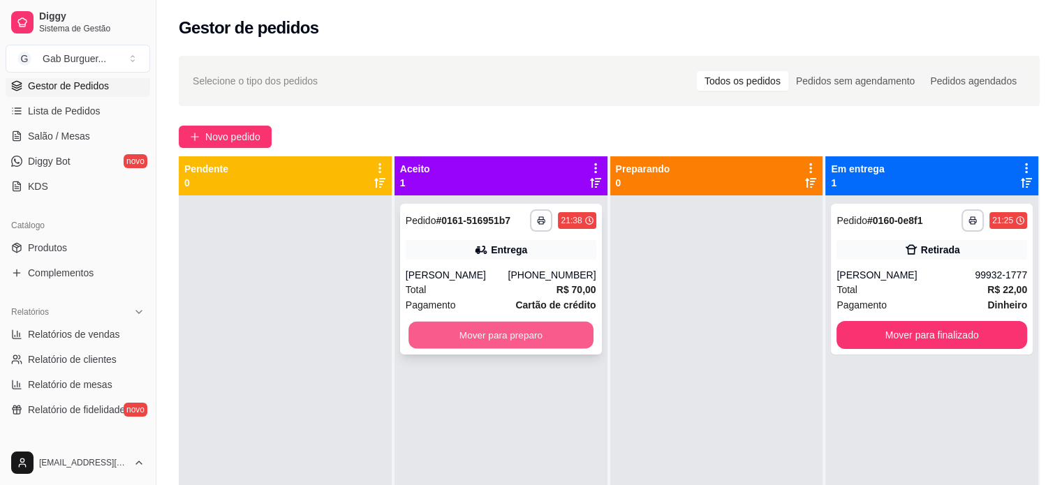
click at [472, 340] on button "Mover para preparo" at bounding box center [500, 335] width 185 height 27
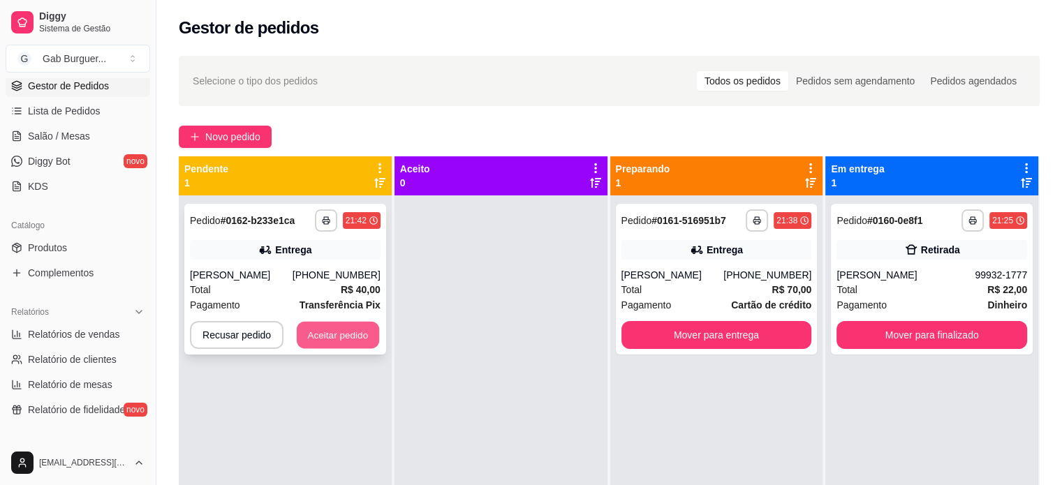
click at [332, 348] on button "Aceitar pedido" at bounding box center [338, 335] width 82 height 27
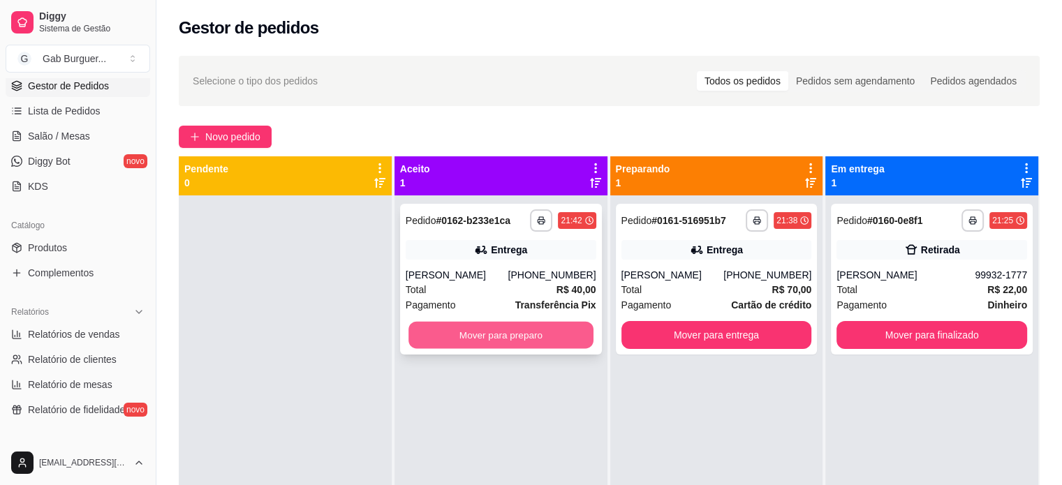
click at [483, 349] on button "Mover para preparo" at bounding box center [500, 335] width 185 height 27
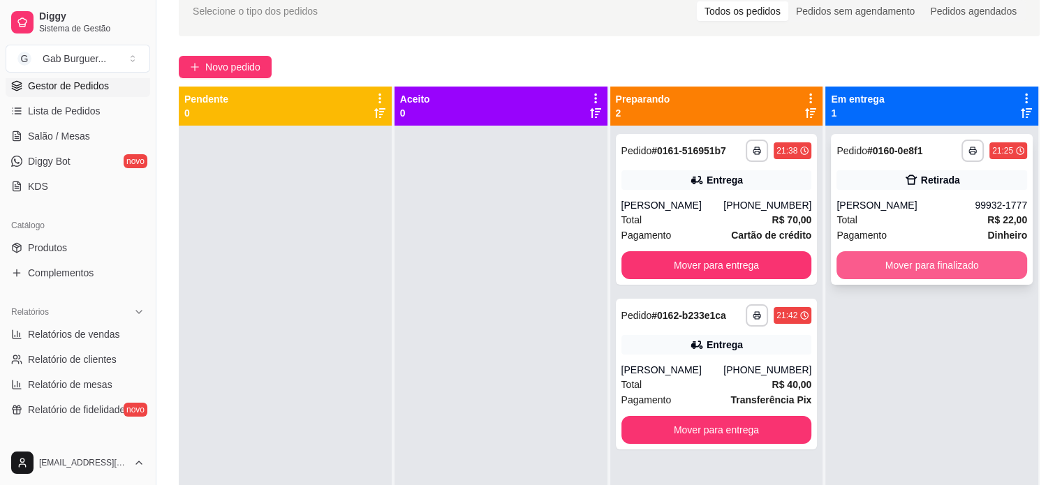
click at [899, 253] on button "Mover para finalizado" at bounding box center [931, 265] width 191 height 28
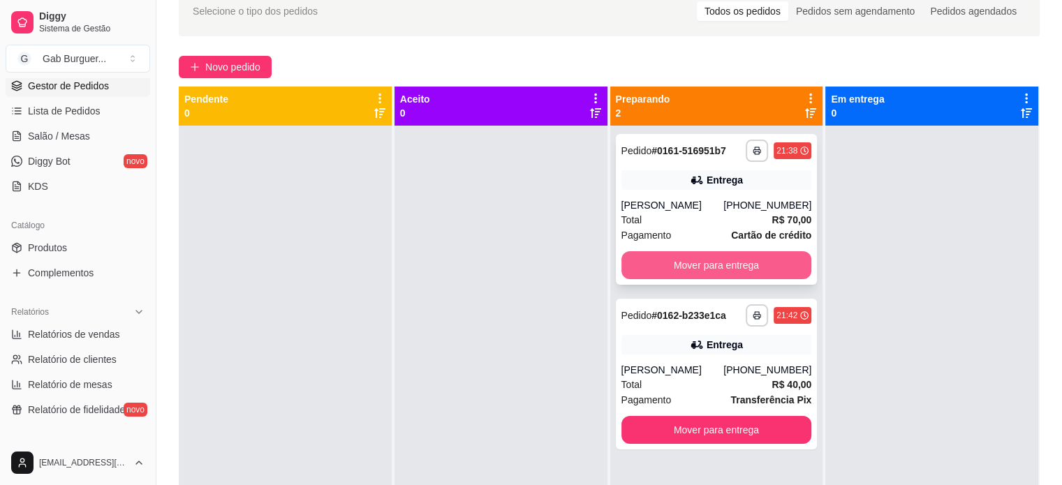
click at [747, 276] on button "Mover para entrega" at bounding box center [716, 265] width 191 height 28
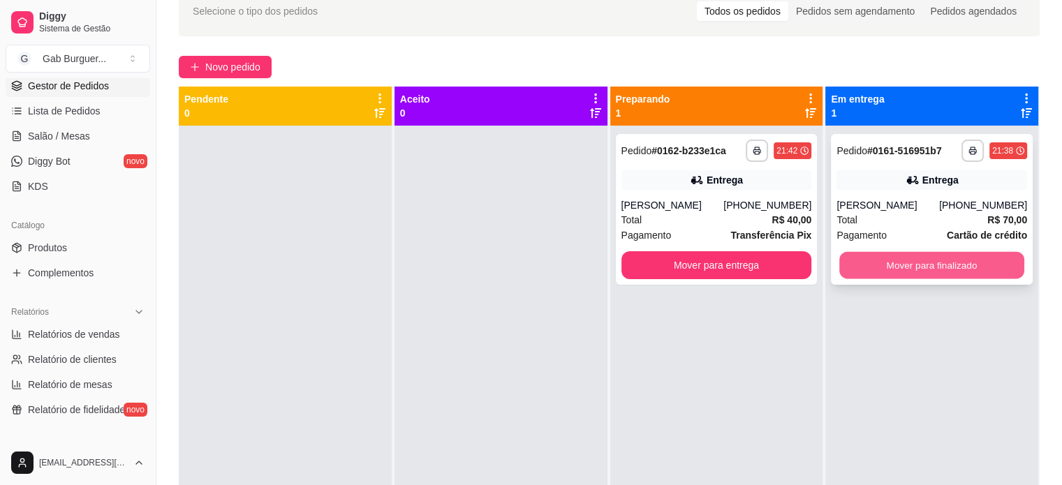
click at [955, 269] on button "Mover para finalizado" at bounding box center [931, 265] width 185 height 27
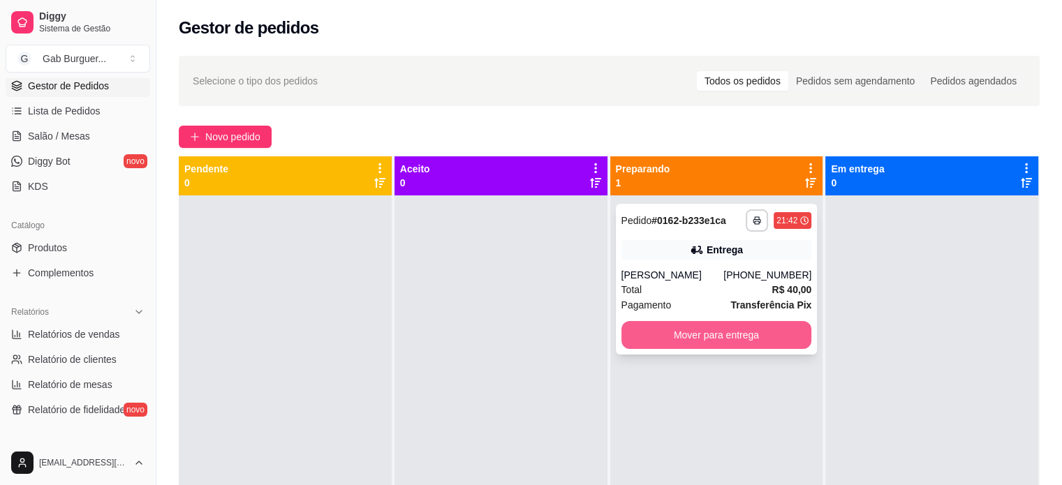
click at [733, 346] on button "Mover para entrega" at bounding box center [716, 335] width 191 height 28
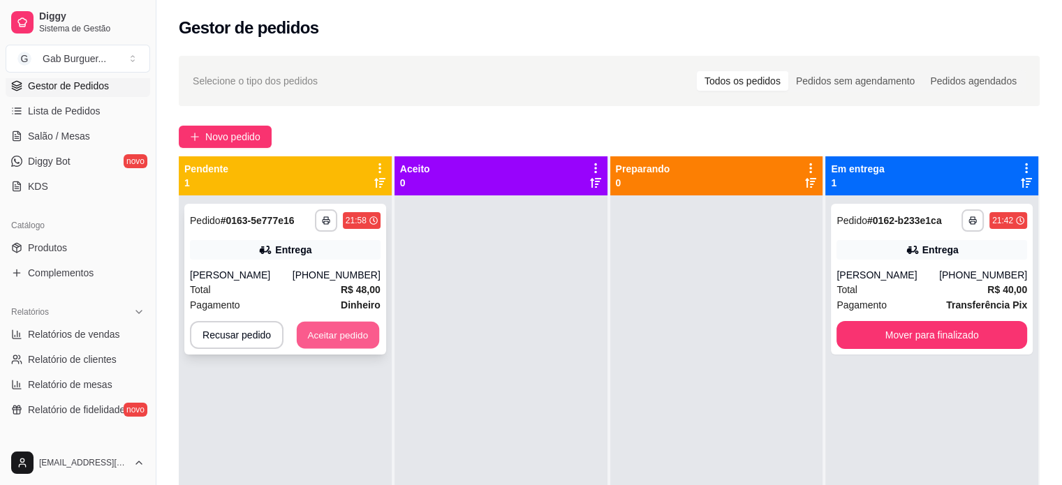
click at [343, 330] on button "Aceitar pedido" at bounding box center [338, 335] width 82 height 27
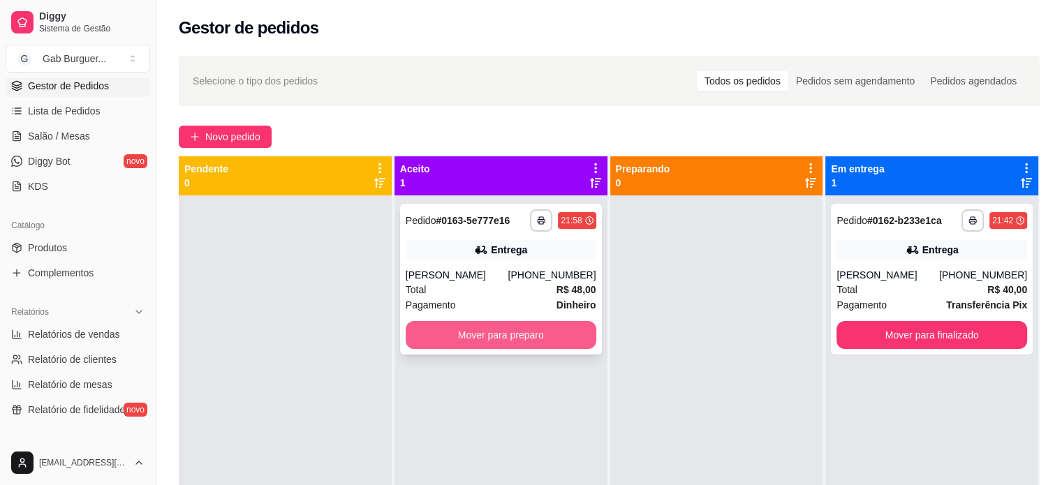
click at [504, 340] on button "Mover para preparo" at bounding box center [501, 335] width 191 height 28
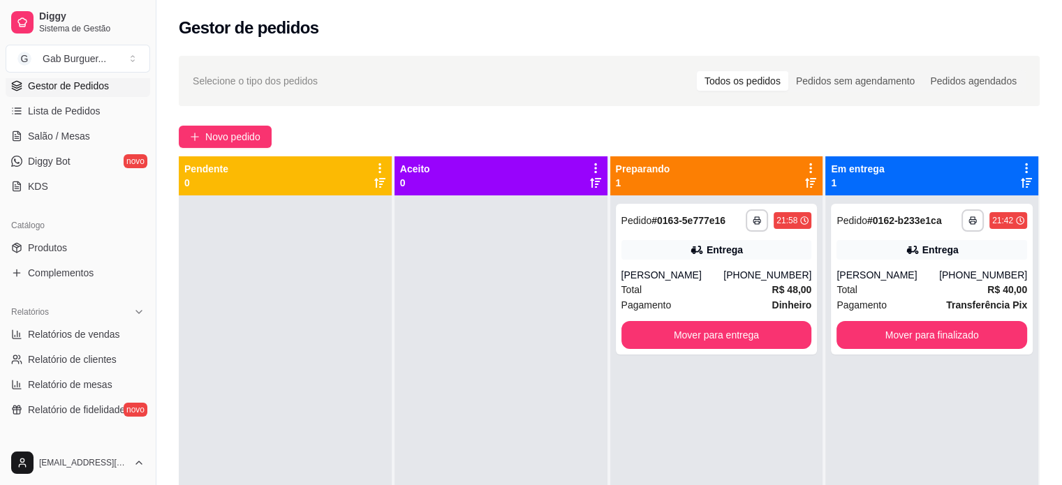
click at [303, 258] on div at bounding box center [285, 437] width 213 height 485
click at [720, 332] on button "Mover para entrega" at bounding box center [716, 335] width 185 height 27
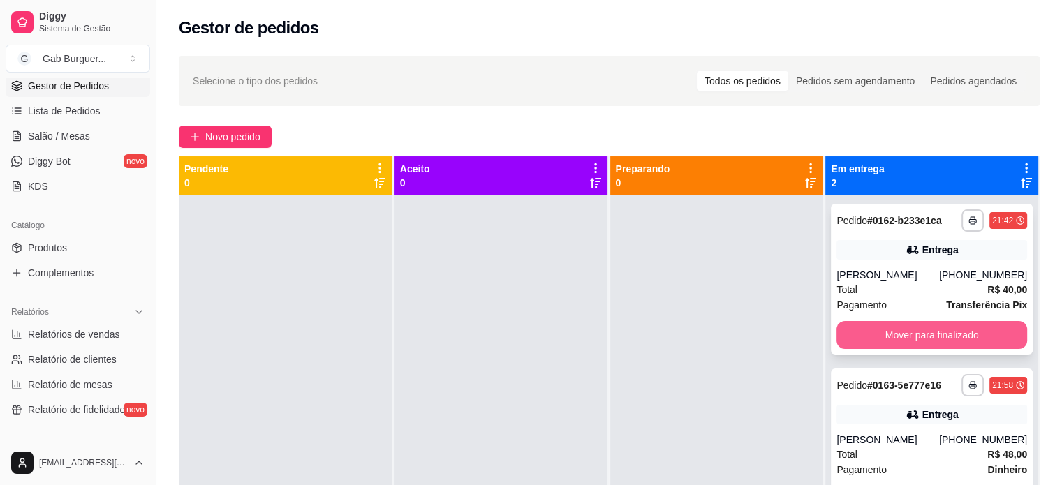
click at [894, 349] on button "Mover para finalizado" at bounding box center [931, 335] width 191 height 28
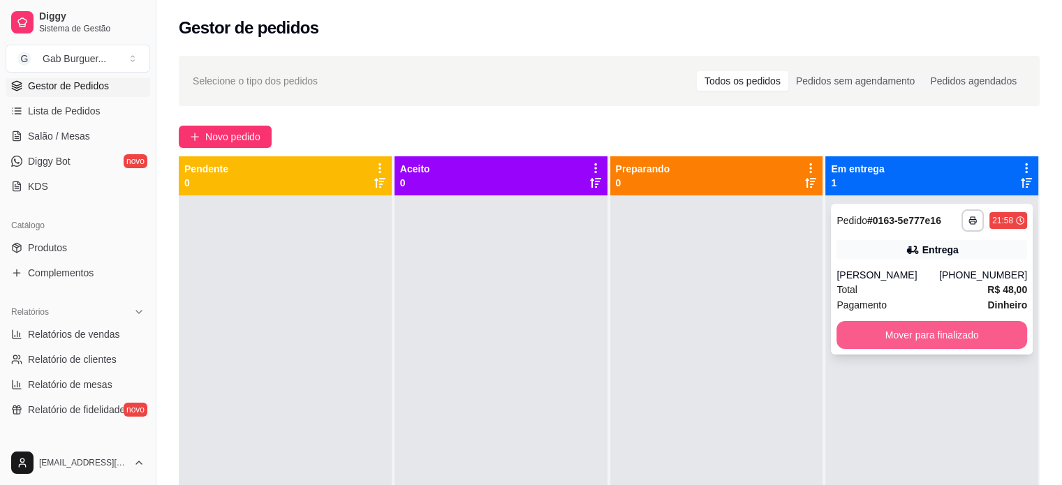
click at [861, 328] on button "Mover para finalizado" at bounding box center [931, 335] width 191 height 28
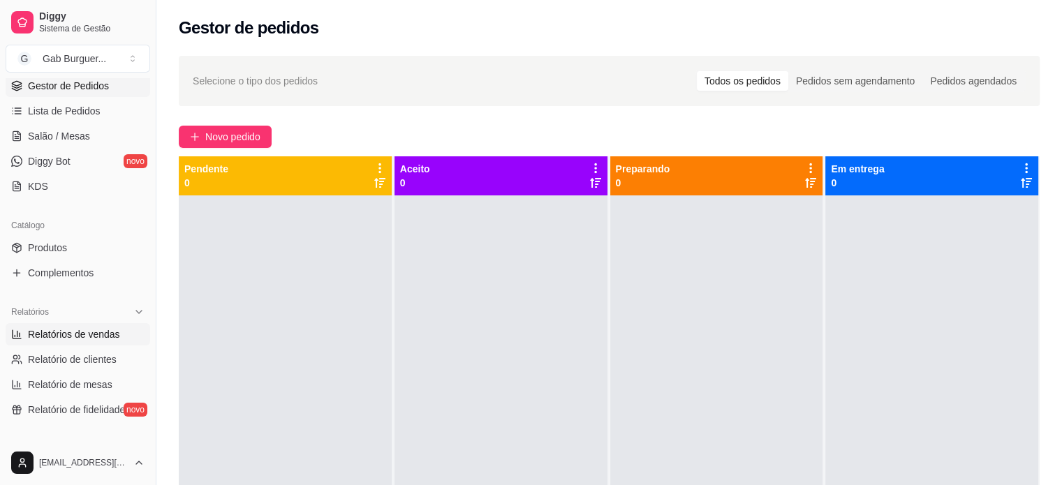
click at [80, 337] on span "Relatórios de vendas" at bounding box center [74, 334] width 92 height 14
select select "ALL"
select select "0"
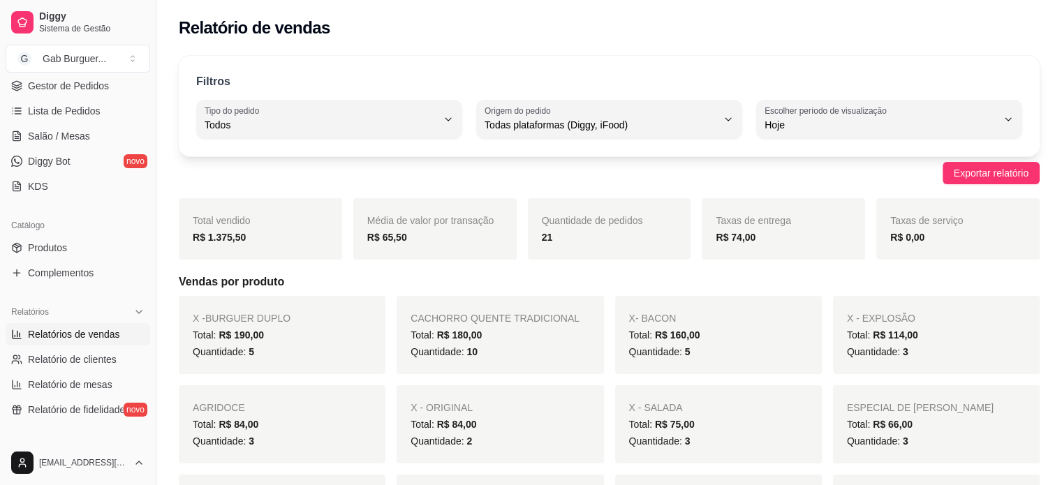
click at [919, 139] on div "Filtros ALL Tipo do pedido Todos Entrega Retirada Mesa Consumo local Tipo do pe…" at bounding box center [609, 106] width 861 height 101
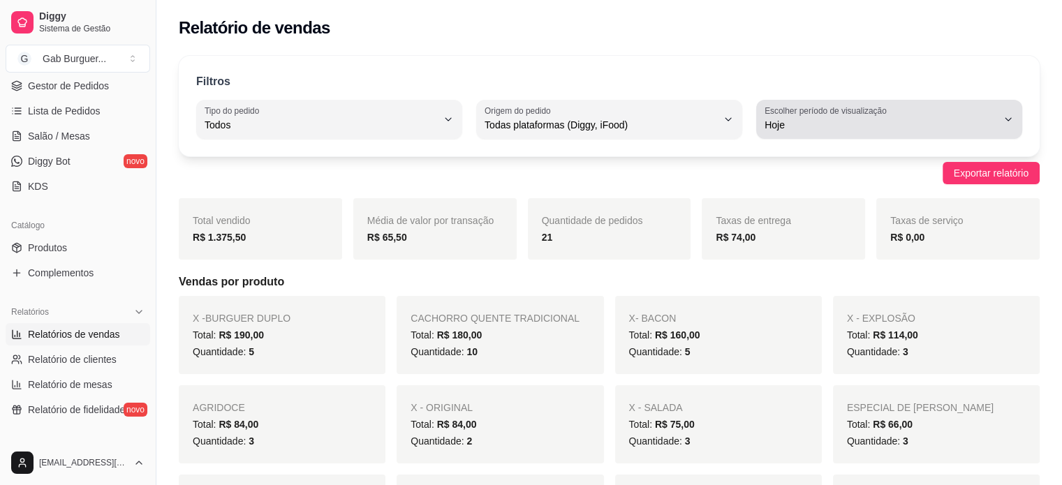
click at [918, 126] on span "Hoje" at bounding box center [880, 125] width 232 height 14
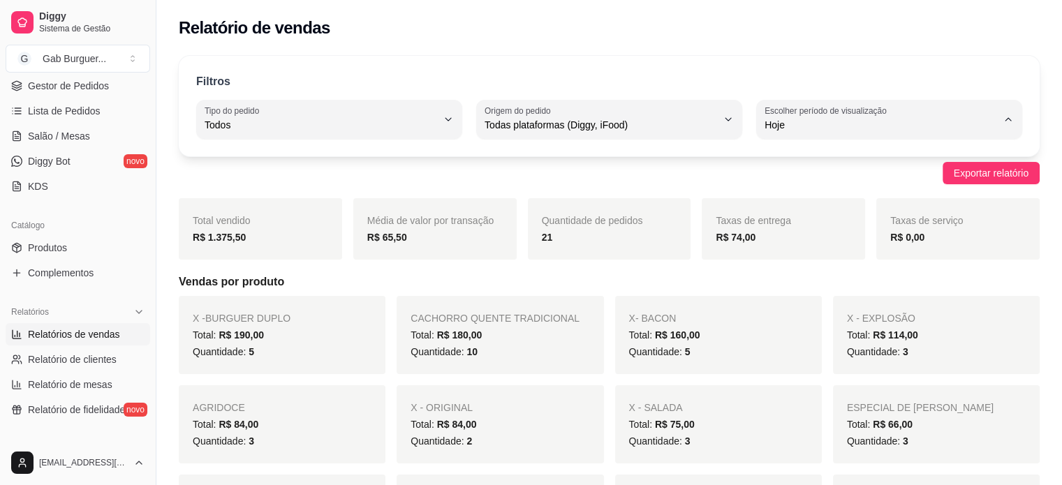
click at [808, 181] on span "Ontem" at bounding box center [882, 180] width 221 height 13
type input "1"
select select "1"
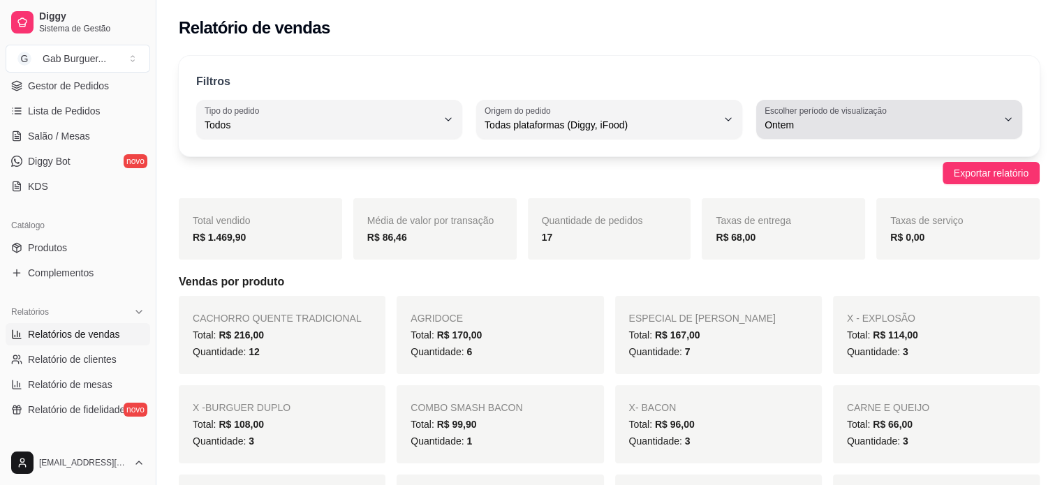
click at [875, 131] on span "Ontem" at bounding box center [880, 125] width 232 height 14
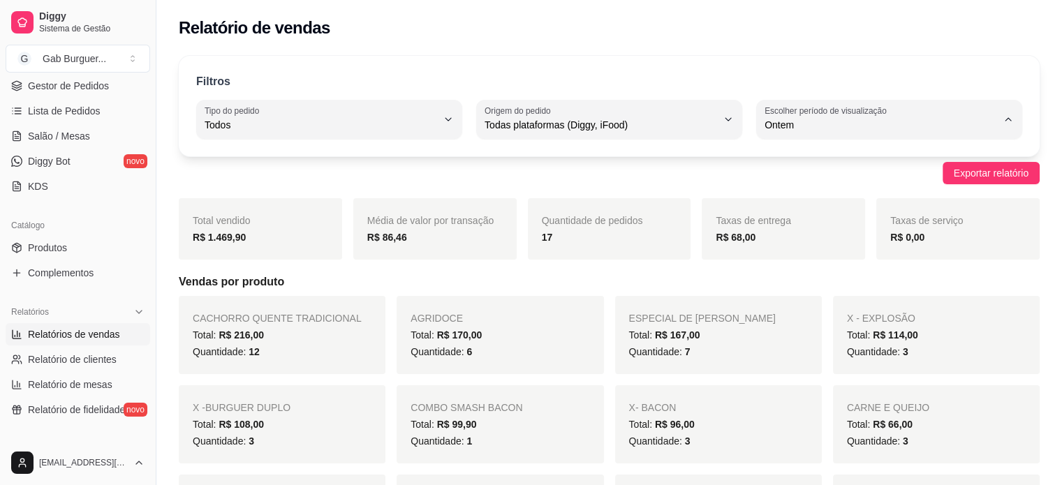
click at [813, 164] on span "Hoje" at bounding box center [882, 157] width 221 height 13
type input "0"
select select "0"
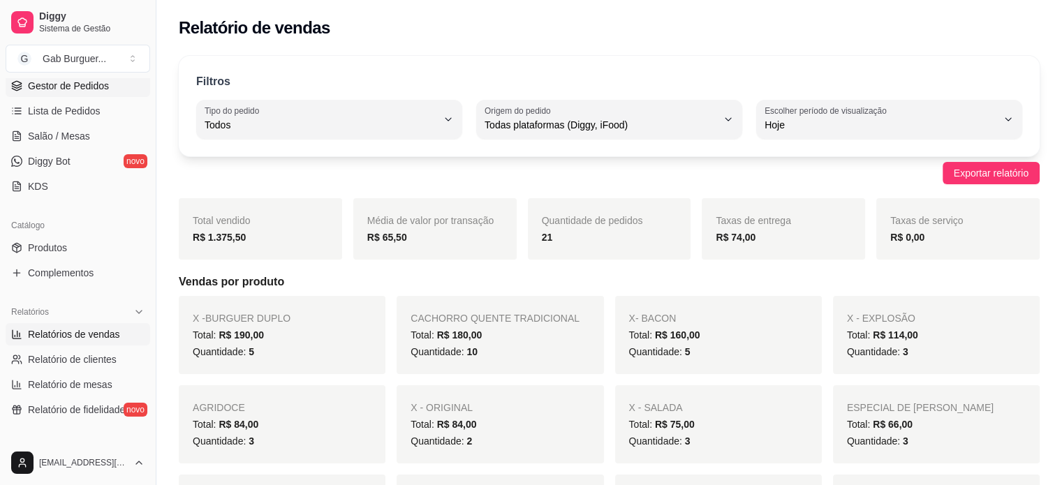
click at [86, 84] on span "Gestor de Pedidos" at bounding box center [68, 86] width 81 height 14
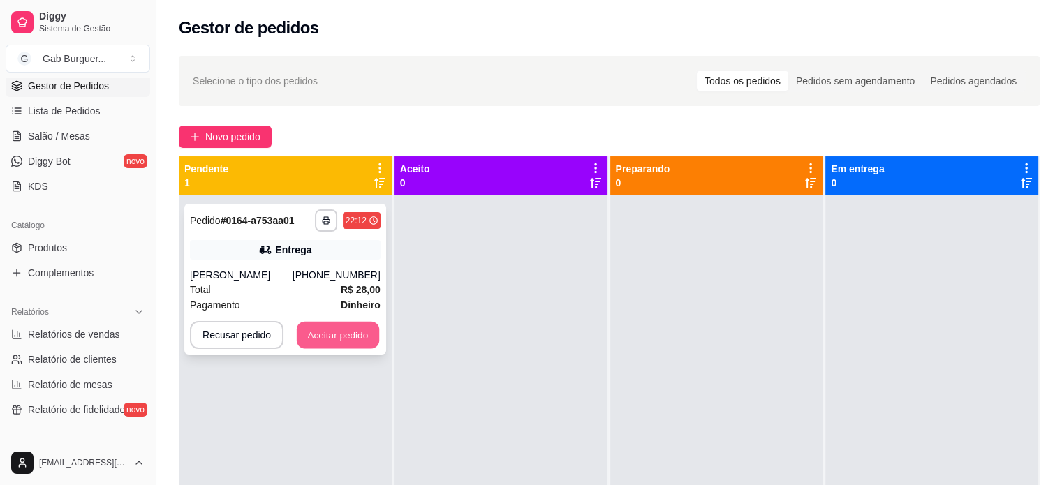
click at [346, 343] on button "Aceitar pedido" at bounding box center [338, 335] width 82 height 27
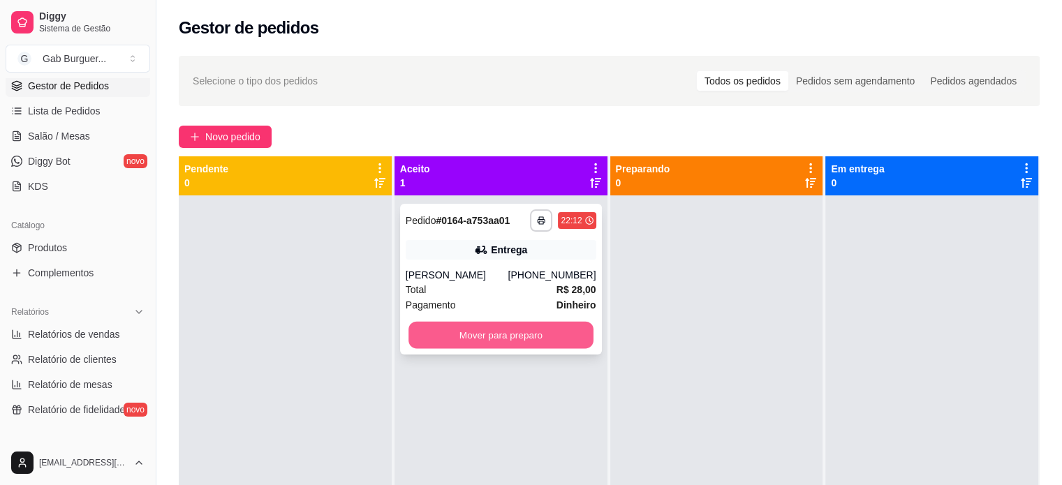
click at [433, 340] on button "Mover para preparo" at bounding box center [500, 335] width 185 height 27
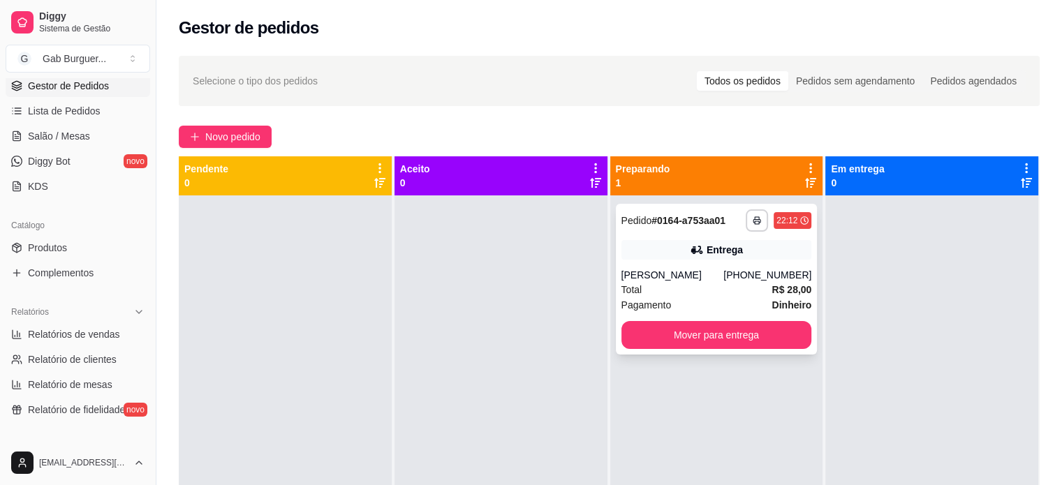
click at [621, 212] on div "**********" at bounding box center [716, 220] width 191 height 22
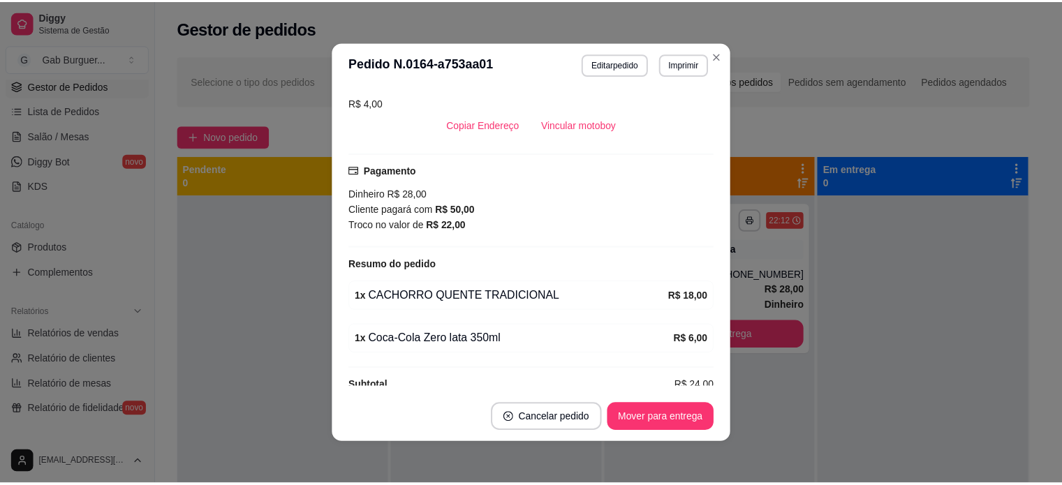
scroll to position [335, 0]
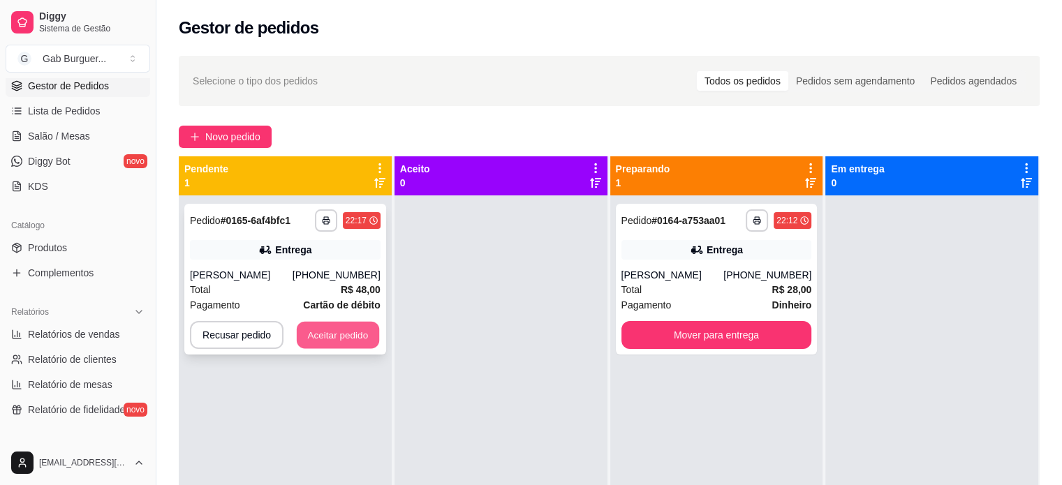
click at [334, 334] on button "Aceitar pedido" at bounding box center [338, 335] width 82 height 27
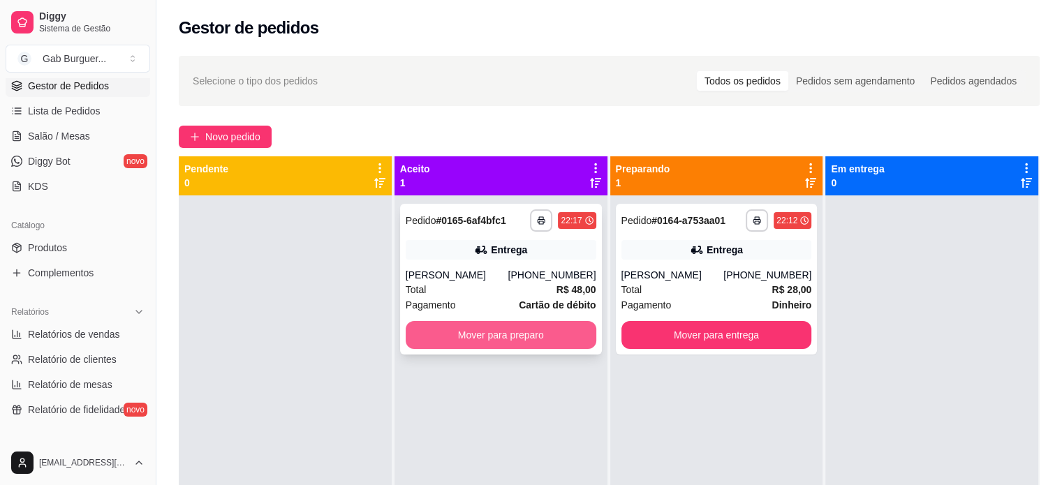
click at [525, 334] on button "Mover para preparo" at bounding box center [501, 335] width 191 height 28
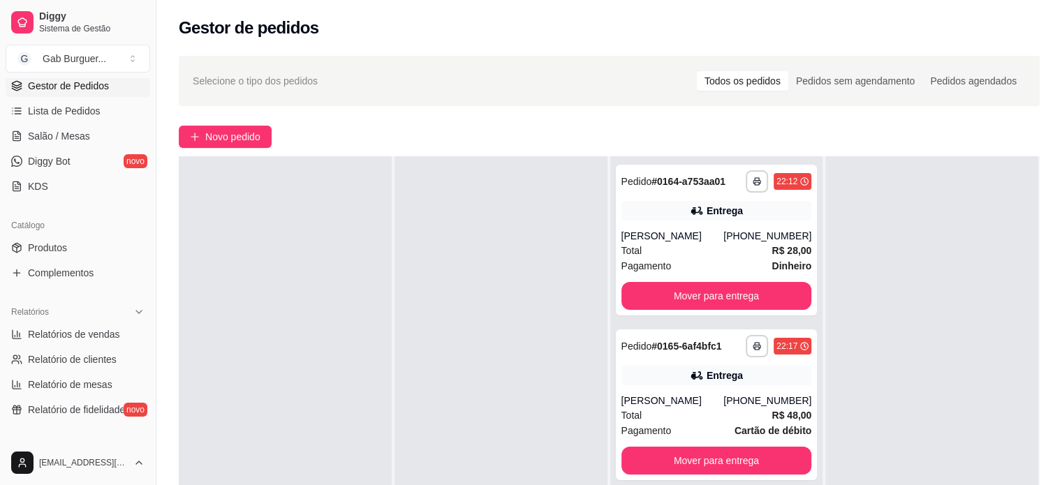
scroll to position [0, 0]
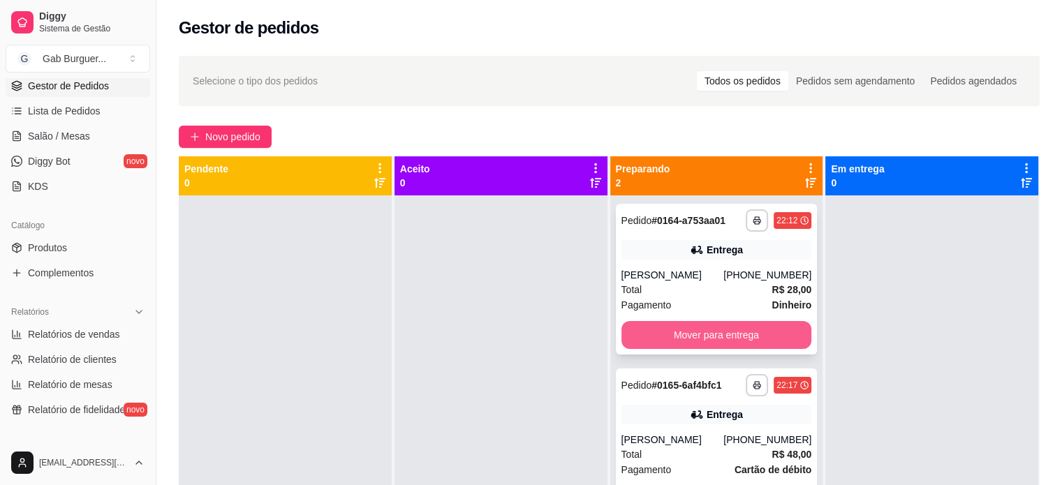
click at [674, 336] on button "Mover para entrega" at bounding box center [716, 335] width 191 height 28
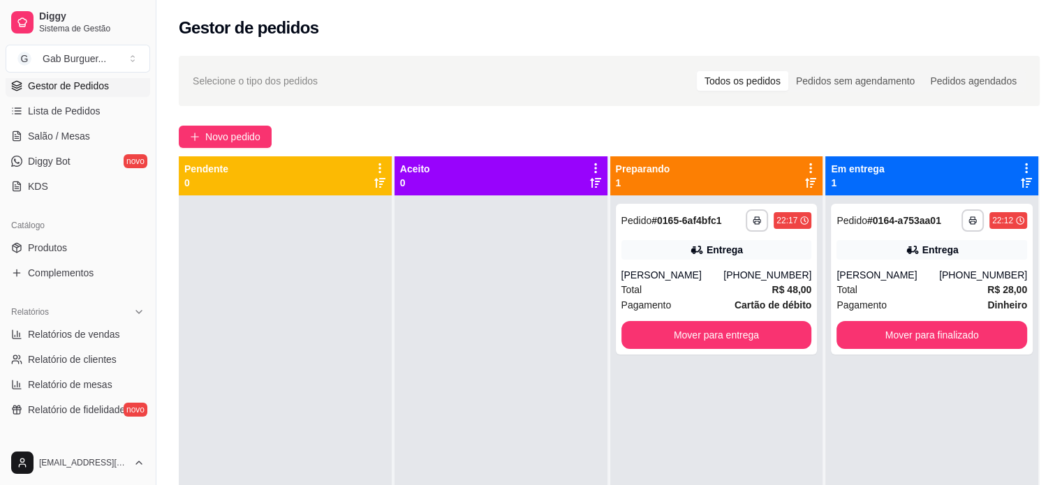
click at [521, 248] on div at bounding box center [500, 437] width 213 height 485
click at [882, 329] on button "Mover para finalizado" at bounding box center [931, 335] width 185 height 27
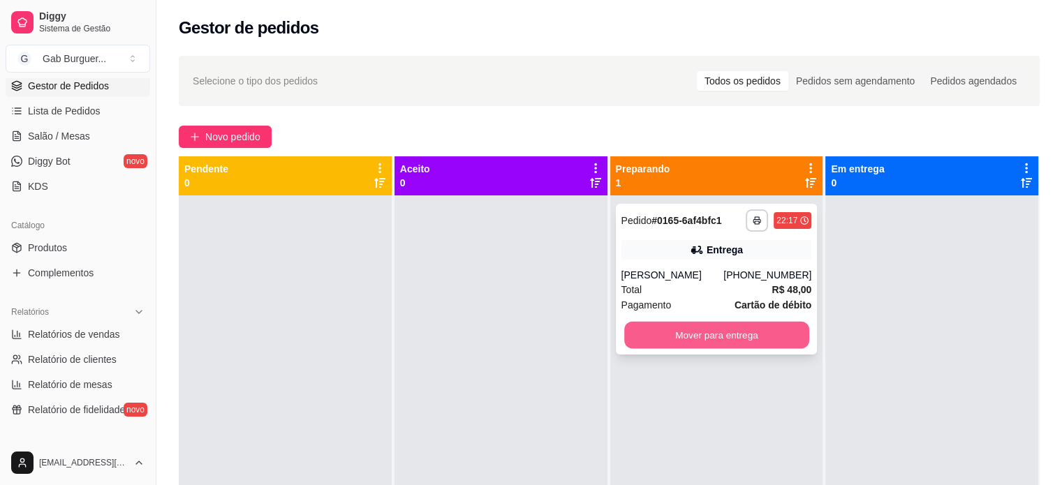
click at [673, 332] on button "Mover para entrega" at bounding box center [716, 335] width 185 height 27
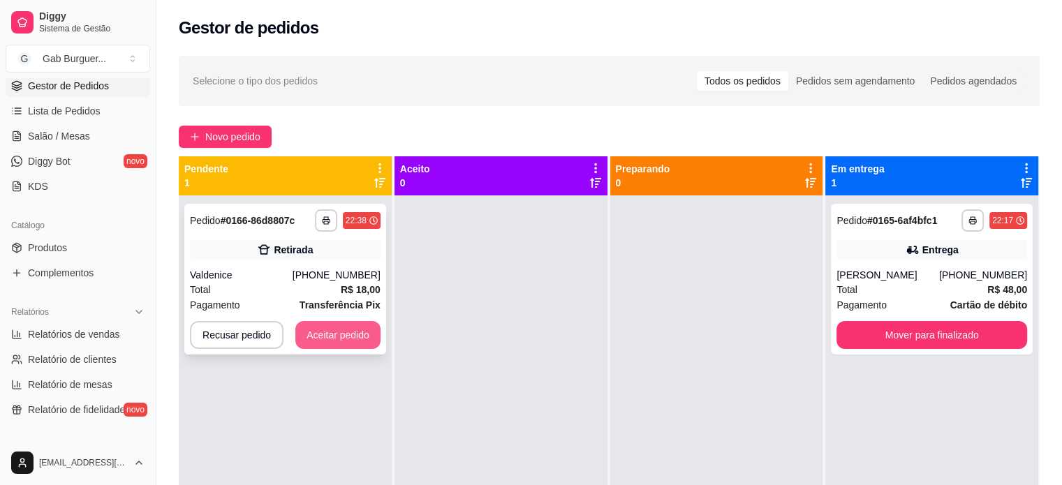
click at [328, 334] on button "Aceitar pedido" at bounding box center [337, 335] width 85 height 28
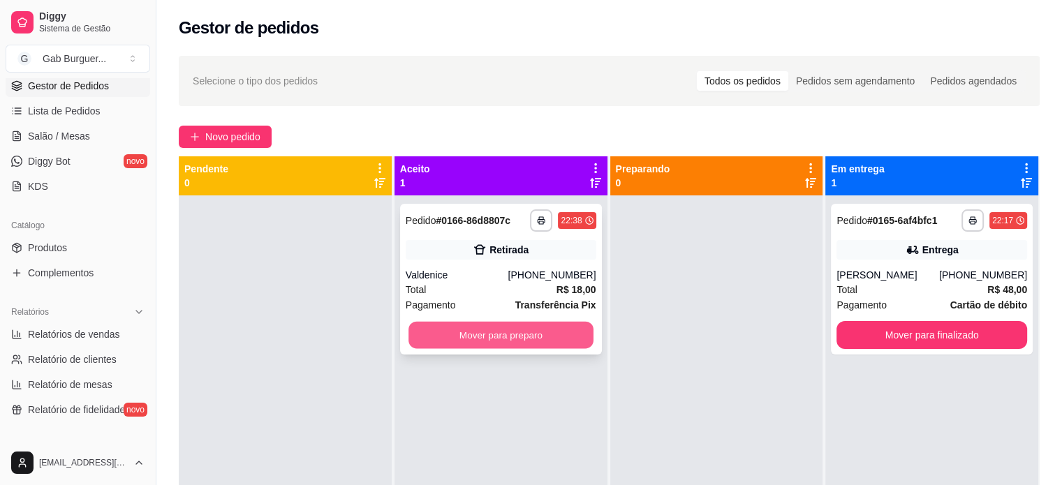
click at [498, 332] on button "Mover para preparo" at bounding box center [500, 335] width 185 height 27
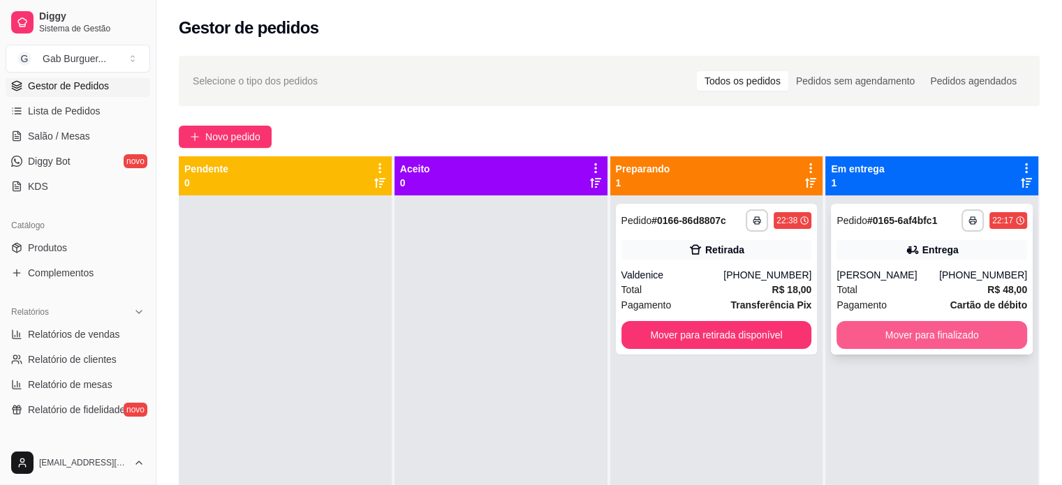
click at [902, 334] on button "Mover para finalizado" at bounding box center [931, 335] width 191 height 28
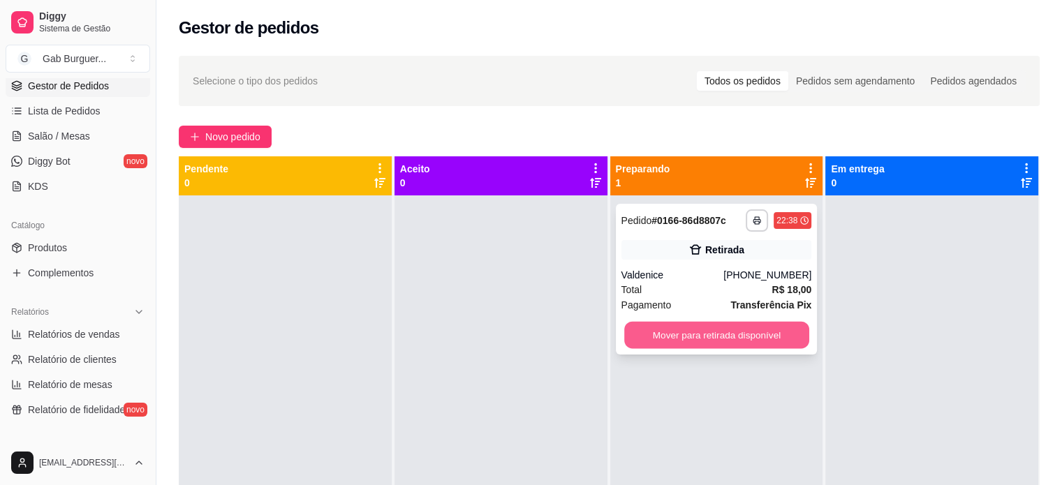
click at [749, 339] on button "Mover para retirada disponível" at bounding box center [716, 335] width 185 height 27
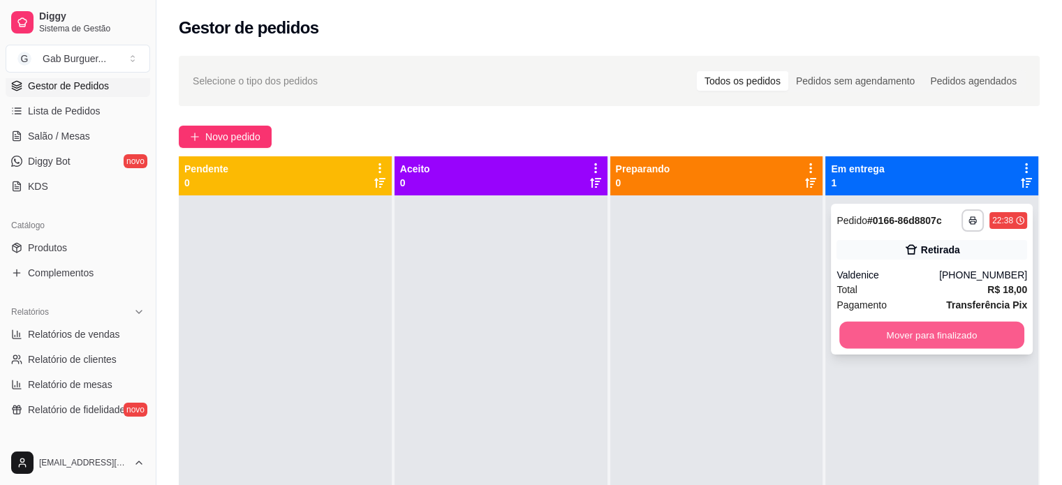
click at [913, 337] on button "Mover para finalizado" at bounding box center [931, 335] width 185 height 27
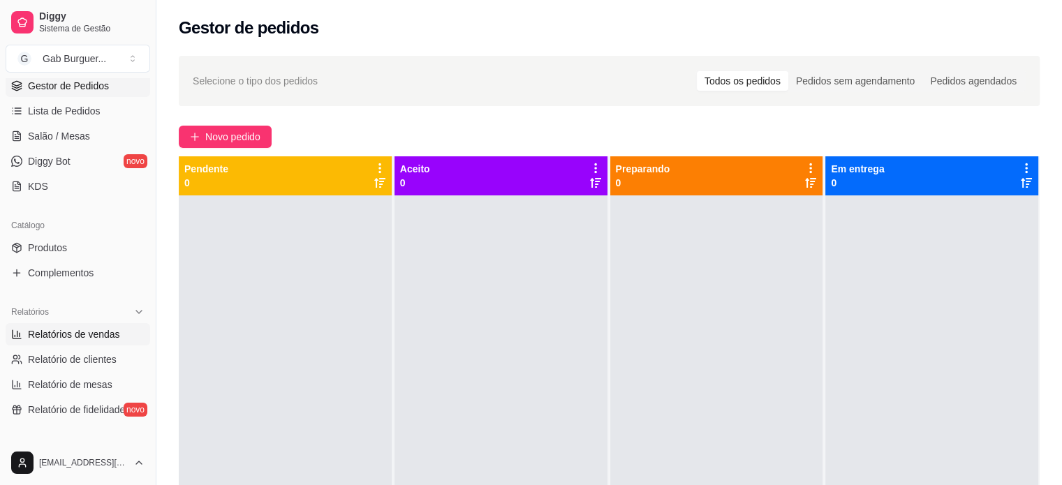
drag, startPoint x: 95, startPoint y: 334, endPoint x: 98, endPoint y: 324, distance: 10.2
click at [95, 332] on span "Relatórios de vendas" at bounding box center [74, 334] width 92 height 14
select select "ALL"
select select "0"
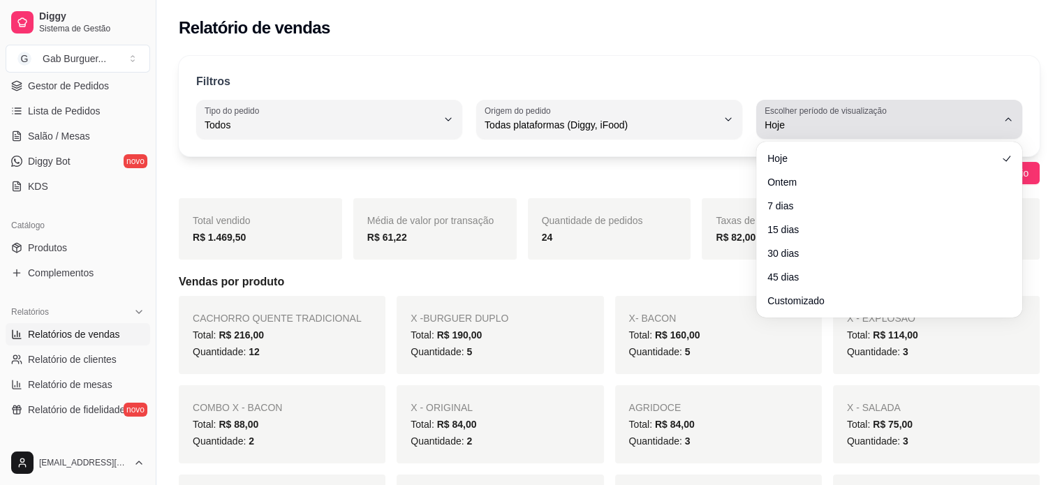
click at [846, 116] on label "Escolher período de visualização" at bounding box center [827, 111] width 126 height 12
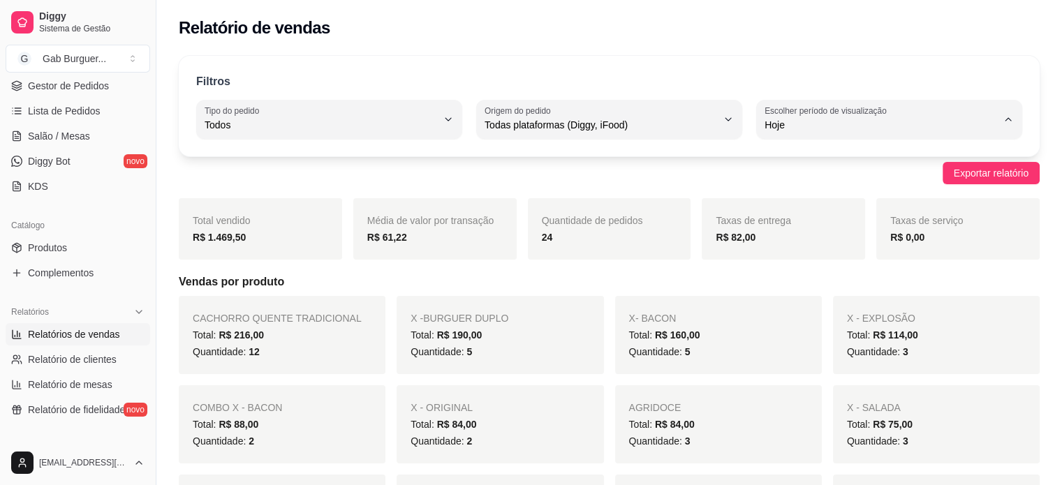
click at [844, 180] on span "Ontem" at bounding box center [882, 180] width 221 height 13
type input "1"
select select "1"
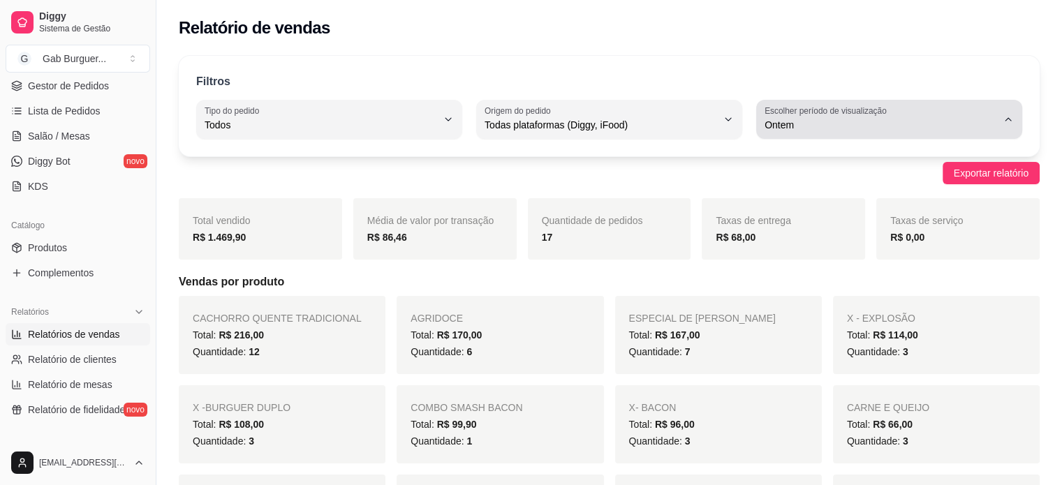
click at [896, 105] on div "Ontem" at bounding box center [880, 119] width 232 height 28
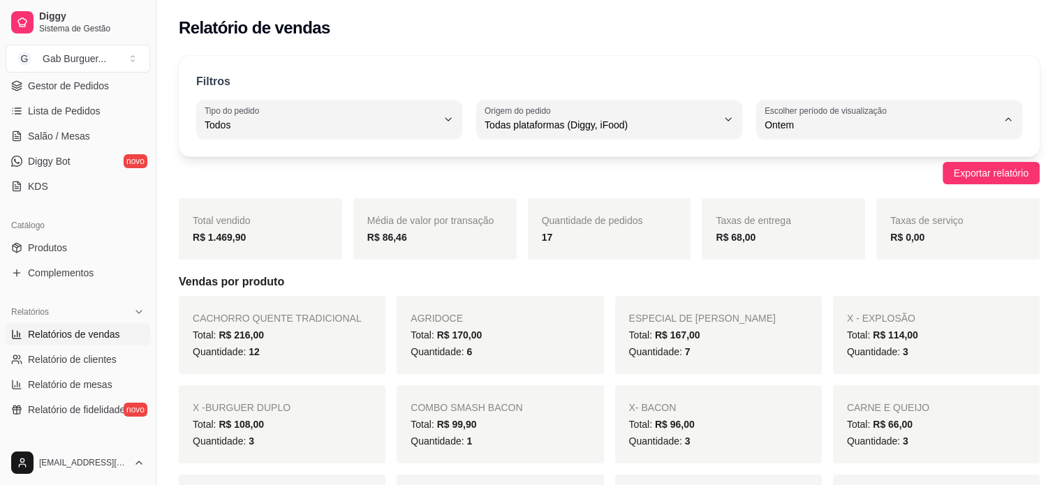
click at [884, 161] on span "Hoje" at bounding box center [882, 157] width 221 height 13
type input "0"
select select "0"
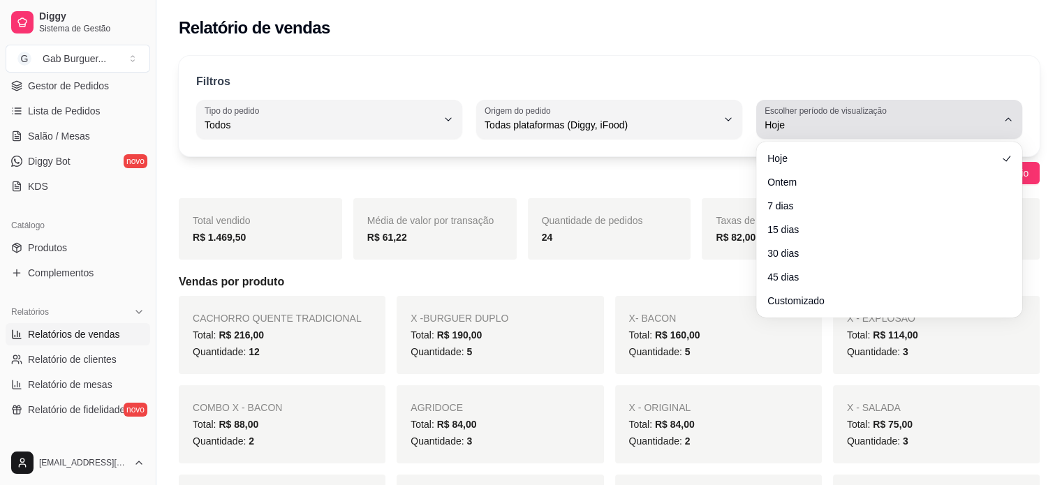
click at [860, 122] on span "Hoje" at bounding box center [880, 125] width 232 height 14
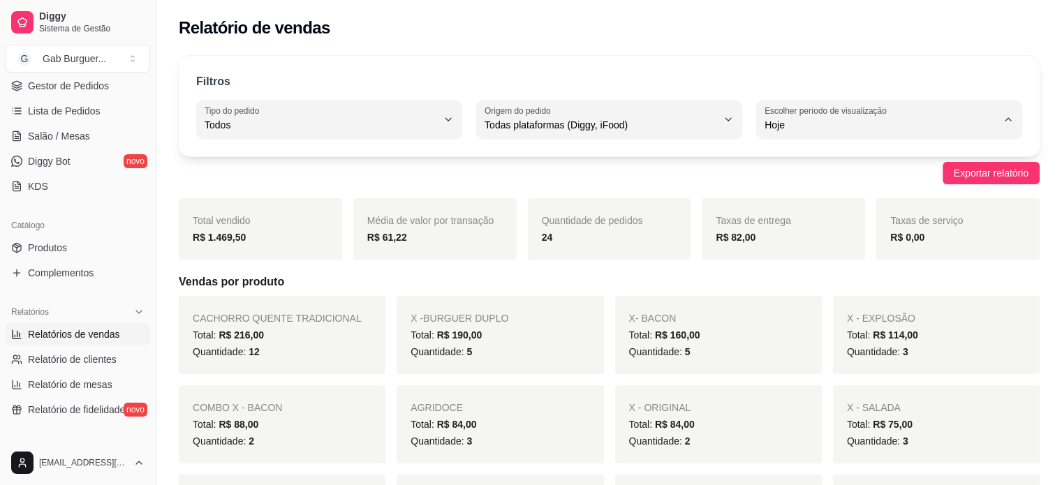
click at [877, 186] on span "Ontem" at bounding box center [882, 180] width 221 height 13
type input "1"
select select "1"
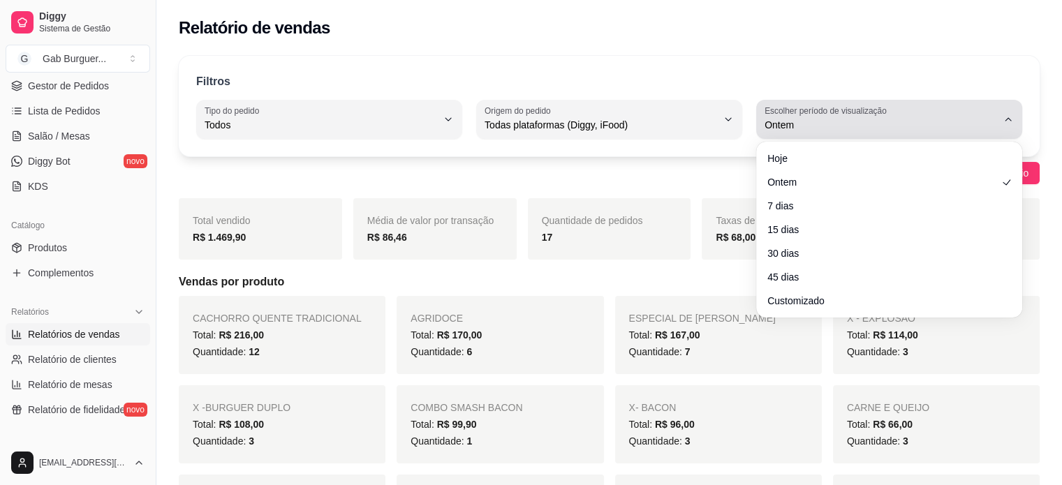
click at [824, 113] on label "Escolher período de visualização" at bounding box center [827, 111] width 126 height 12
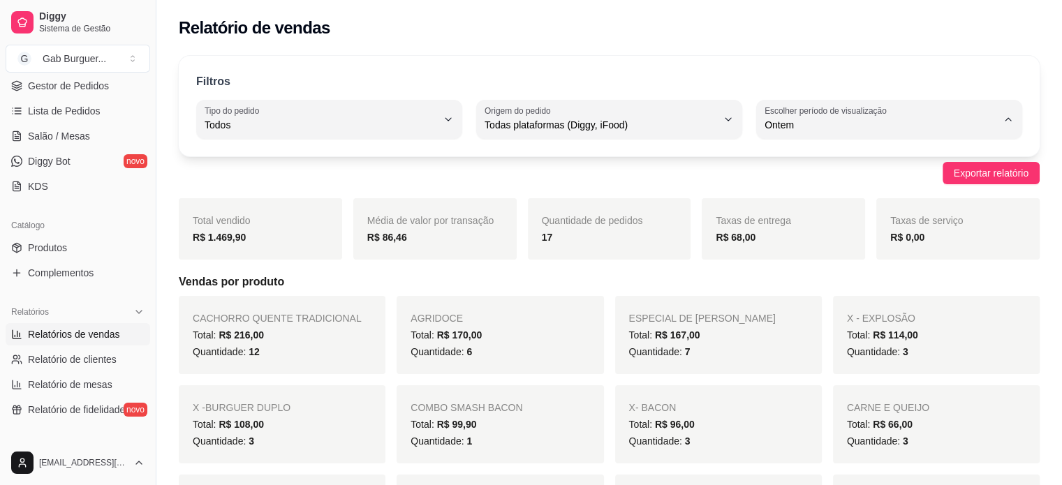
click at [835, 153] on span "Hoje" at bounding box center [882, 157] width 221 height 13
type input "0"
select select "0"
drag, startPoint x: 818, startPoint y: 97, endPoint x: 824, endPoint y: 109, distance: 13.1
click at [824, 108] on div "Filtros ALL Tipo do pedido Todos Entrega Retirada Mesa Consumo local Tipo do pe…" at bounding box center [609, 106] width 861 height 101
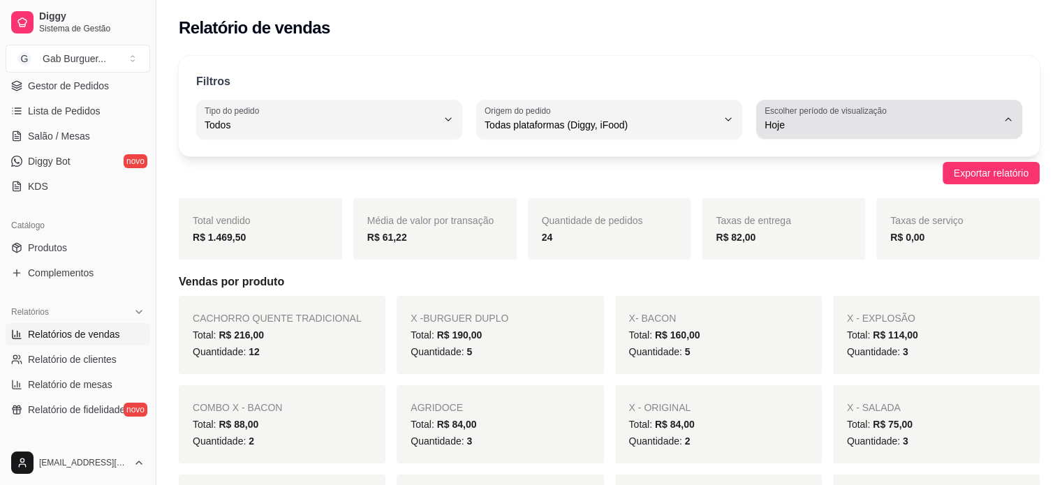
click at [824, 109] on label "Escolher período de visualização" at bounding box center [827, 111] width 126 height 12
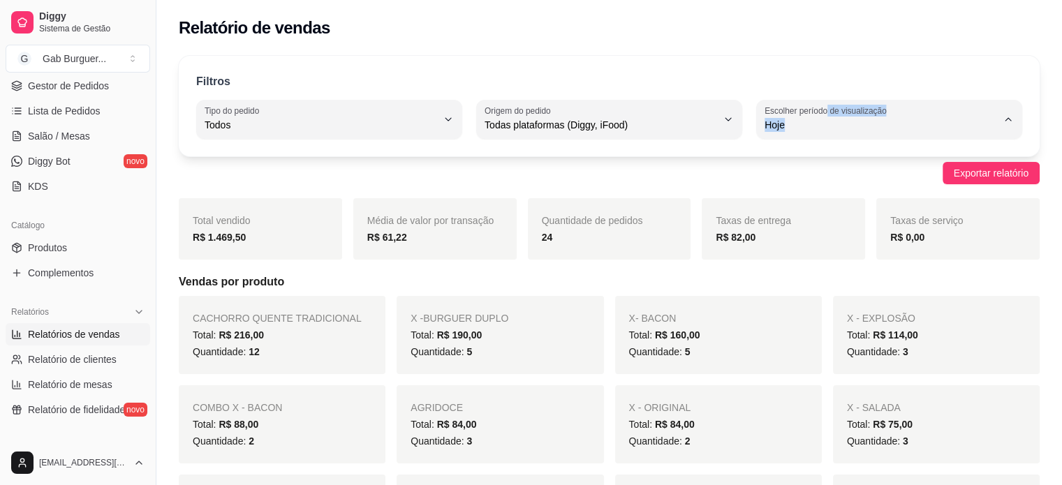
click at [854, 184] on span "Ontem" at bounding box center [882, 180] width 221 height 13
type input "1"
select select "1"
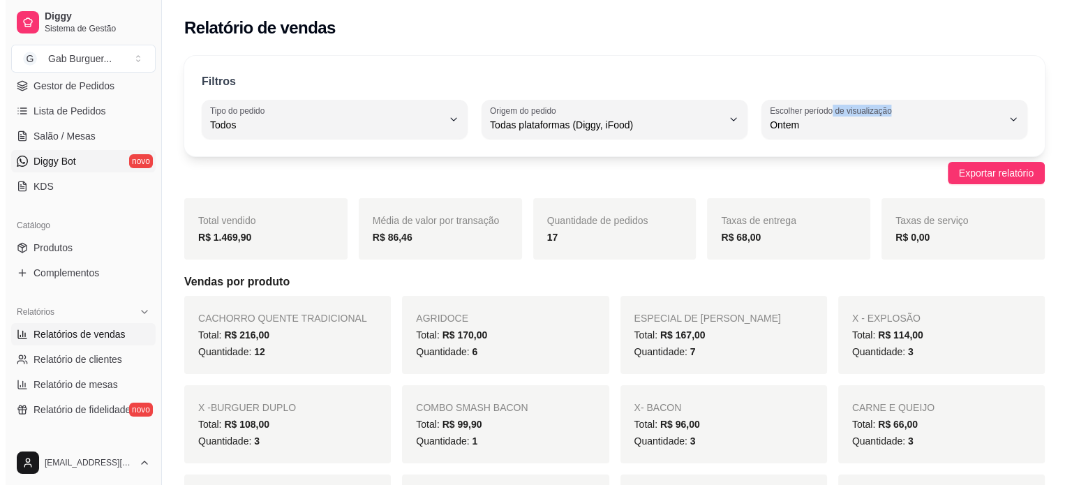
scroll to position [140, 0]
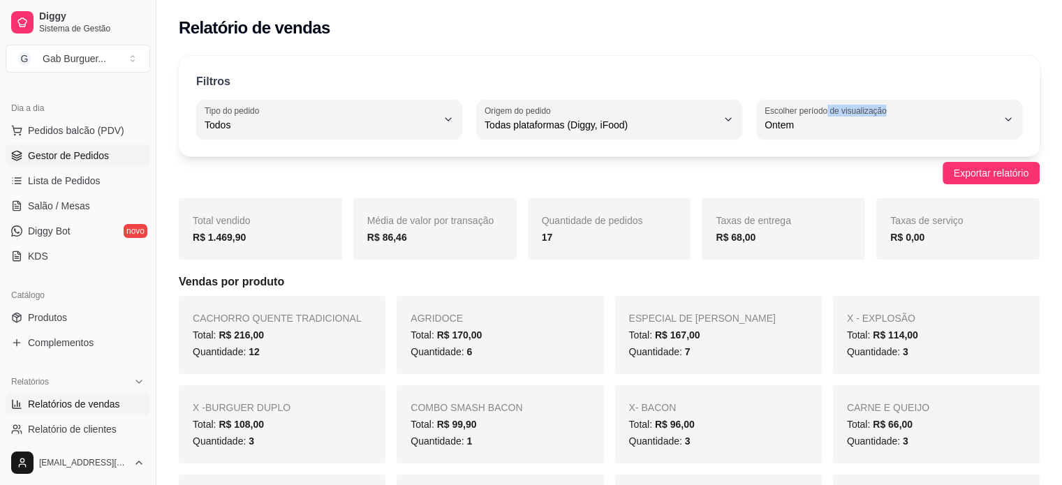
click at [105, 159] on span "Gestor de Pedidos" at bounding box center [68, 156] width 81 height 14
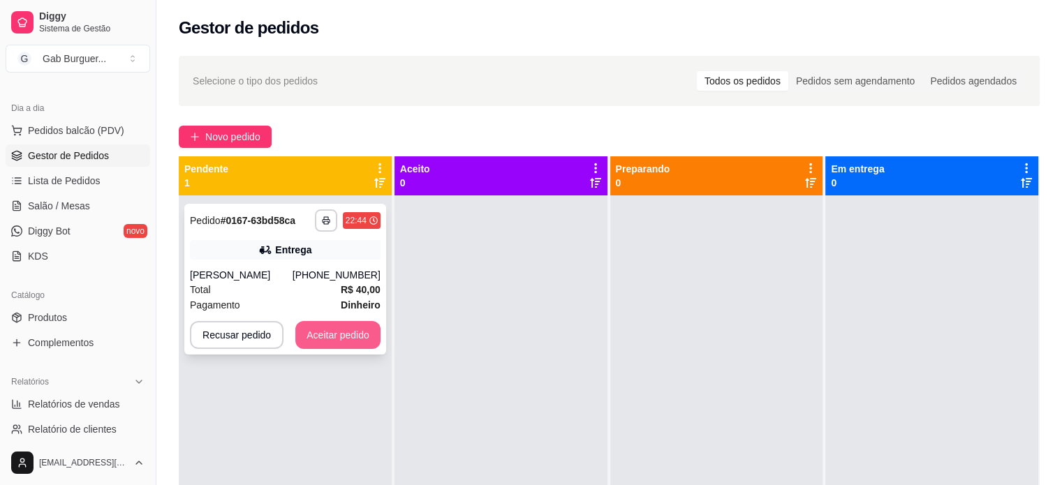
click at [332, 338] on button "Aceitar pedido" at bounding box center [337, 335] width 85 height 28
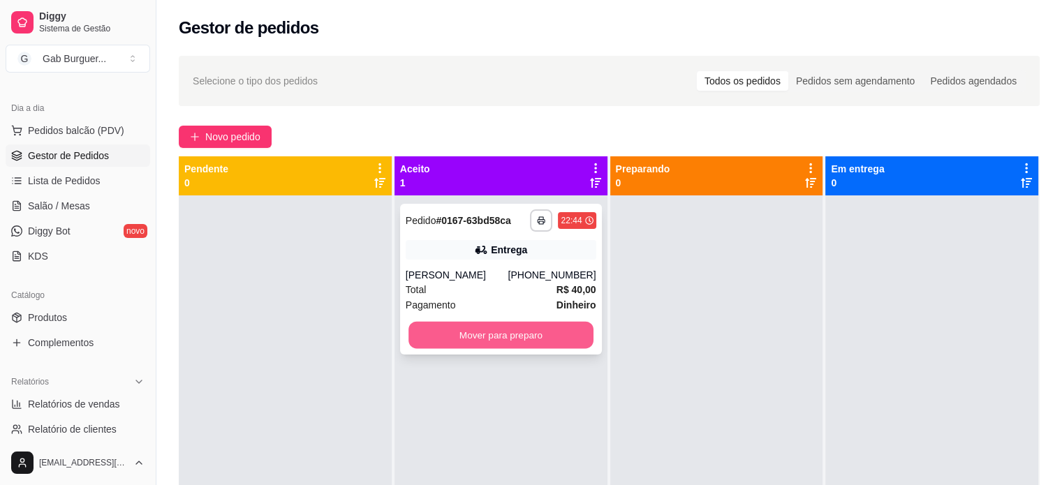
click at [505, 337] on button "Mover para preparo" at bounding box center [500, 335] width 185 height 27
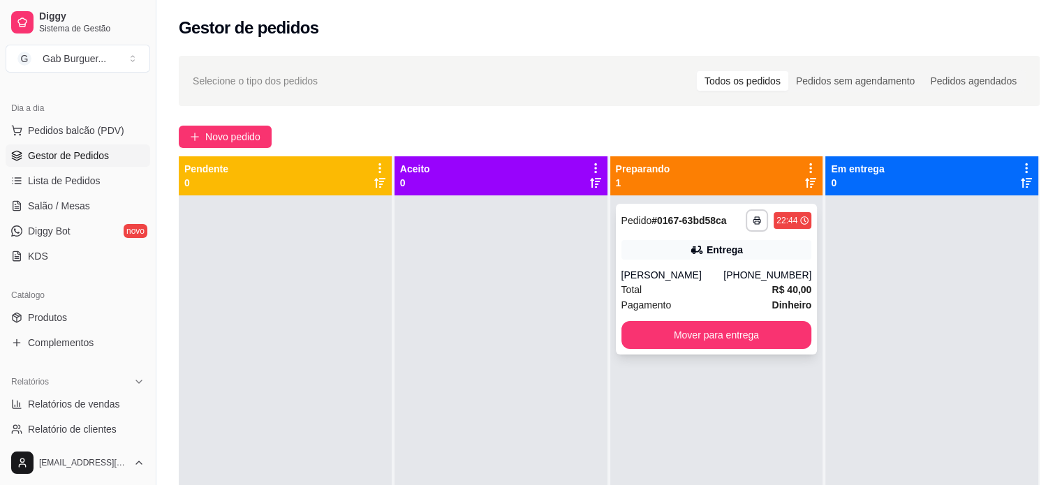
click at [621, 228] on div "Pedido # 0167-63bd58ca" at bounding box center [673, 220] width 105 height 17
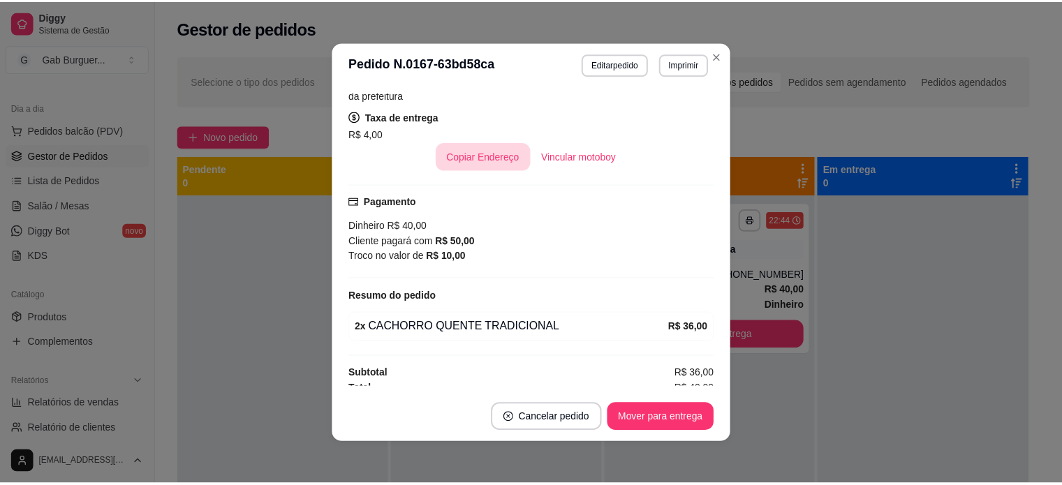
scroll to position [292, 0]
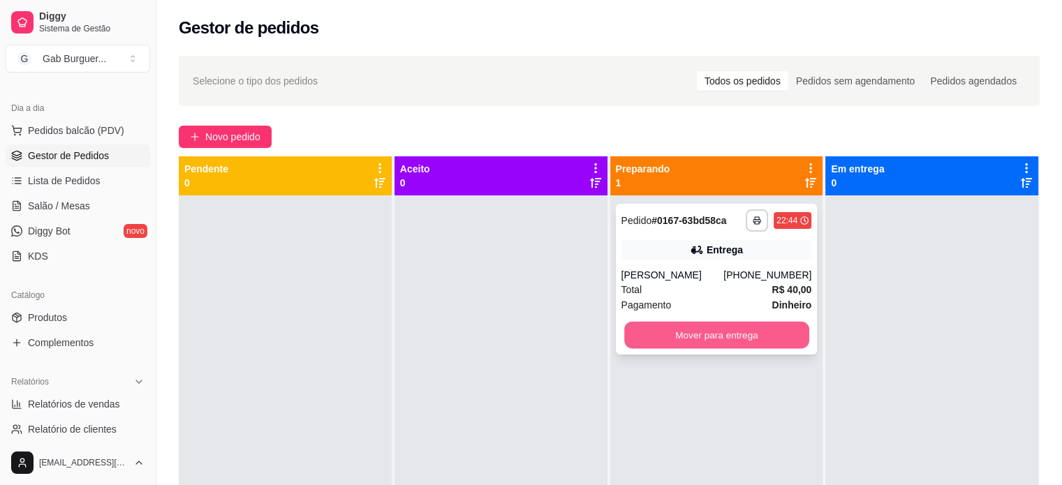
click at [747, 341] on button "Mover para entrega" at bounding box center [716, 335] width 185 height 27
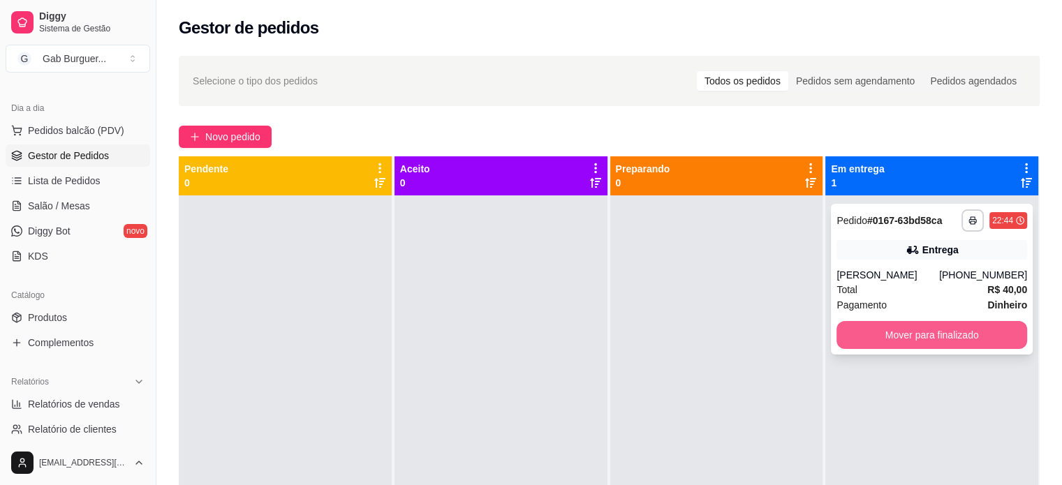
click at [910, 334] on button "Mover para finalizado" at bounding box center [931, 335] width 191 height 28
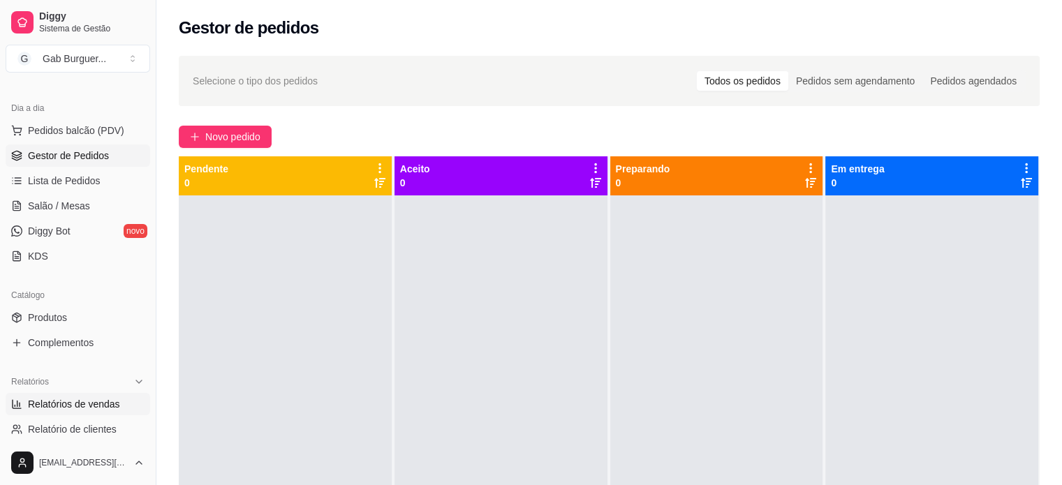
click at [94, 400] on span "Relatórios de vendas" at bounding box center [74, 404] width 92 height 14
select select "ALL"
select select "0"
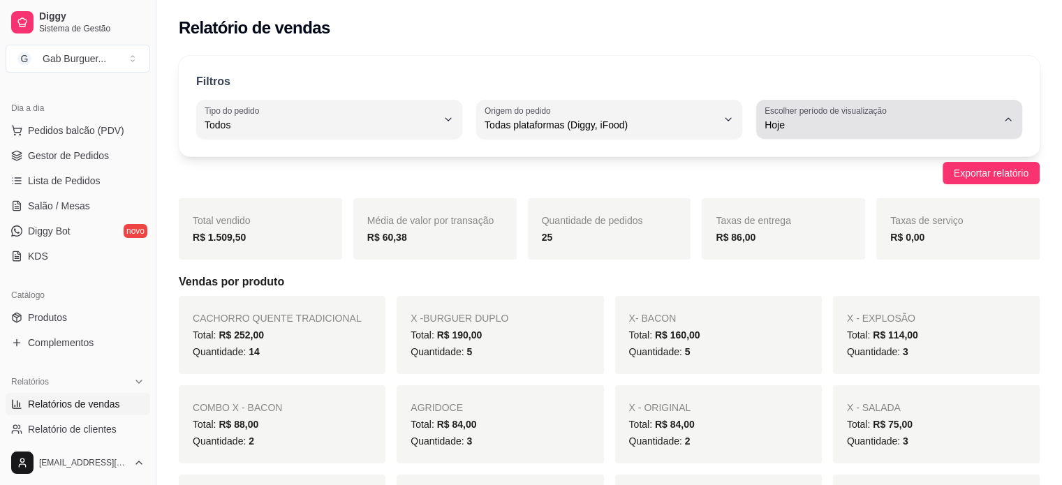
click at [1016, 122] on button "Escolher período de visualização Hoje" at bounding box center [889, 119] width 266 height 39
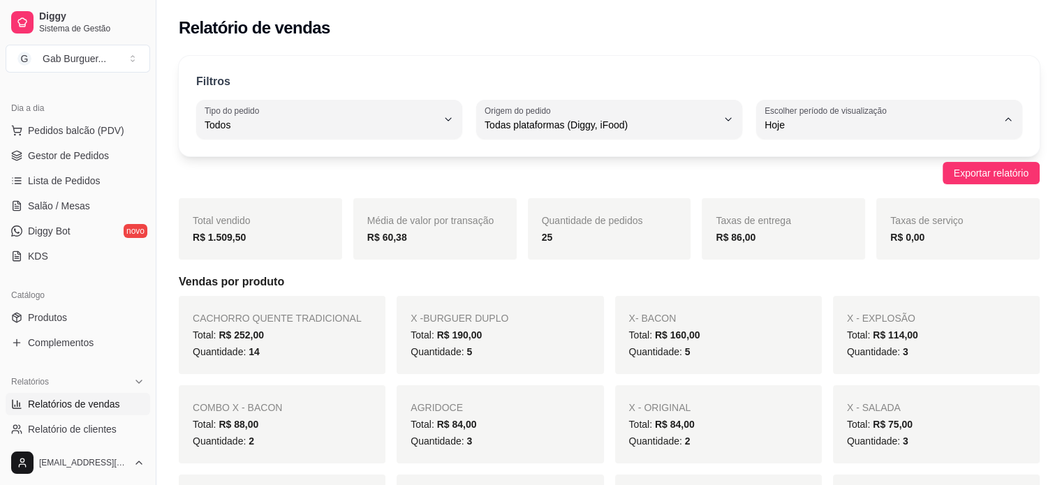
click at [807, 178] on span "Ontem" at bounding box center [882, 180] width 221 height 13
type input "1"
select select "1"
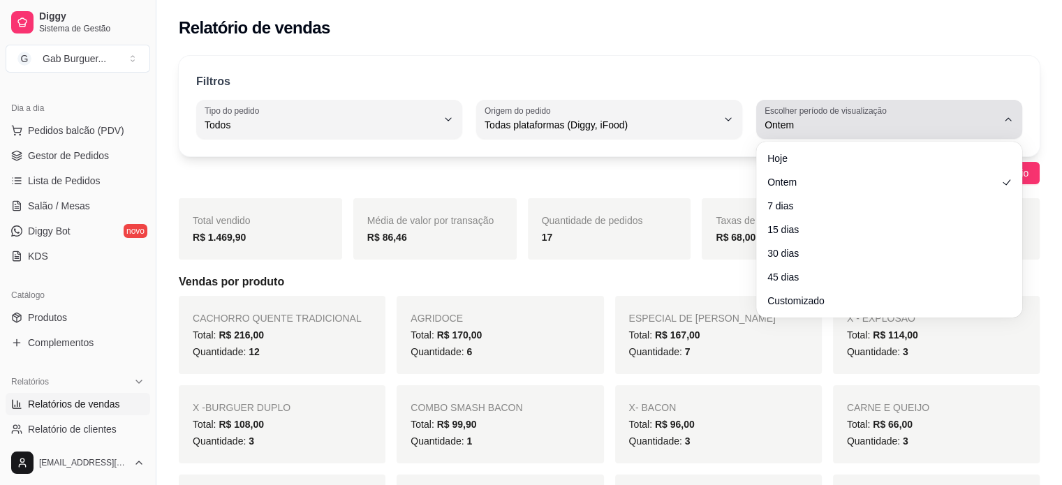
click at [824, 128] on span "Ontem" at bounding box center [880, 125] width 232 height 14
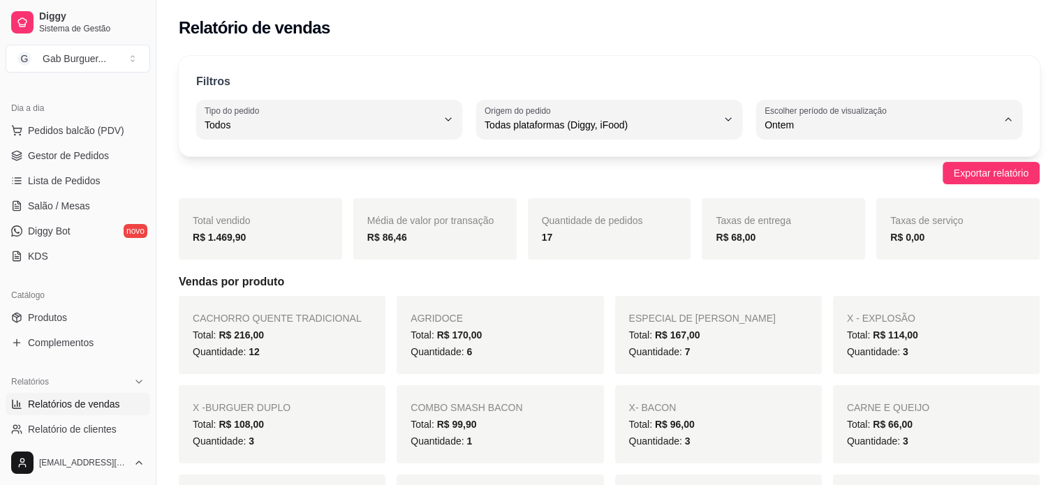
click at [801, 167] on li "Hoje" at bounding box center [889, 158] width 244 height 22
type input "0"
select select "0"
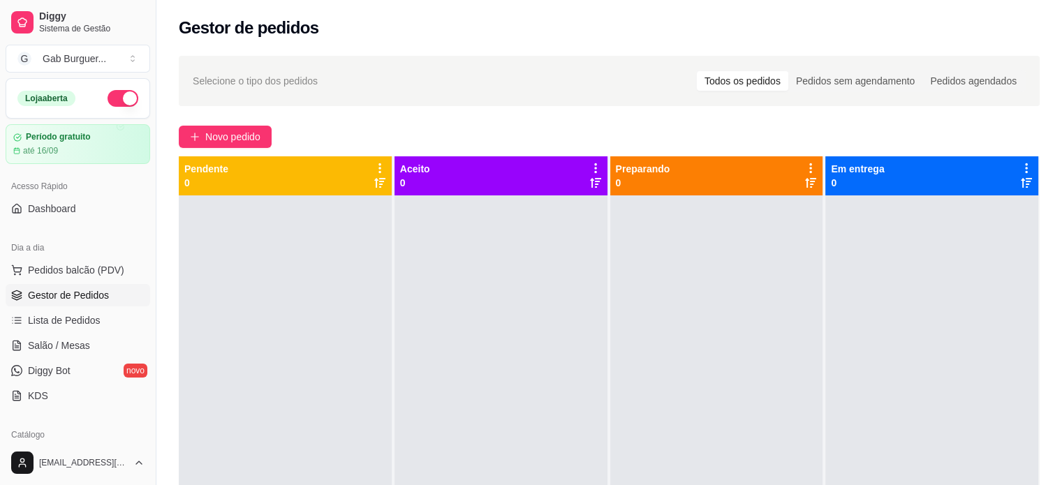
click at [75, 290] on span "Gestor de Pedidos" at bounding box center [68, 295] width 81 height 14
click at [71, 269] on span "Pedidos balcão (PDV)" at bounding box center [76, 270] width 96 height 14
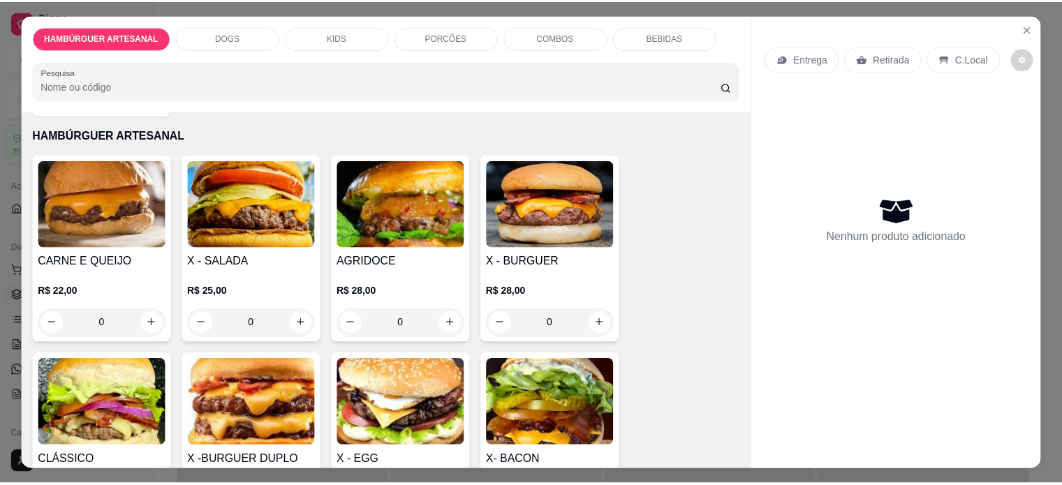
scroll to position [70, 0]
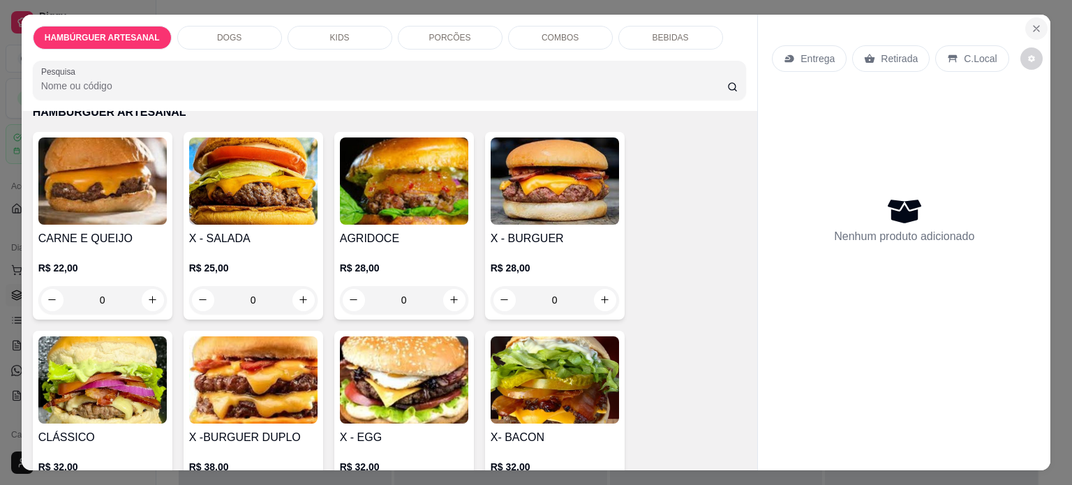
click at [1037, 25] on button "Close" at bounding box center [1036, 28] width 22 height 22
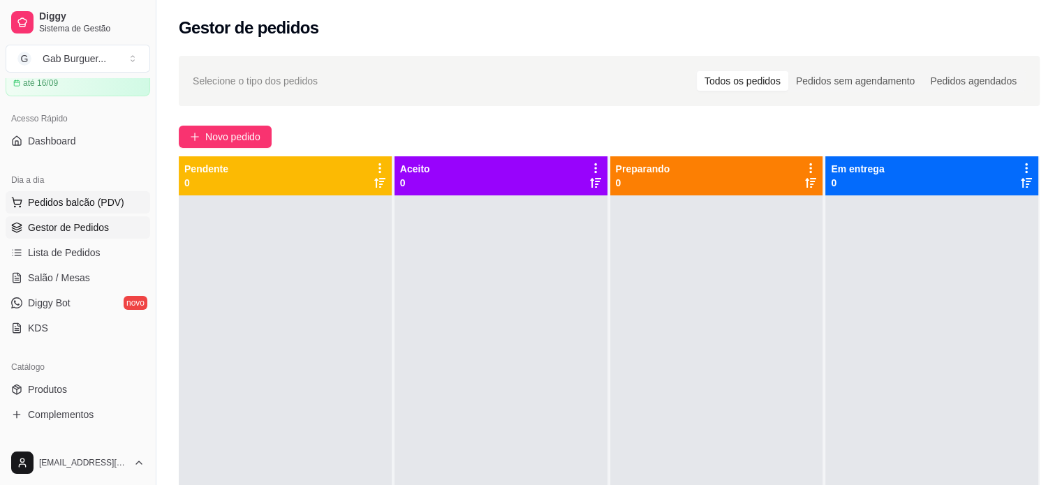
scroll to position [209, 0]
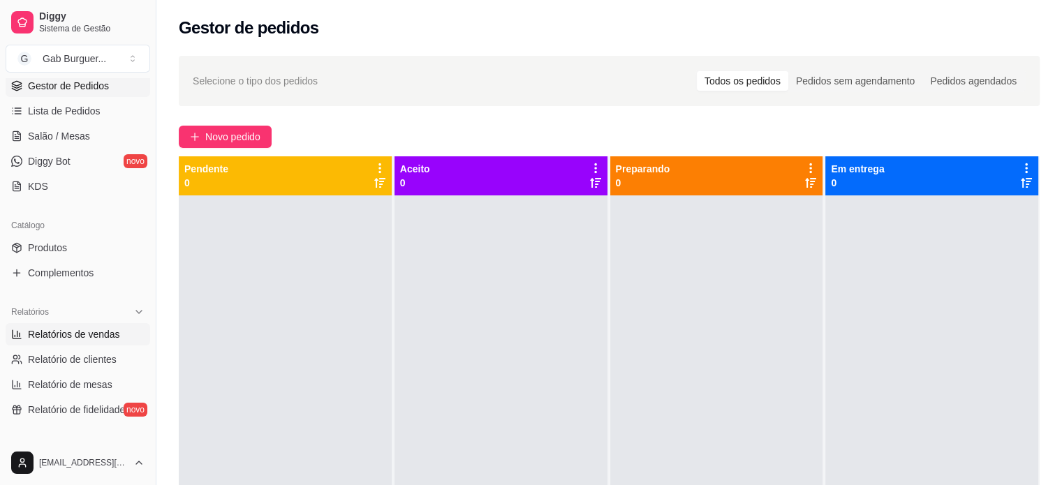
click at [70, 337] on span "Relatórios de vendas" at bounding box center [74, 334] width 92 height 14
select select "ALL"
select select "0"
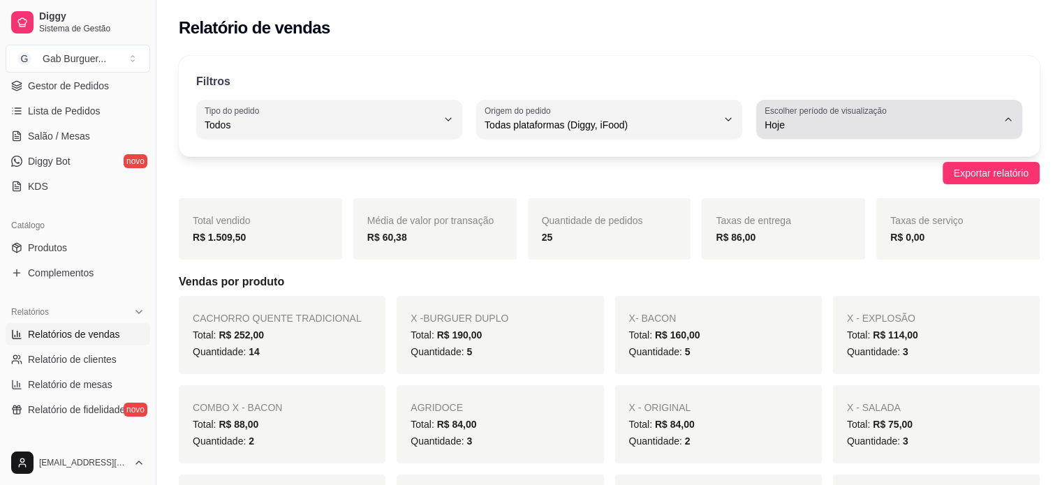
click at [804, 117] on div "Hoje" at bounding box center [880, 119] width 232 height 28
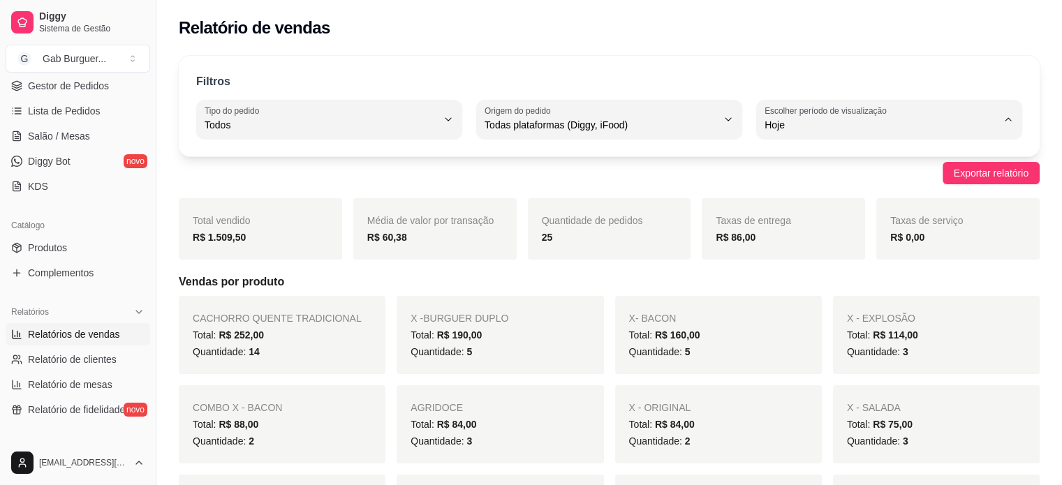
click at [796, 184] on span "Ontem" at bounding box center [882, 180] width 221 height 13
type input "1"
select select "1"
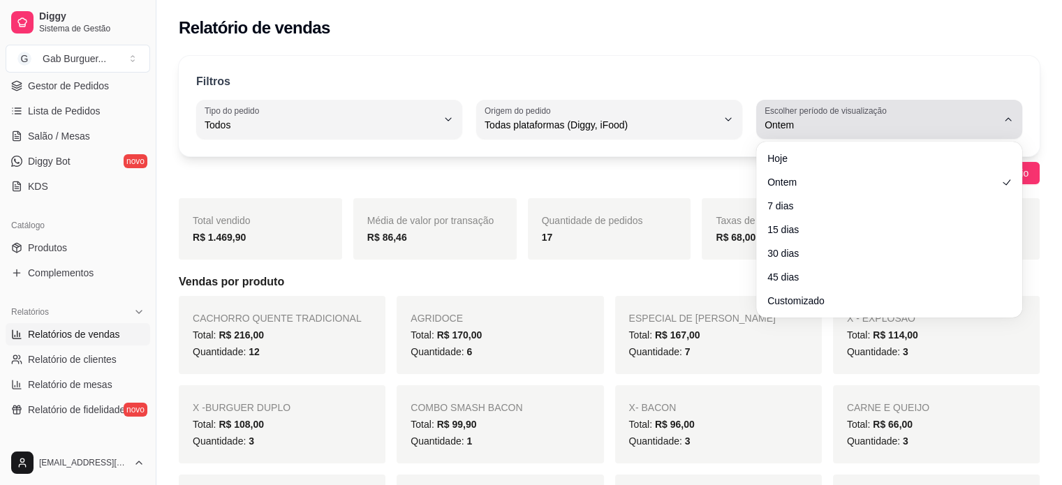
click at [799, 134] on button "Escolher período de visualização Ontem" at bounding box center [889, 119] width 266 height 39
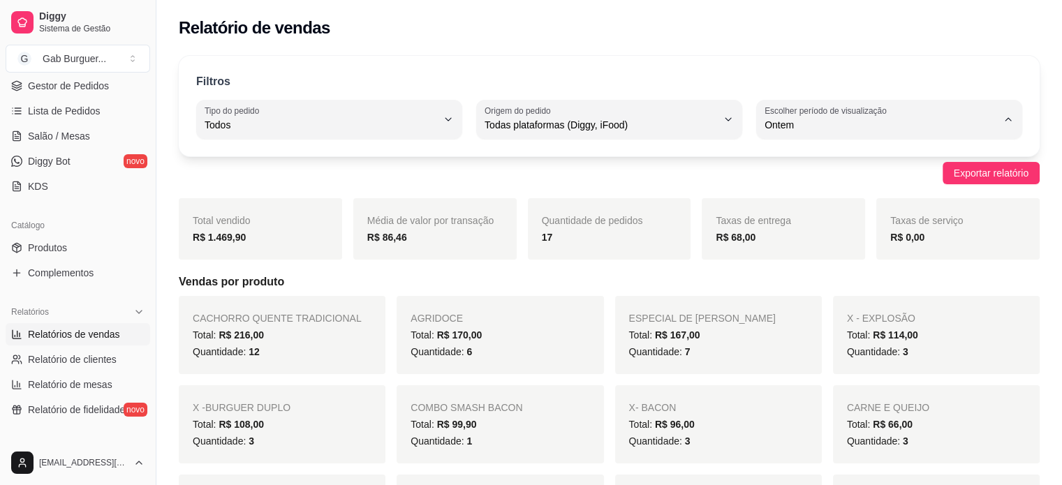
click at [775, 164] on span "Hoje" at bounding box center [882, 157] width 221 height 13
type input "0"
select select "0"
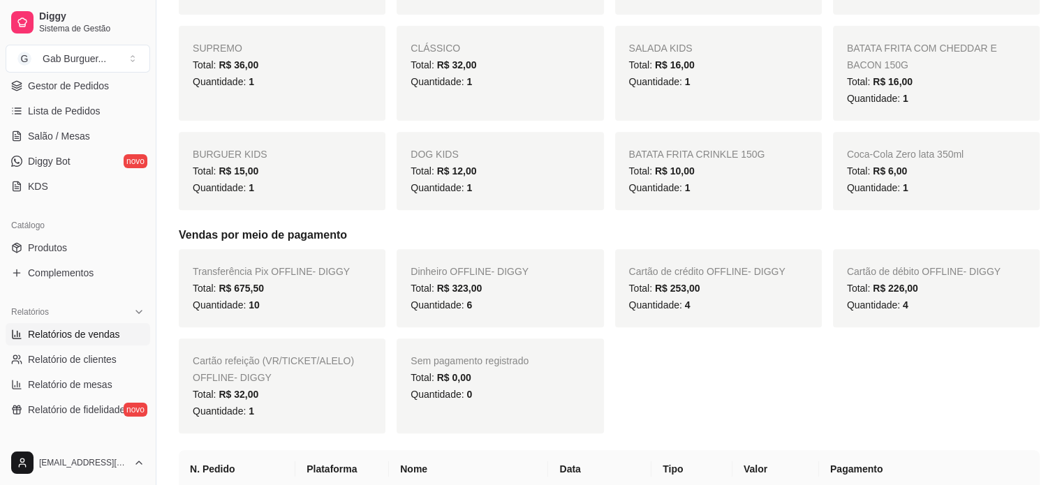
scroll to position [558, 0]
